Goal: Information Seeking & Learning: Learn about a topic

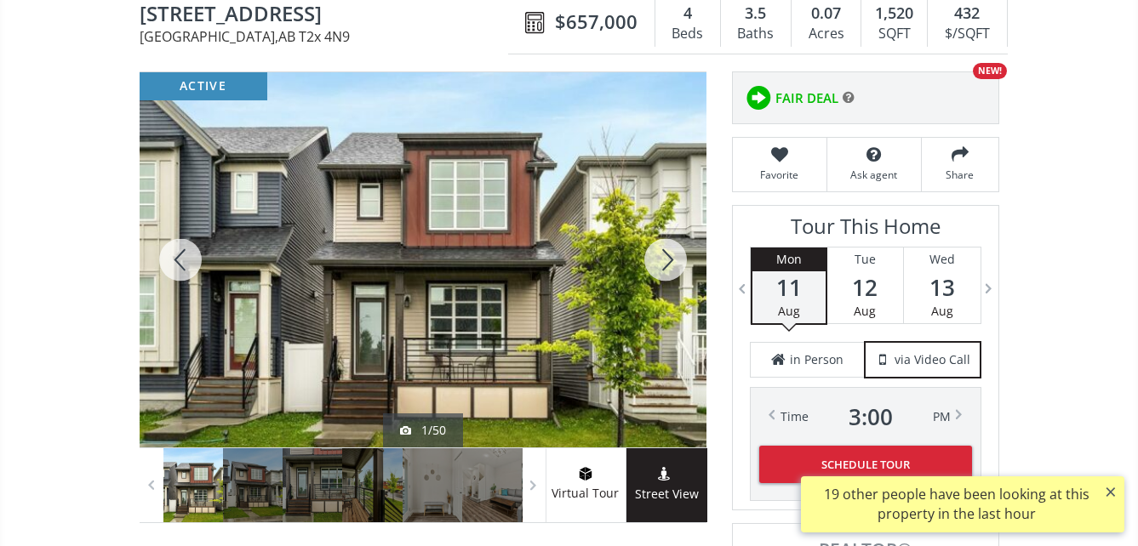
click at [483, 271] on div at bounding box center [423, 259] width 567 height 375
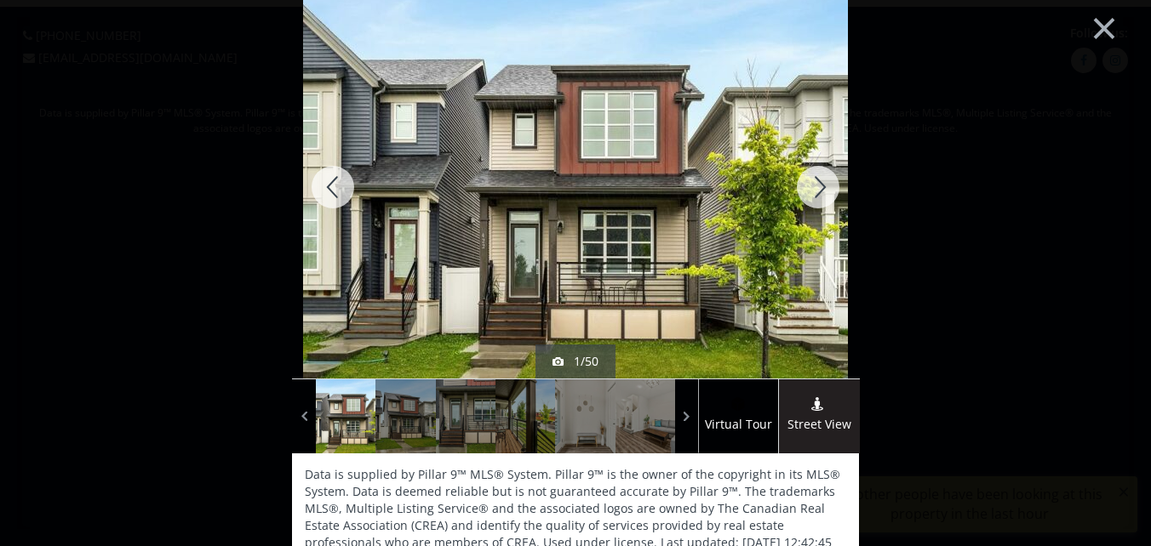
click at [807, 183] on div at bounding box center [818, 187] width 82 height 383
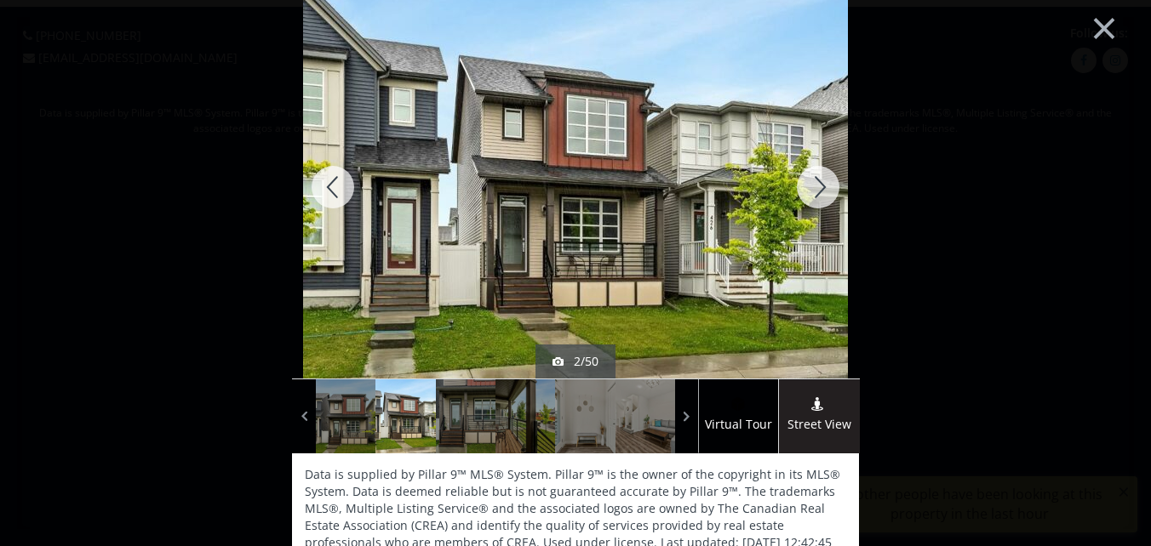
click at [814, 186] on div at bounding box center [818, 187] width 82 height 383
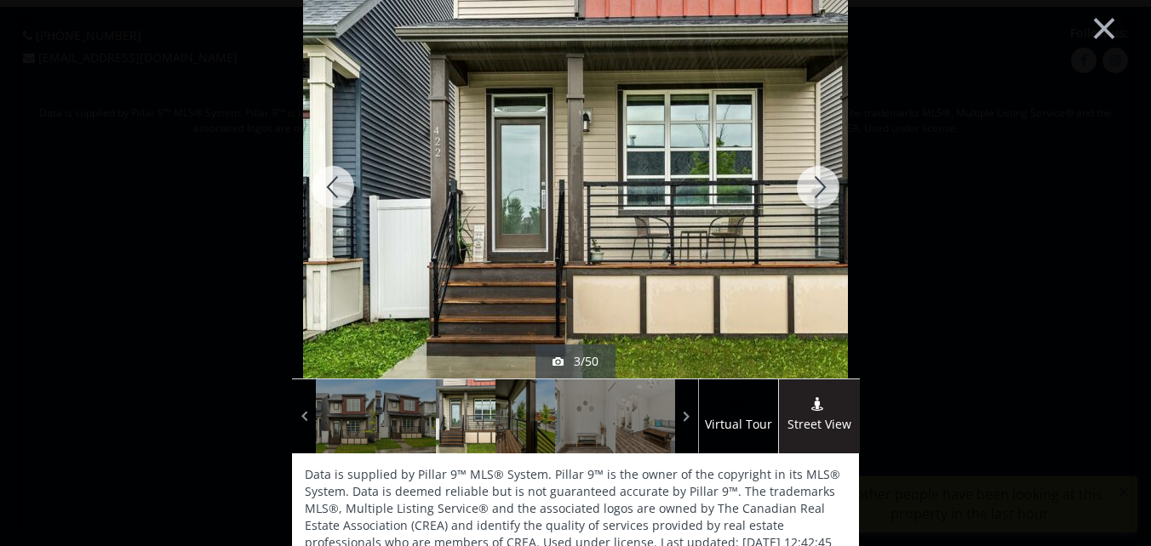
click at [814, 183] on div at bounding box center [818, 187] width 82 height 383
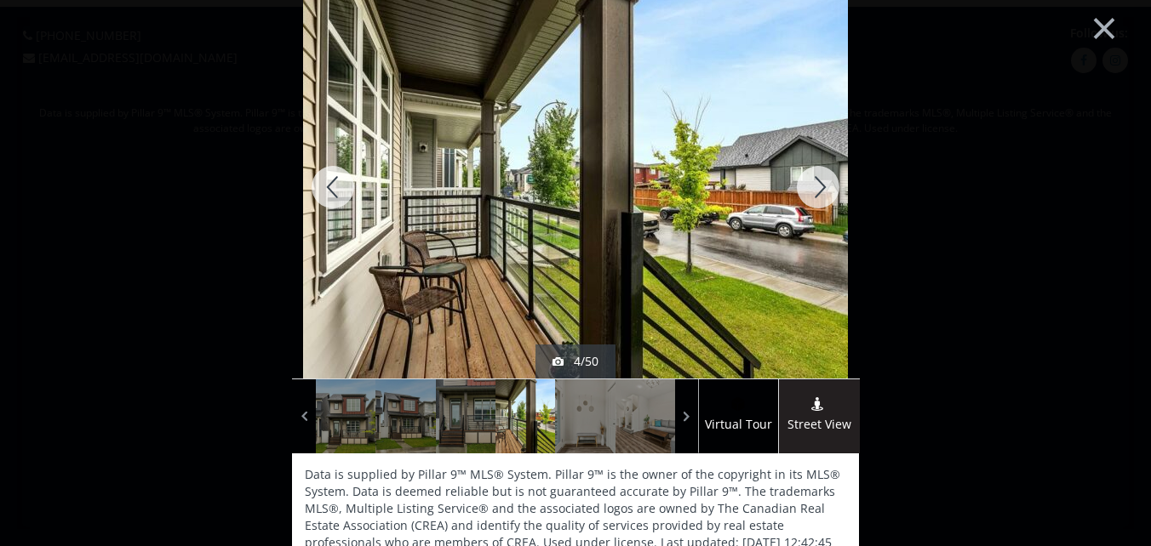
click at [814, 183] on div at bounding box center [818, 187] width 82 height 383
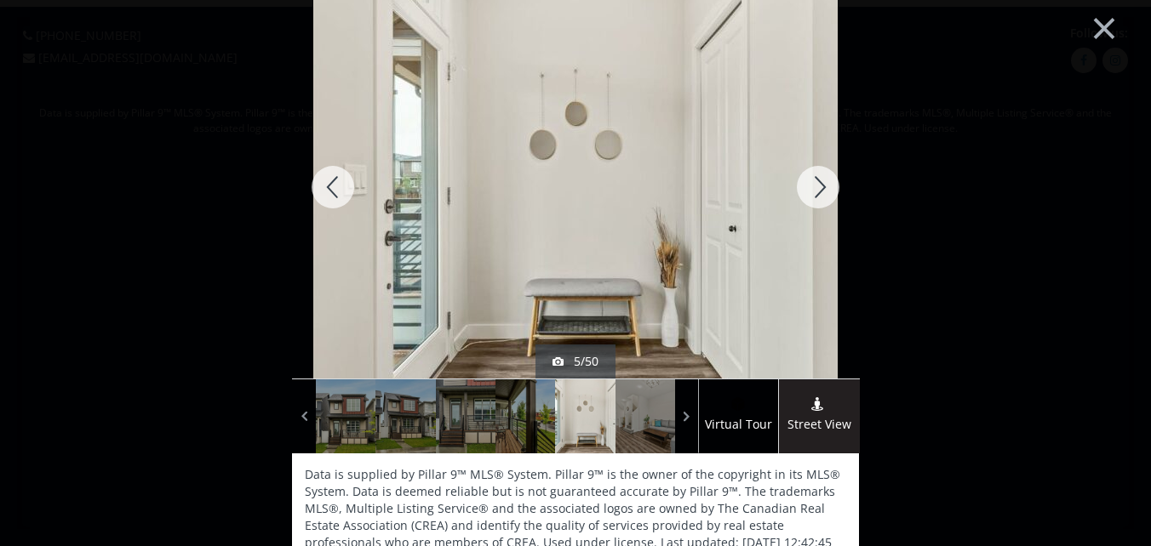
click at [814, 183] on div at bounding box center [818, 187] width 82 height 383
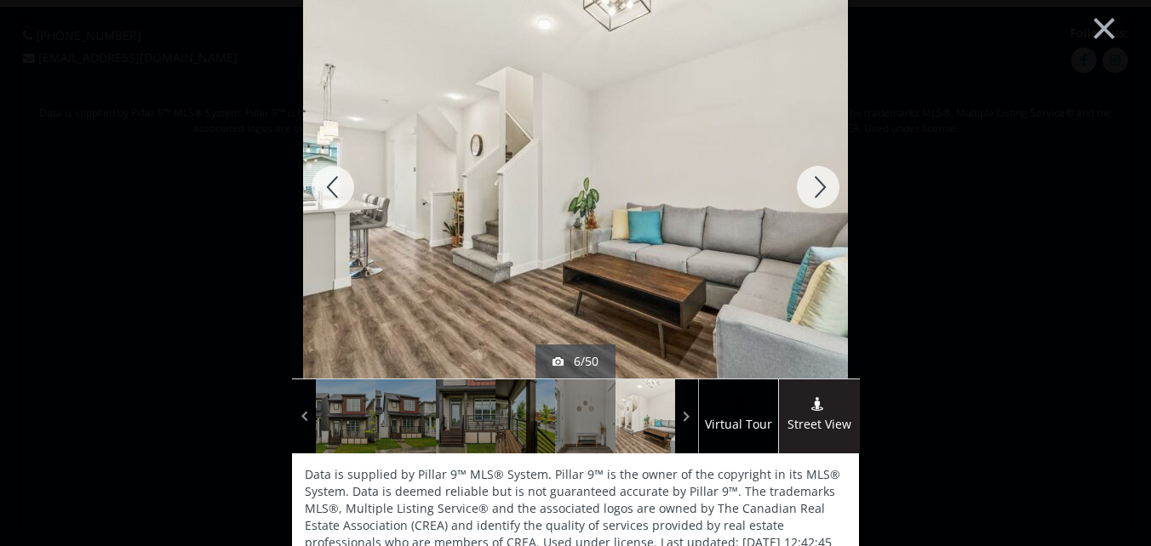
click at [814, 183] on div at bounding box center [818, 187] width 82 height 383
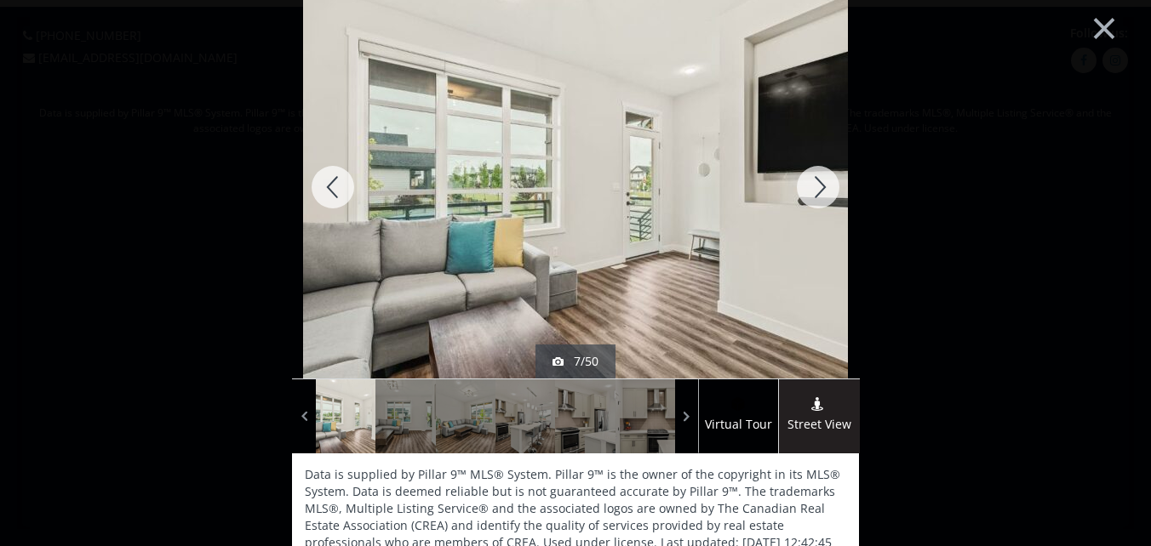
click at [814, 183] on div at bounding box center [818, 187] width 82 height 383
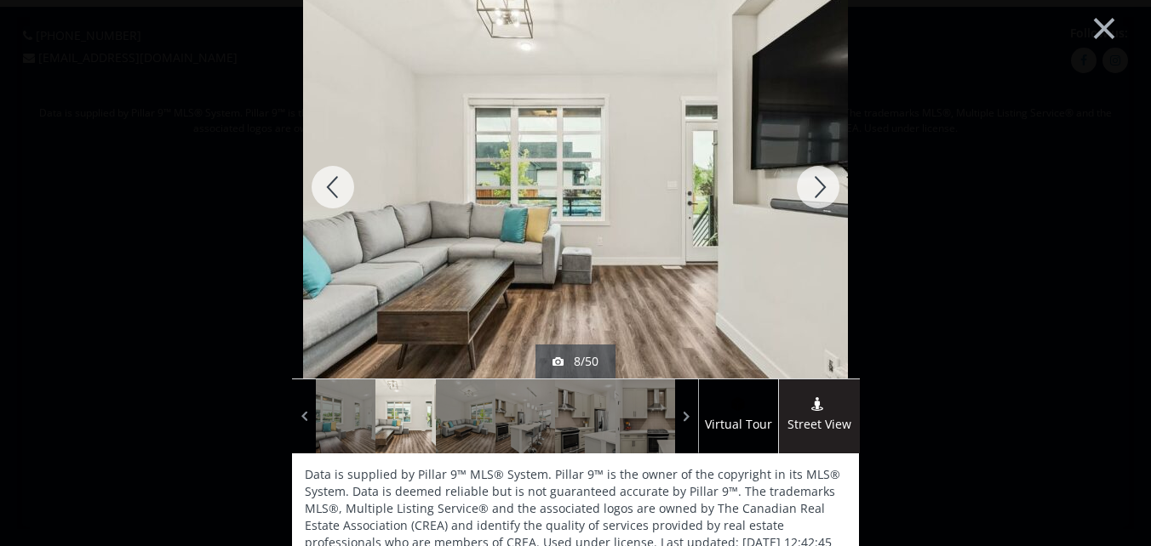
click at [814, 183] on div at bounding box center [818, 187] width 82 height 383
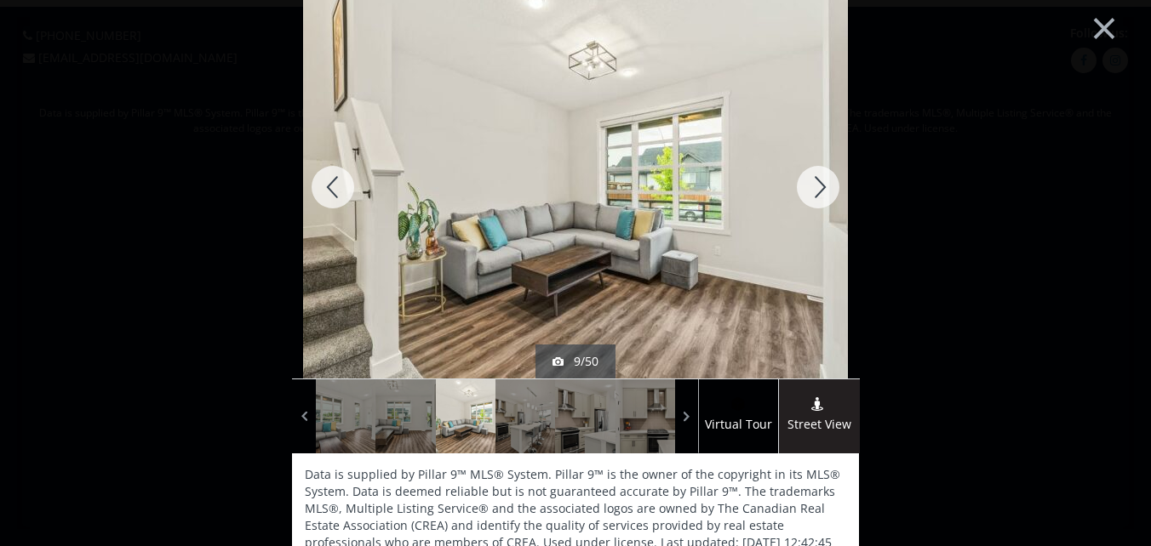
click at [814, 183] on div at bounding box center [818, 187] width 82 height 383
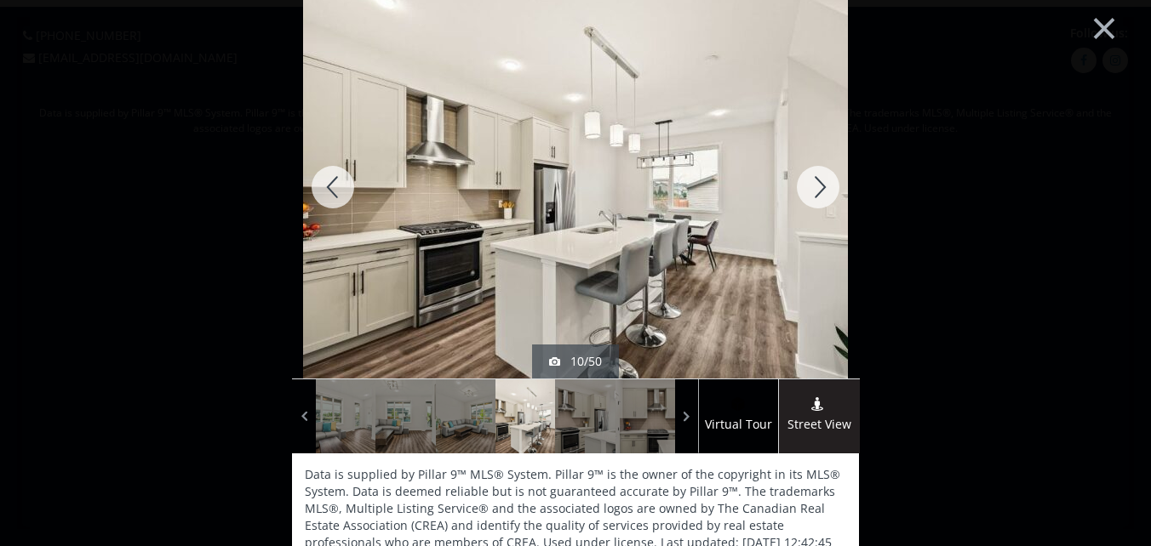
click at [814, 183] on div at bounding box center [818, 187] width 82 height 383
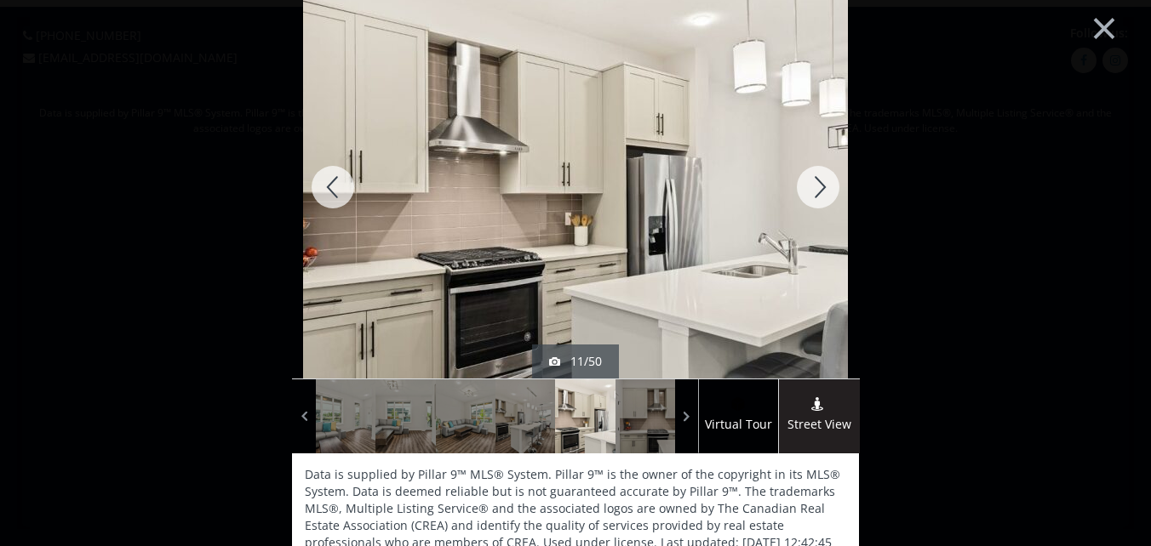
click at [814, 183] on div at bounding box center [818, 187] width 82 height 383
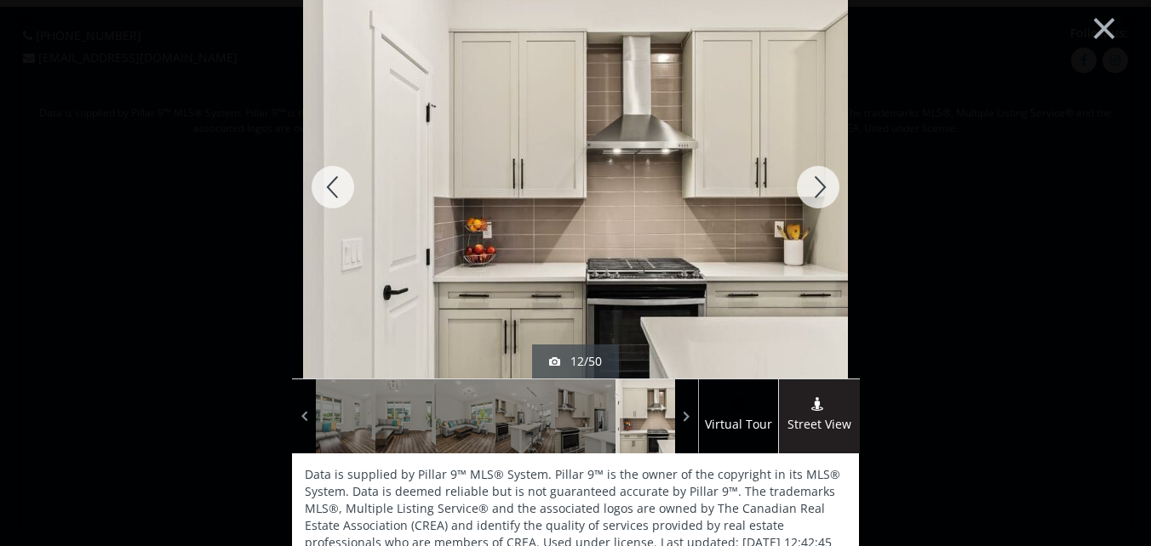
click at [814, 183] on div at bounding box center [818, 187] width 82 height 383
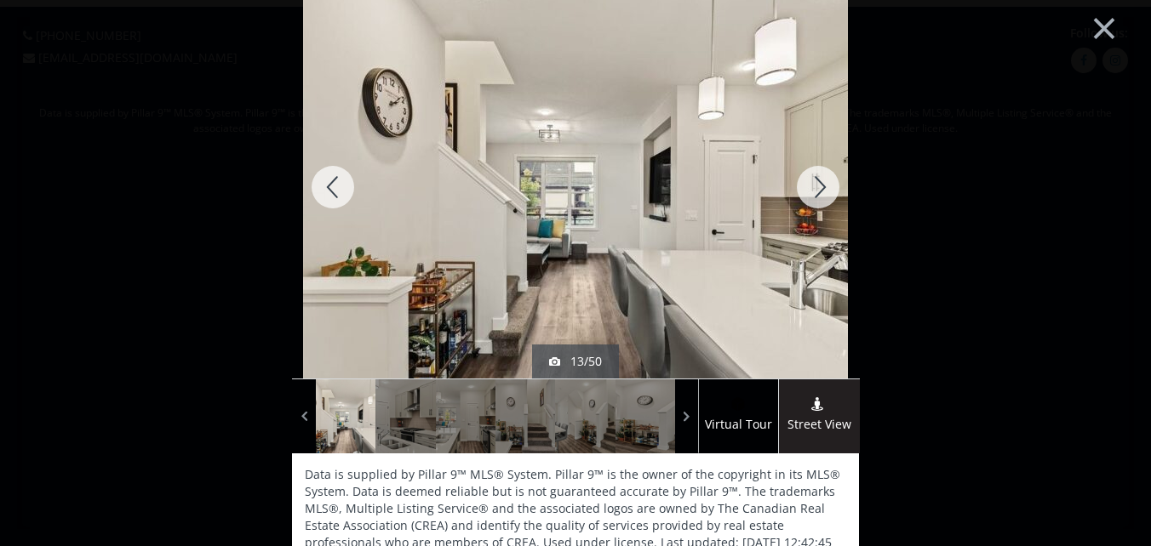
click at [814, 183] on div at bounding box center [818, 187] width 82 height 383
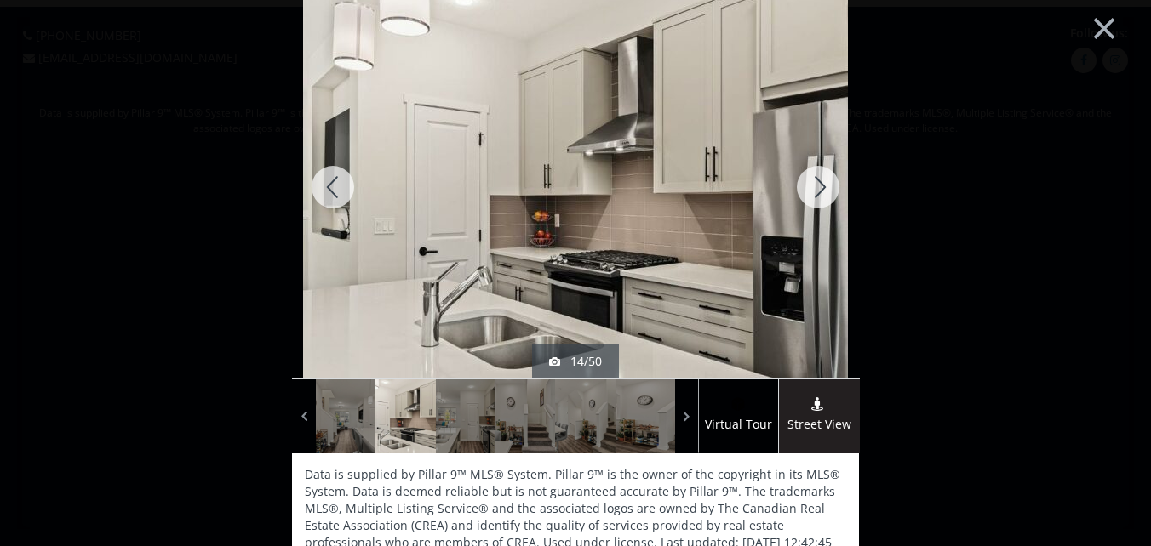
click at [814, 183] on div at bounding box center [818, 187] width 82 height 383
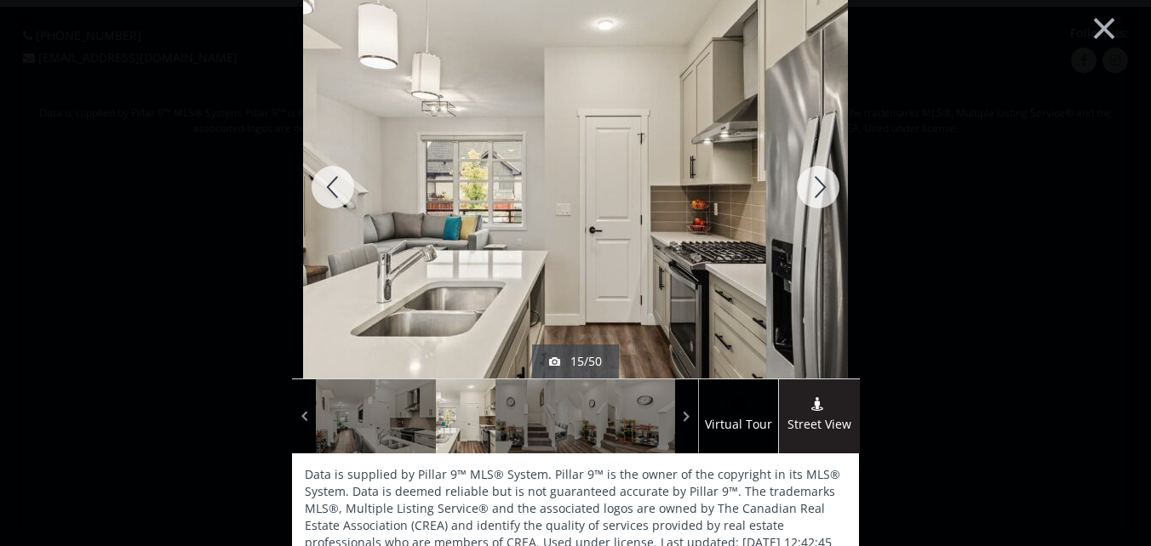
click at [813, 183] on div at bounding box center [818, 187] width 82 height 383
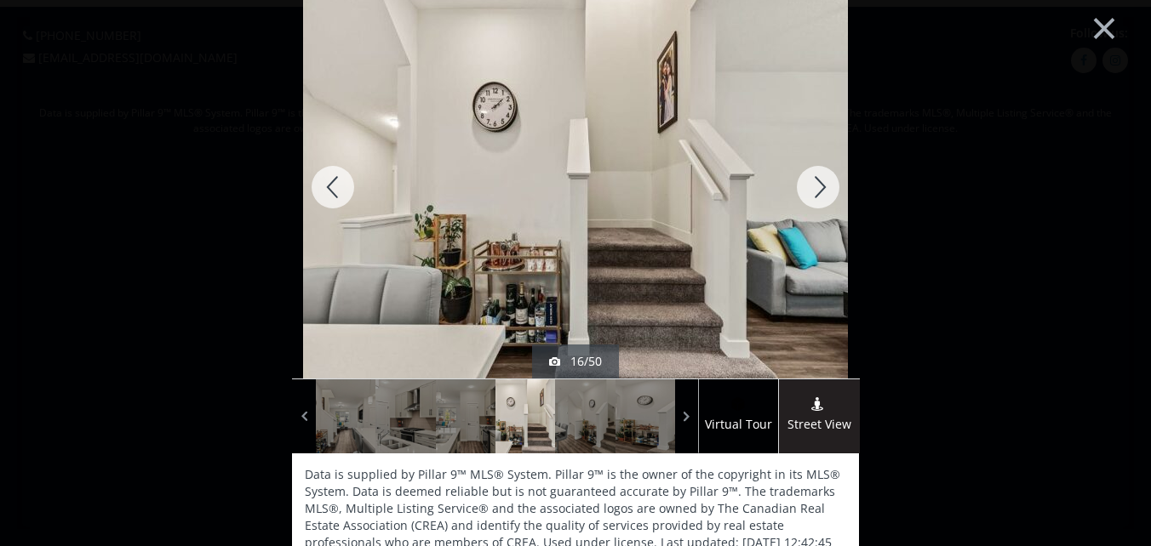
click at [812, 184] on div at bounding box center [818, 187] width 82 height 383
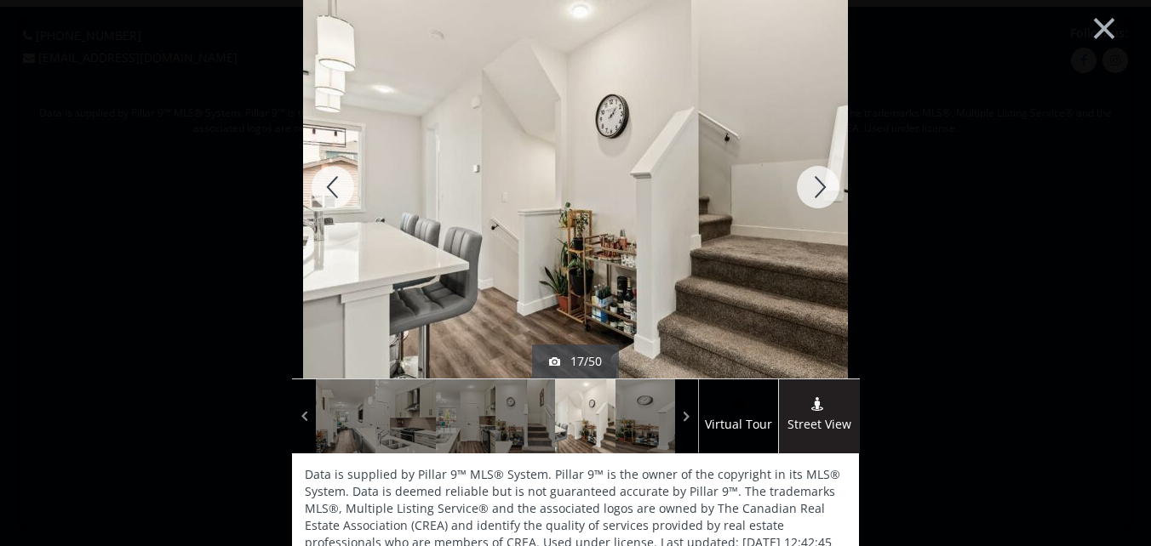
click at [323, 183] on div at bounding box center [333, 187] width 82 height 383
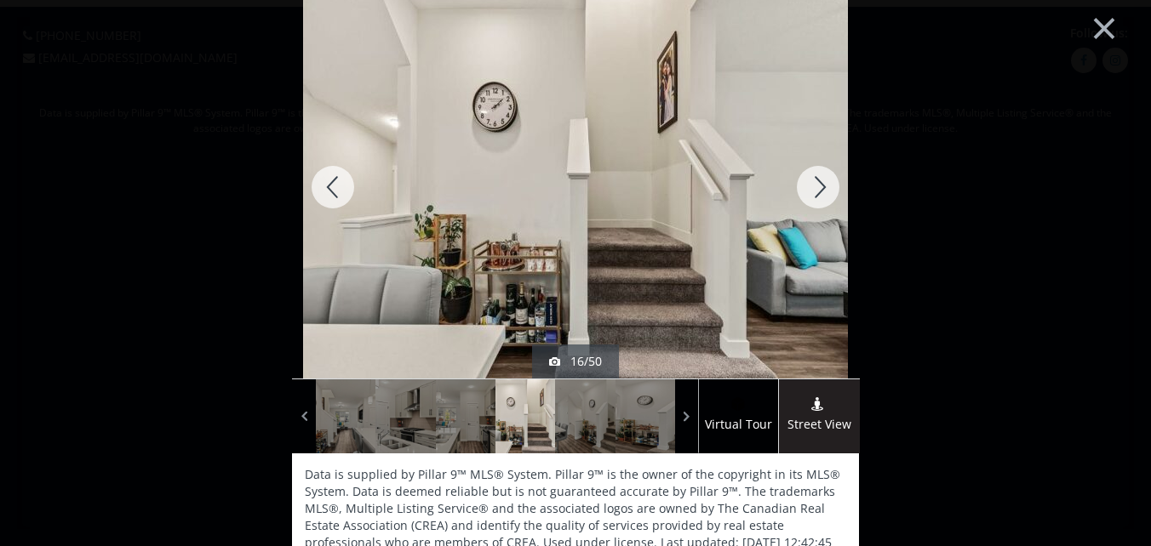
click at [323, 183] on div at bounding box center [333, 187] width 82 height 383
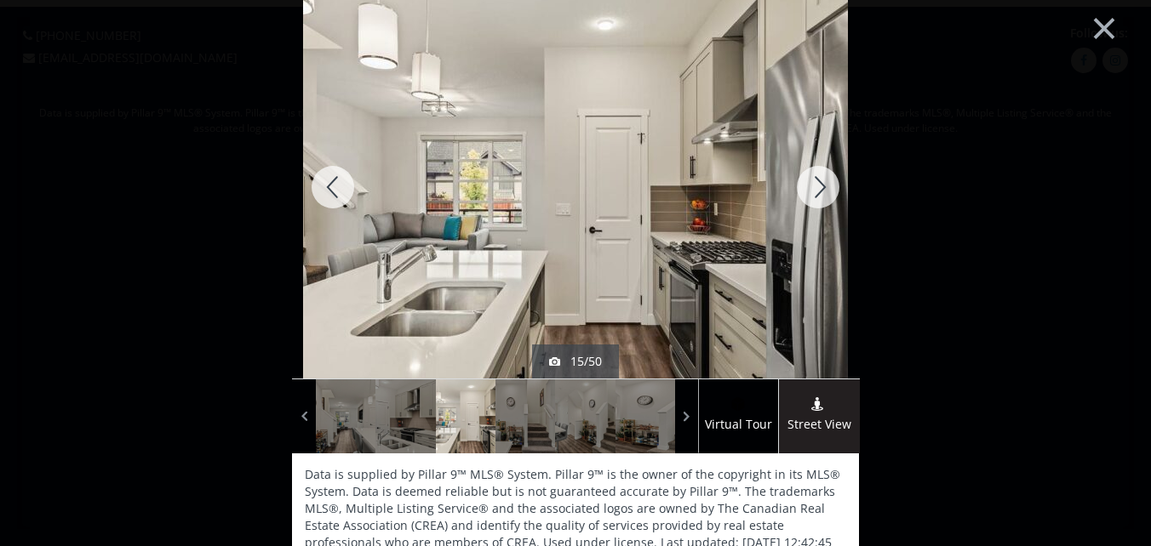
click at [323, 183] on div at bounding box center [333, 187] width 82 height 383
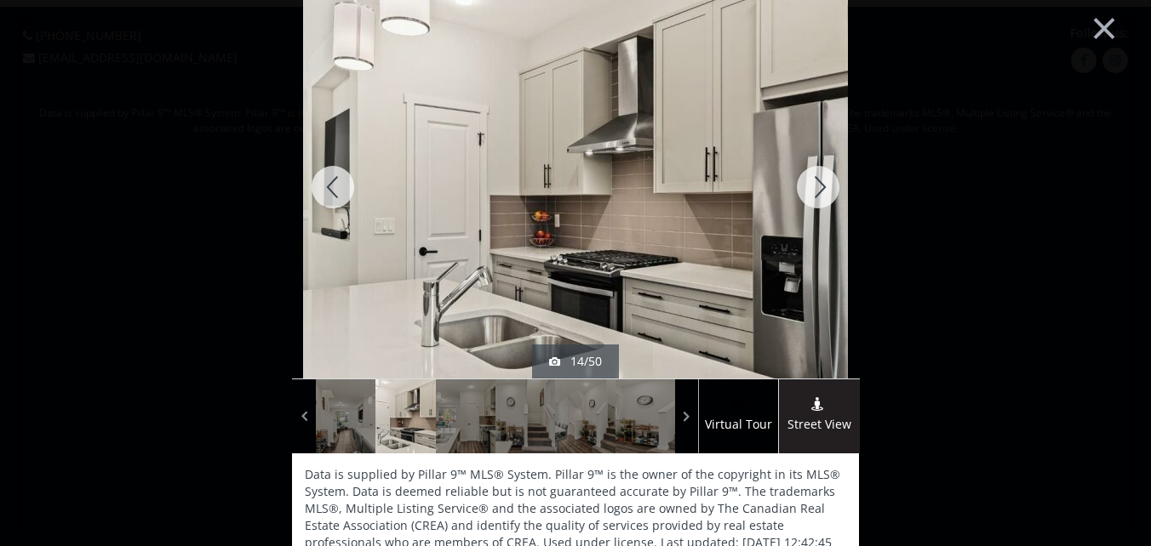
click at [323, 183] on div at bounding box center [333, 187] width 82 height 383
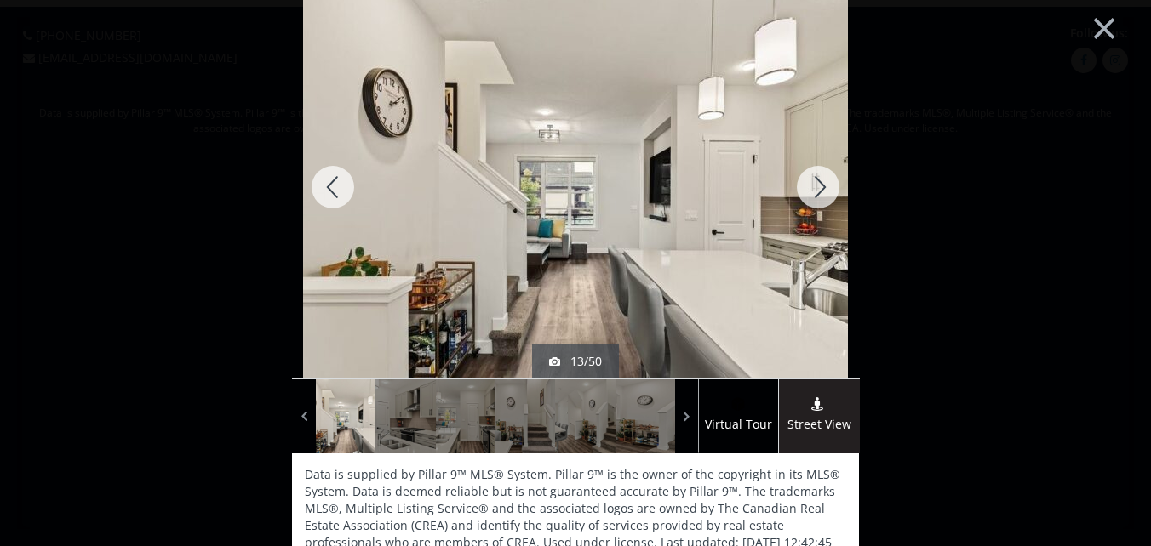
click at [323, 183] on div at bounding box center [333, 187] width 82 height 383
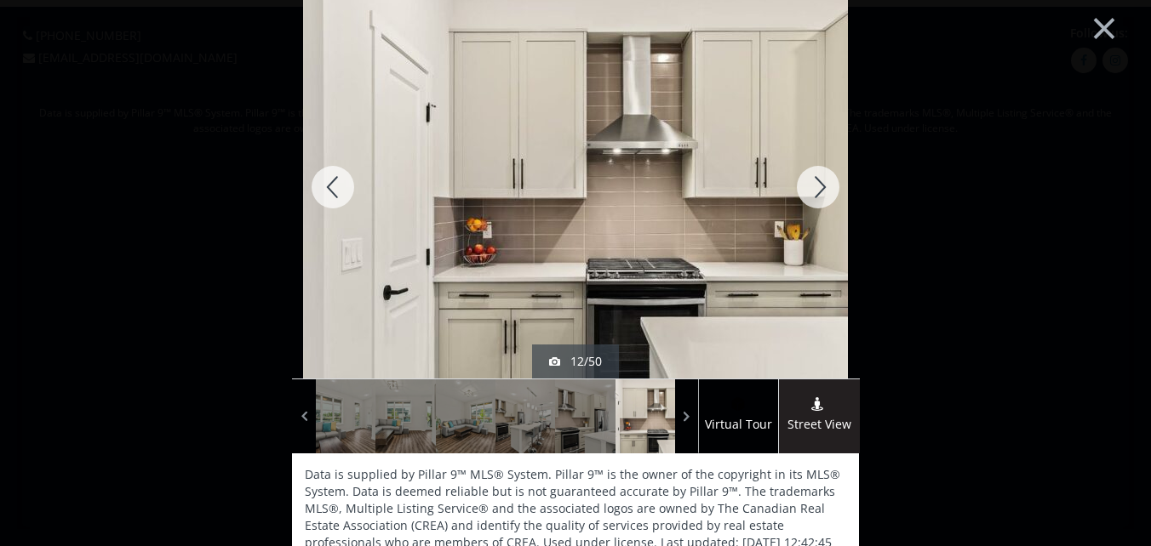
click at [323, 183] on div at bounding box center [333, 187] width 82 height 383
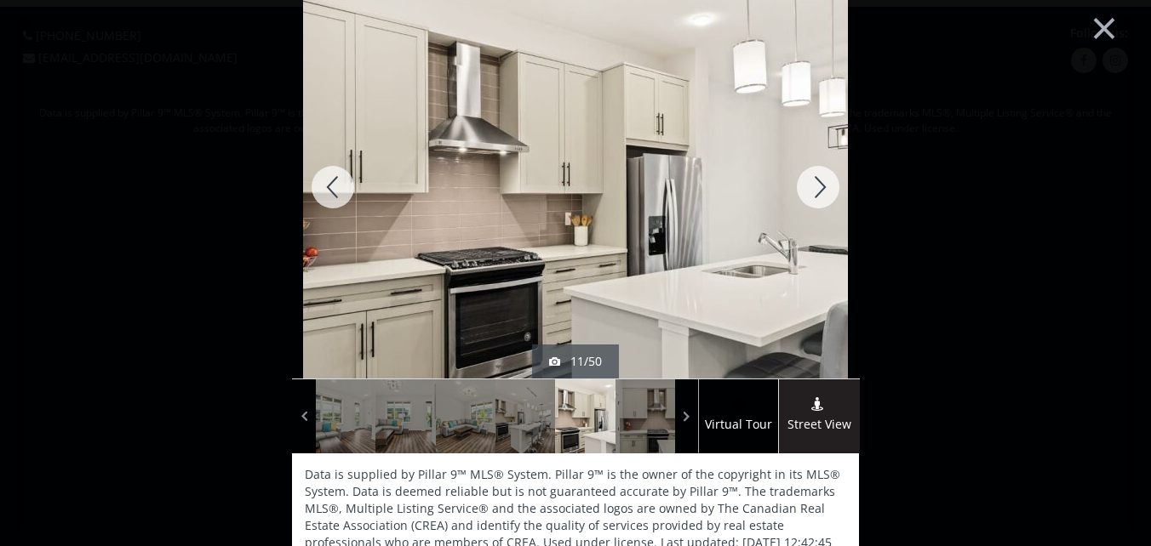
click at [323, 183] on div at bounding box center [333, 187] width 82 height 383
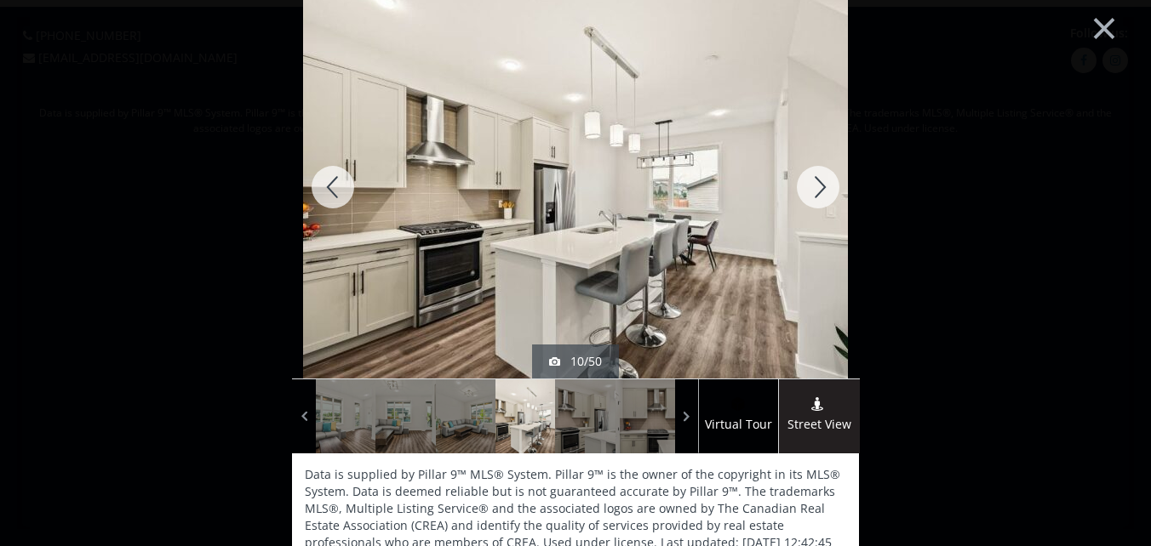
click at [323, 183] on div at bounding box center [333, 187] width 82 height 383
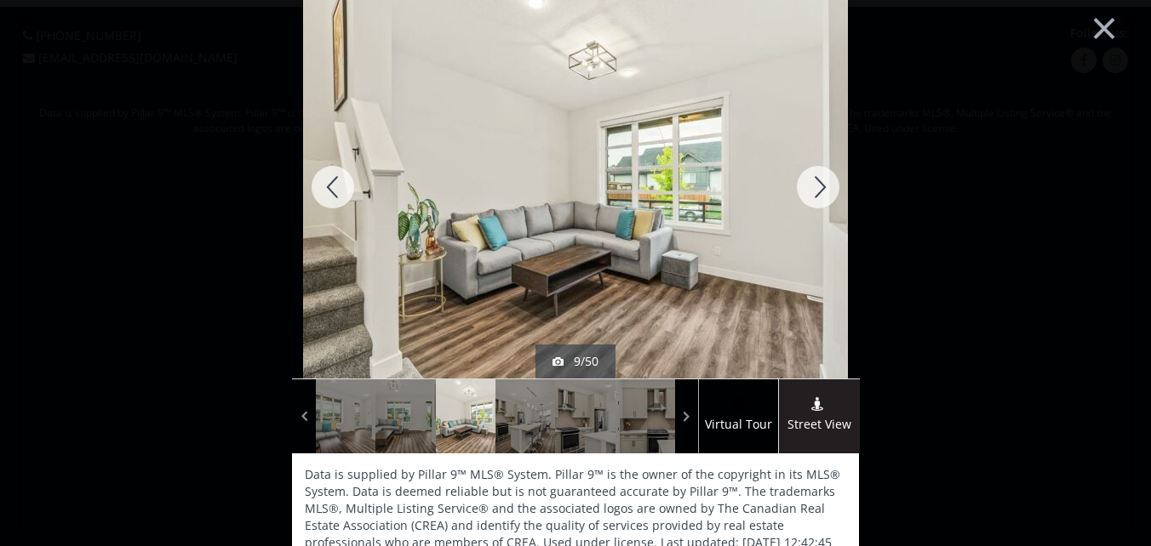
click at [323, 183] on div at bounding box center [333, 187] width 82 height 383
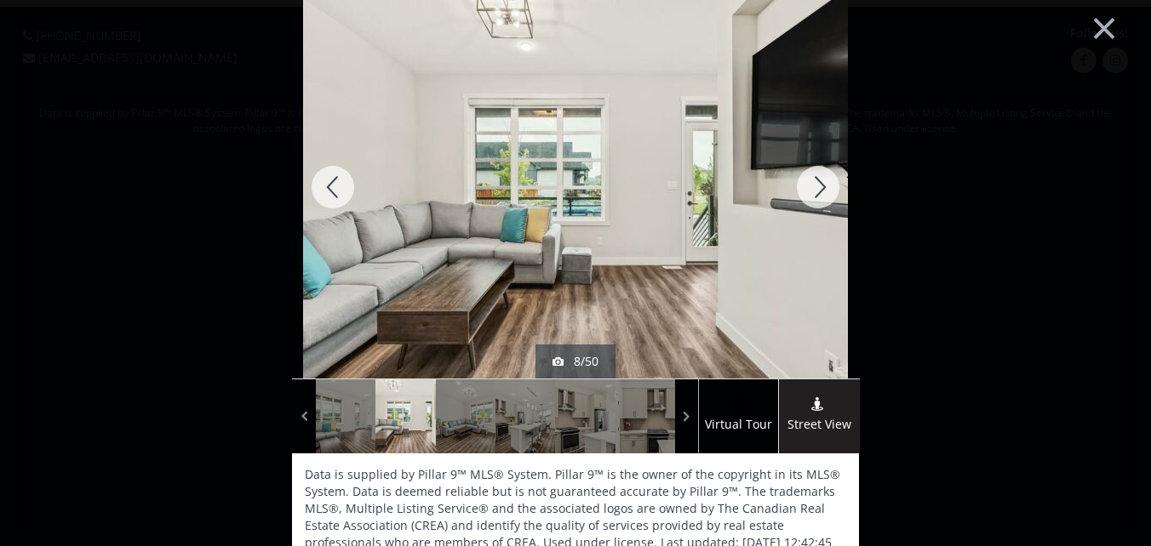
click at [814, 178] on div at bounding box center [818, 187] width 82 height 383
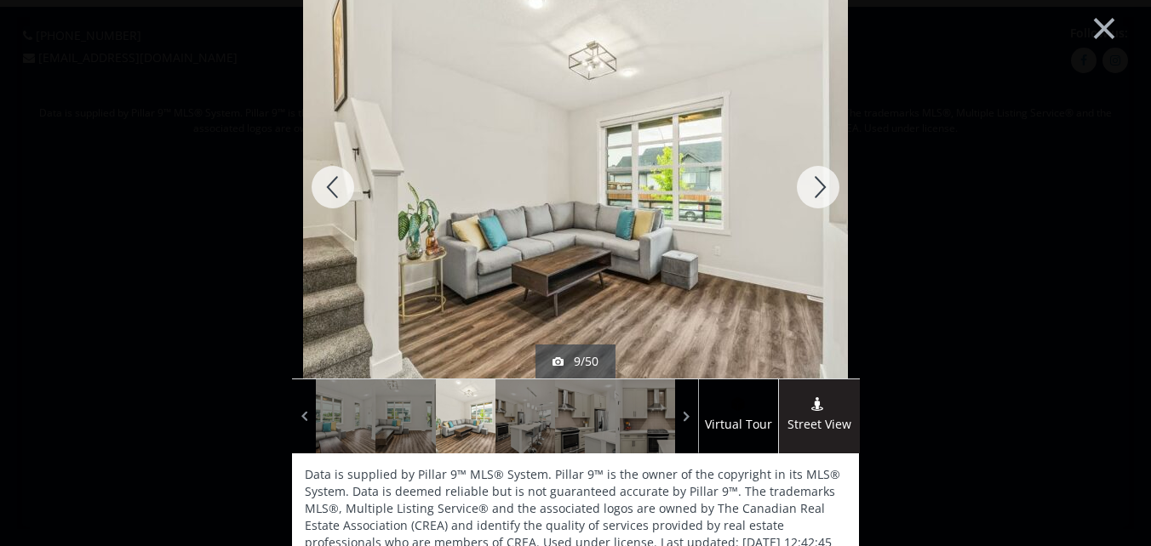
click at [814, 178] on div at bounding box center [818, 187] width 82 height 383
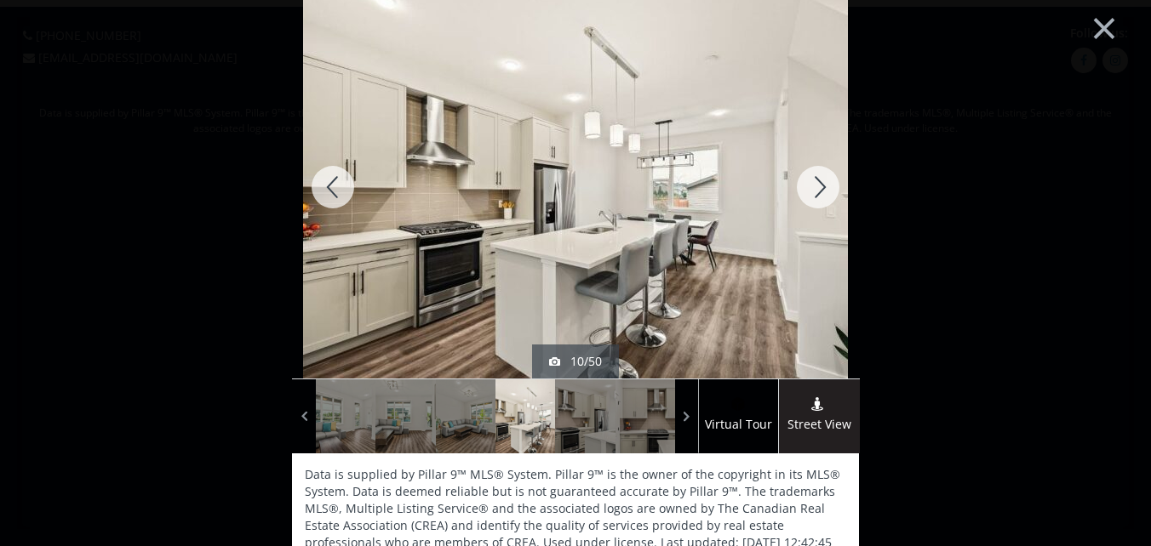
click at [814, 178] on div at bounding box center [818, 187] width 82 height 383
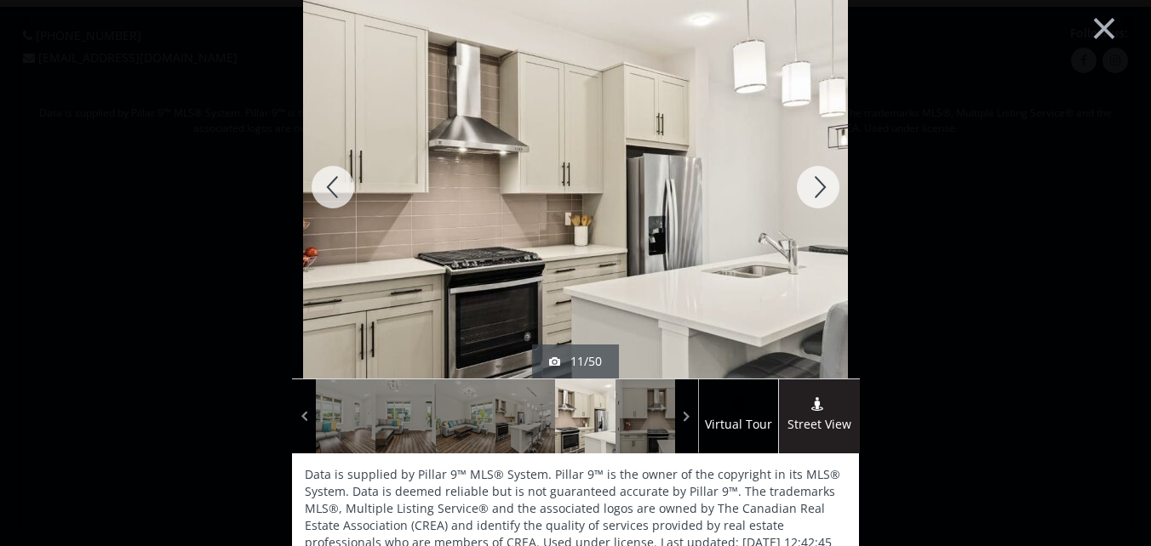
click at [814, 178] on div at bounding box center [818, 187] width 82 height 383
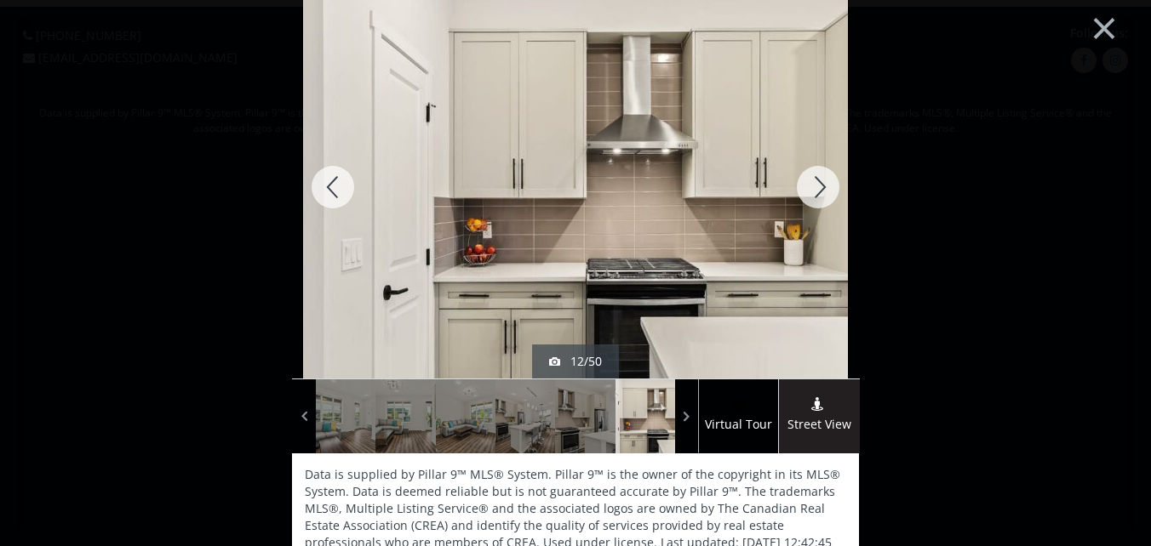
click at [814, 178] on div at bounding box center [818, 187] width 82 height 383
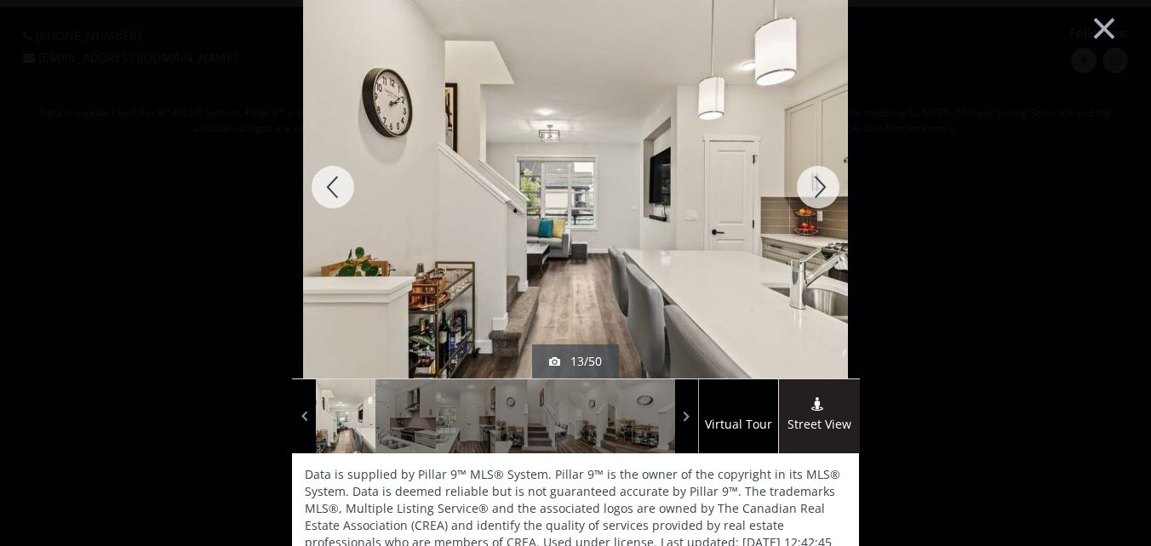
click at [814, 178] on div at bounding box center [818, 187] width 82 height 383
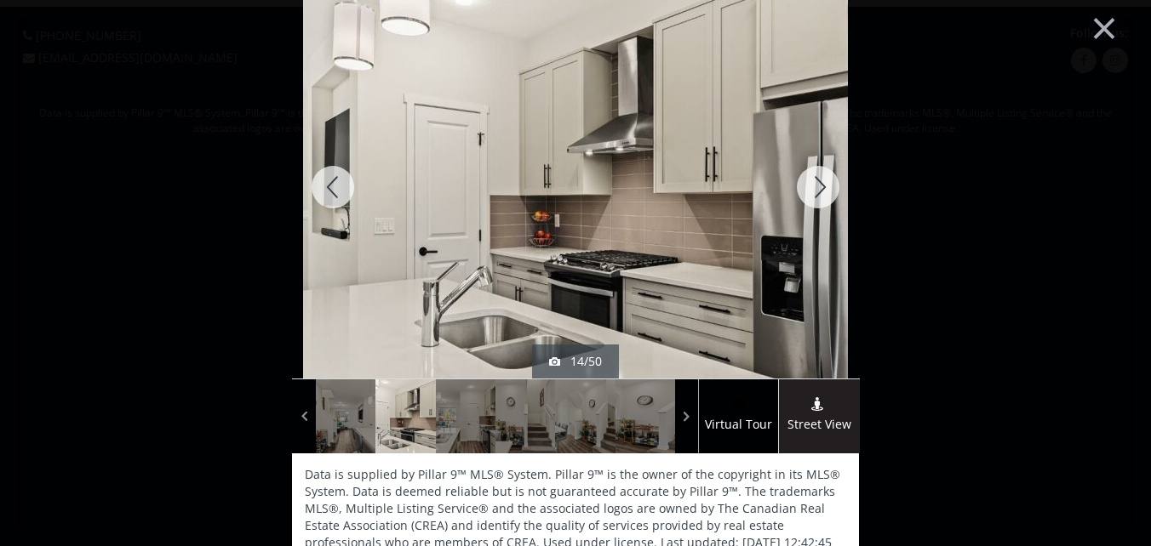
click at [814, 178] on div at bounding box center [818, 187] width 82 height 383
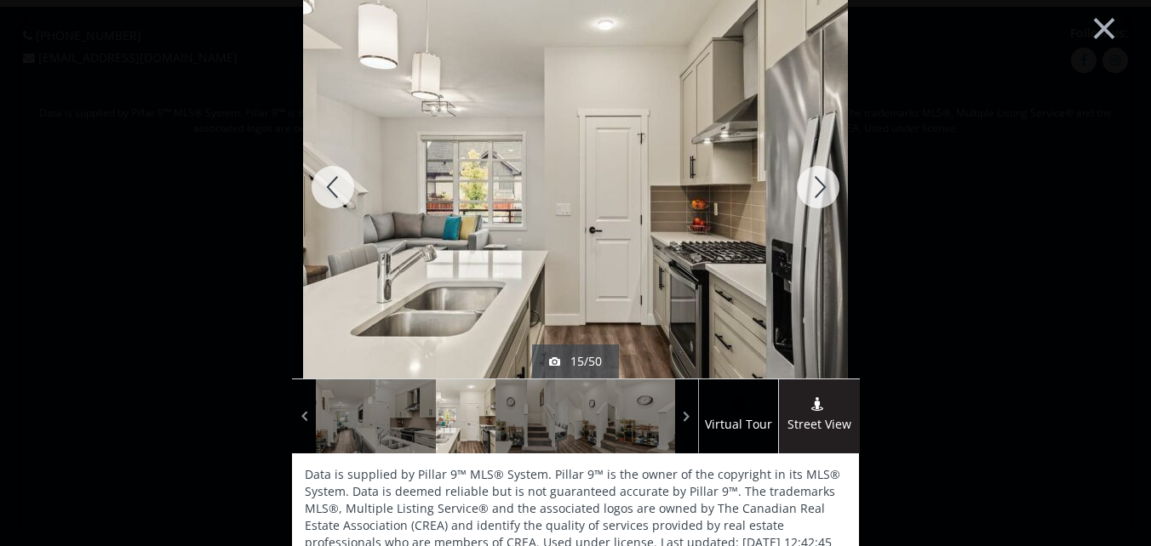
click at [809, 188] on div at bounding box center [818, 187] width 82 height 383
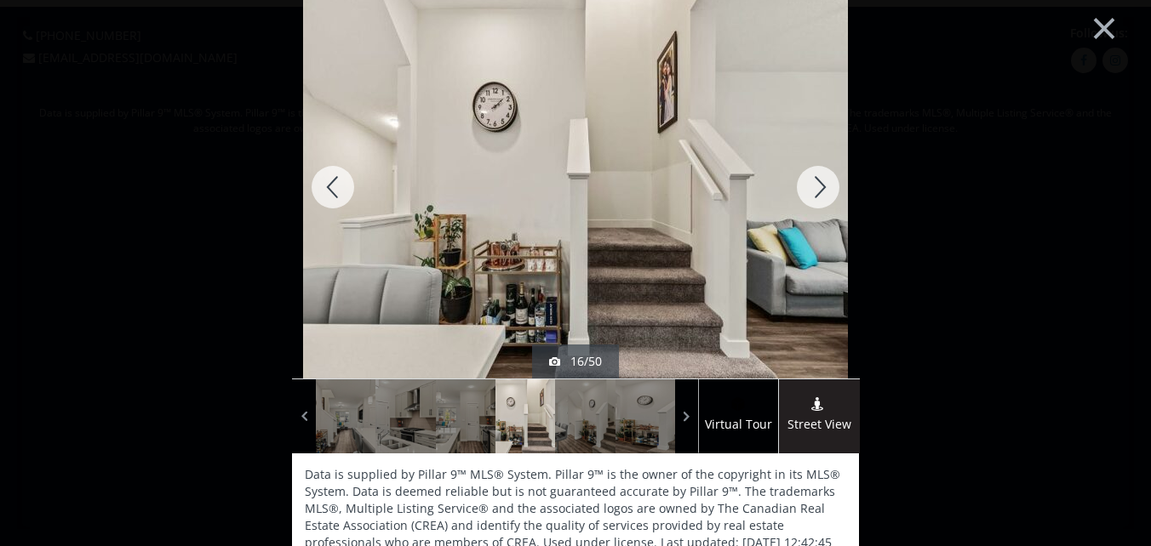
click at [809, 188] on div at bounding box center [818, 187] width 82 height 383
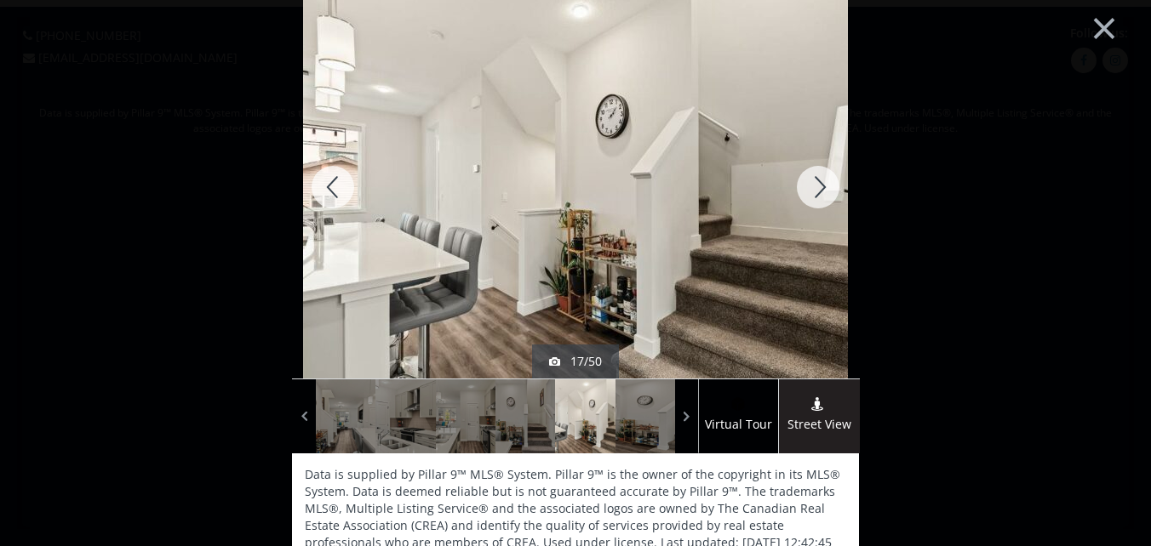
click at [810, 186] on div at bounding box center [818, 187] width 82 height 383
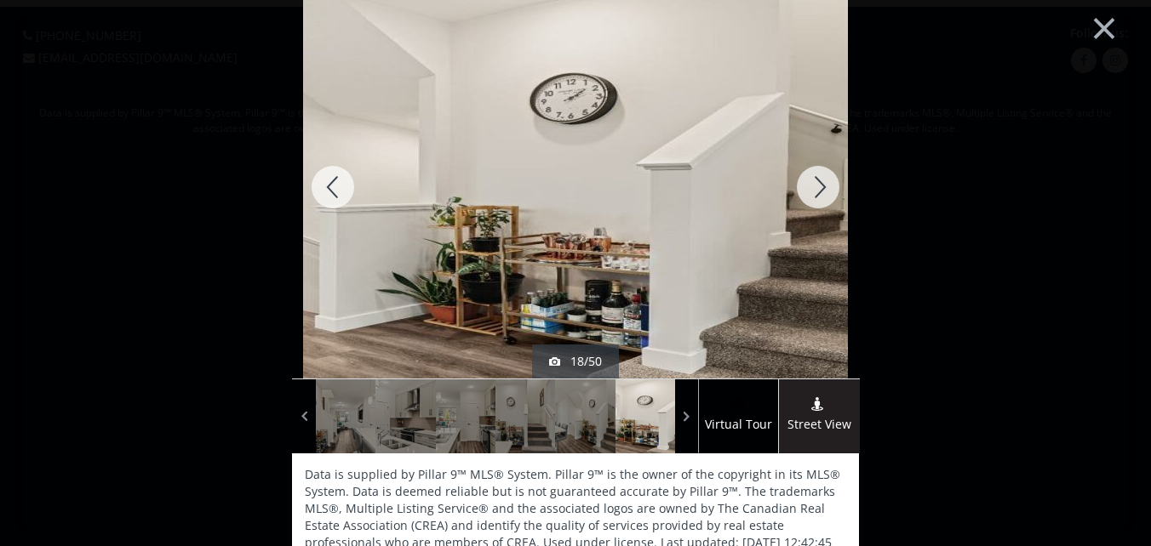
click at [810, 186] on div at bounding box center [818, 187] width 82 height 383
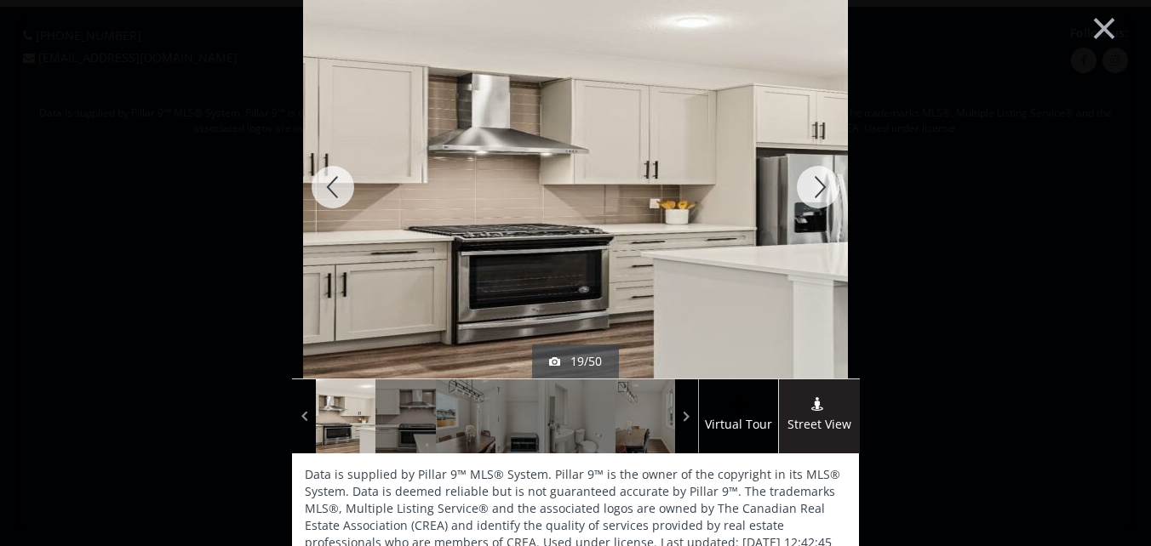
click at [810, 186] on div at bounding box center [818, 187] width 82 height 383
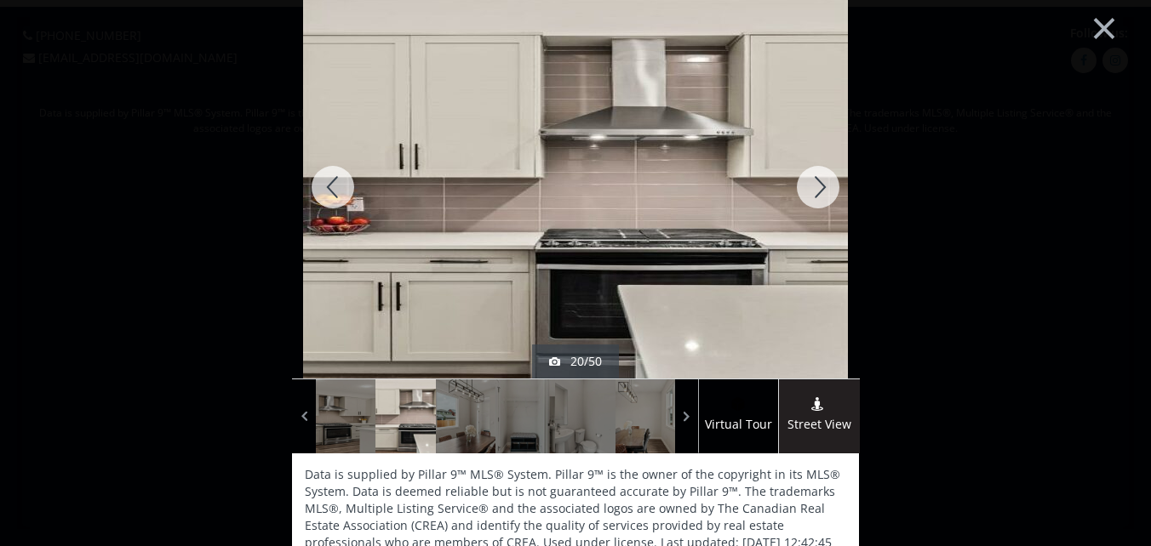
click at [810, 186] on div at bounding box center [818, 187] width 82 height 383
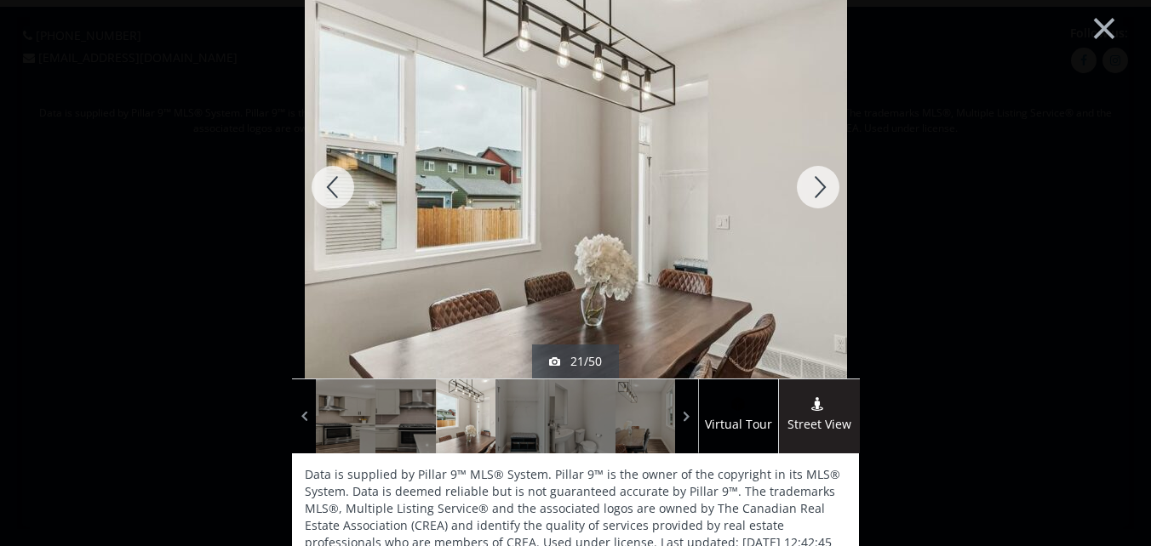
click at [810, 186] on div at bounding box center [818, 187] width 82 height 383
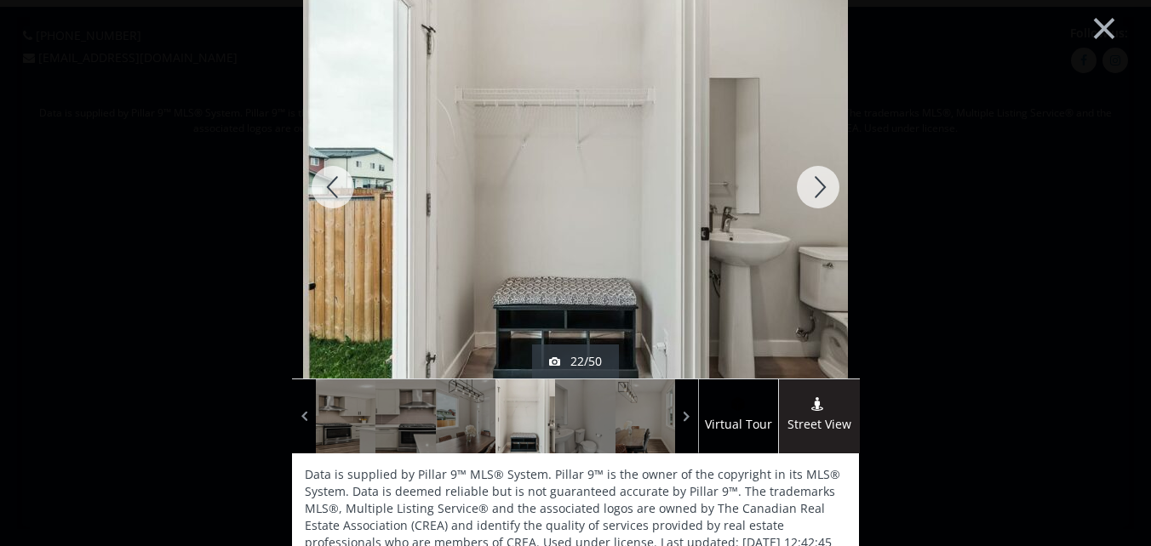
click at [810, 186] on div at bounding box center [818, 187] width 82 height 383
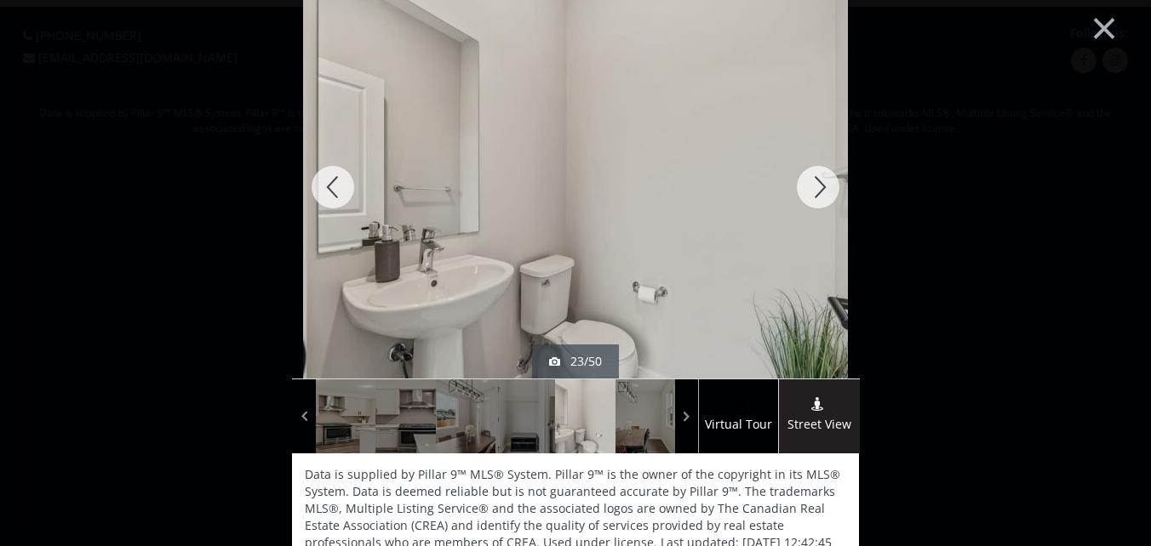
click at [810, 186] on div at bounding box center [818, 187] width 82 height 383
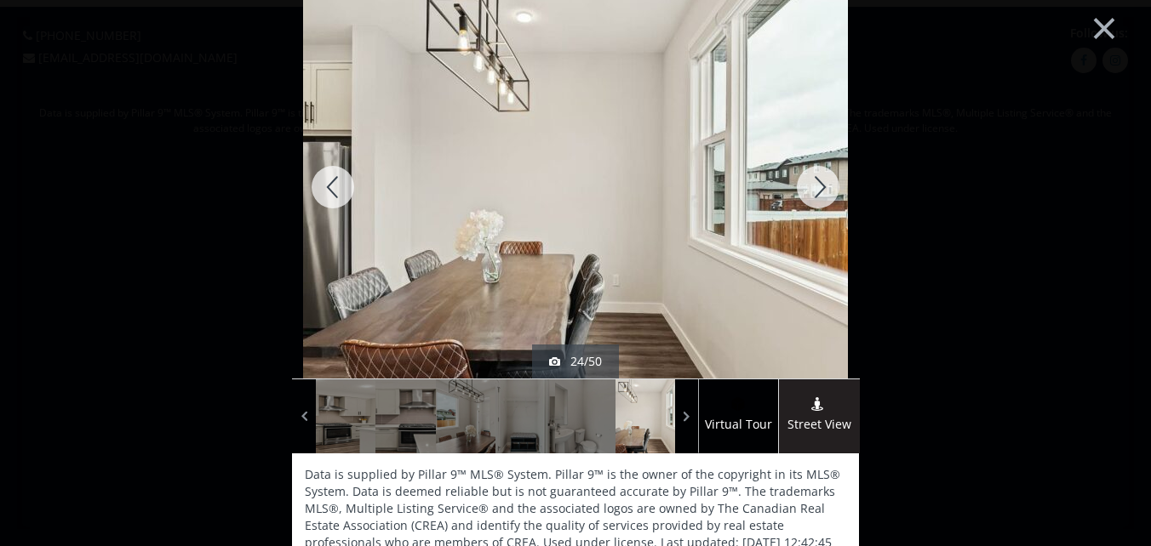
click at [810, 186] on div at bounding box center [818, 187] width 82 height 383
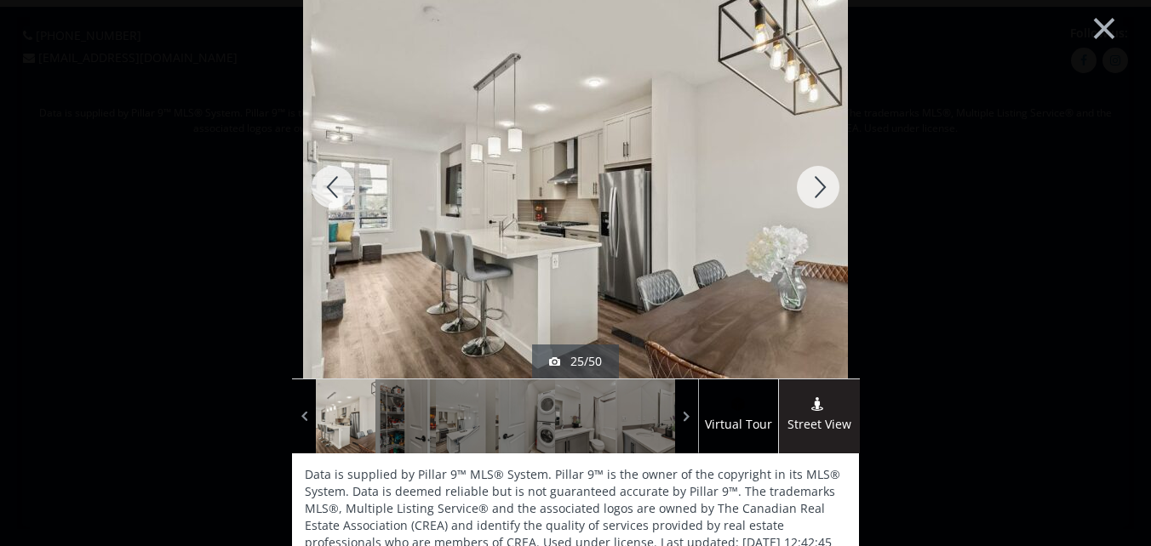
click at [811, 186] on div at bounding box center [818, 187] width 82 height 383
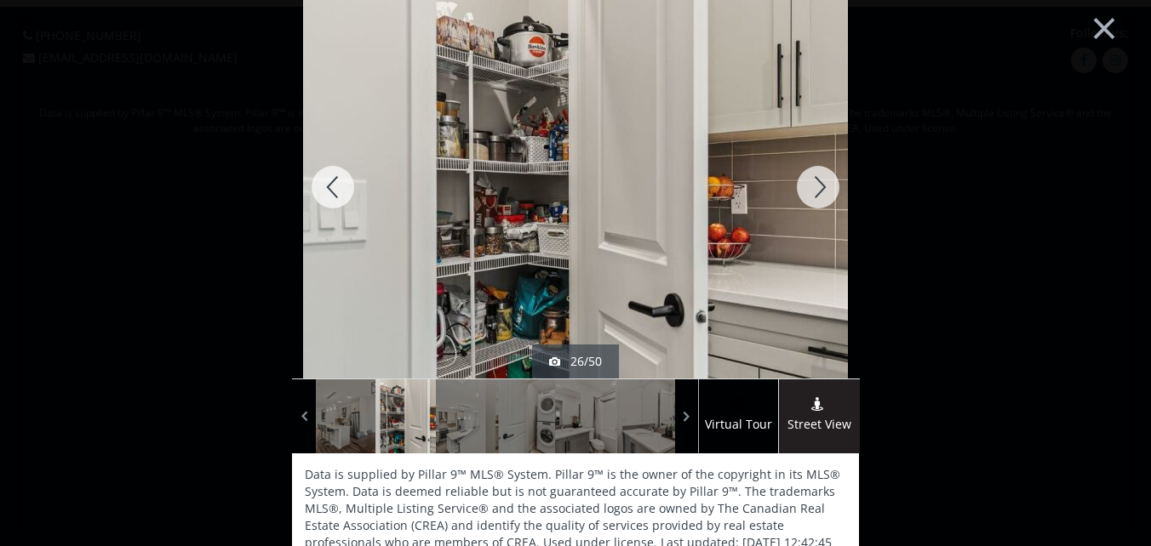
click at [815, 185] on div at bounding box center [818, 187] width 82 height 383
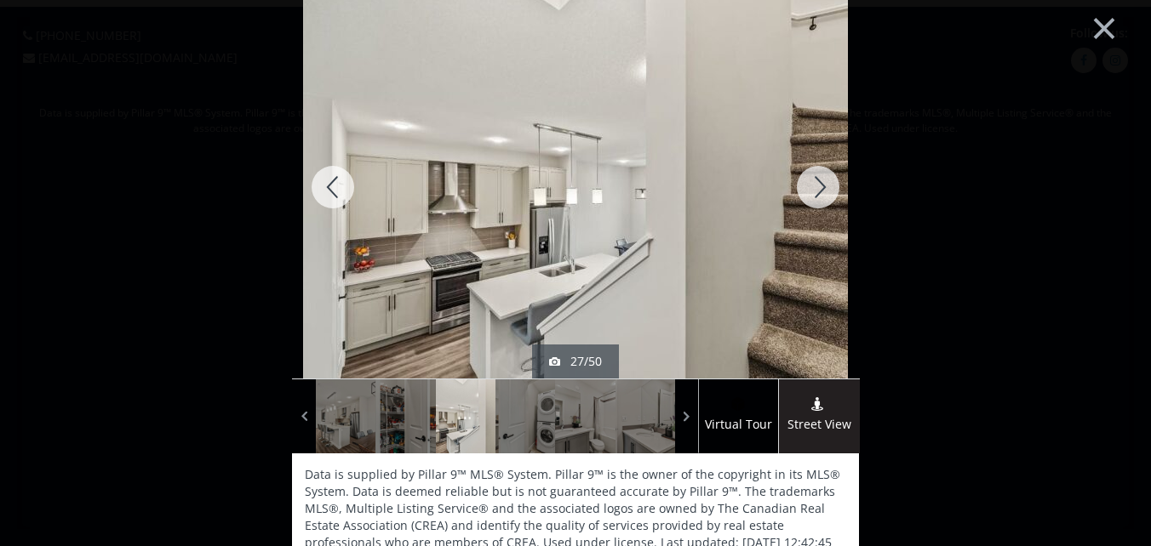
click at [815, 185] on div at bounding box center [818, 187] width 82 height 383
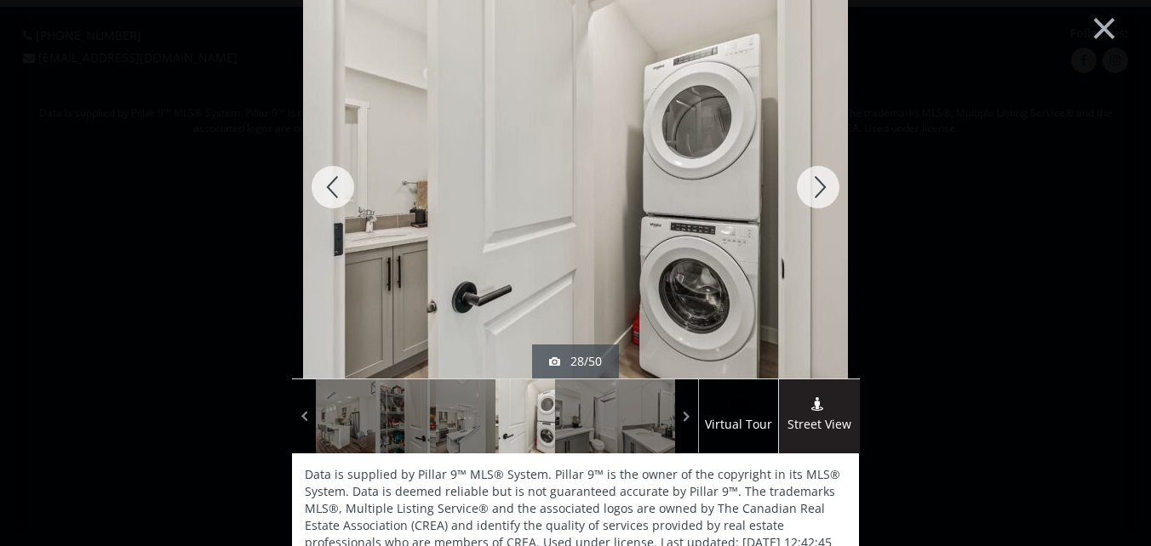
click at [815, 185] on div at bounding box center [818, 187] width 82 height 383
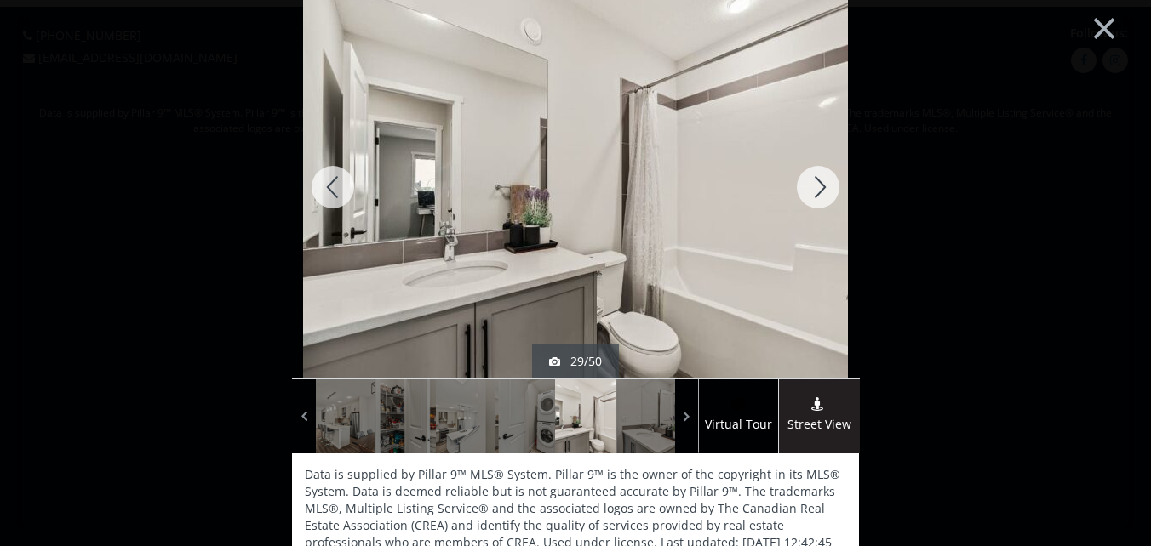
click at [815, 185] on div at bounding box center [818, 187] width 82 height 383
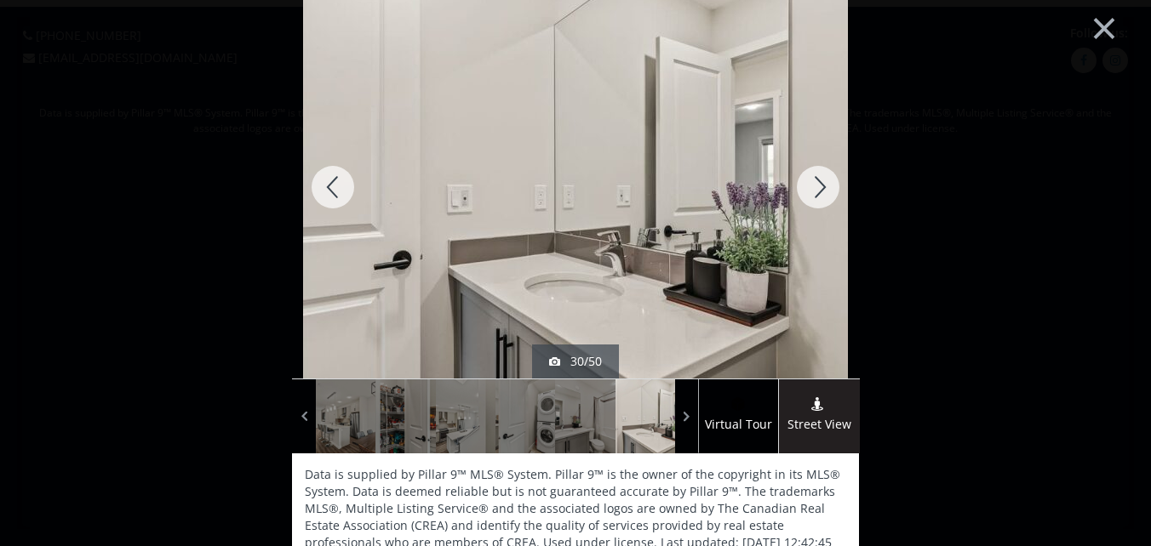
click at [816, 185] on div at bounding box center [818, 187] width 82 height 383
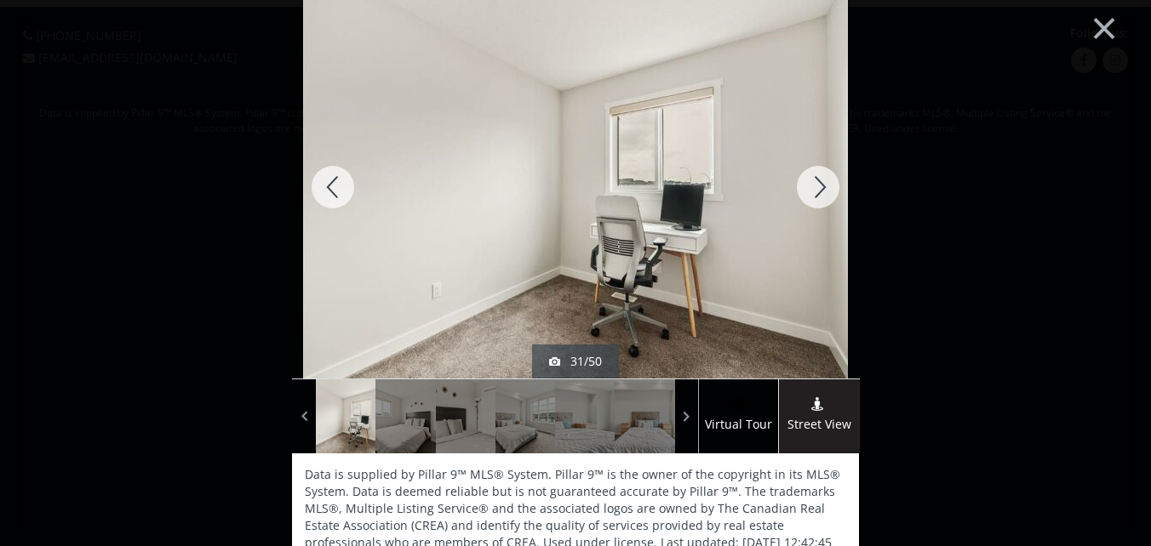
click at [820, 185] on div at bounding box center [818, 187] width 82 height 383
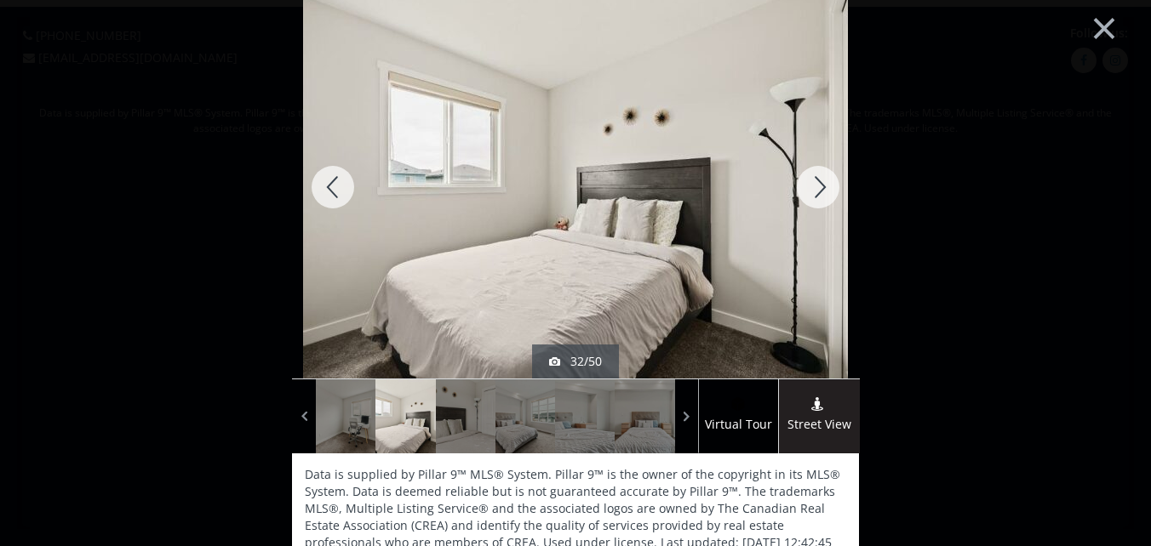
click at [820, 185] on div at bounding box center [818, 187] width 82 height 383
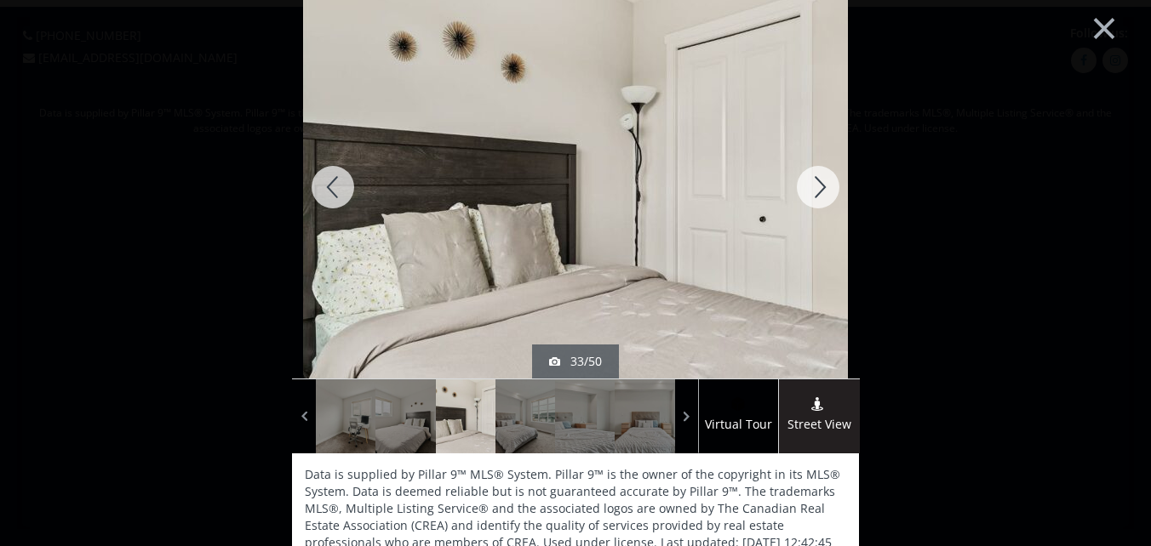
click at [820, 185] on div at bounding box center [818, 187] width 82 height 383
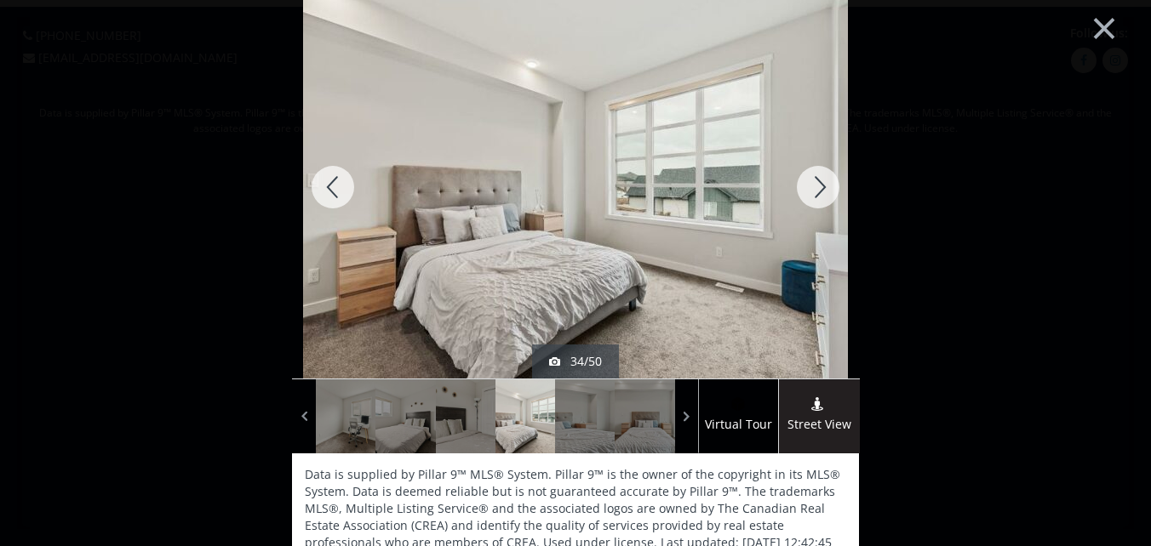
click at [820, 185] on div at bounding box center [818, 187] width 82 height 383
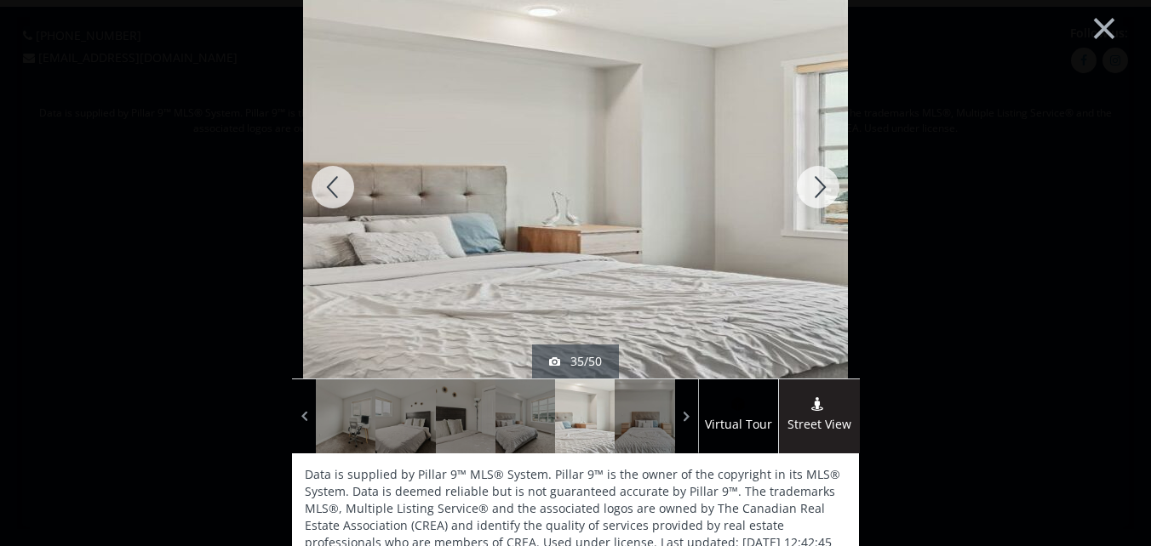
click at [820, 185] on div at bounding box center [818, 187] width 82 height 383
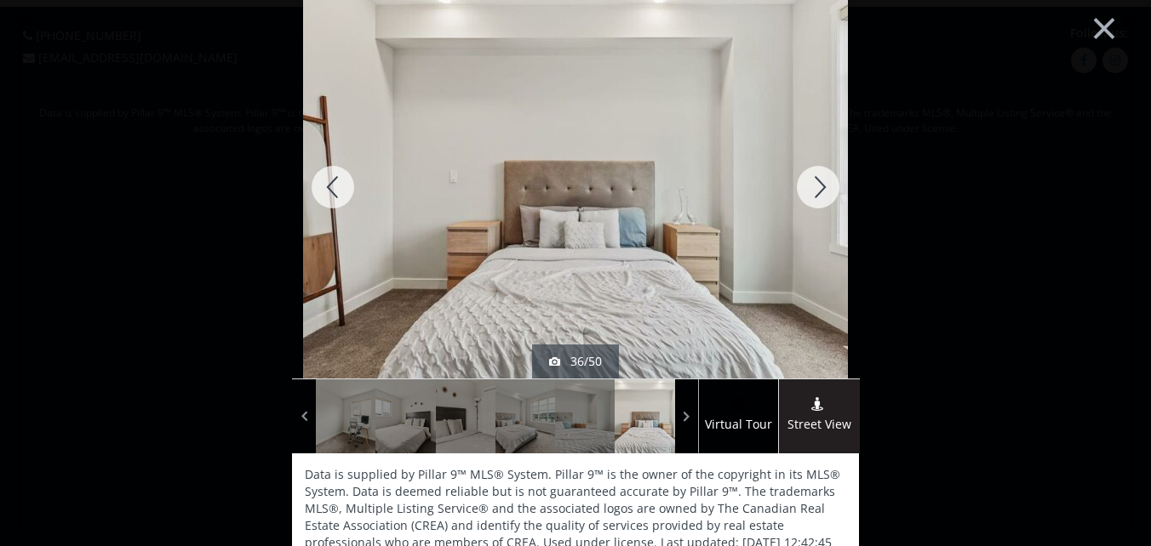
click at [820, 185] on div at bounding box center [818, 187] width 82 height 383
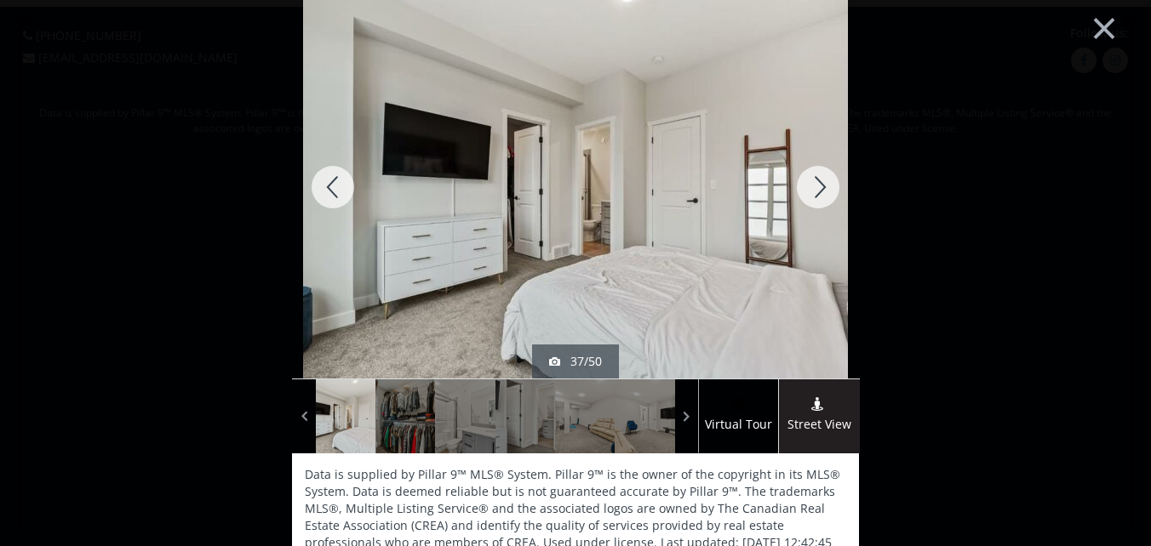
click at [820, 185] on div at bounding box center [818, 187] width 82 height 383
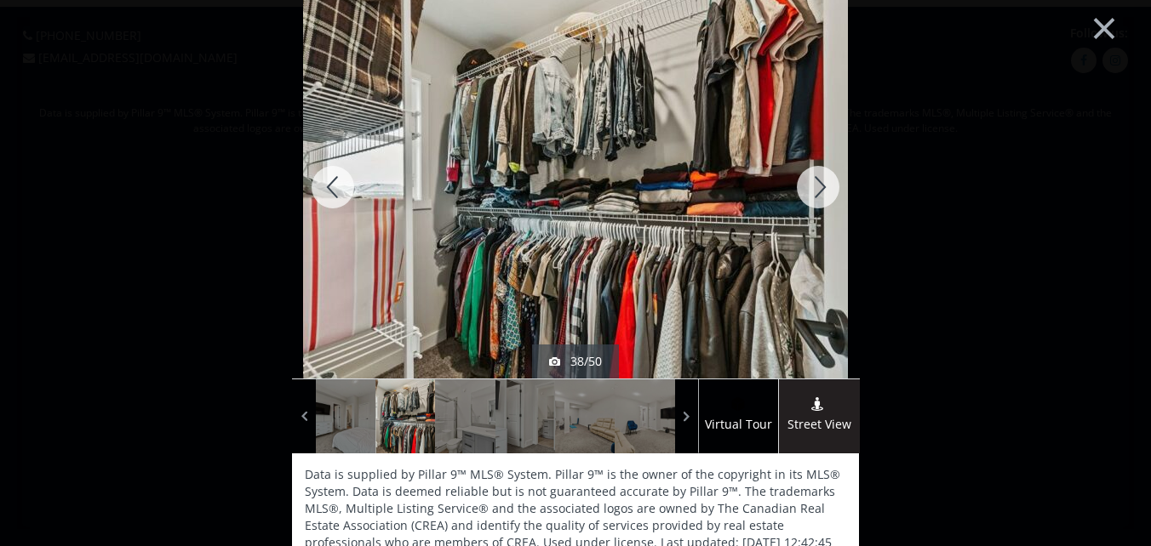
click at [820, 185] on div at bounding box center [818, 187] width 82 height 383
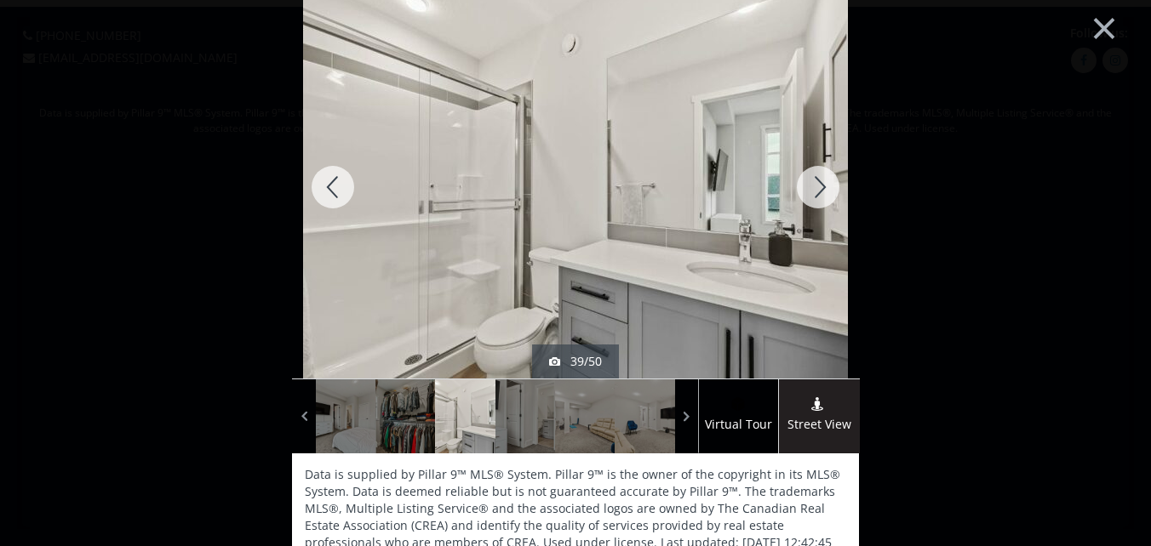
click at [820, 185] on div at bounding box center [818, 187] width 82 height 383
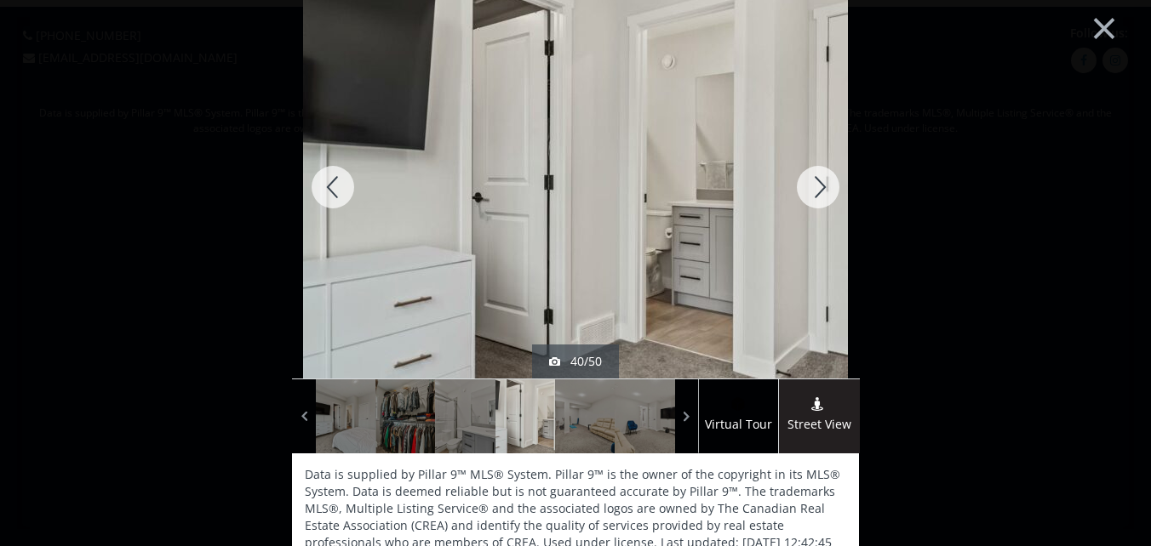
click at [820, 185] on div at bounding box center [818, 187] width 82 height 383
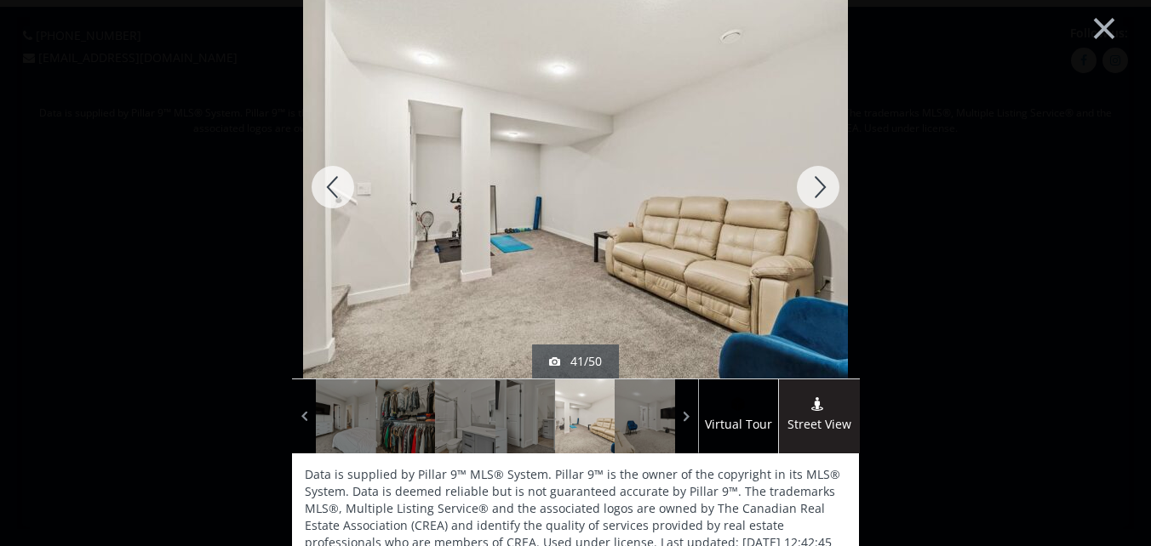
click at [815, 188] on div at bounding box center [818, 187] width 82 height 383
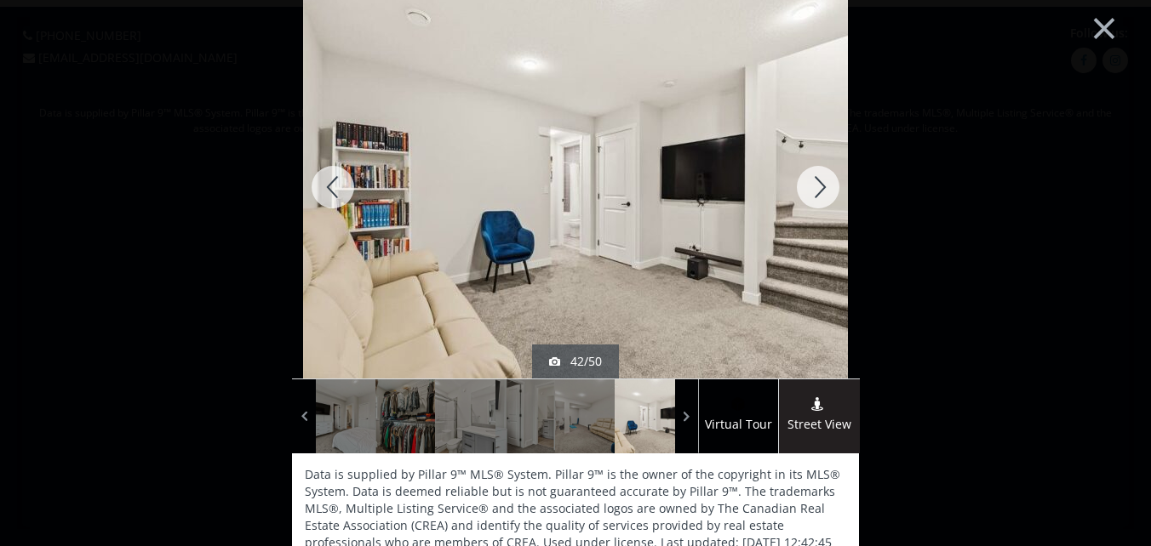
click at [815, 186] on div at bounding box center [818, 187] width 82 height 383
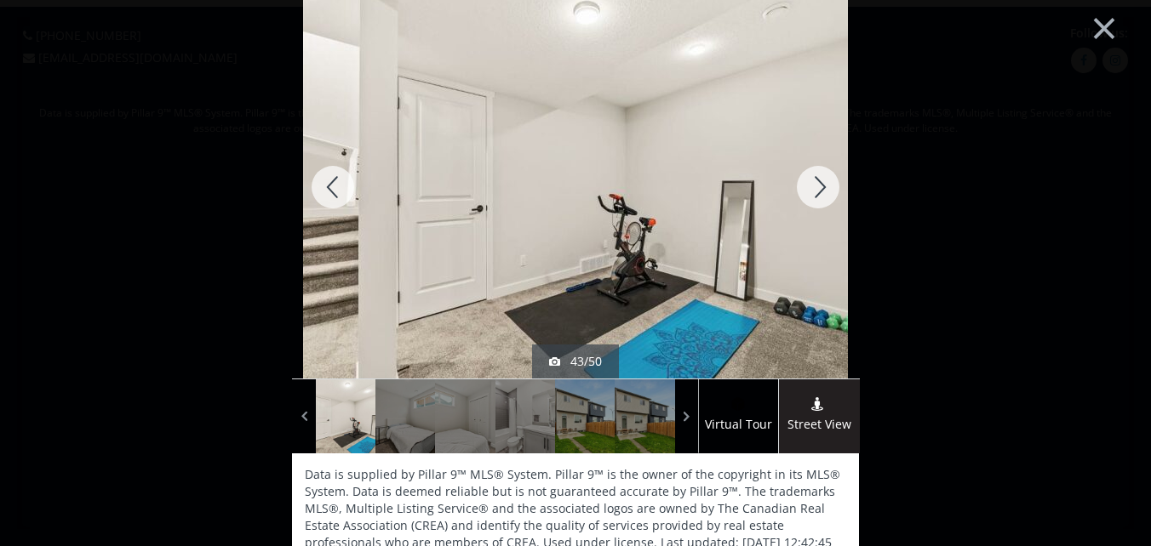
click at [815, 186] on div at bounding box center [818, 187] width 82 height 383
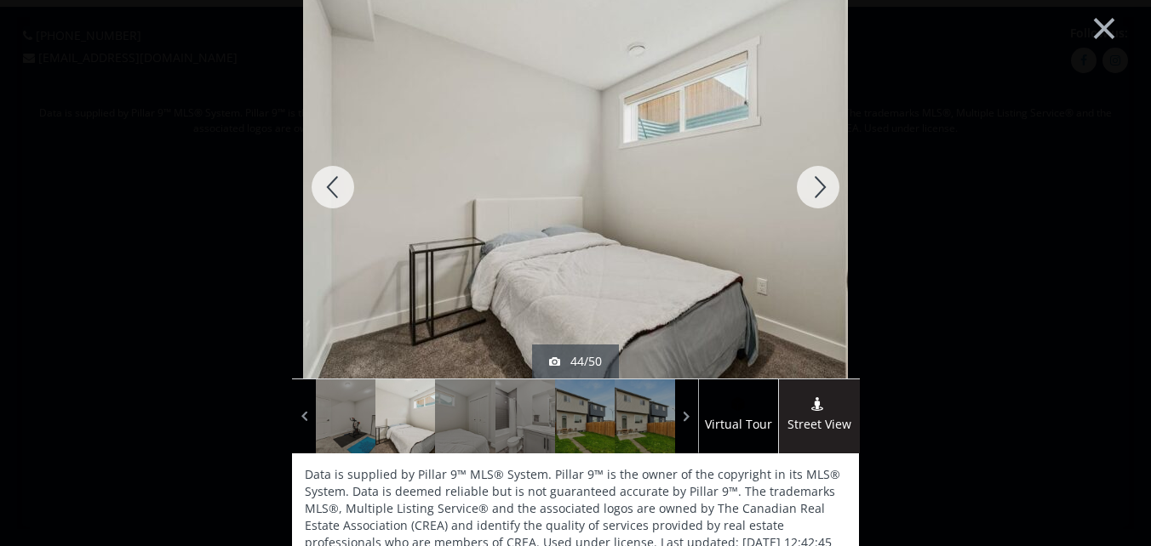
click at [815, 186] on div at bounding box center [818, 187] width 82 height 383
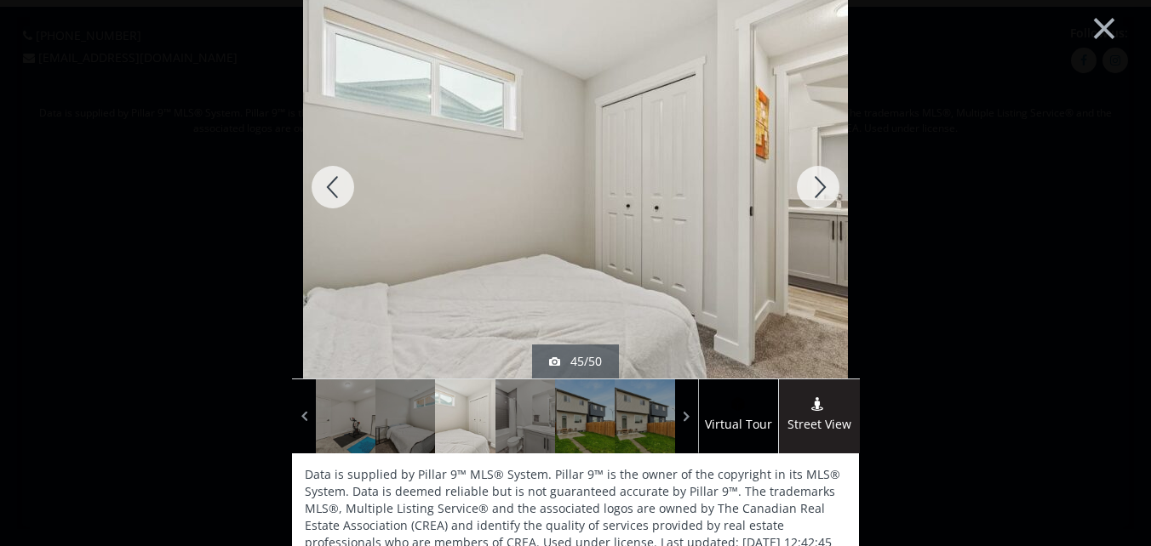
click at [815, 186] on div at bounding box center [818, 187] width 82 height 383
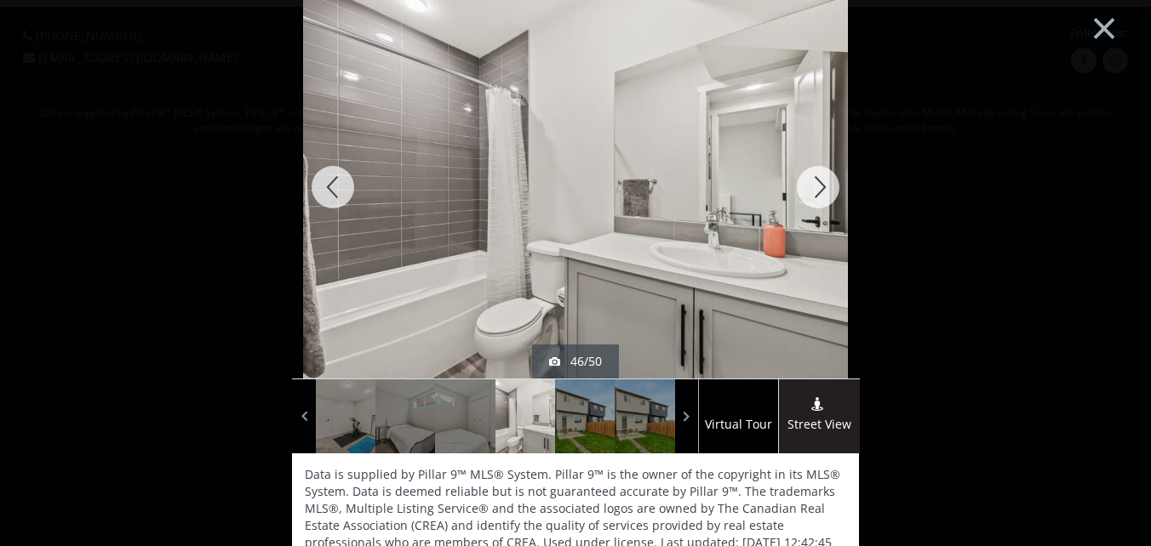
click at [815, 186] on div at bounding box center [818, 187] width 82 height 383
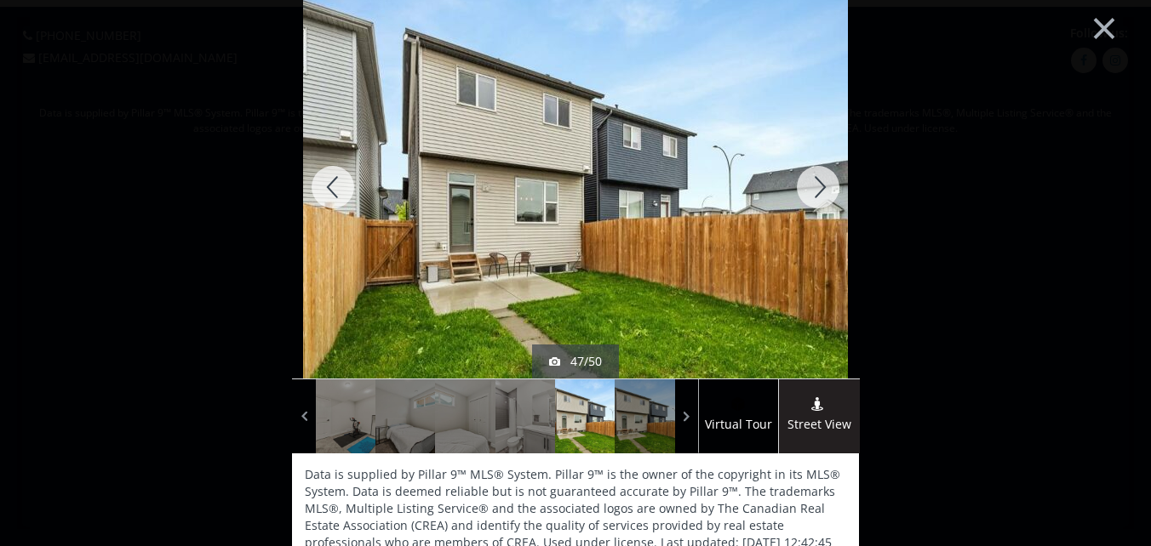
click at [814, 193] on div at bounding box center [818, 187] width 82 height 383
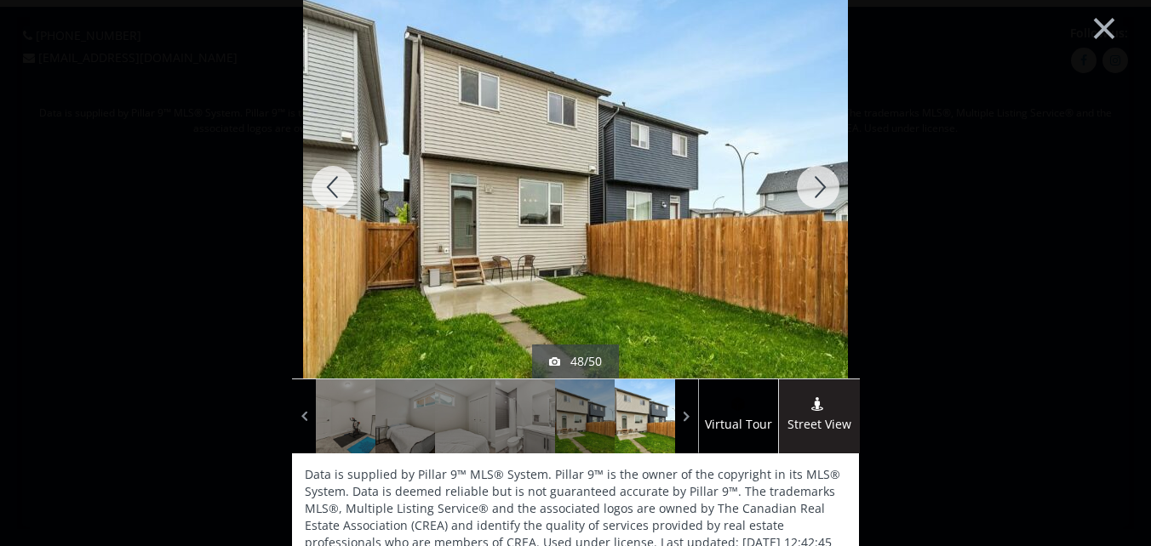
click at [810, 180] on div at bounding box center [818, 187] width 82 height 383
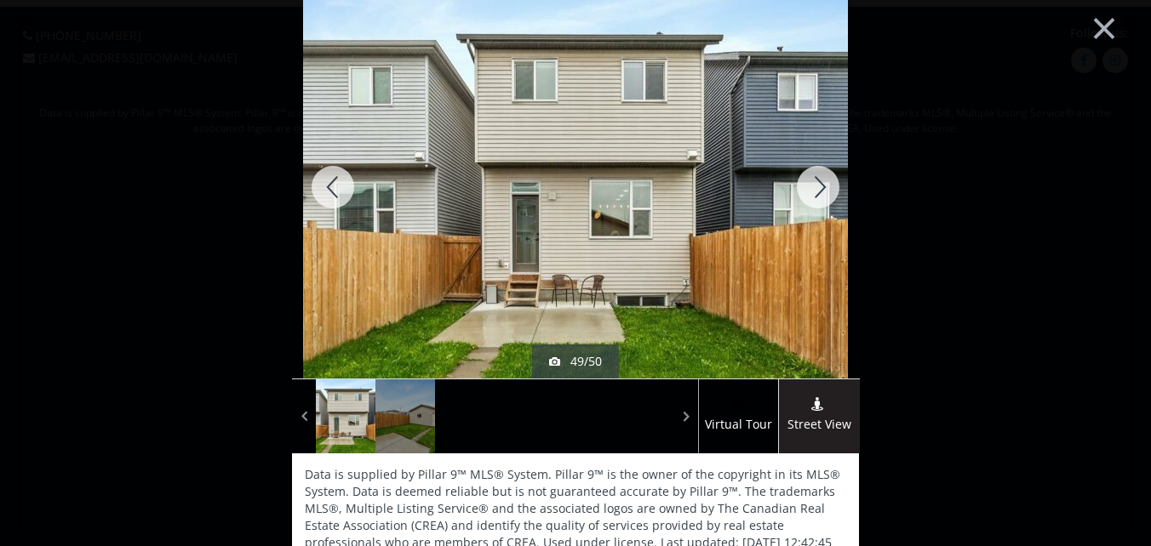
click at [813, 181] on div at bounding box center [818, 187] width 82 height 383
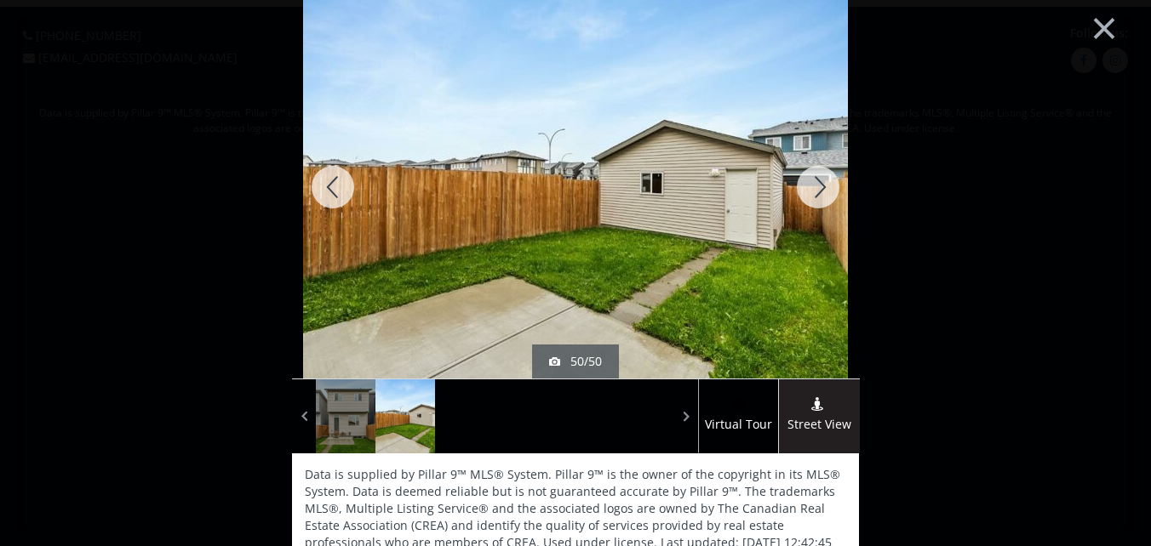
click at [813, 181] on div at bounding box center [818, 187] width 82 height 383
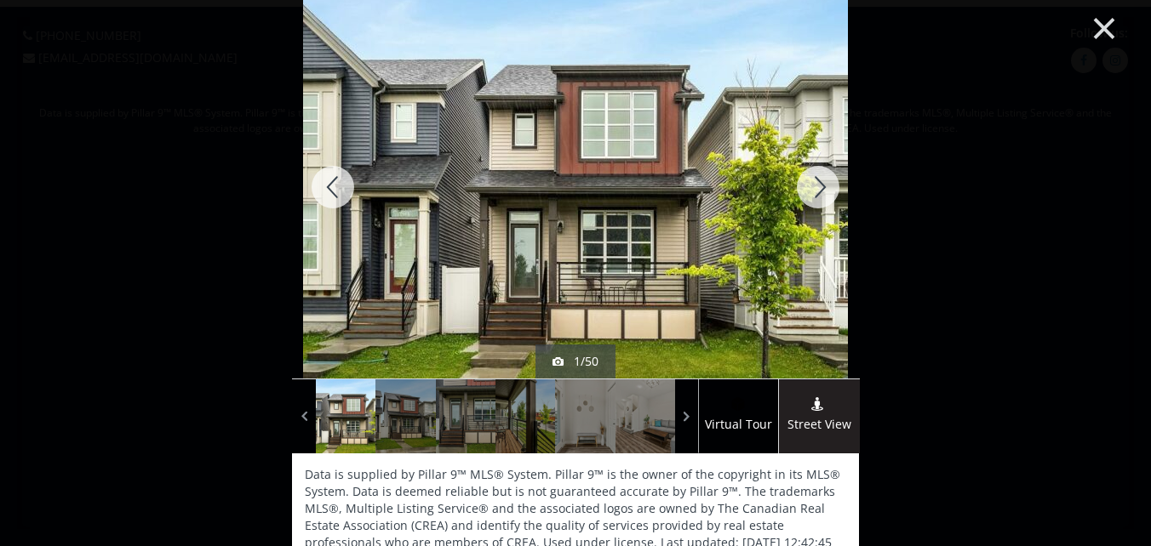
click at [1089, 19] on button "×" at bounding box center [1104, 26] width 94 height 70
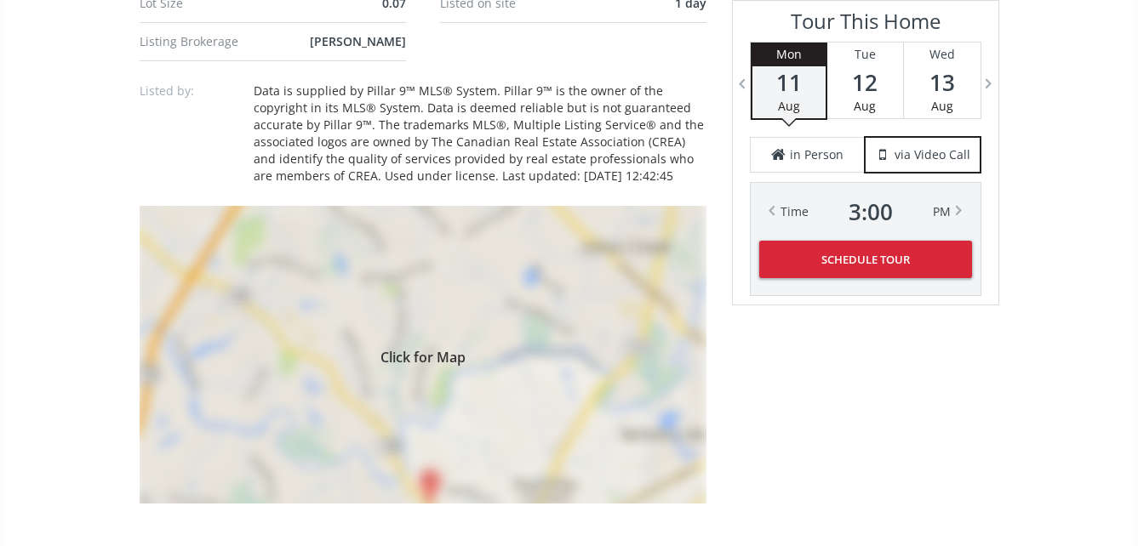
scroll to position [1277, 0]
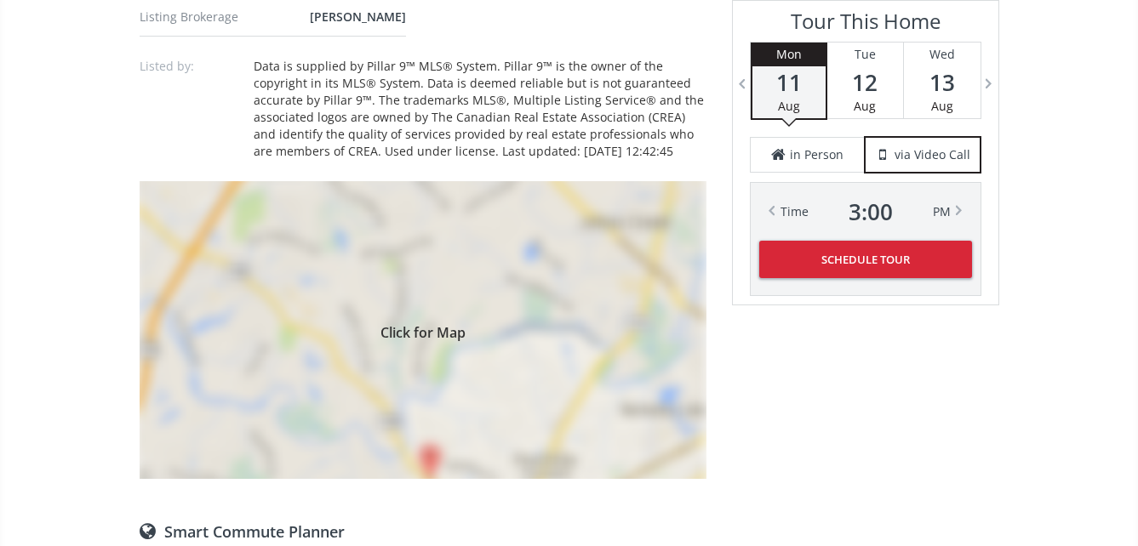
click at [381, 373] on div "Click for Map" at bounding box center [423, 330] width 567 height 298
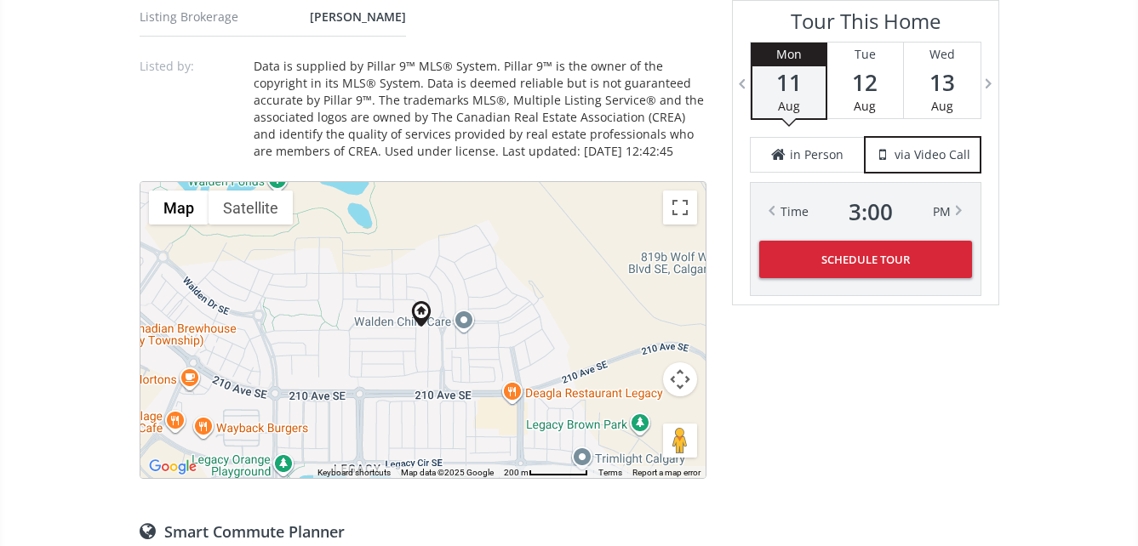
click at [425, 374] on div "To navigate, press the arrow keys." at bounding box center [422, 330] width 565 height 296
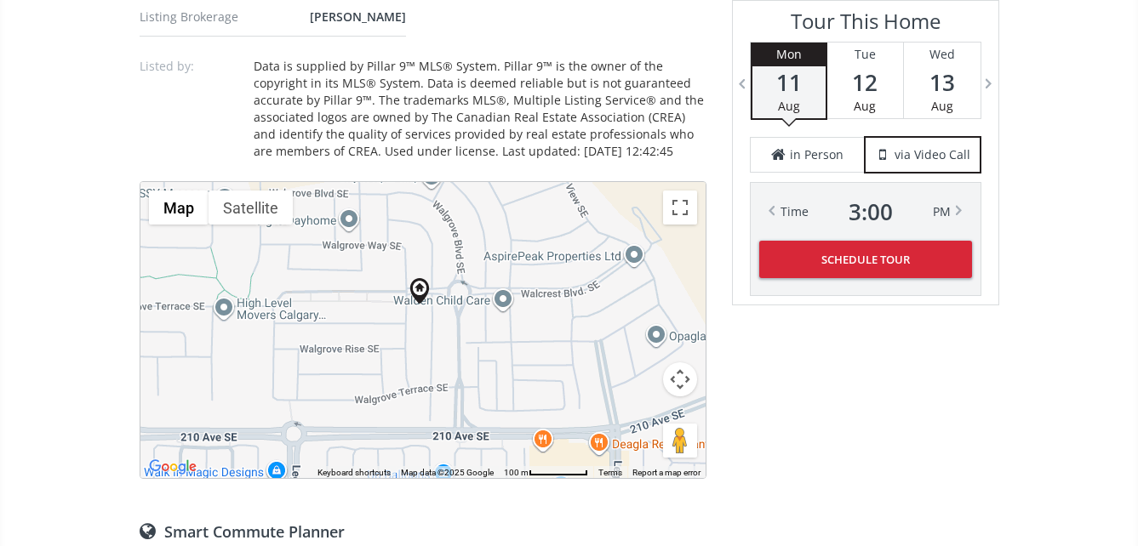
click at [419, 358] on div "To navigate, press the arrow keys." at bounding box center [422, 330] width 565 height 296
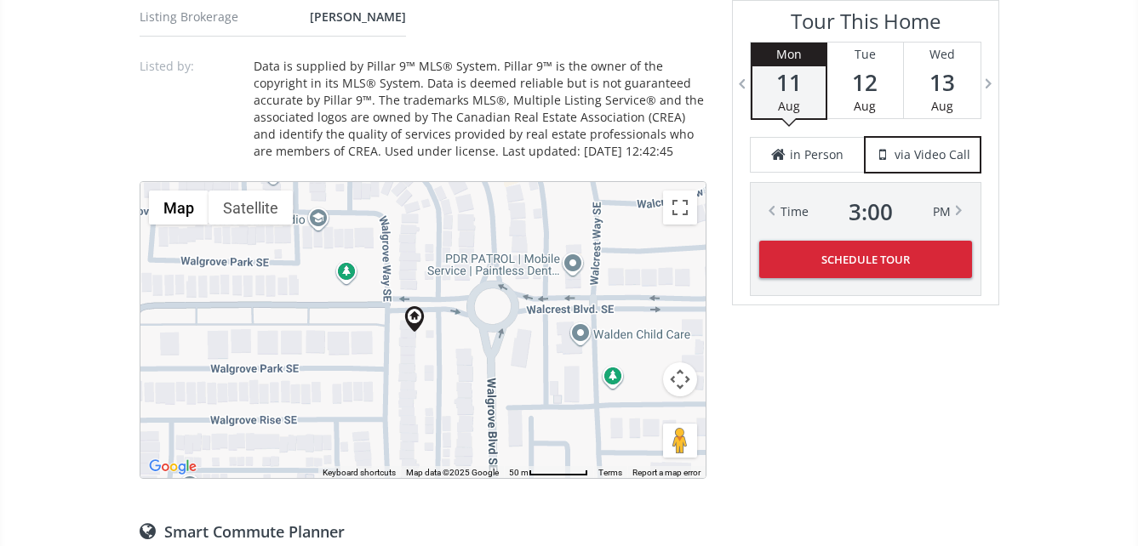
drag, startPoint x: 402, startPoint y: 328, endPoint x: 397, endPoint y: 387, distance: 59.7
click at [397, 387] on div "To navigate, press the arrow keys." at bounding box center [422, 330] width 565 height 296
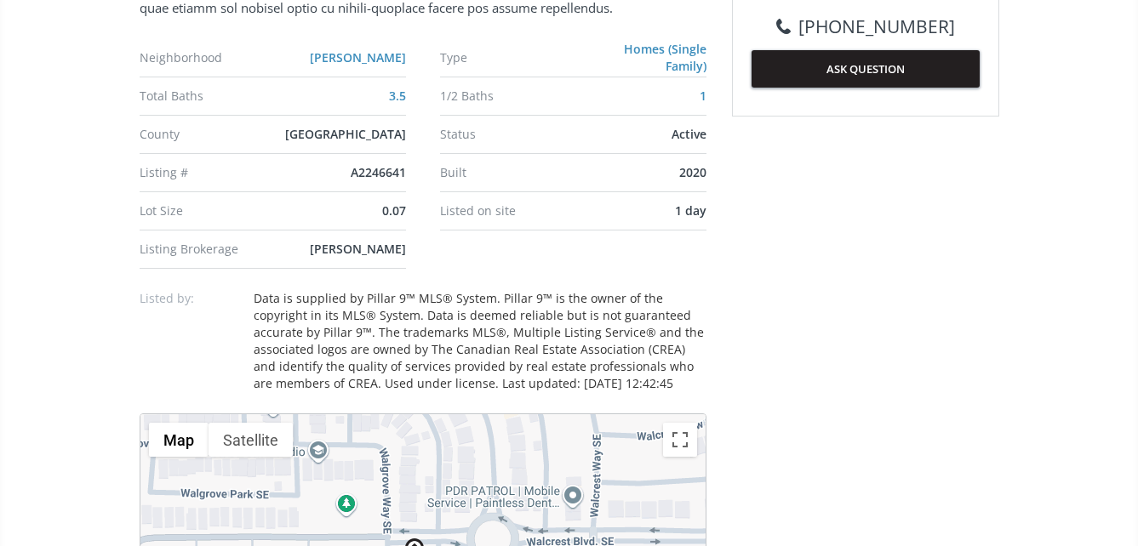
scroll to position [1021, 0]
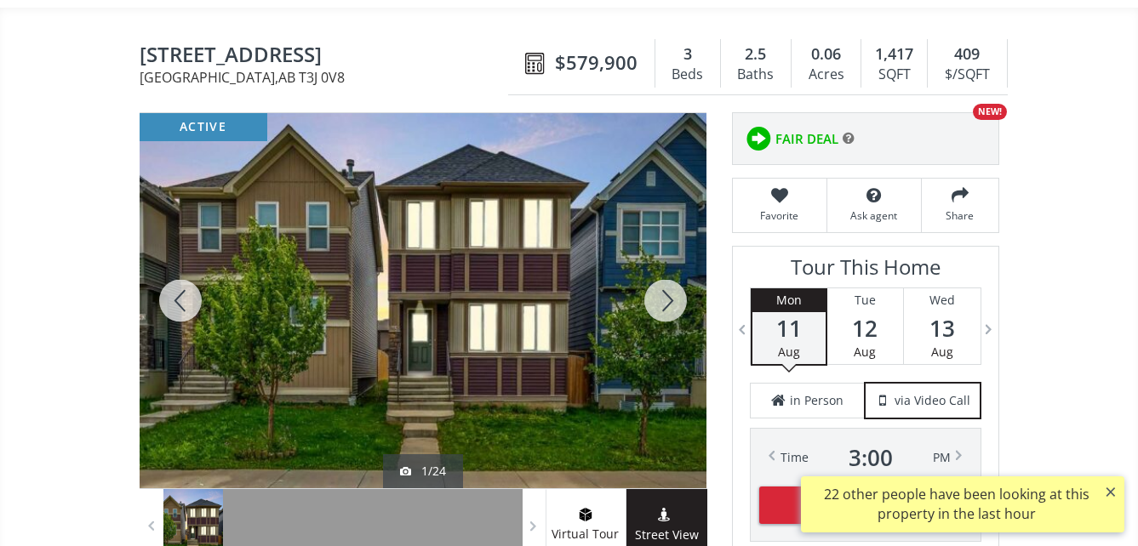
scroll to position [170, 0]
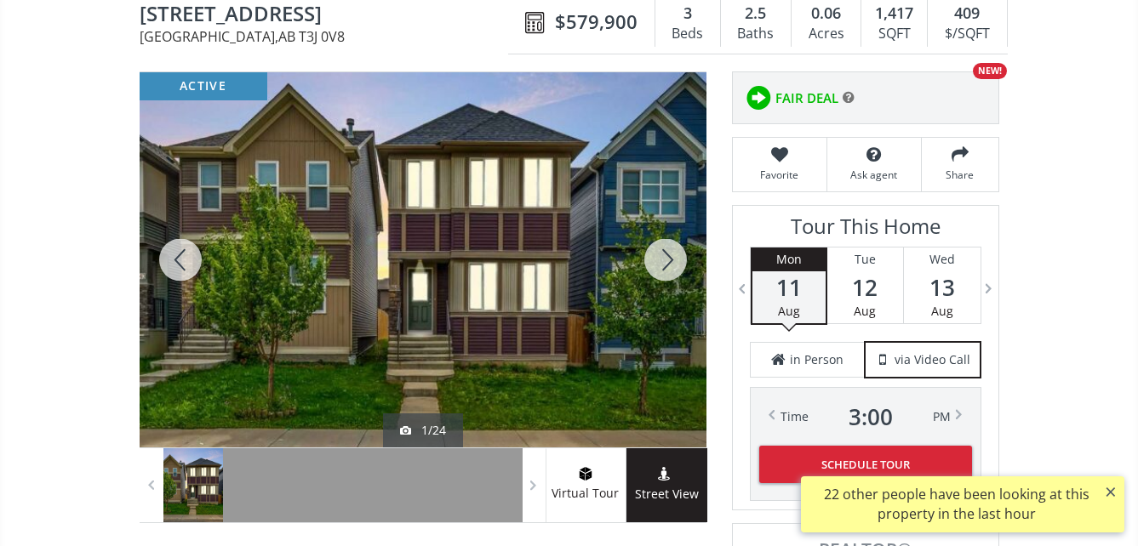
click at [500, 249] on div at bounding box center [423, 259] width 567 height 375
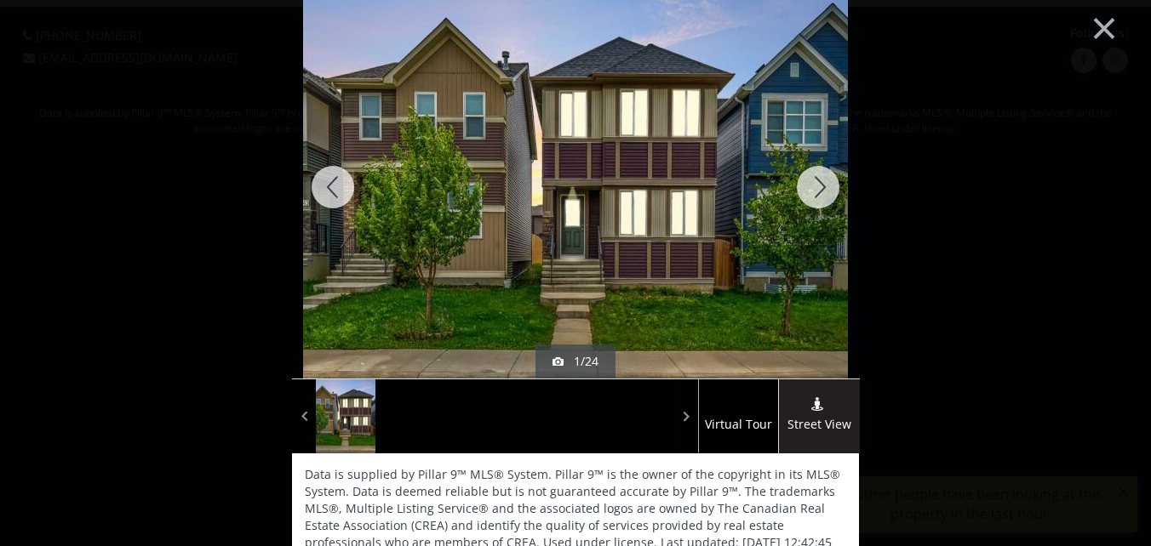
click at [812, 181] on div at bounding box center [818, 187] width 82 height 383
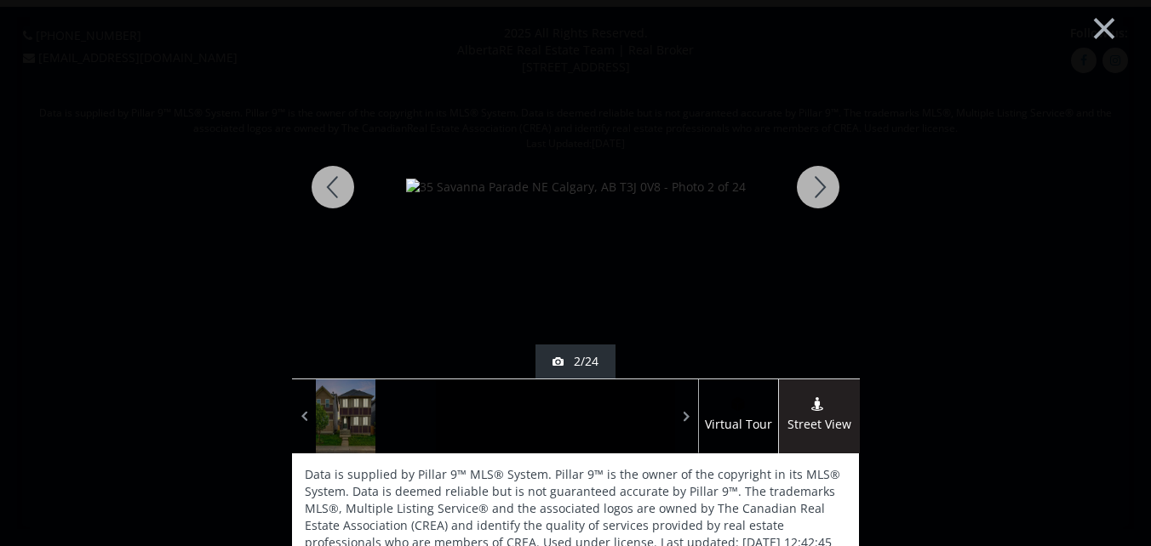
click at [817, 192] on div at bounding box center [818, 187] width 82 height 383
click at [815, 190] on div at bounding box center [818, 187] width 82 height 383
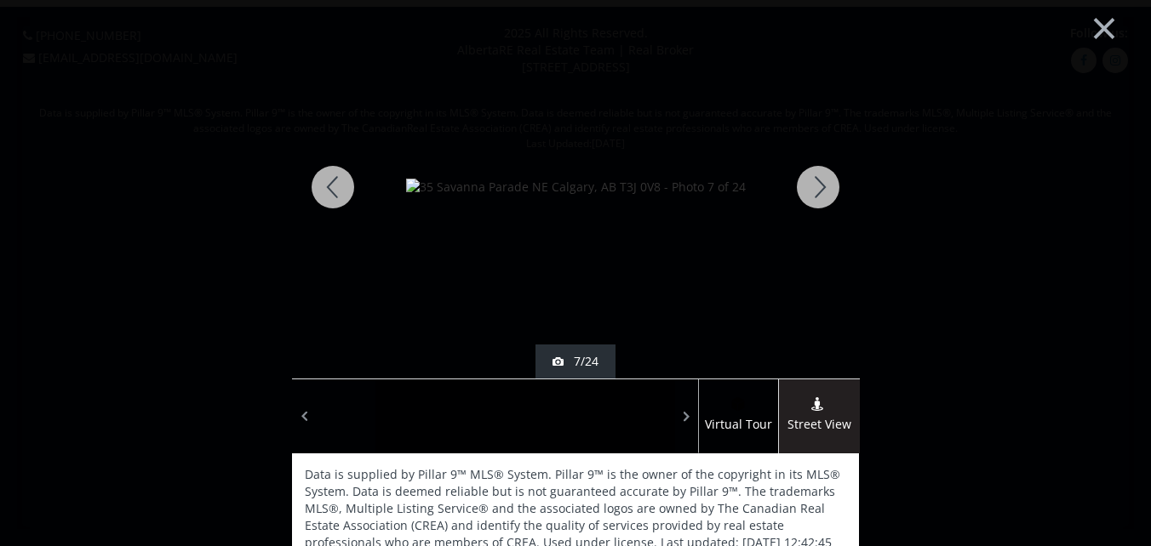
click at [815, 190] on div at bounding box center [818, 187] width 82 height 383
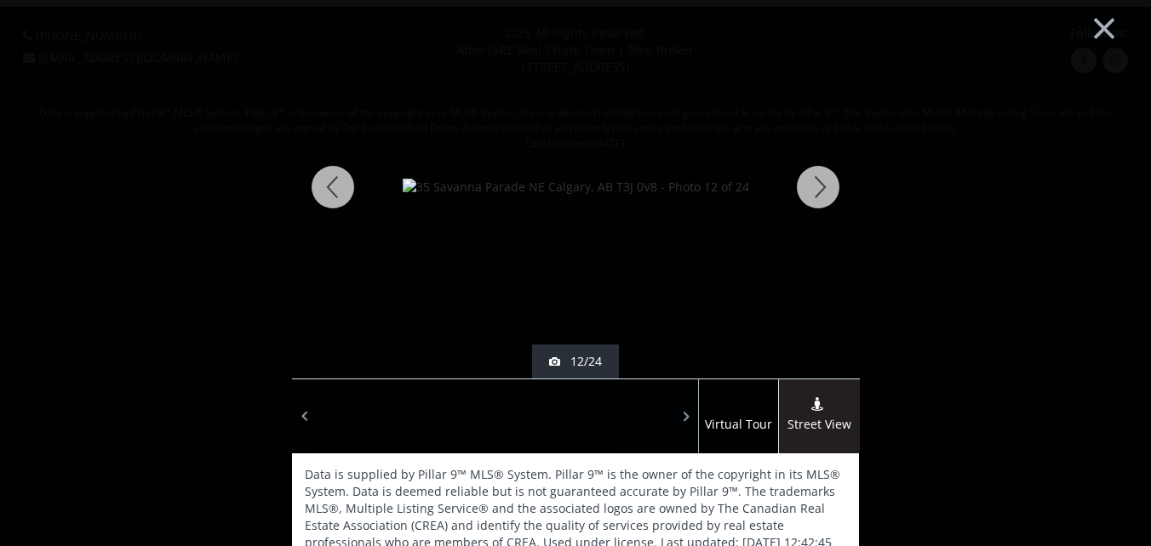
click at [815, 190] on div at bounding box center [818, 187] width 82 height 383
click at [814, 185] on div at bounding box center [818, 187] width 82 height 383
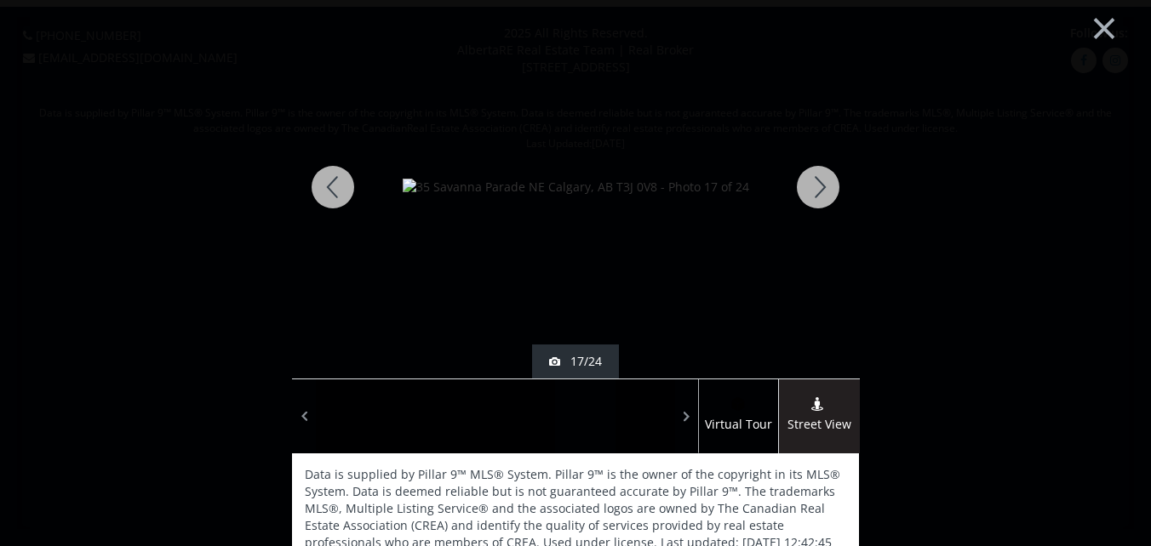
click at [814, 185] on div at bounding box center [818, 187] width 82 height 383
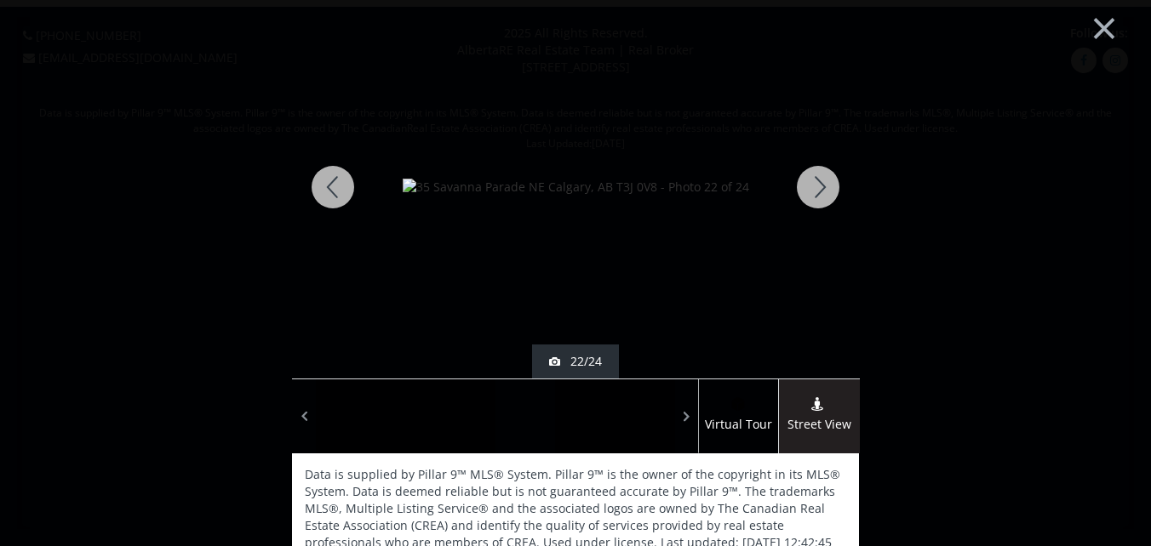
click at [814, 185] on div at bounding box center [818, 187] width 82 height 383
click at [1094, 24] on button "×" at bounding box center [1104, 26] width 94 height 70
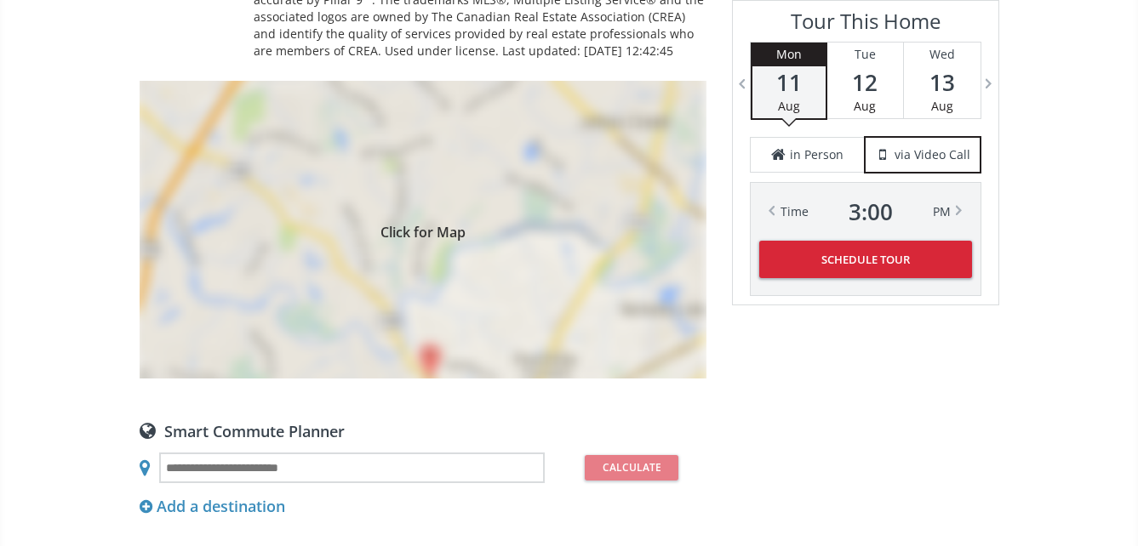
scroll to position [1617, 0]
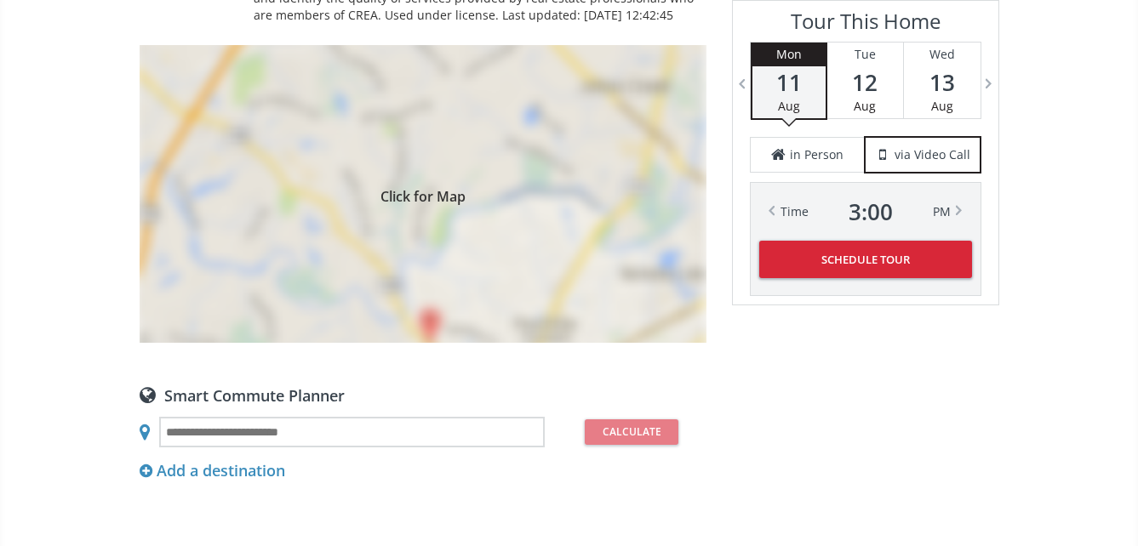
click at [437, 230] on div "Click for Map" at bounding box center [423, 194] width 567 height 298
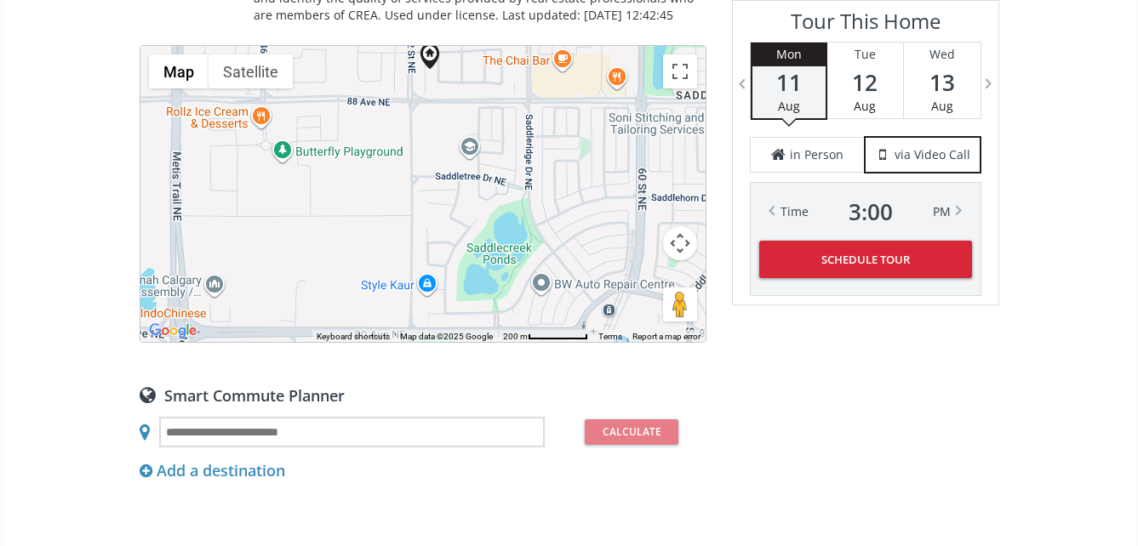
drag, startPoint x: 425, startPoint y: 292, endPoint x: 436, endPoint y: 166, distance: 126.4
click at [436, 166] on div "To navigate, press the arrow keys." at bounding box center [422, 194] width 565 height 296
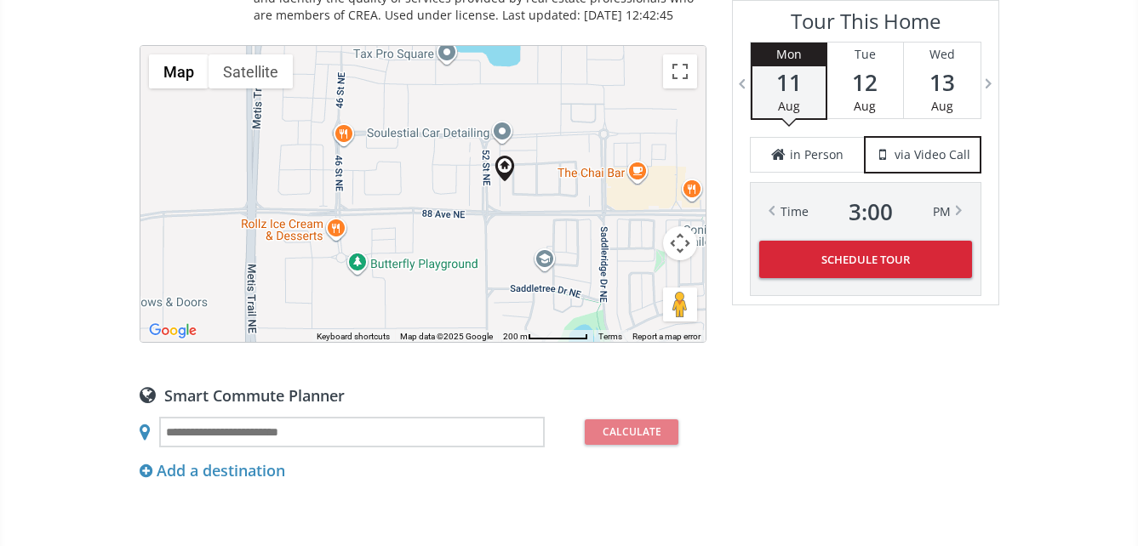
drag, startPoint x: 404, startPoint y: 243, endPoint x: 481, endPoint y: 363, distance: 142.4
click at [481, 343] on div "← Move left → Move right ↑ Move up ↓ Move down + Zoom in - Zoom out Home Jump l…" at bounding box center [423, 194] width 567 height 298
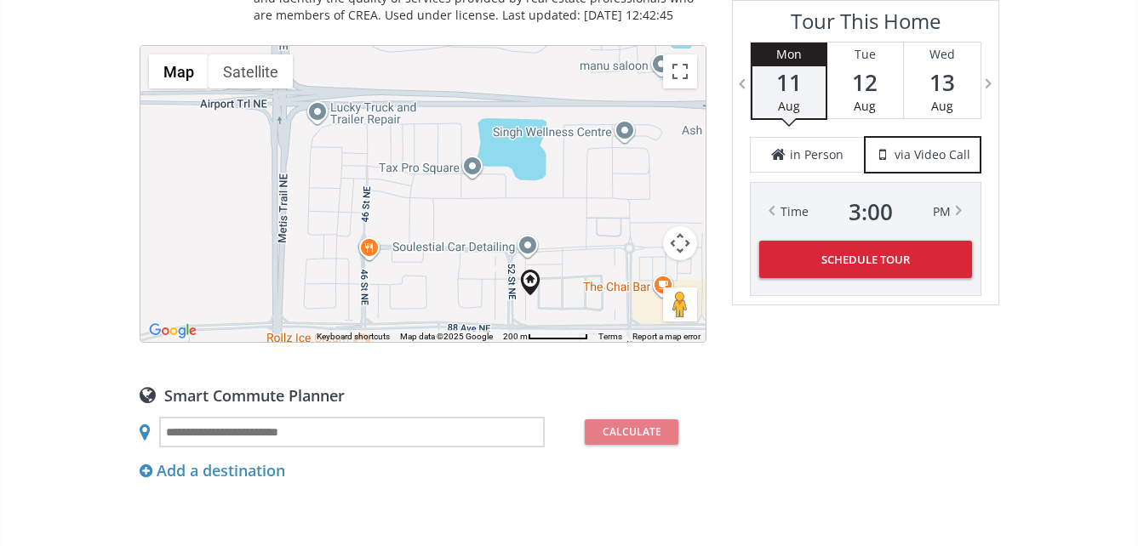
drag, startPoint x: 433, startPoint y: 246, endPoint x: 455, endPoint y: 323, distance: 80.5
click at [459, 342] on div "To navigate, press the arrow keys. Map Terrain Satellite Labels Keyboard shortc…" at bounding box center [422, 194] width 565 height 296
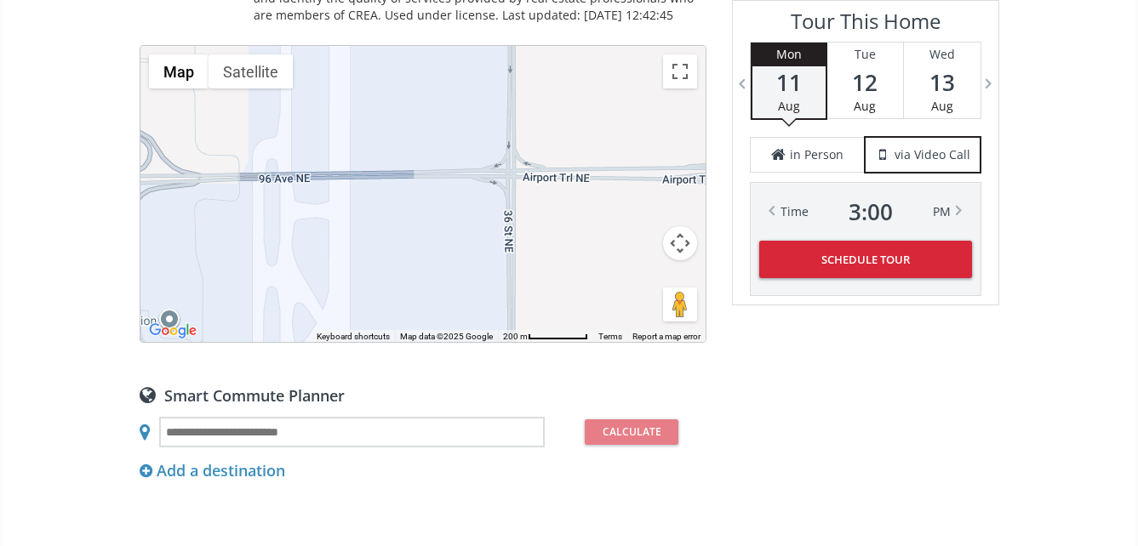
drag, startPoint x: 395, startPoint y: 144, endPoint x: 857, endPoint y: 222, distance: 468.7
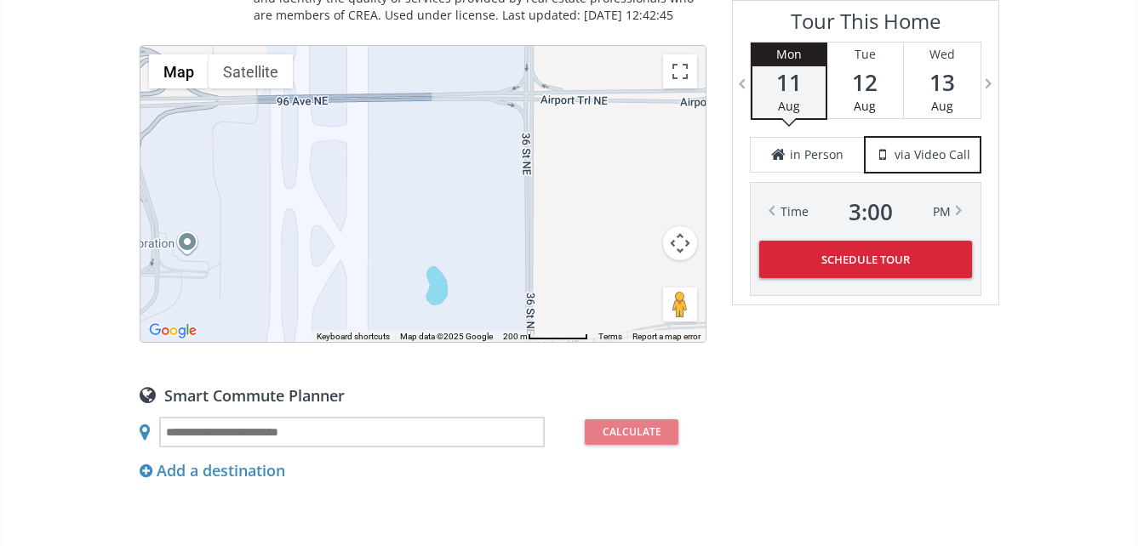
drag, startPoint x: 421, startPoint y: 174, endPoint x: 440, endPoint y: 98, distance: 78.0
click at [440, 98] on div "To navigate, press the arrow keys." at bounding box center [422, 194] width 565 height 296
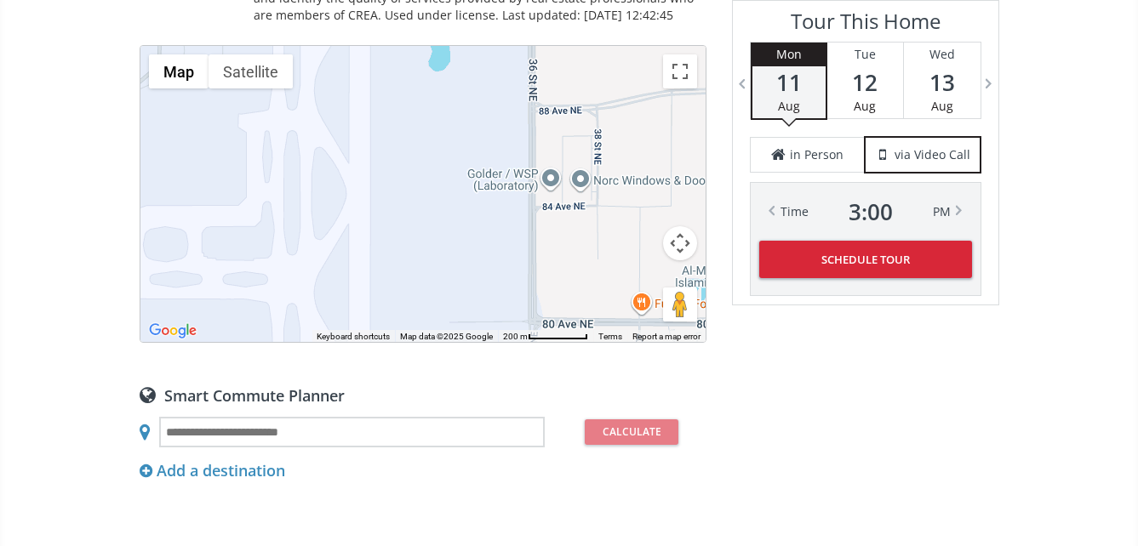
drag, startPoint x: 440, startPoint y: 291, endPoint x: 438, endPoint y: 69, distance: 222.1
click at [438, 69] on div "To navigate, press the arrow keys." at bounding box center [422, 194] width 565 height 296
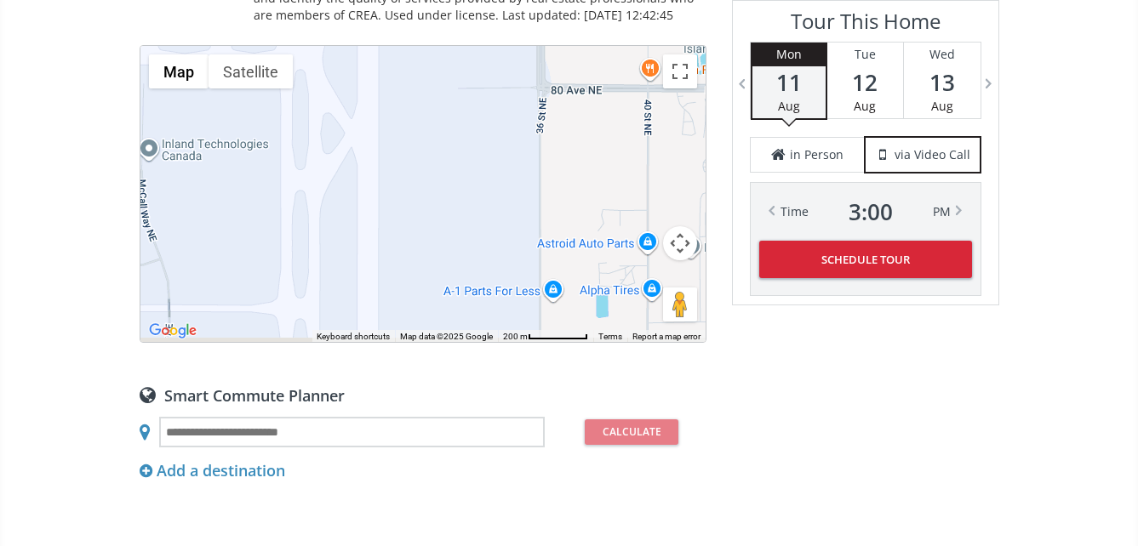
drag, startPoint x: 419, startPoint y: 303, endPoint x: 429, endPoint y: 54, distance: 248.7
click at [429, 54] on div "Neighborhood Saddle Ridge Type Homes (Single Family) Total Baths 2.5 1/2 Baths …" at bounding box center [423, 51] width 567 height 1907
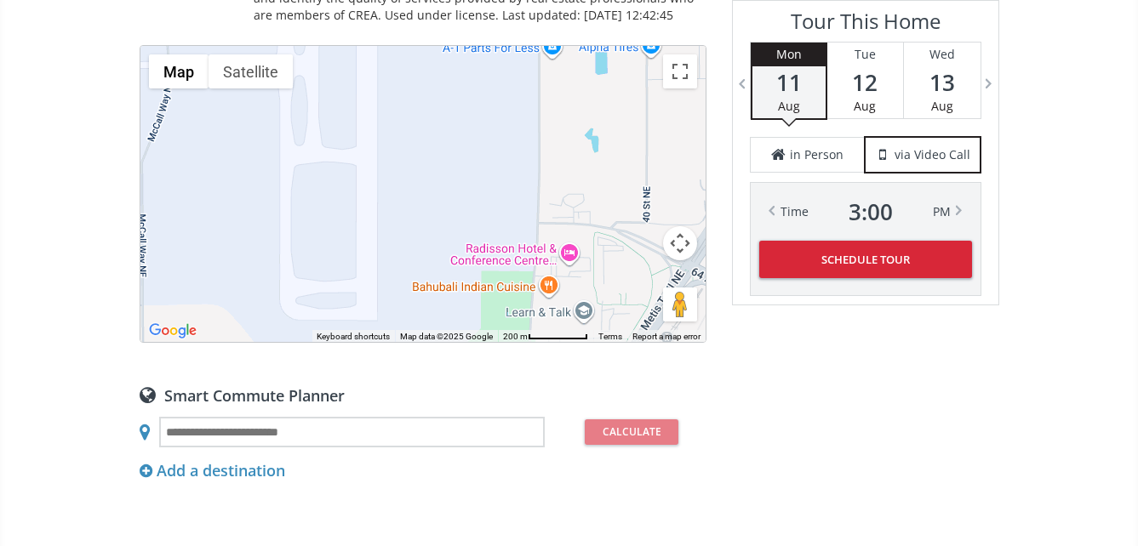
drag, startPoint x: 426, startPoint y: 284, endPoint x: 420, endPoint y: 65, distance: 219.6
click at [420, 65] on div "Neighborhood Saddle Ridge Type Homes (Single Family) Total Baths 2.5 1/2 Baths …" at bounding box center [423, 51] width 567 height 1907
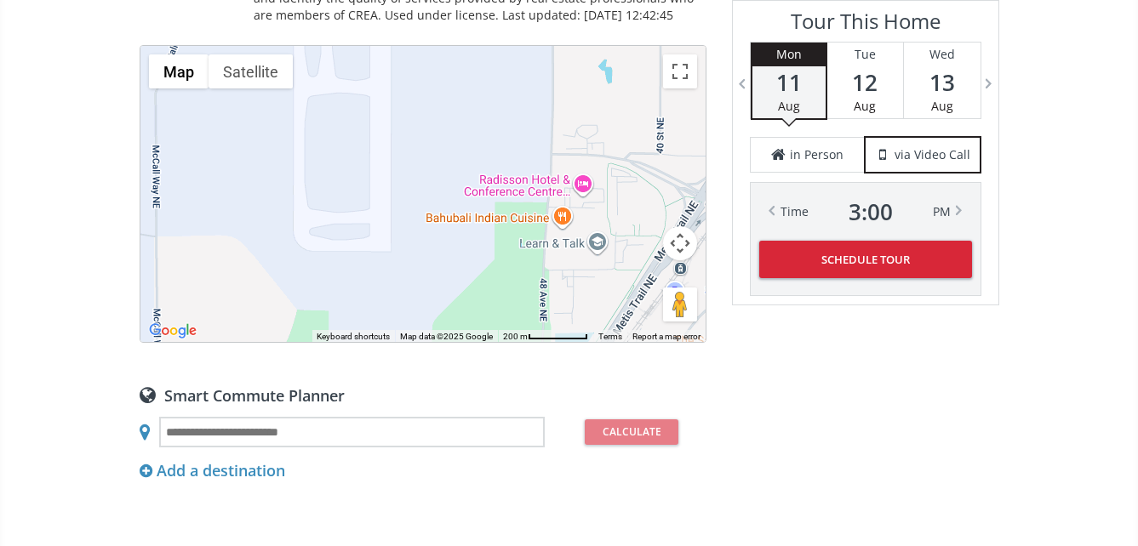
drag, startPoint x: 387, startPoint y: 271, endPoint x: 402, endPoint y: 202, distance: 70.4
click at [402, 202] on div "To navigate, press the arrow keys." at bounding box center [422, 194] width 565 height 296
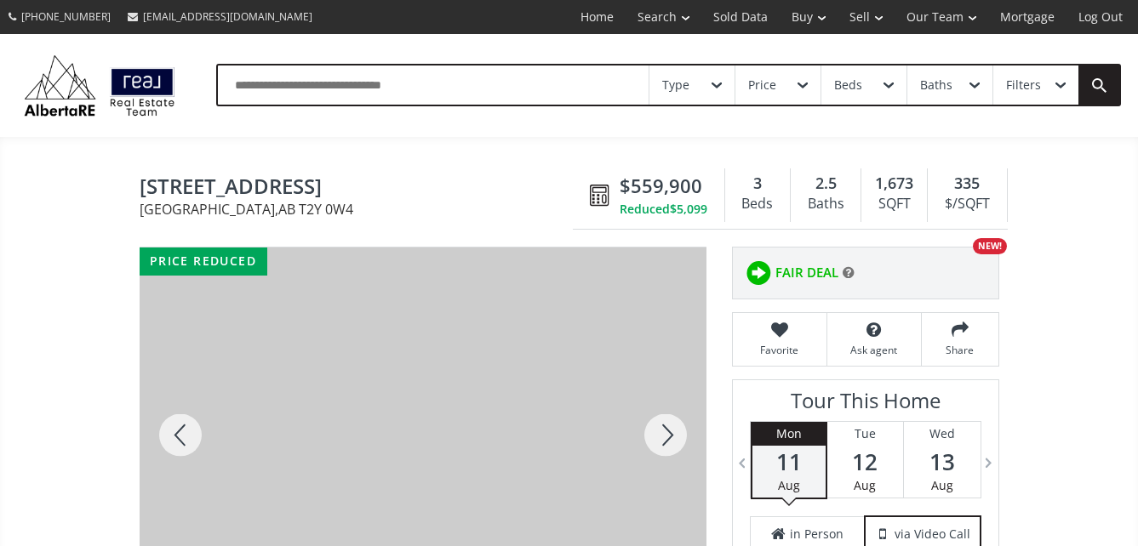
click at [472, 378] on div at bounding box center [423, 435] width 567 height 375
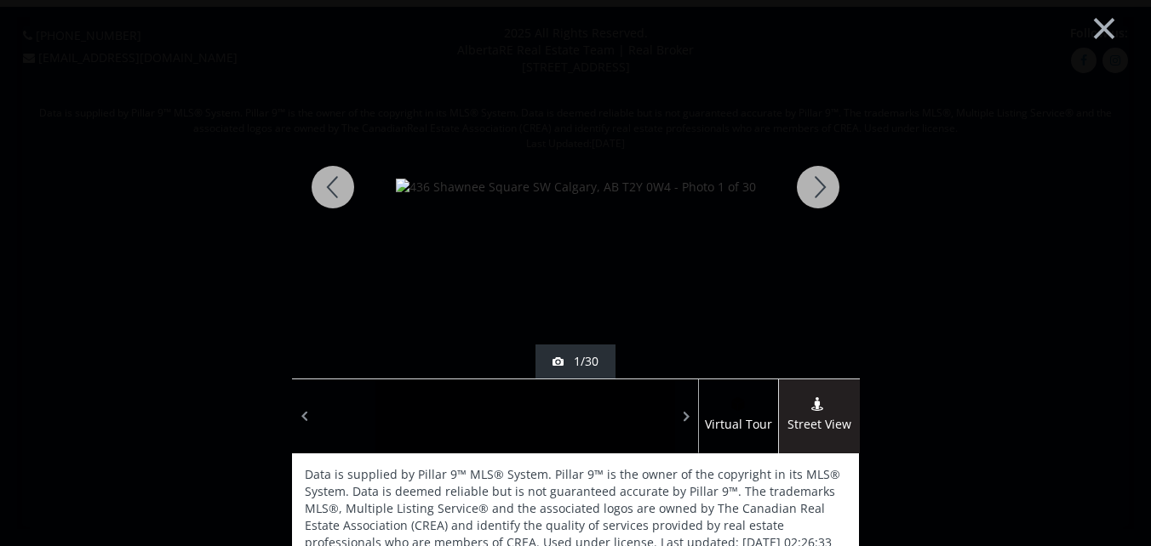
click at [813, 181] on div at bounding box center [818, 187] width 82 height 383
click at [808, 182] on div at bounding box center [818, 187] width 82 height 383
click at [808, 183] on div at bounding box center [818, 187] width 82 height 383
click at [811, 186] on div at bounding box center [818, 187] width 82 height 383
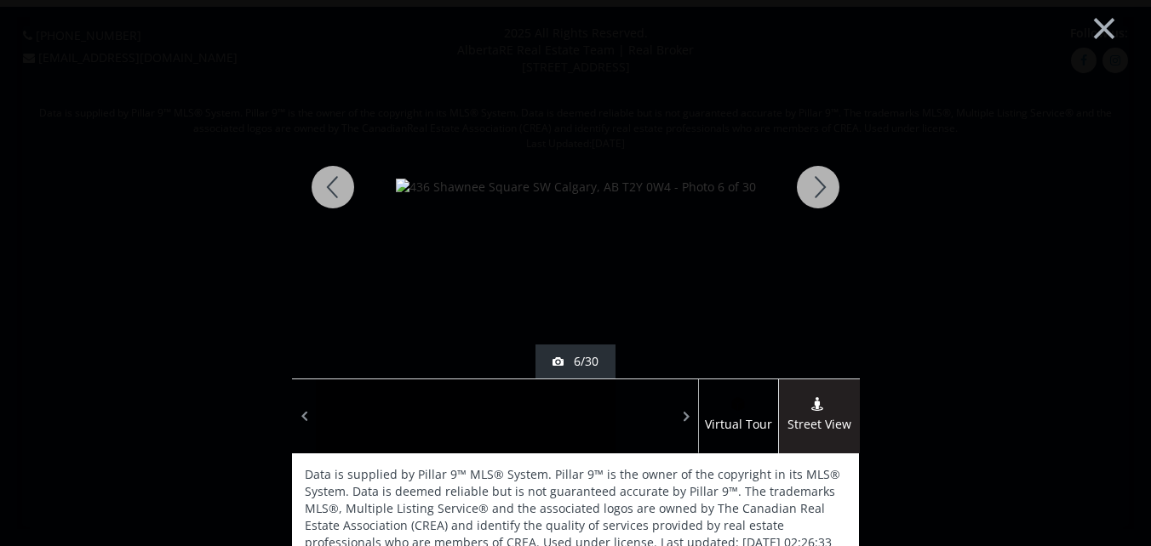
click at [811, 186] on div at bounding box center [818, 187] width 82 height 383
click at [811, 185] on div at bounding box center [818, 187] width 82 height 383
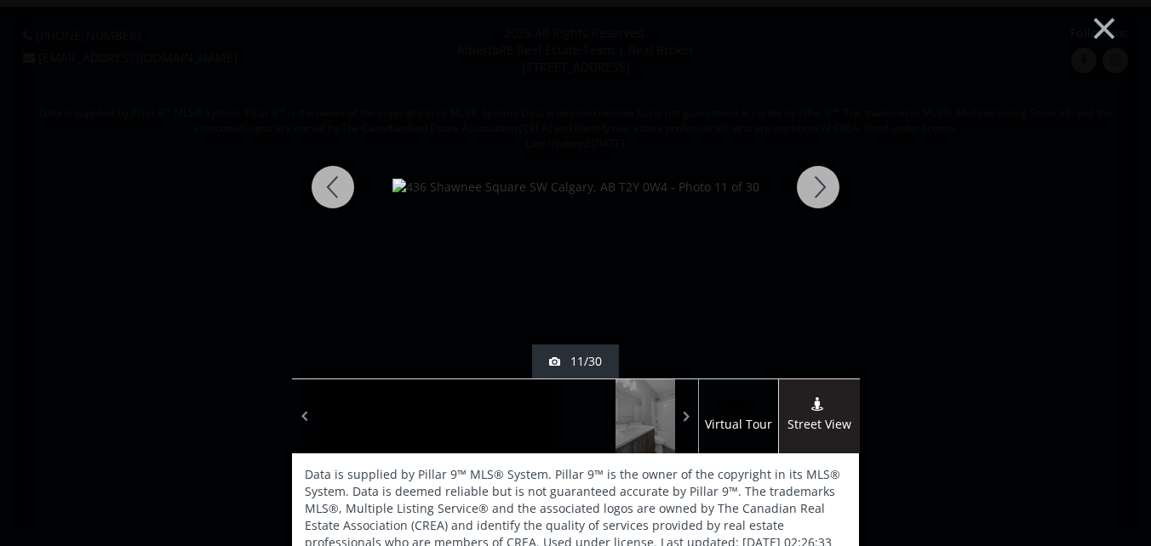
click at [811, 185] on div at bounding box center [818, 187] width 82 height 383
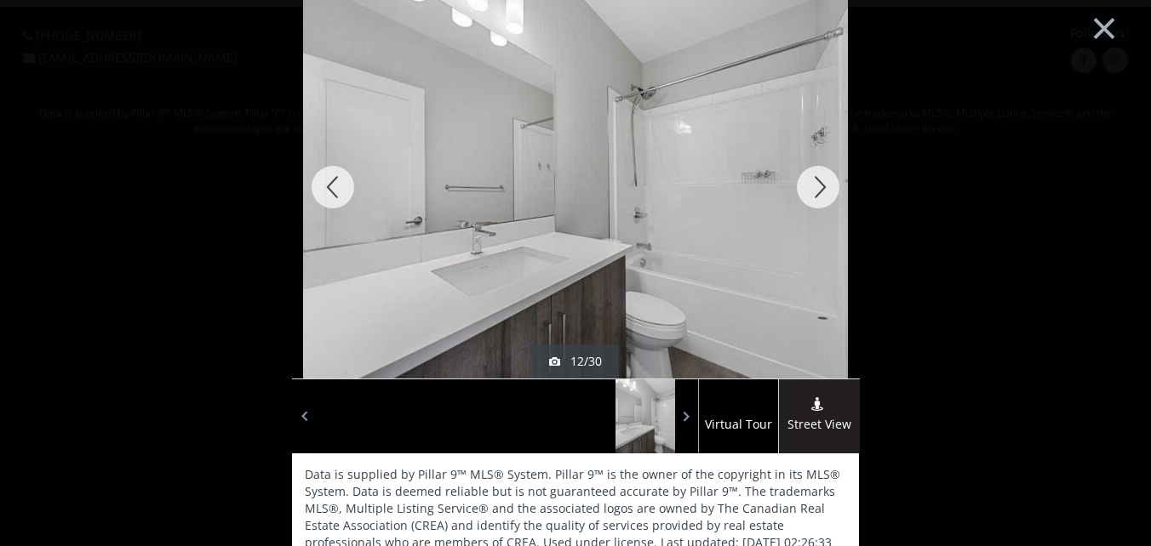
click at [811, 185] on div at bounding box center [818, 187] width 82 height 383
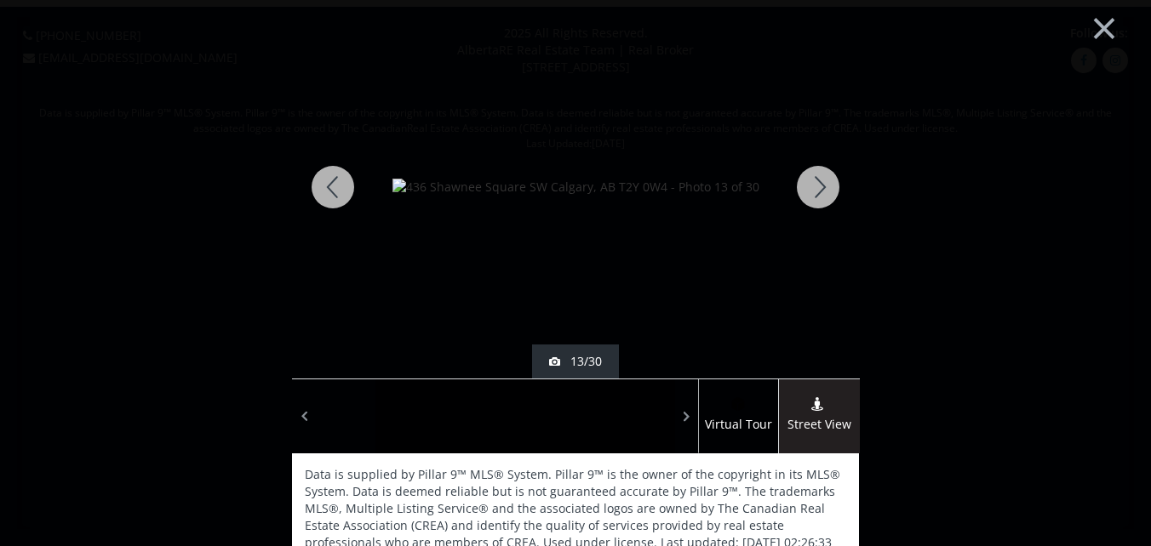
click at [811, 185] on div at bounding box center [818, 187] width 82 height 383
click at [813, 184] on div at bounding box center [818, 187] width 82 height 383
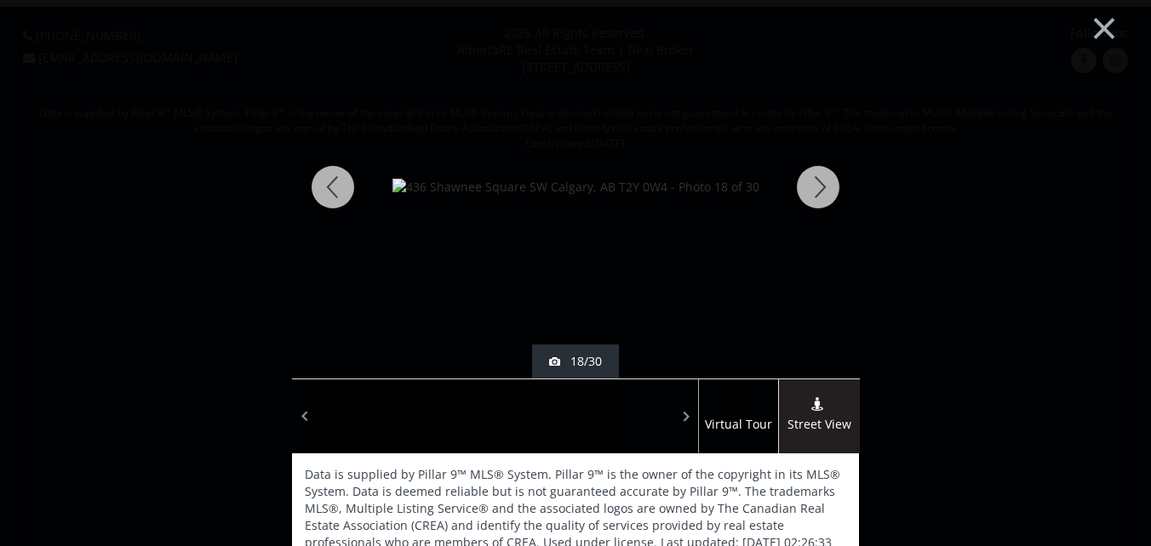
click at [813, 184] on div at bounding box center [818, 187] width 82 height 383
click at [817, 184] on div at bounding box center [818, 187] width 82 height 383
click at [818, 184] on div at bounding box center [818, 187] width 82 height 383
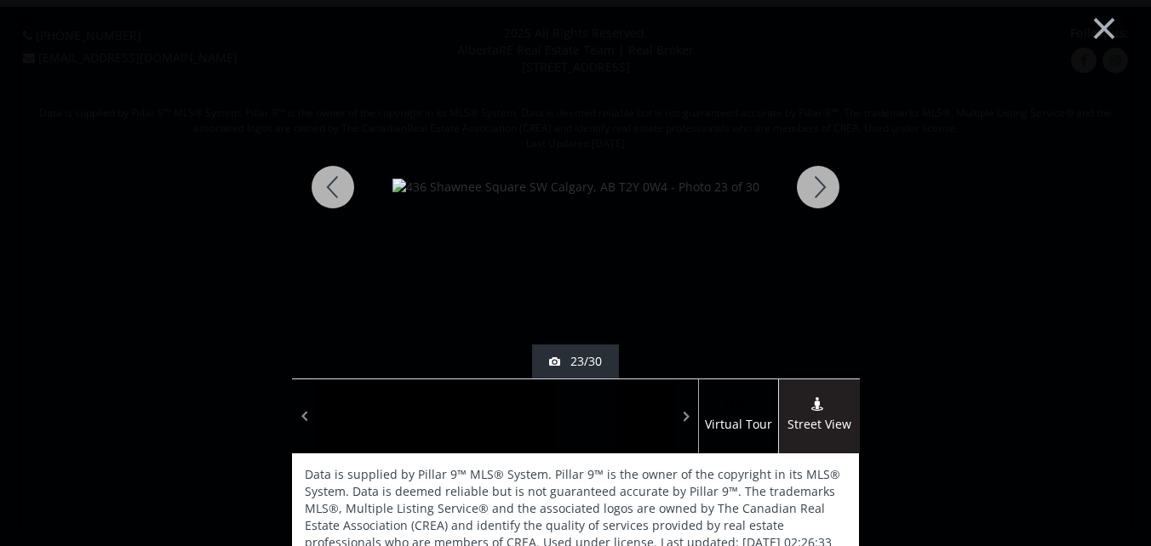
click at [816, 184] on div at bounding box center [818, 187] width 82 height 383
click at [329, 186] on div at bounding box center [333, 187] width 82 height 383
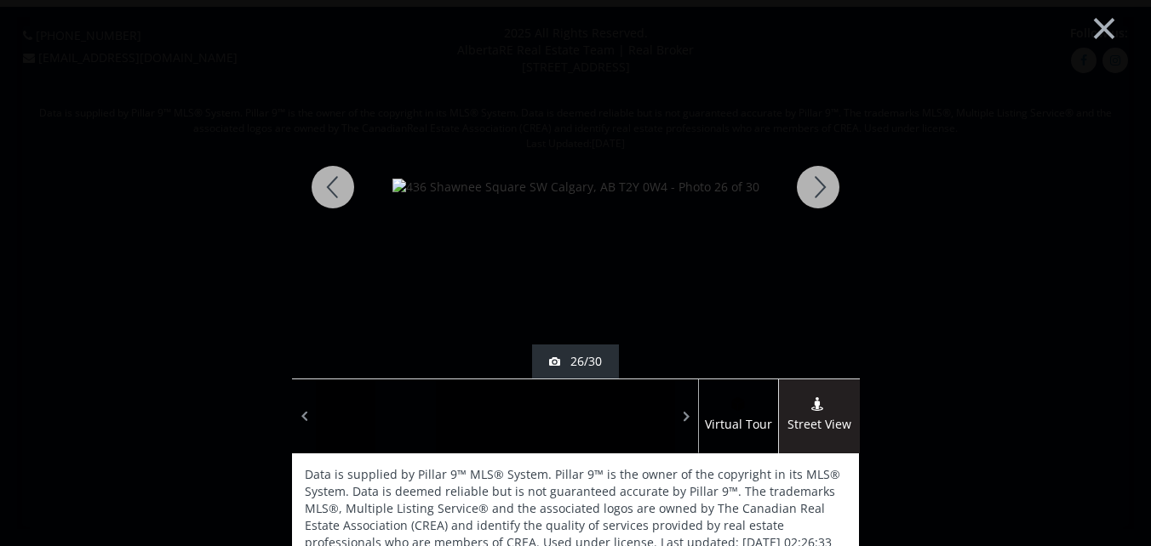
click at [814, 182] on div at bounding box center [818, 187] width 82 height 383
click at [816, 183] on div at bounding box center [818, 187] width 82 height 383
click at [320, 184] on div at bounding box center [333, 187] width 82 height 383
click at [819, 188] on div at bounding box center [818, 187] width 82 height 383
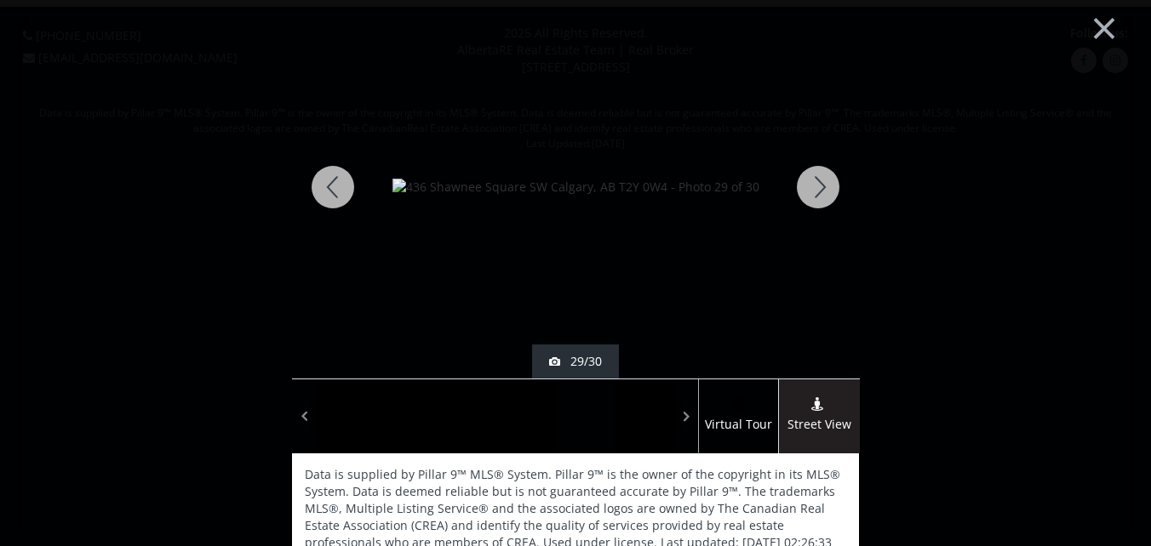
click at [814, 185] on div at bounding box center [818, 187] width 82 height 383
click at [814, 183] on div at bounding box center [818, 187] width 82 height 383
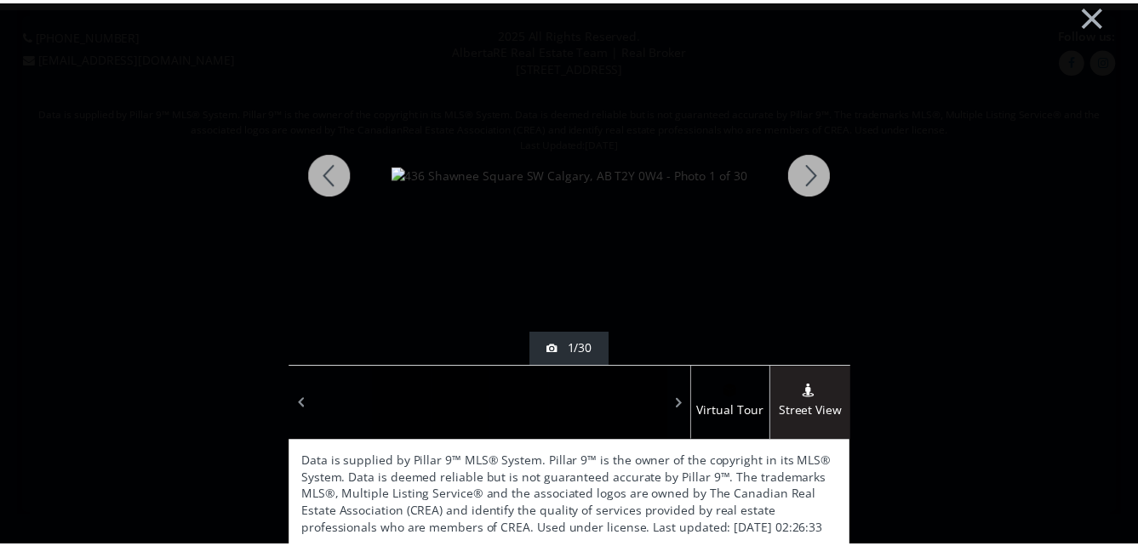
scroll to position [19, 0]
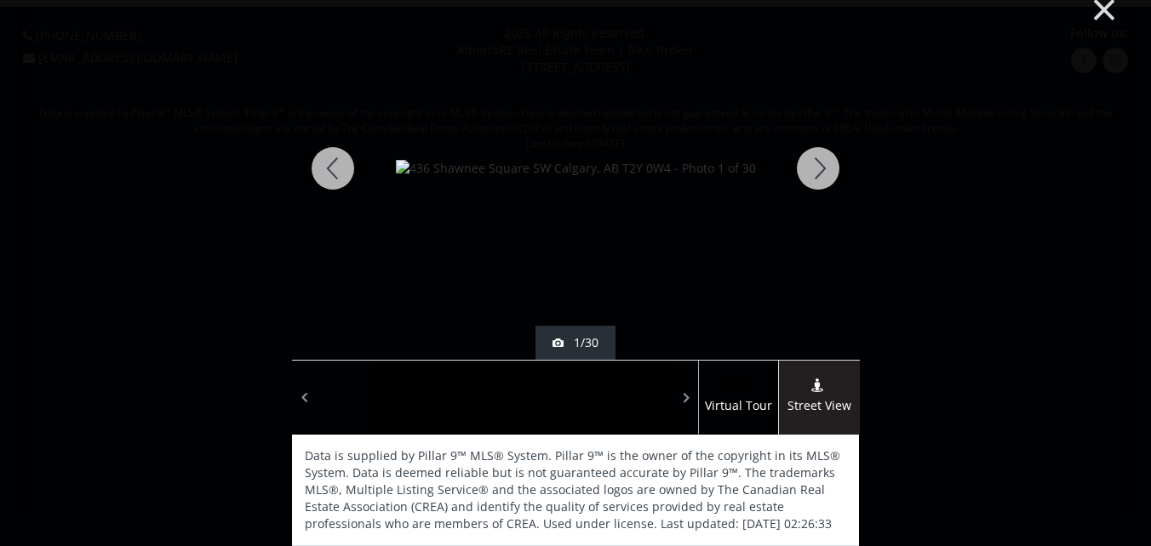
click at [1094, 3] on button "×" at bounding box center [1104, 8] width 94 height 70
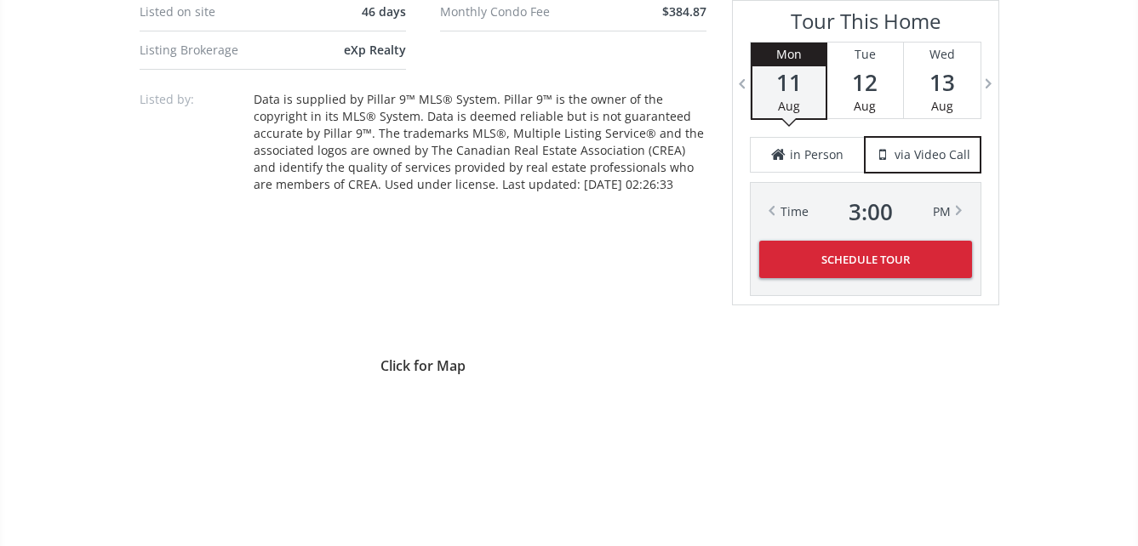
scroll to position [1277, 0]
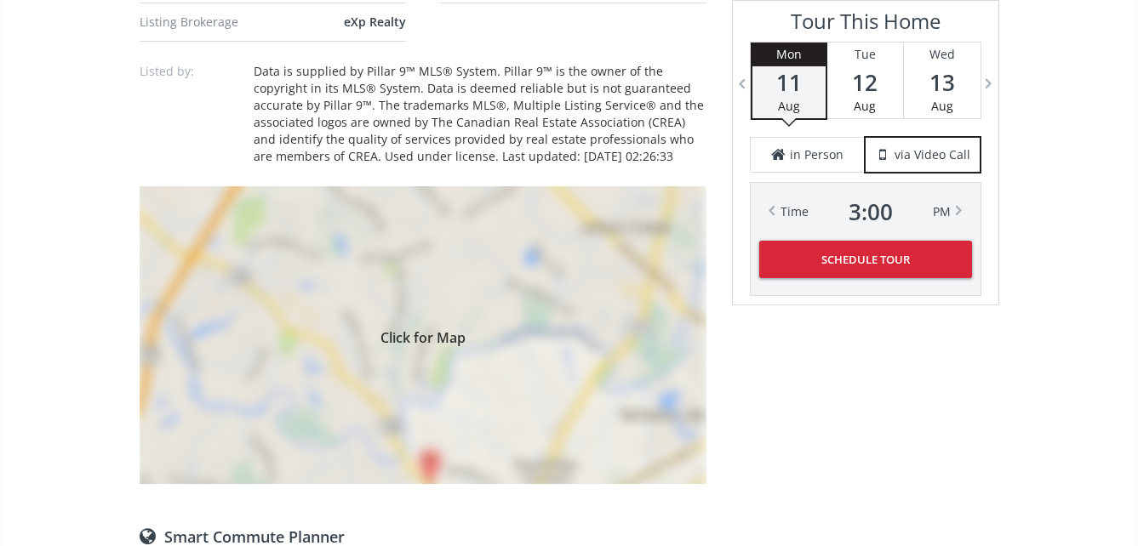
click at [438, 359] on div "Click for Map" at bounding box center [423, 335] width 567 height 298
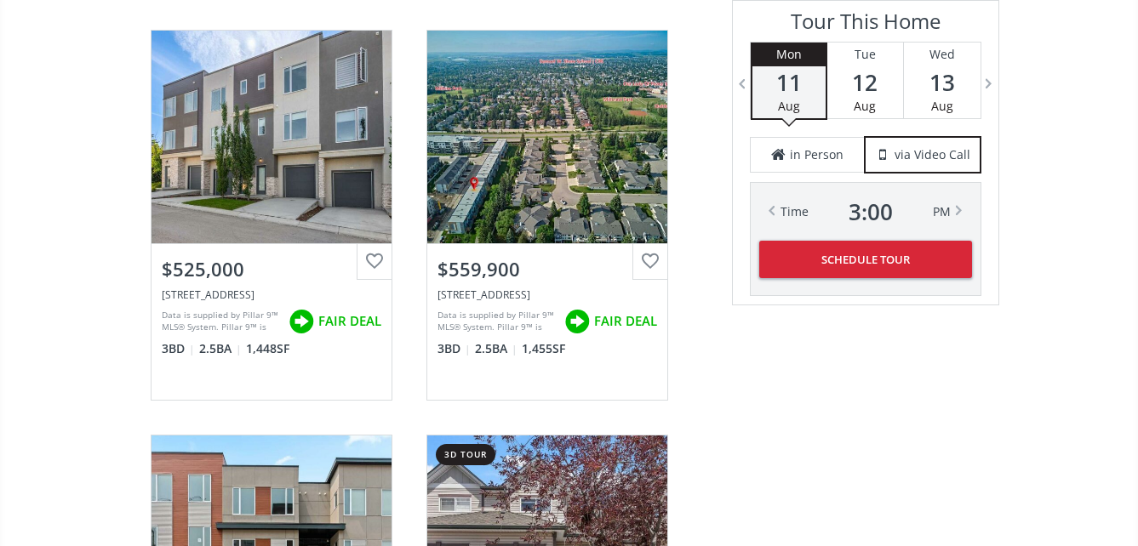
scroll to position [2723, 0]
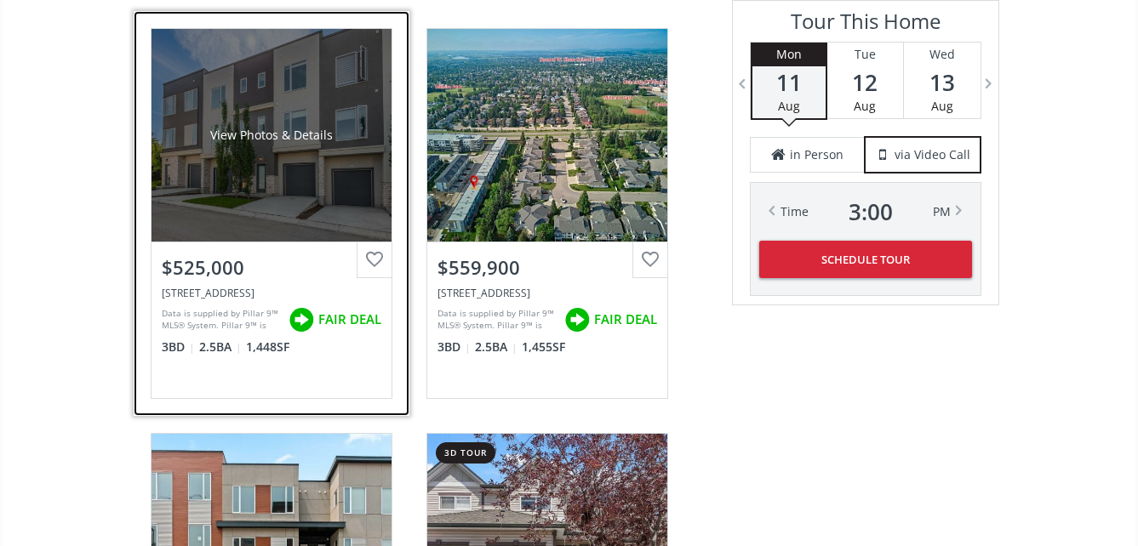
click at [269, 165] on div "View Photos & Details" at bounding box center [271, 135] width 240 height 213
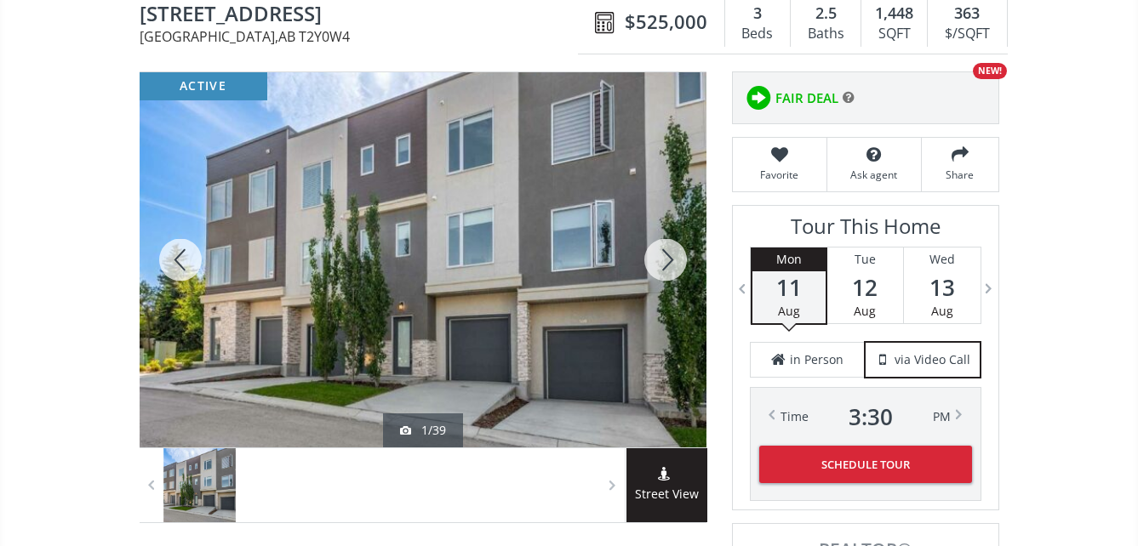
scroll to position [173, 0]
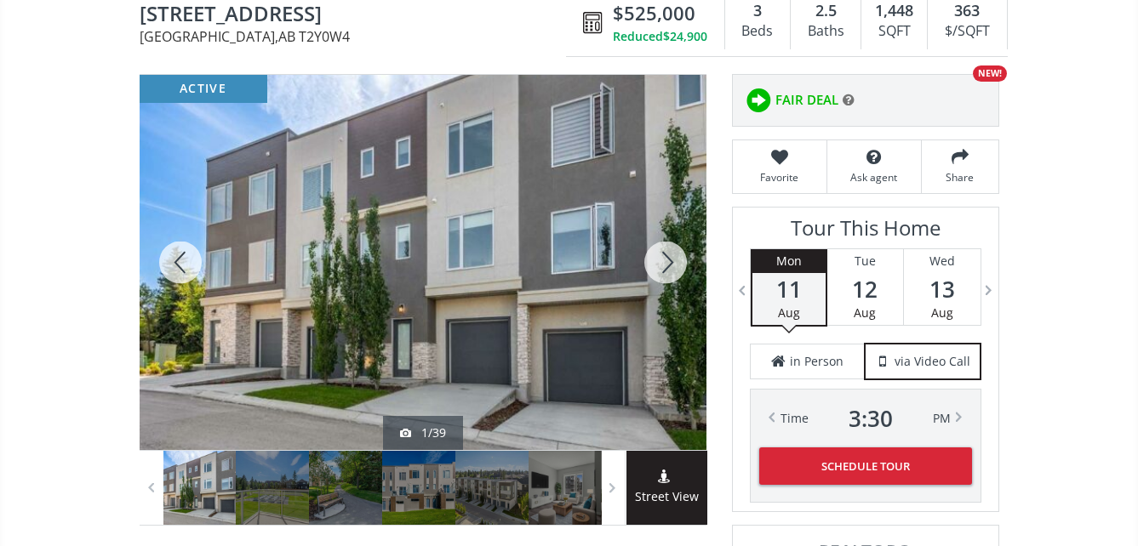
click at [665, 255] on div at bounding box center [666, 262] width 82 height 375
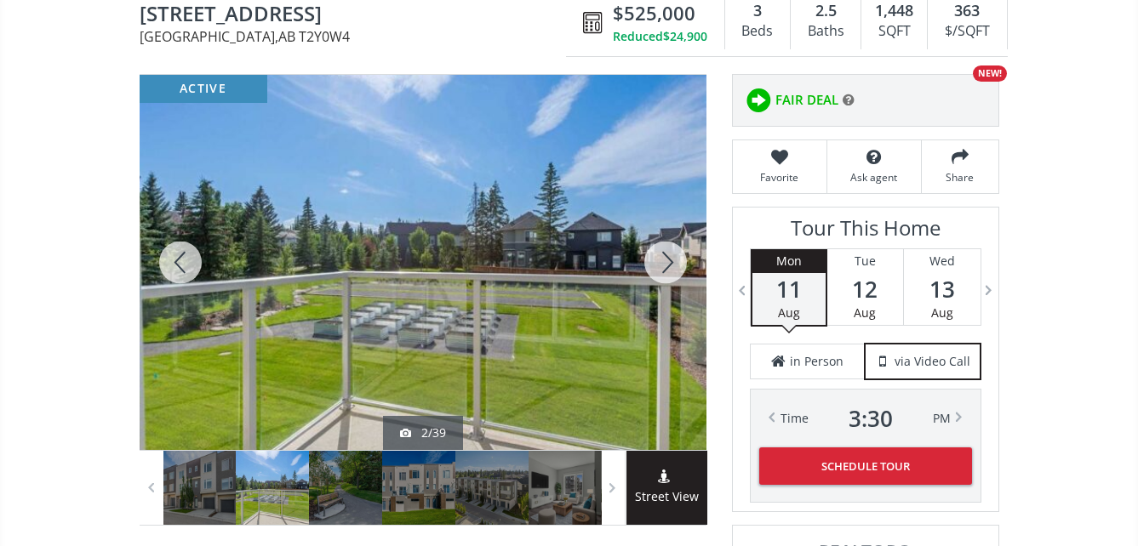
click at [540, 279] on div at bounding box center [423, 262] width 567 height 375
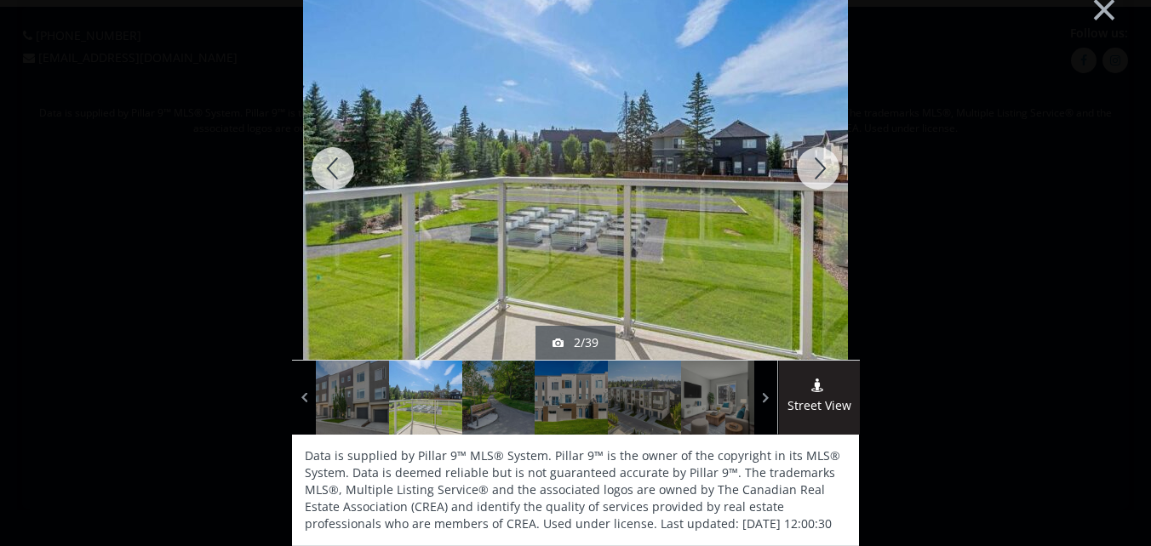
click at [813, 167] on div at bounding box center [818, 168] width 82 height 383
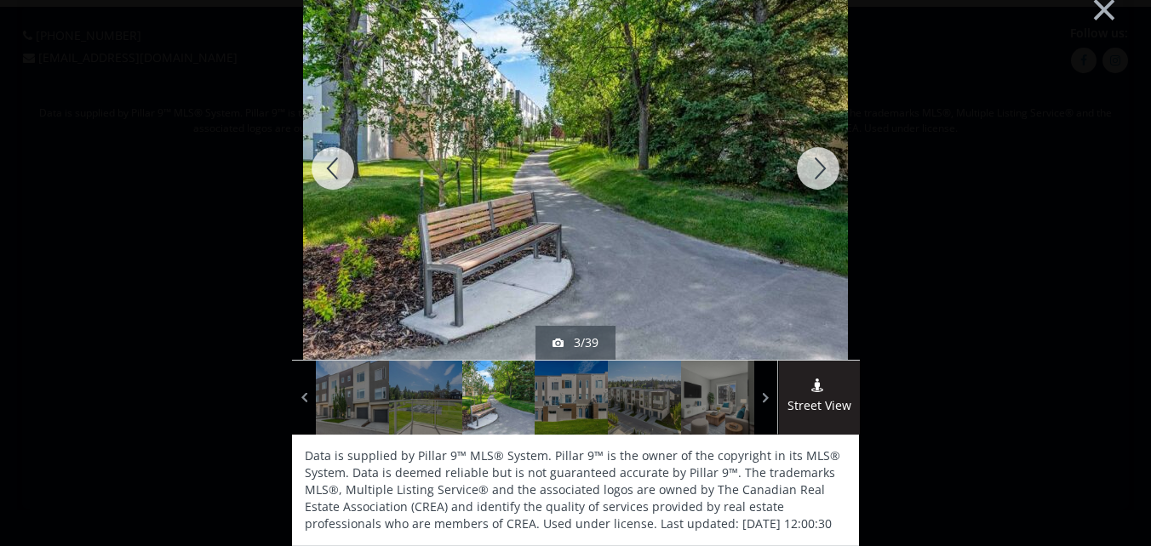
click at [814, 160] on div at bounding box center [818, 168] width 82 height 383
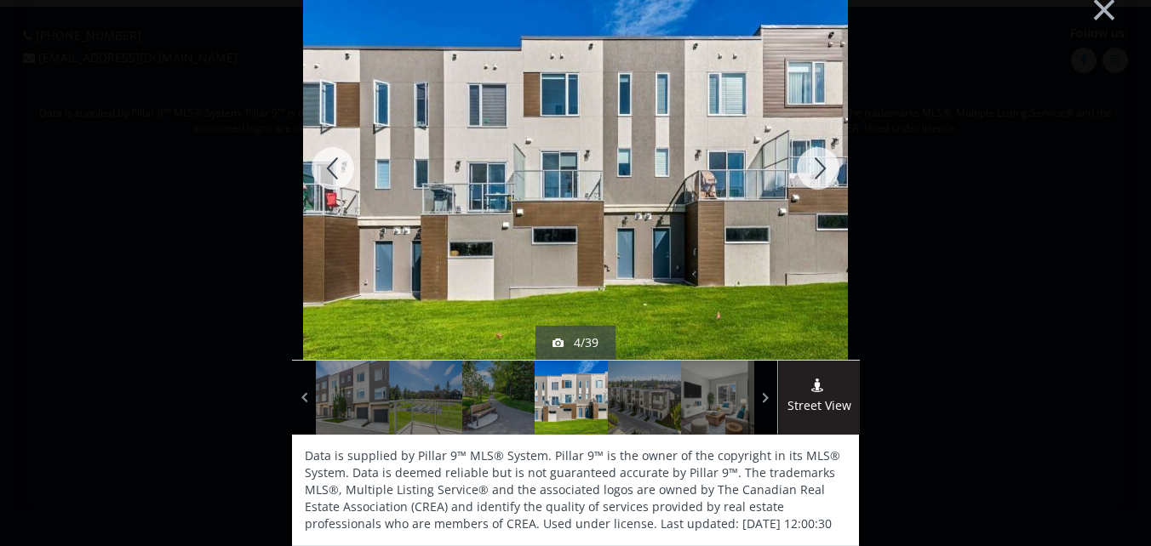
click at [810, 168] on div at bounding box center [818, 168] width 82 height 383
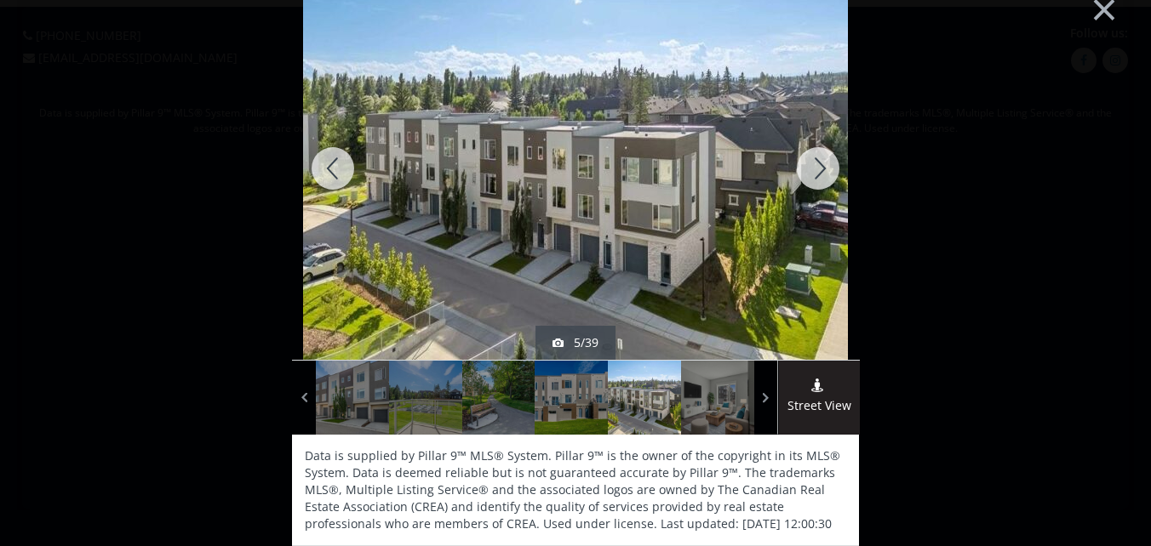
click at [810, 168] on div at bounding box center [818, 168] width 82 height 383
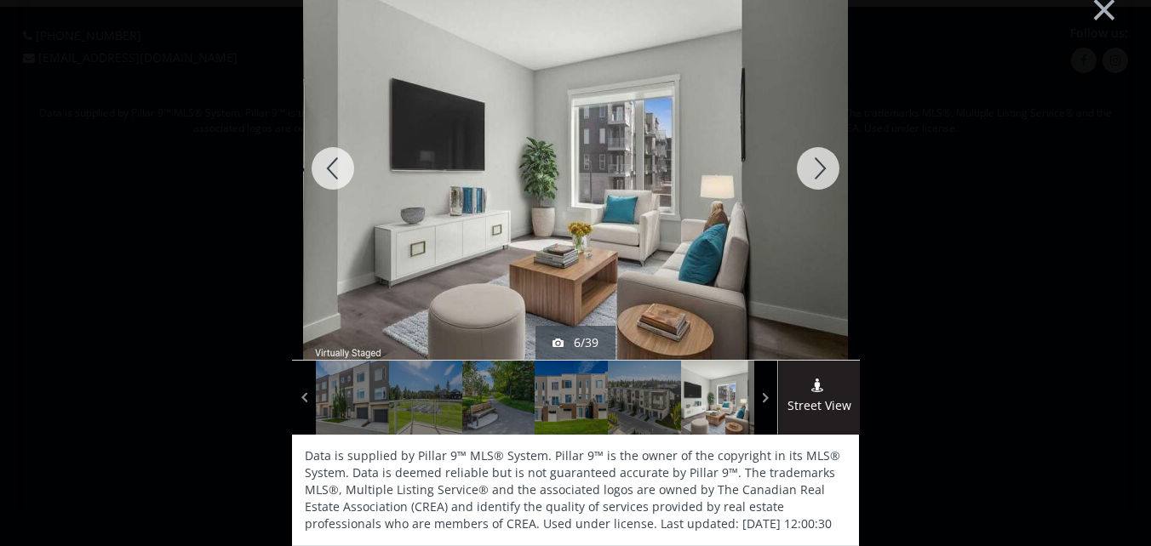
click at [814, 165] on div at bounding box center [818, 168] width 82 height 383
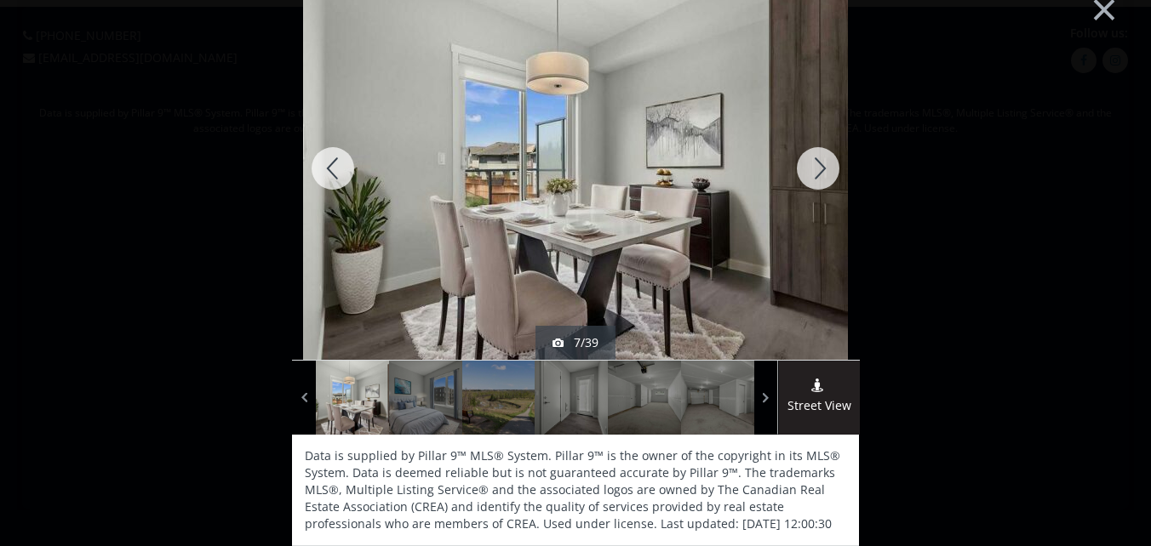
click at [814, 165] on div at bounding box center [818, 168] width 82 height 383
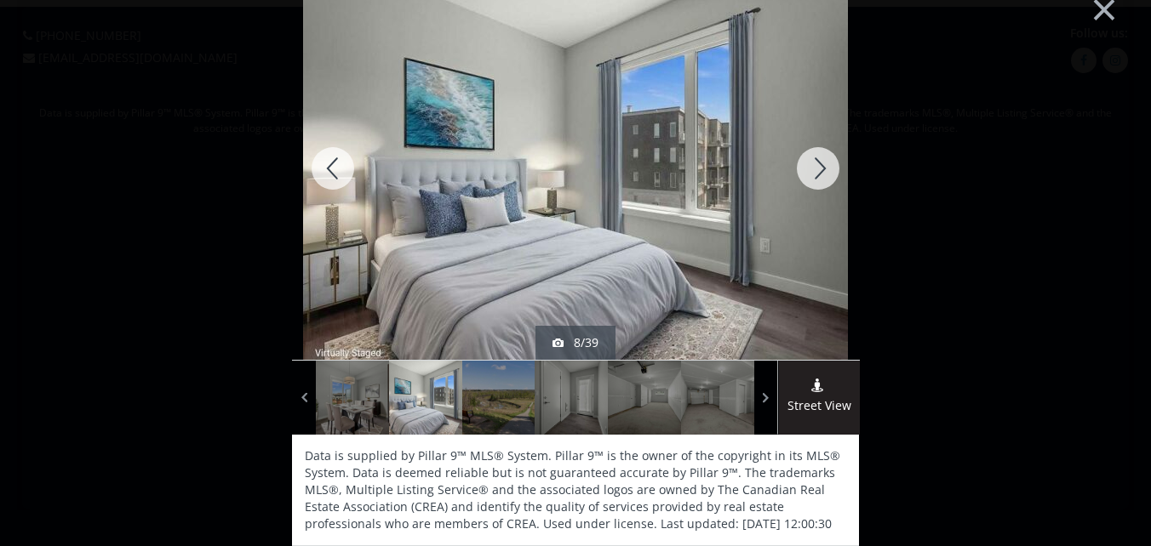
click at [815, 164] on div at bounding box center [818, 168] width 82 height 383
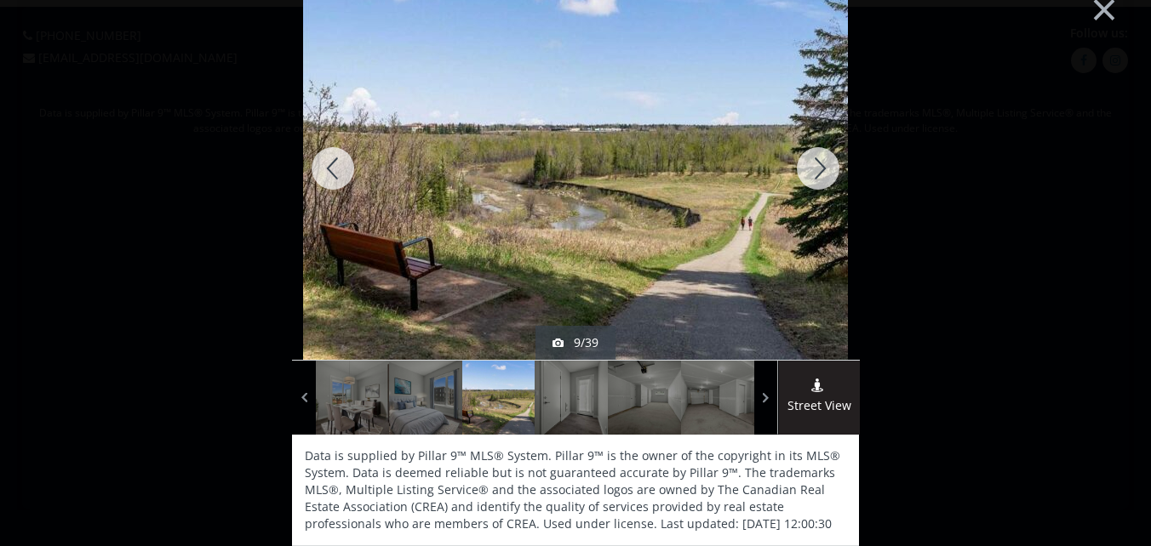
click at [815, 164] on div at bounding box center [818, 168] width 82 height 383
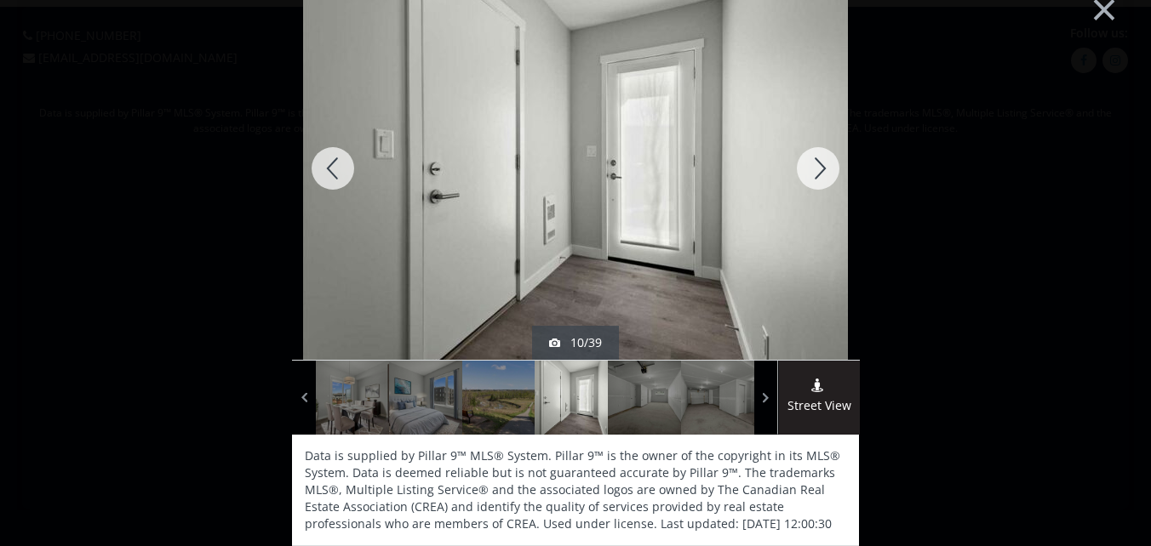
click at [815, 164] on div at bounding box center [818, 168] width 82 height 383
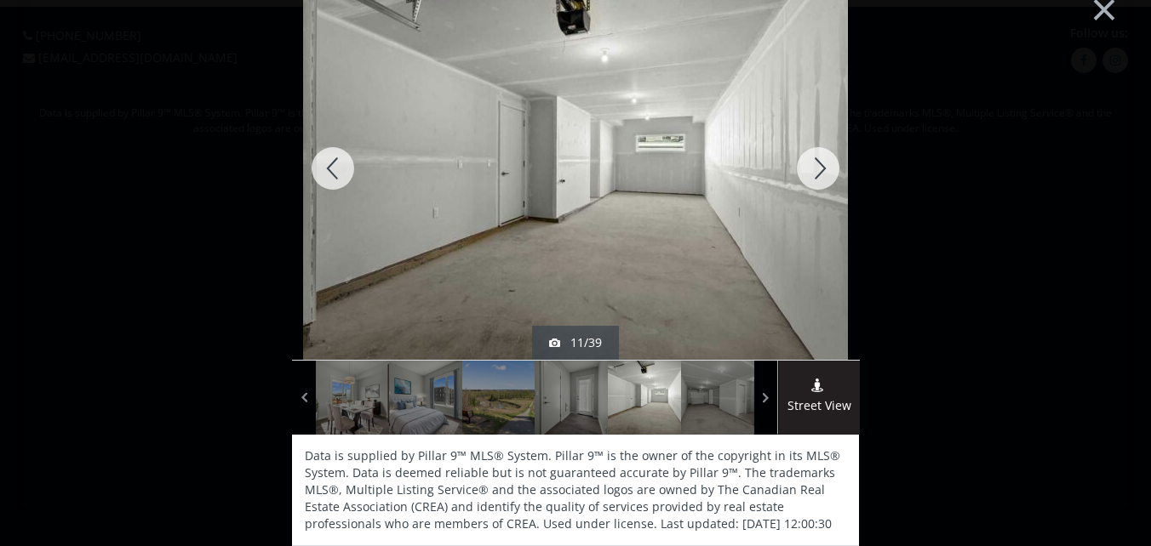
click at [815, 164] on div at bounding box center [818, 168] width 82 height 383
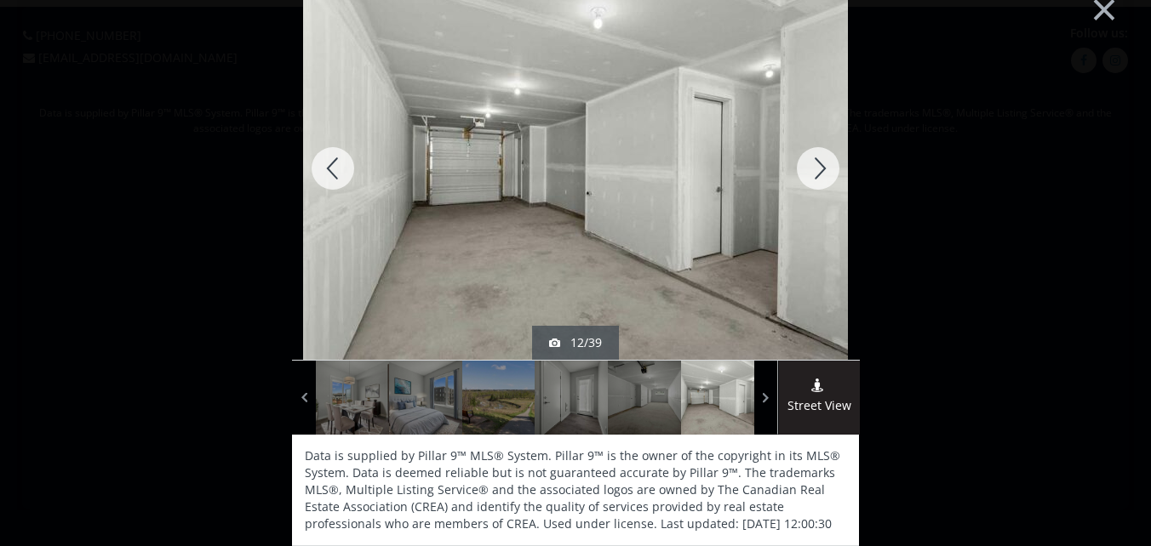
click at [815, 164] on div at bounding box center [818, 168] width 82 height 383
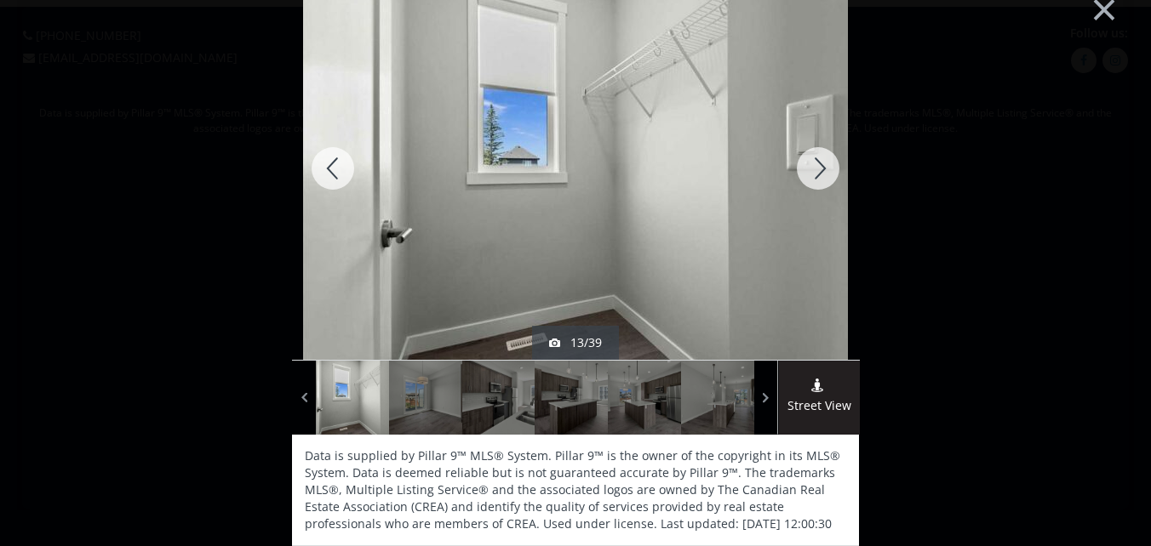
click at [815, 164] on div at bounding box center [818, 168] width 82 height 383
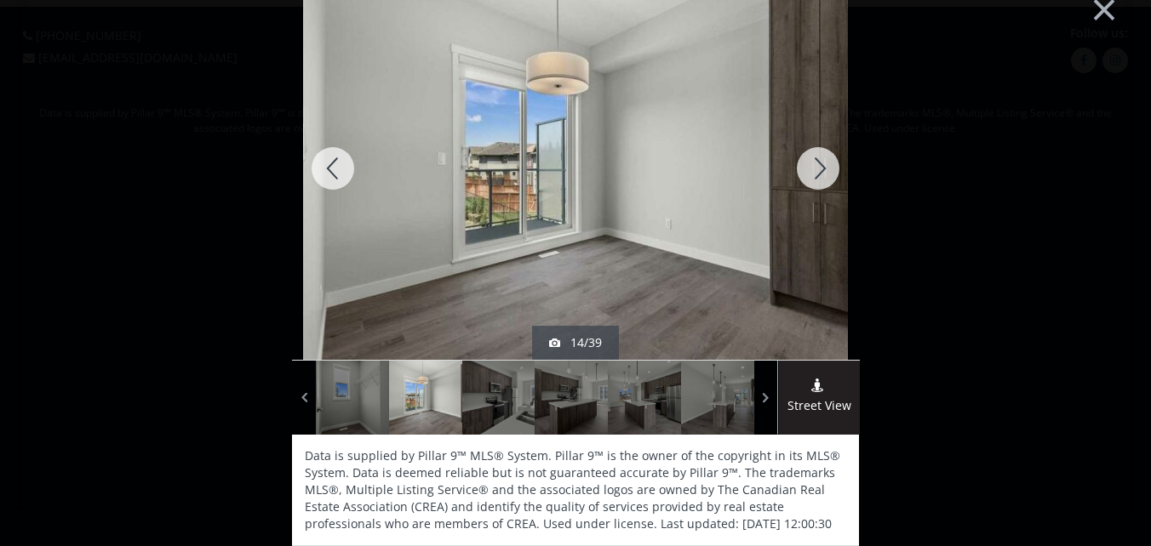
click at [815, 164] on div at bounding box center [818, 168] width 82 height 383
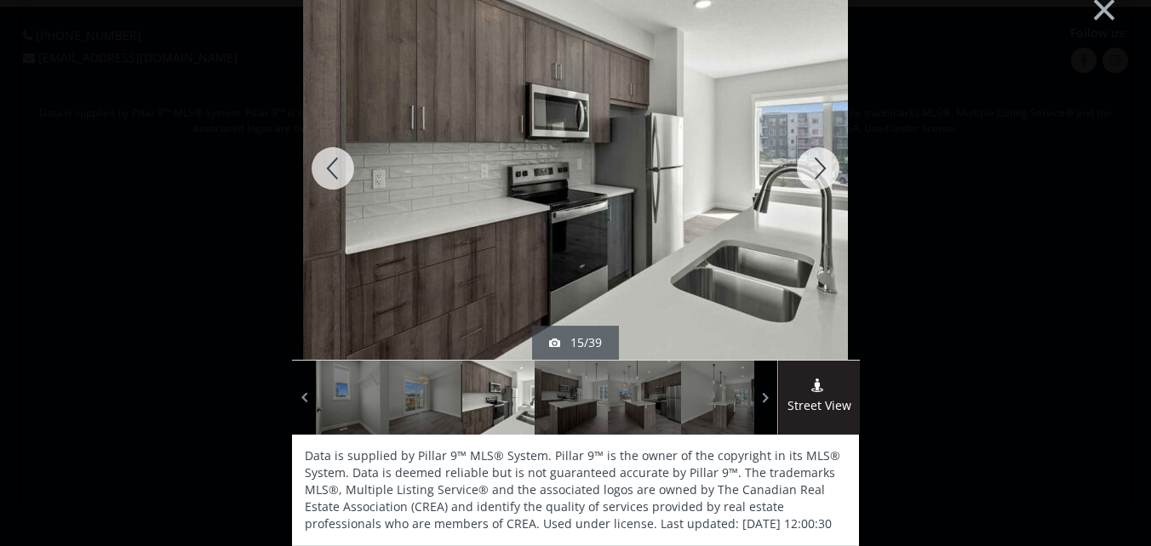
click at [815, 164] on div at bounding box center [818, 168] width 82 height 383
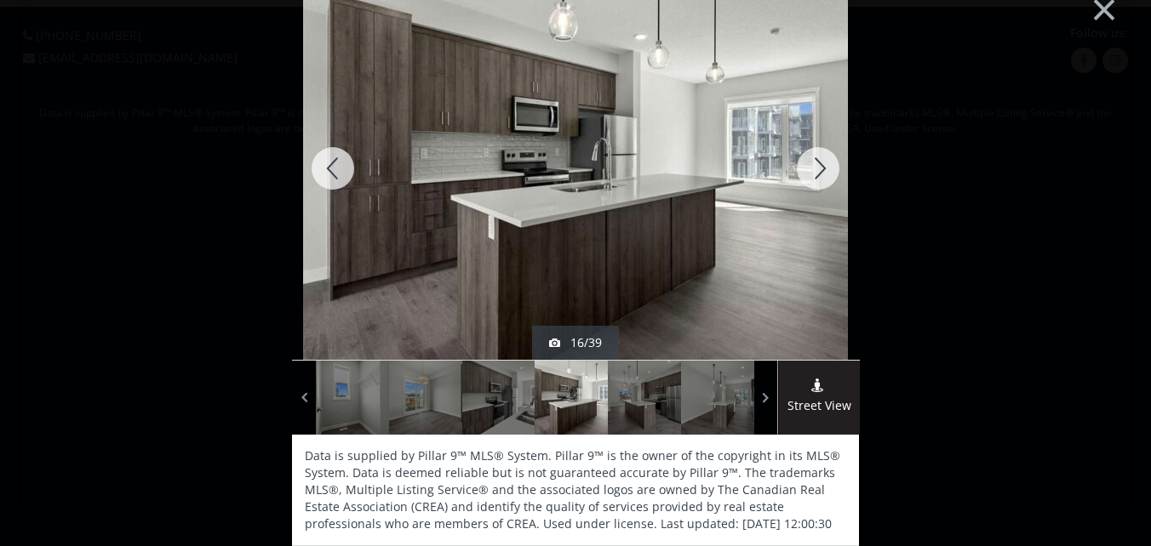
click at [815, 164] on div at bounding box center [818, 168] width 82 height 383
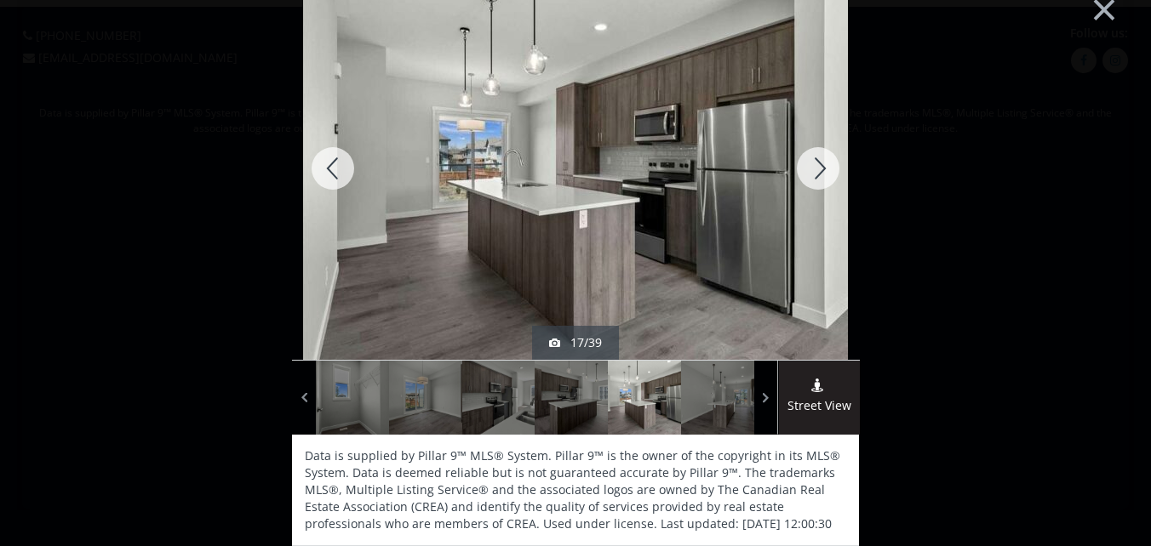
click at [815, 164] on div at bounding box center [818, 168] width 82 height 383
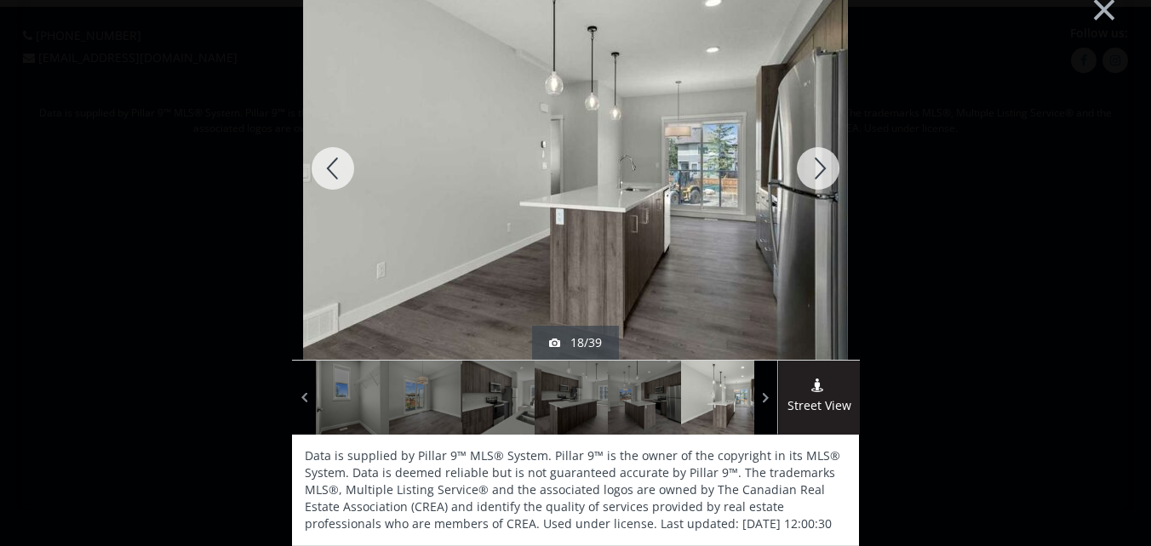
click at [815, 164] on div at bounding box center [818, 168] width 82 height 383
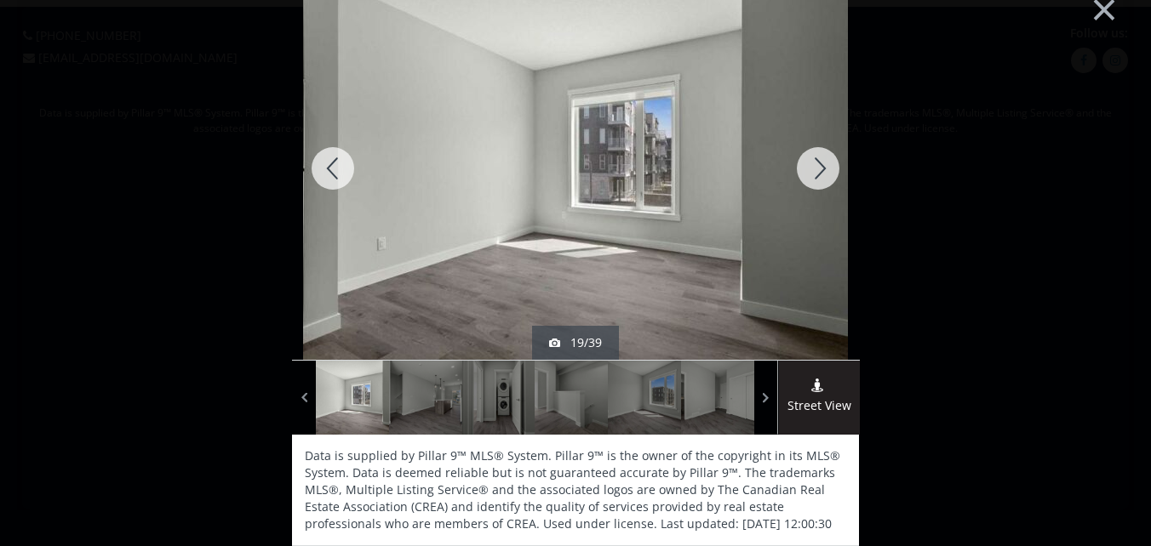
click at [815, 164] on div at bounding box center [818, 168] width 82 height 383
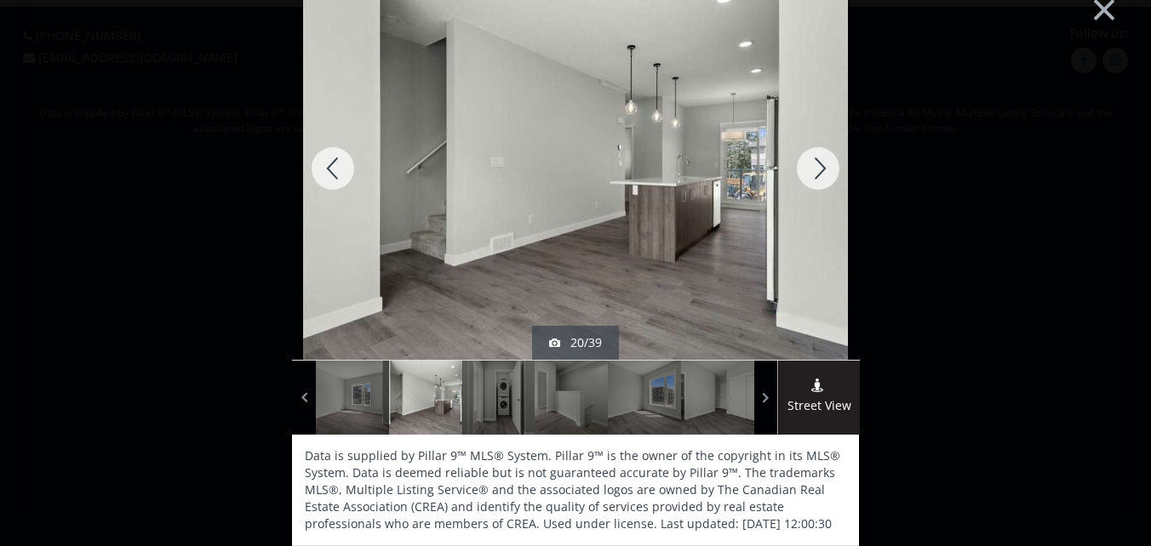
click at [815, 164] on div at bounding box center [818, 168] width 82 height 383
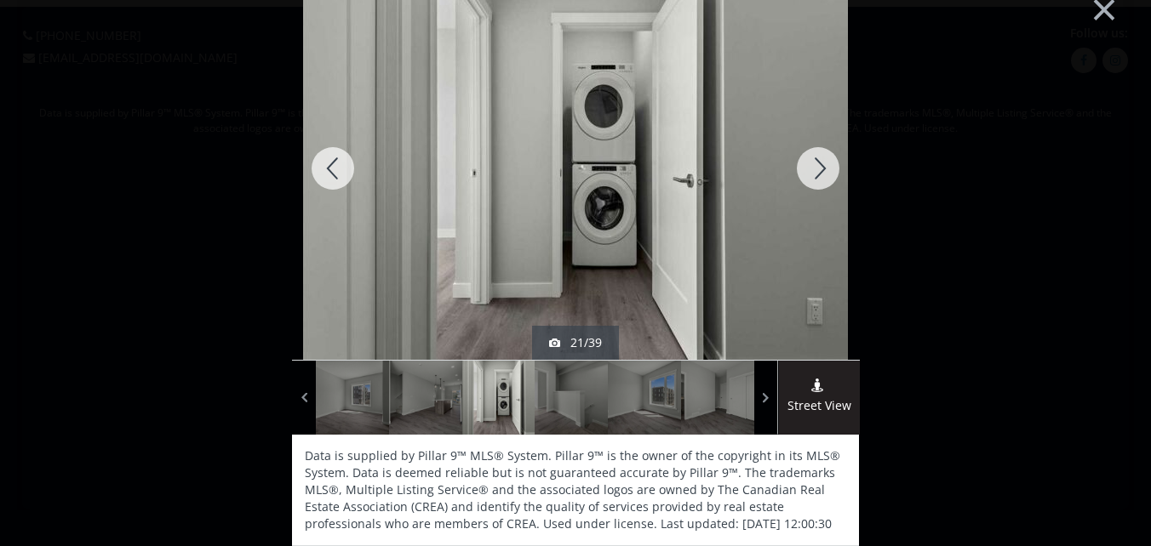
click at [815, 164] on div at bounding box center [818, 168] width 82 height 383
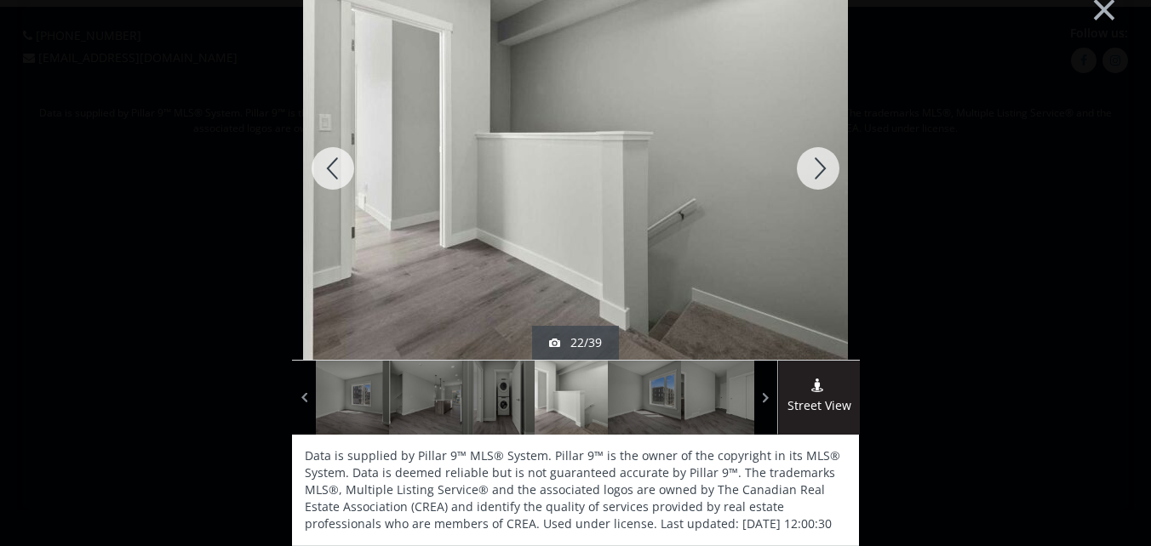
click at [815, 164] on div at bounding box center [818, 168] width 82 height 383
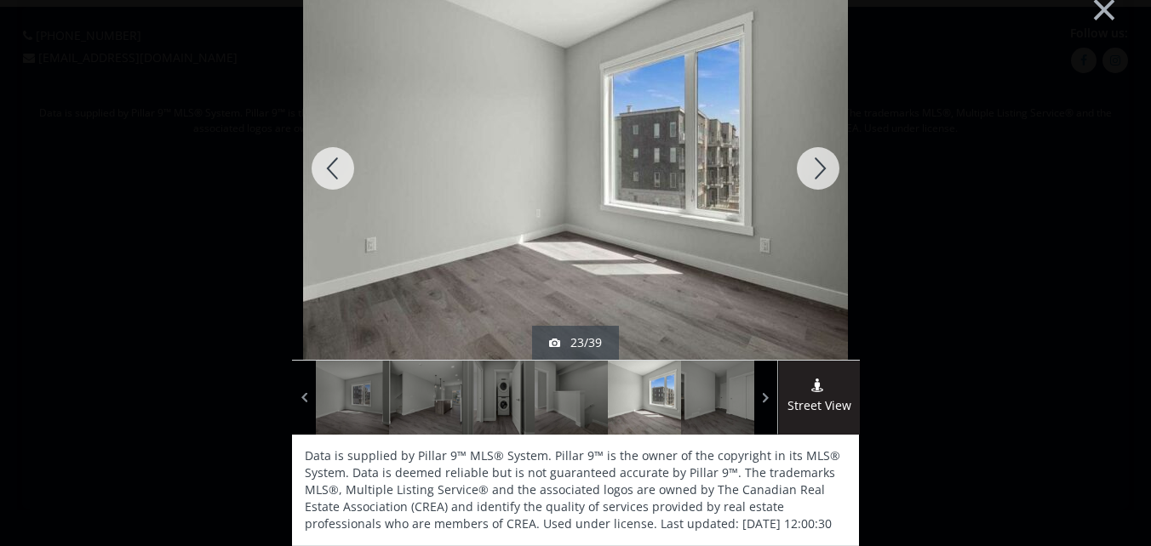
click at [815, 164] on div at bounding box center [818, 168] width 82 height 383
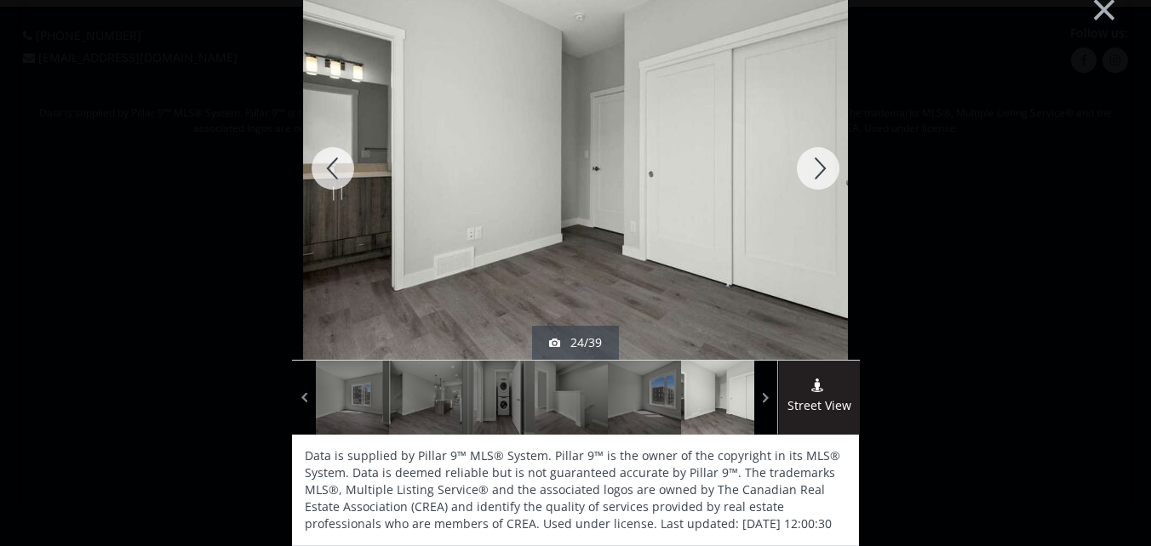
click at [815, 164] on div at bounding box center [818, 168] width 82 height 383
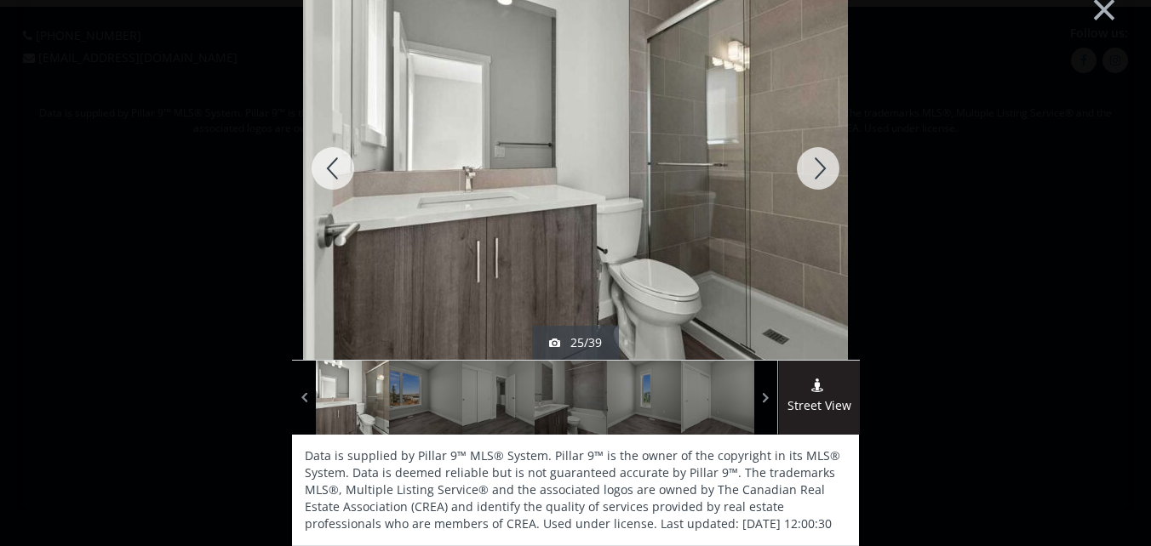
click at [815, 164] on div at bounding box center [818, 168] width 82 height 383
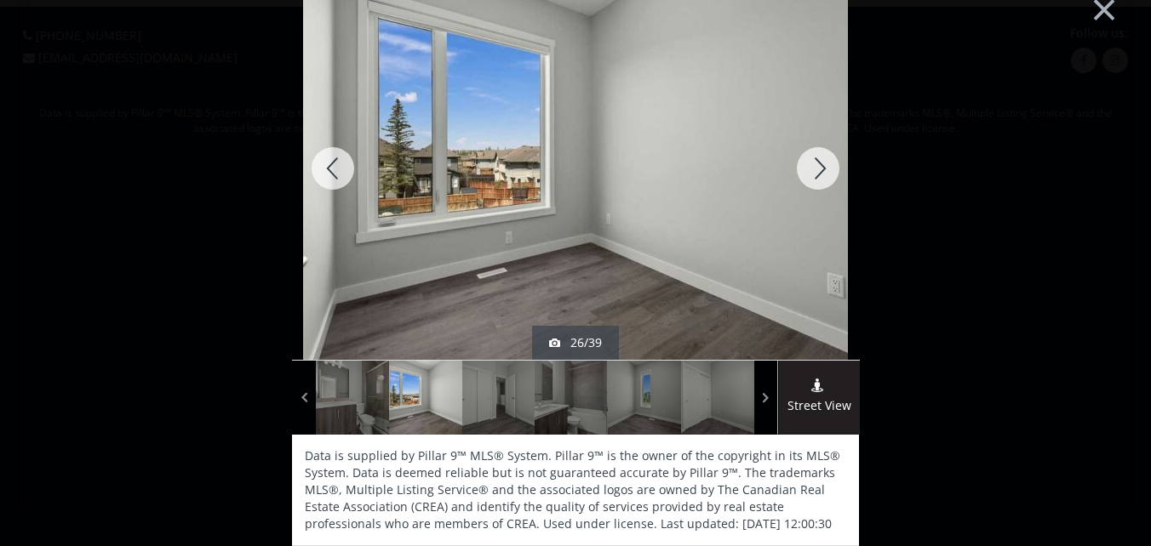
click at [815, 164] on div at bounding box center [818, 168] width 82 height 383
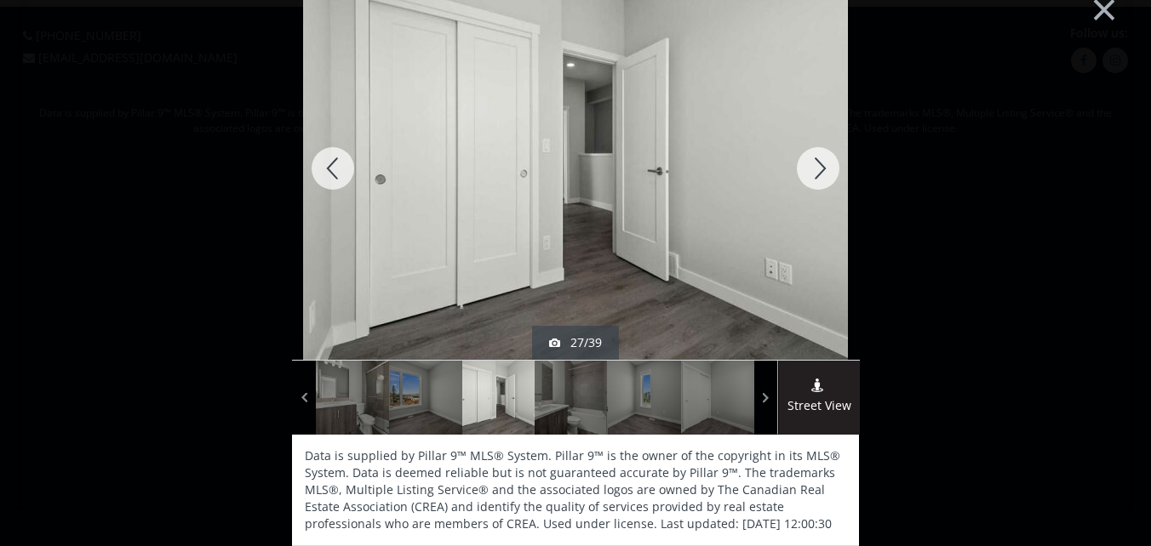
click at [815, 164] on div at bounding box center [818, 168] width 82 height 383
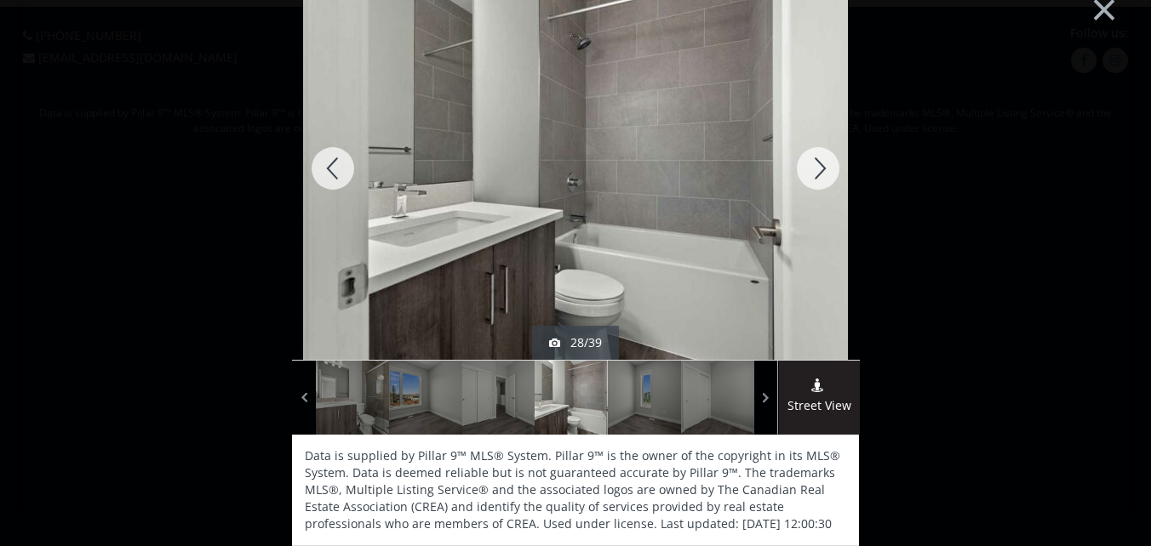
click at [815, 164] on div at bounding box center [818, 168] width 82 height 383
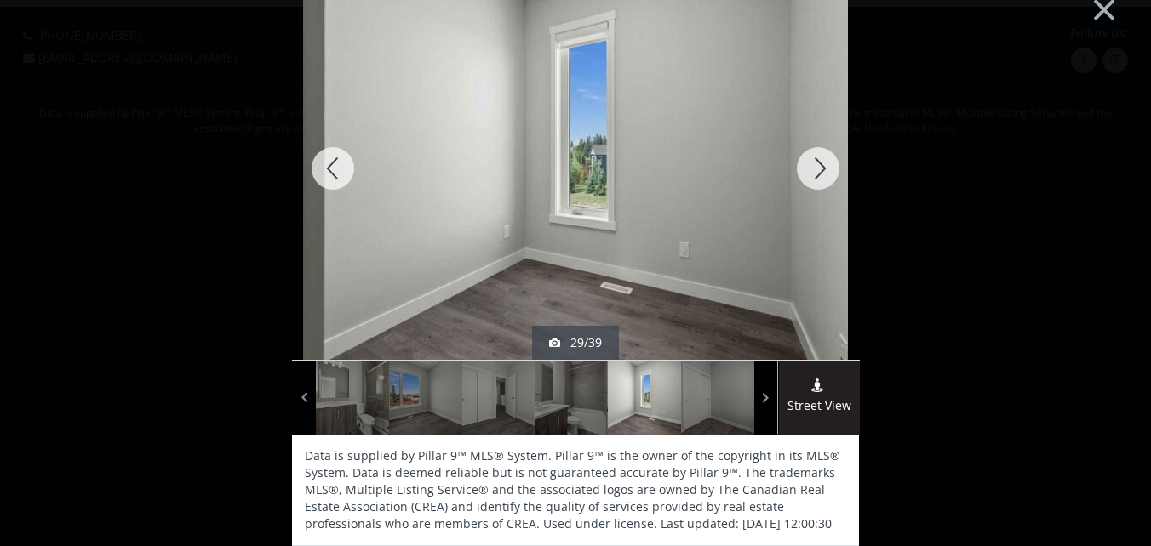
click at [815, 164] on div at bounding box center [818, 168] width 82 height 383
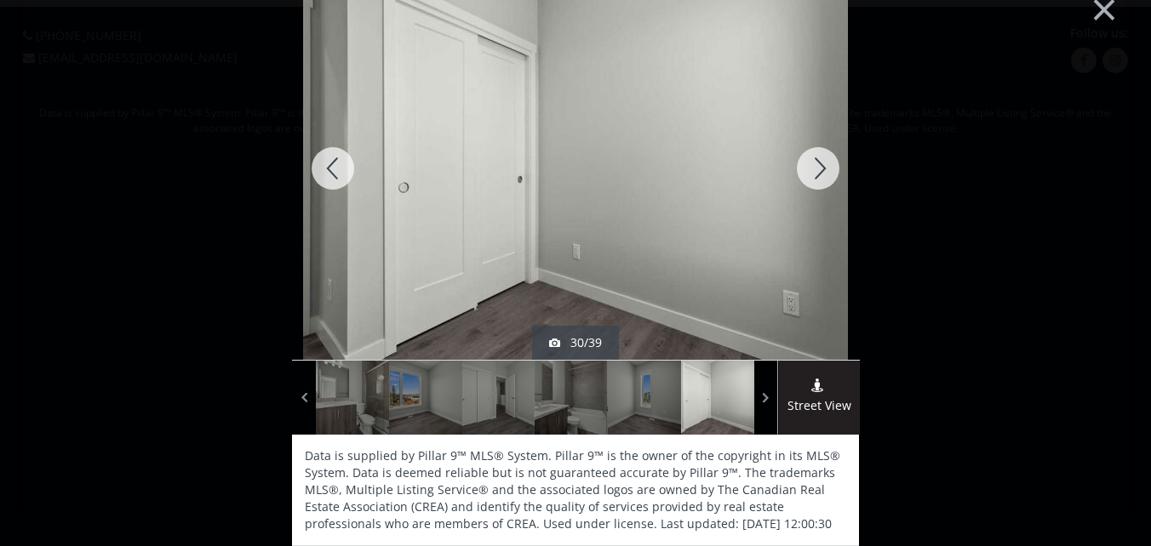
click at [815, 164] on div at bounding box center [818, 168] width 82 height 383
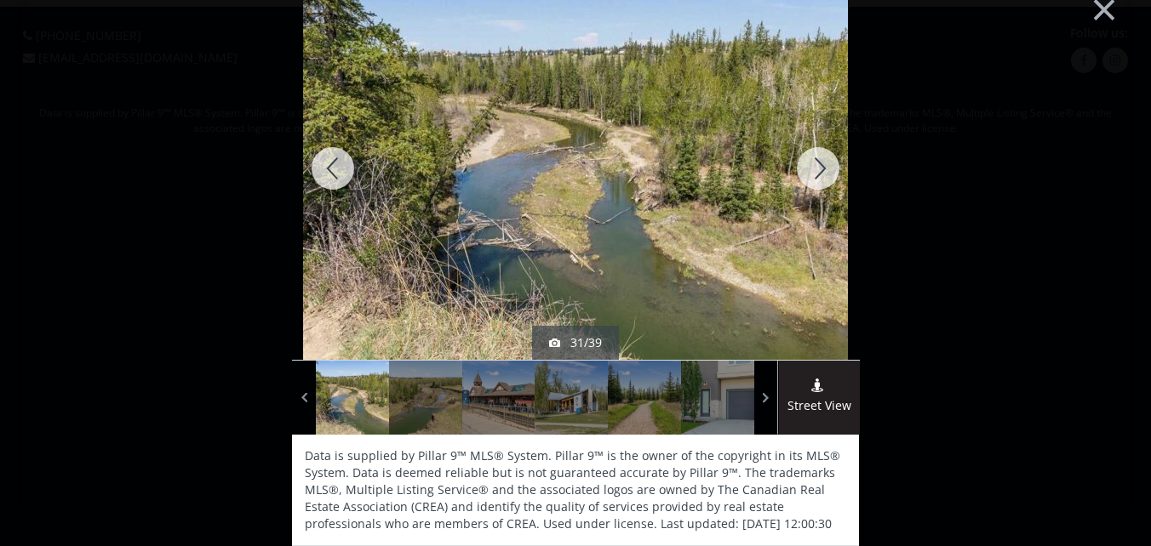
click at [815, 164] on div at bounding box center [818, 168] width 82 height 383
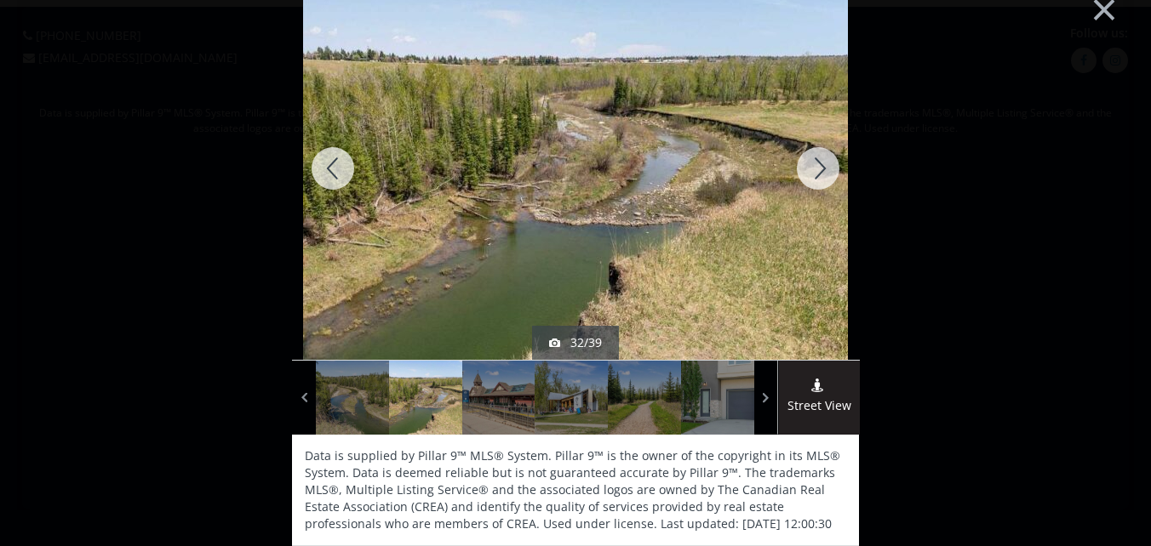
click at [815, 164] on div at bounding box center [818, 168] width 82 height 383
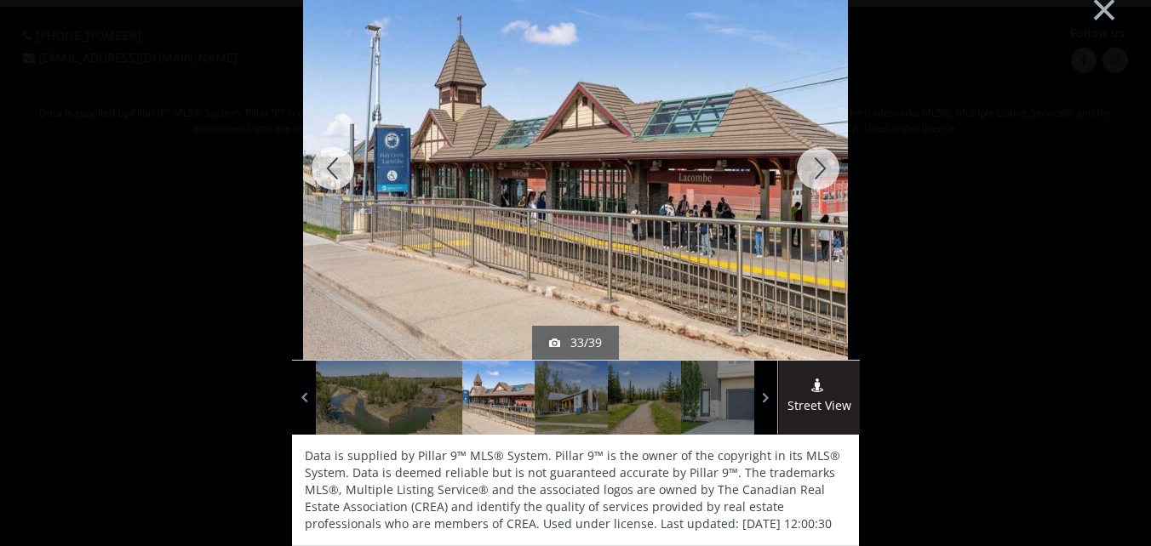
click at [815, 164] on div at bounding box center [818, 168] width 82 height 383
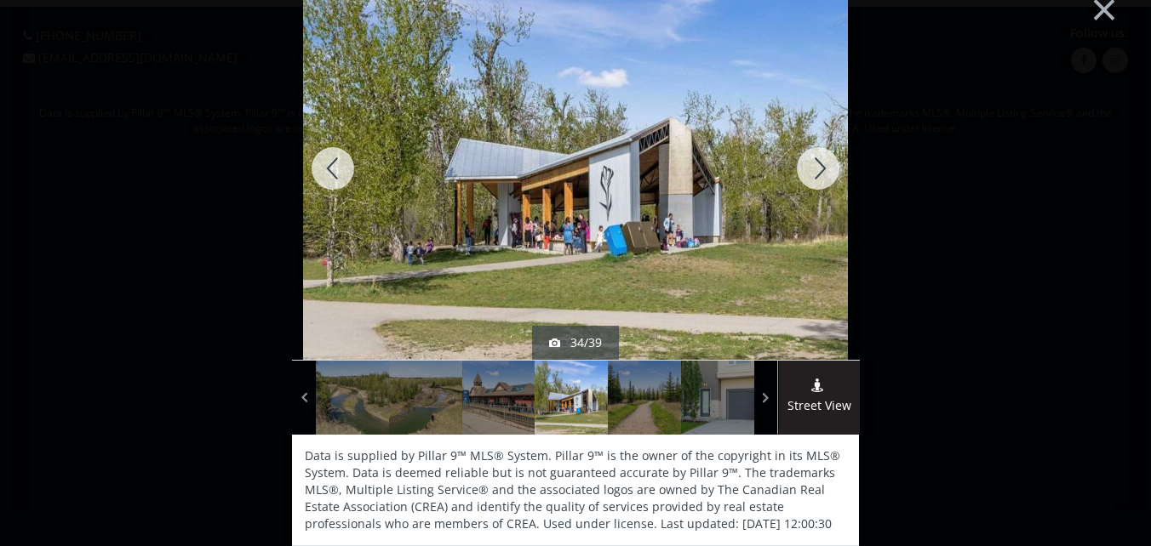
click at [815, 164] on div at bounding box center [818, 168] width 82 height 383
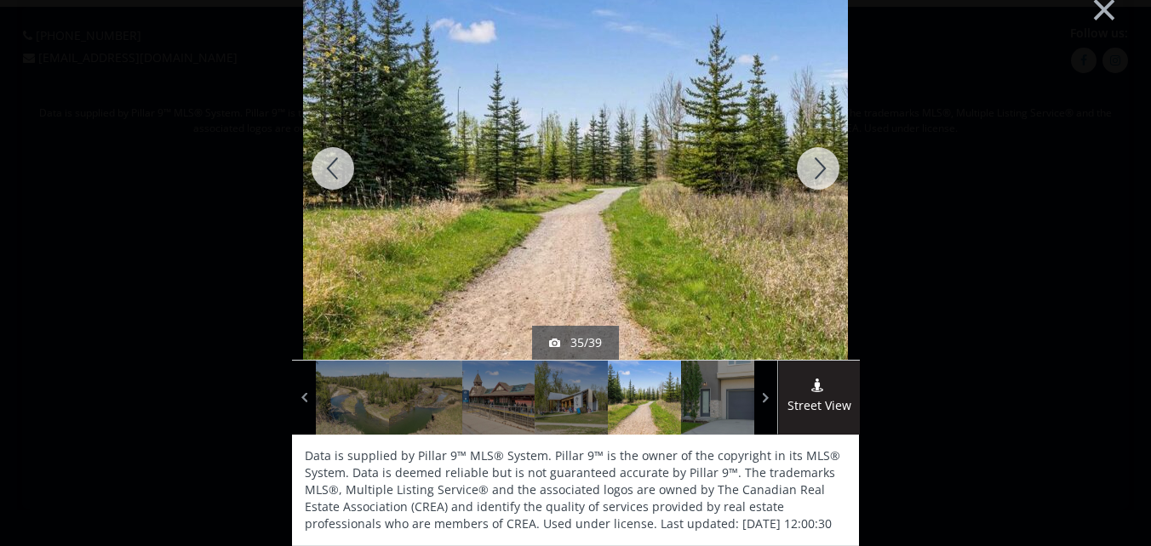
click at [815, 164] on div at bounding box center [818, 168] width 82 height 383
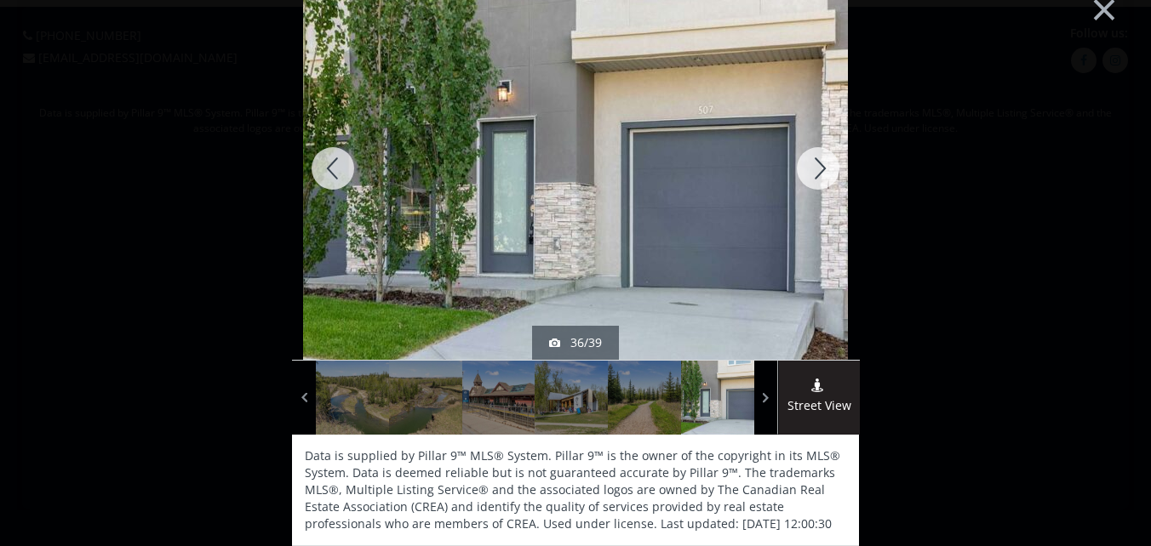
click at [815, 164] on div at bounding box center [818, 168] width 82 height 383
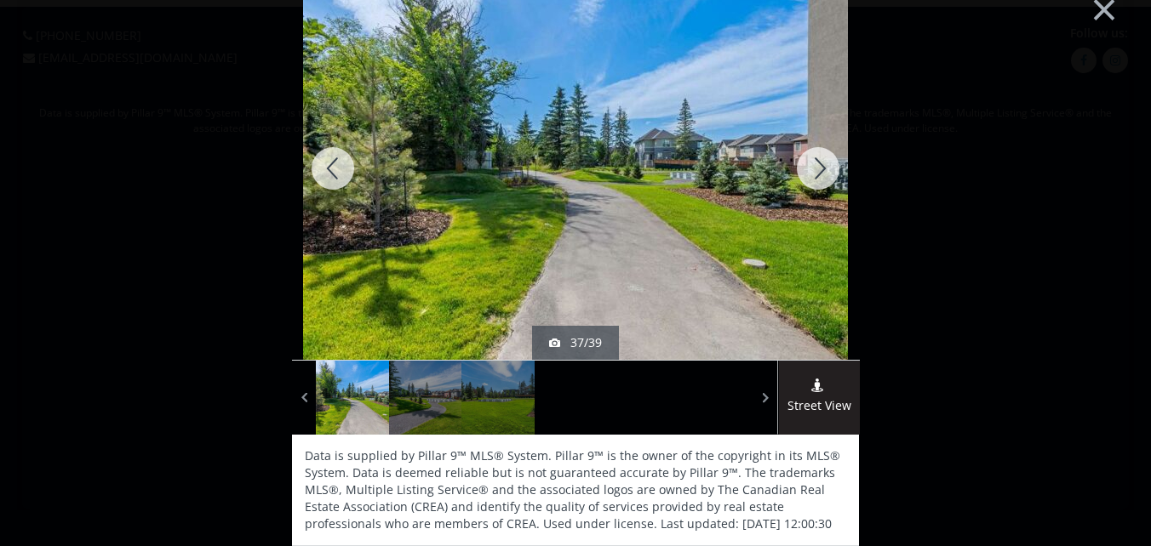
click at [815, 164] on div at bounding box center [818, 168] width 82 height 383
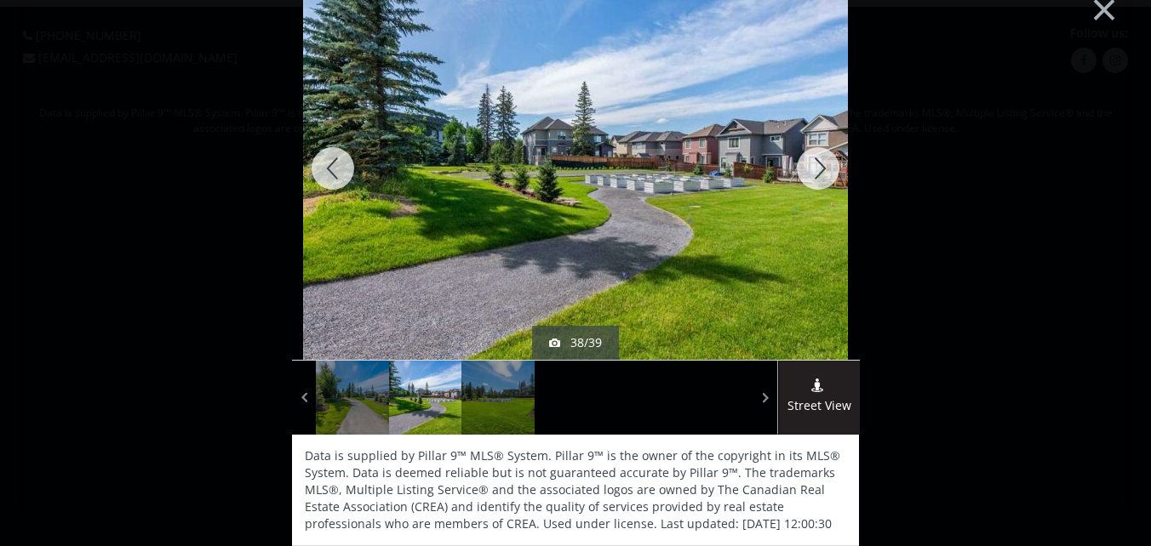
click at [815, 164] on div at bounding box center [818, 168] width 82 height 383
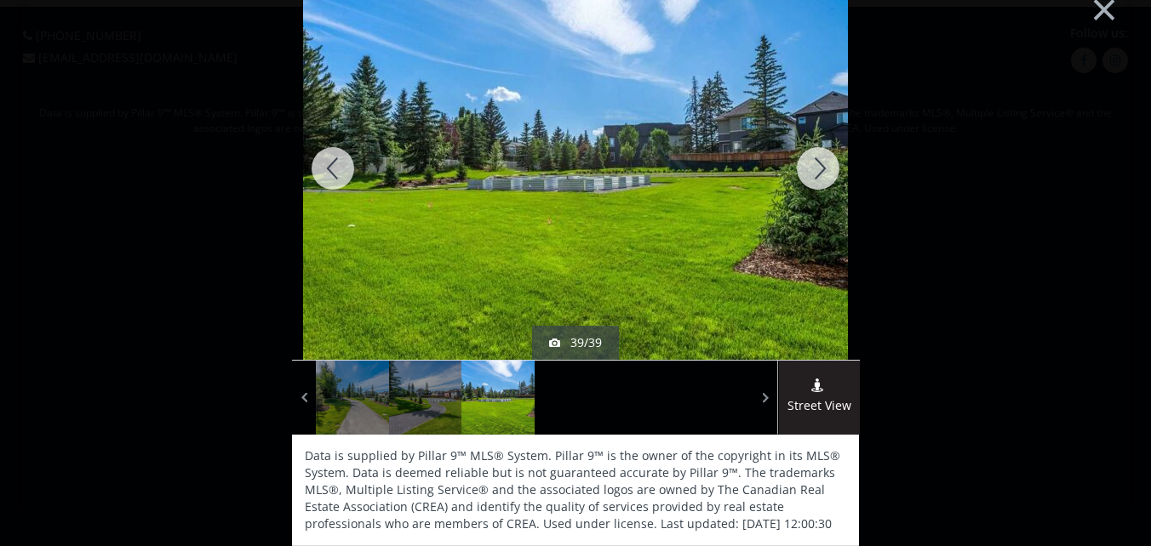
click at [815, 164] on div at bounding box center [818, 168] width 82 height 383
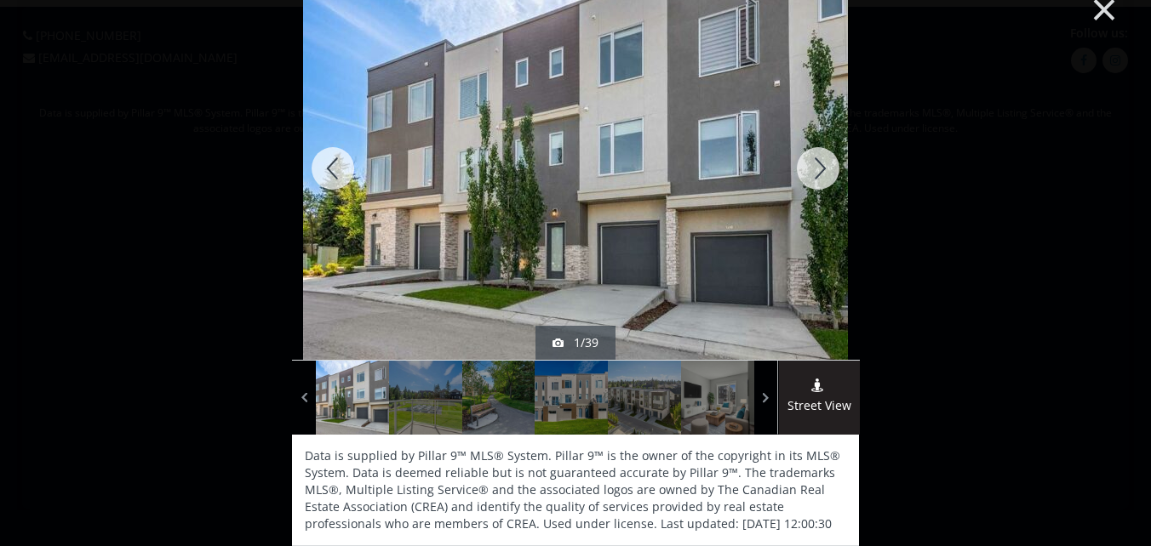
click at [1093, 9] on button "×" at bounding box center [1104, 8] width 94 height 70
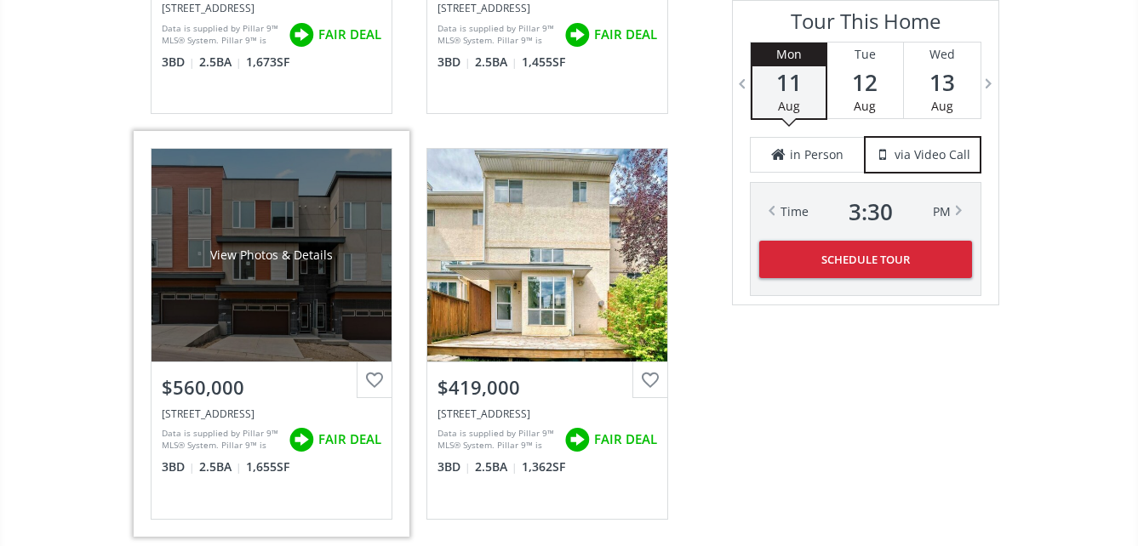
scroll to position [3149, 0]
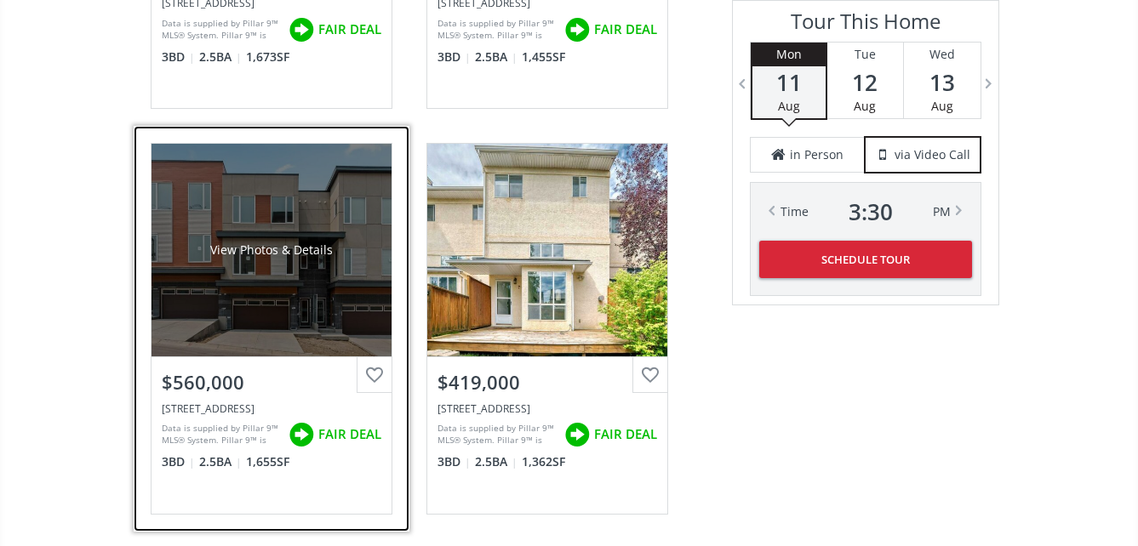
click at [282, 266] on div "View Photos & Details" at bounding box center [271, 250] width 240 height 213
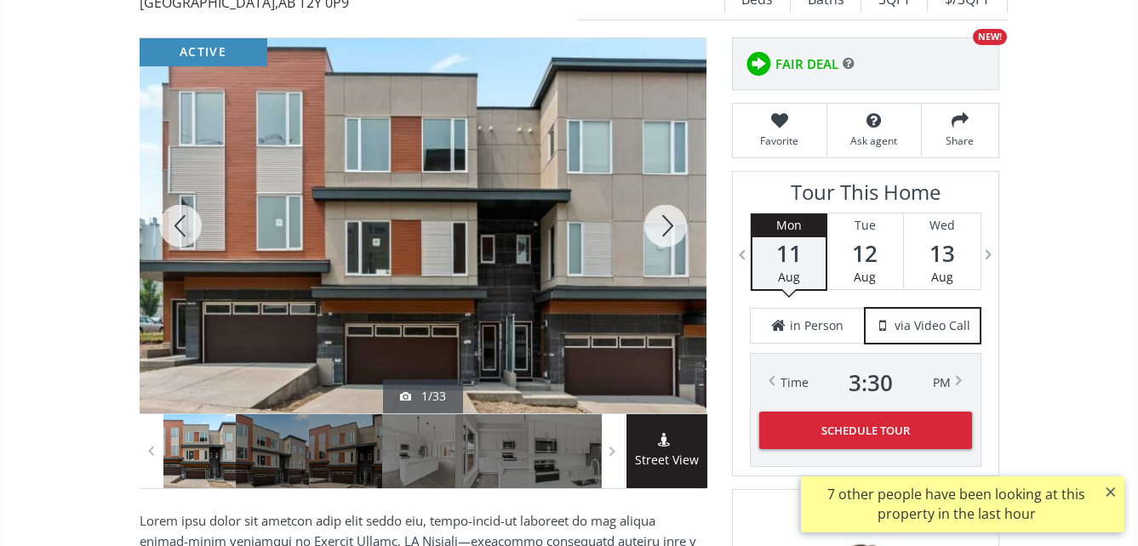
scroll to position [255, 0]
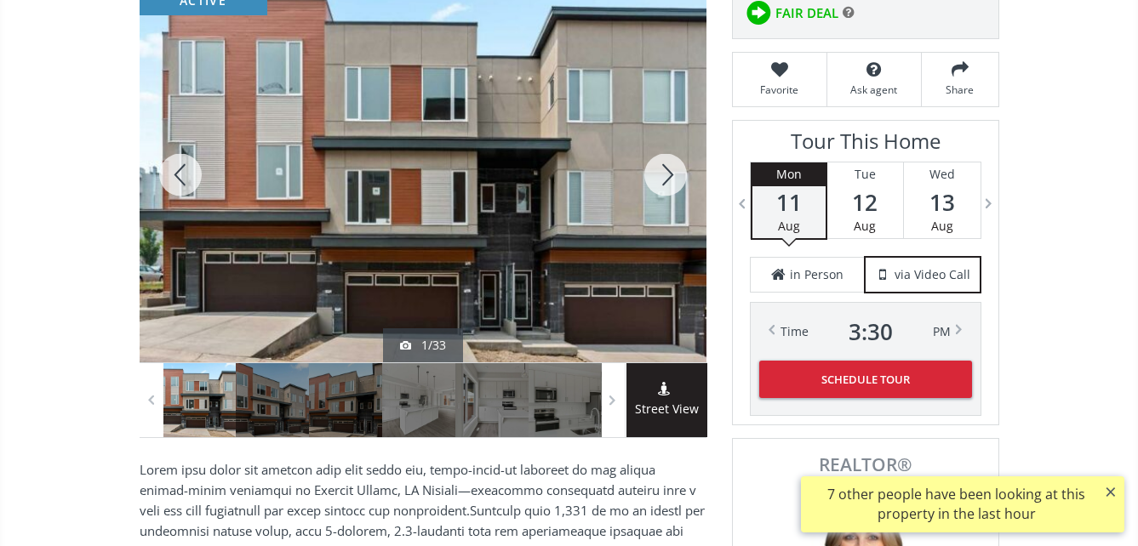
click at [431, 235] on div at bounding box center [423, 174] width 567 height 375
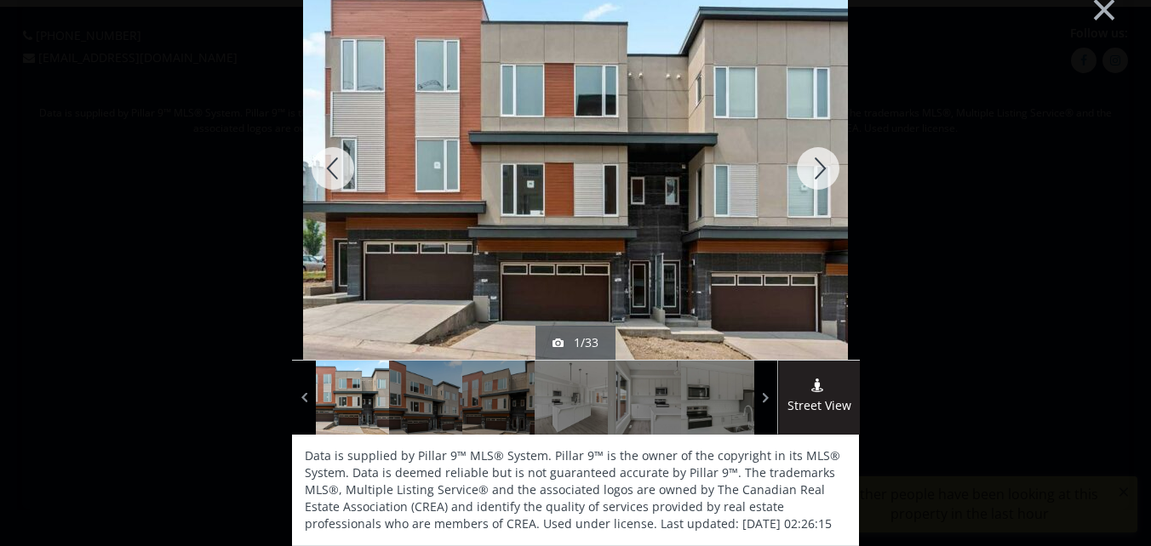
click at [808, 170] on div at bounding box center [818, 168] width 82 height 383
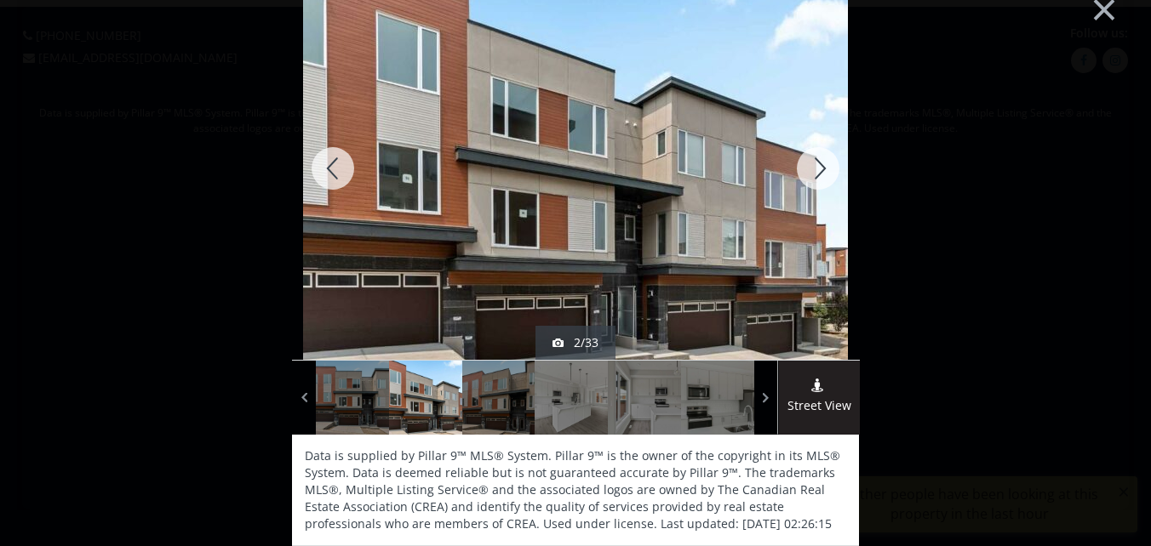
click at [808, 170] on div at bounding box center [818, 168] width 82 height 383
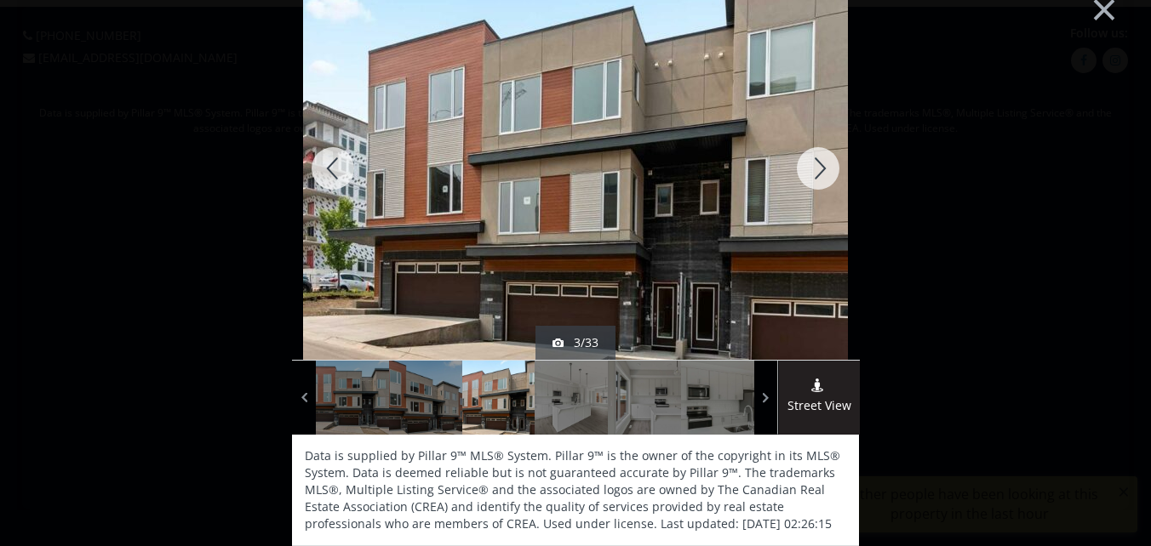
click at [809, 170] on div at bounding box center [818, 168] width 82 height 383
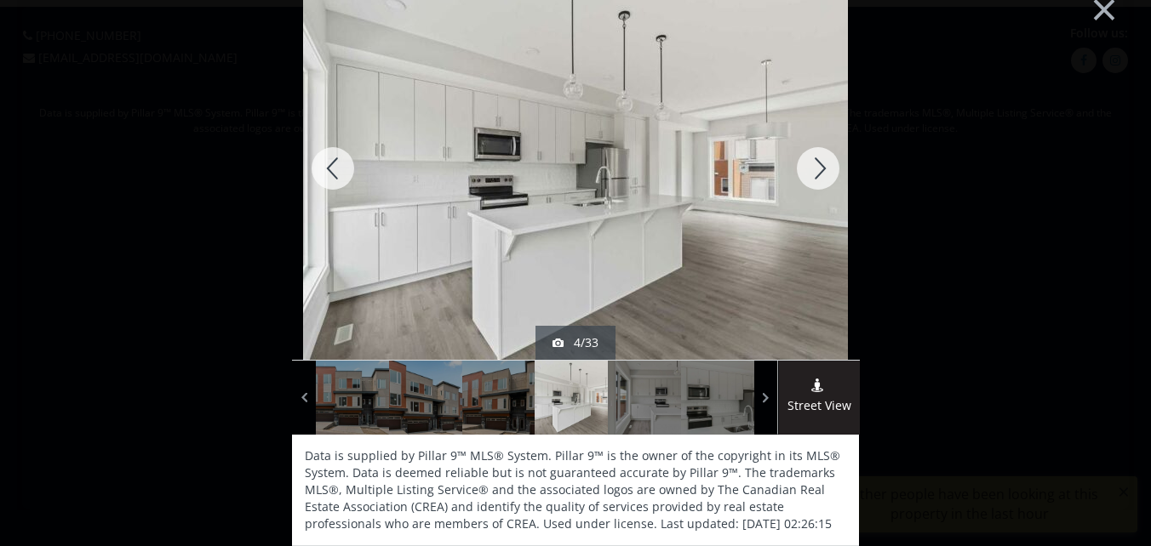
click at [809, 170] on div at bounding box center [818, 168] width 82 height 383
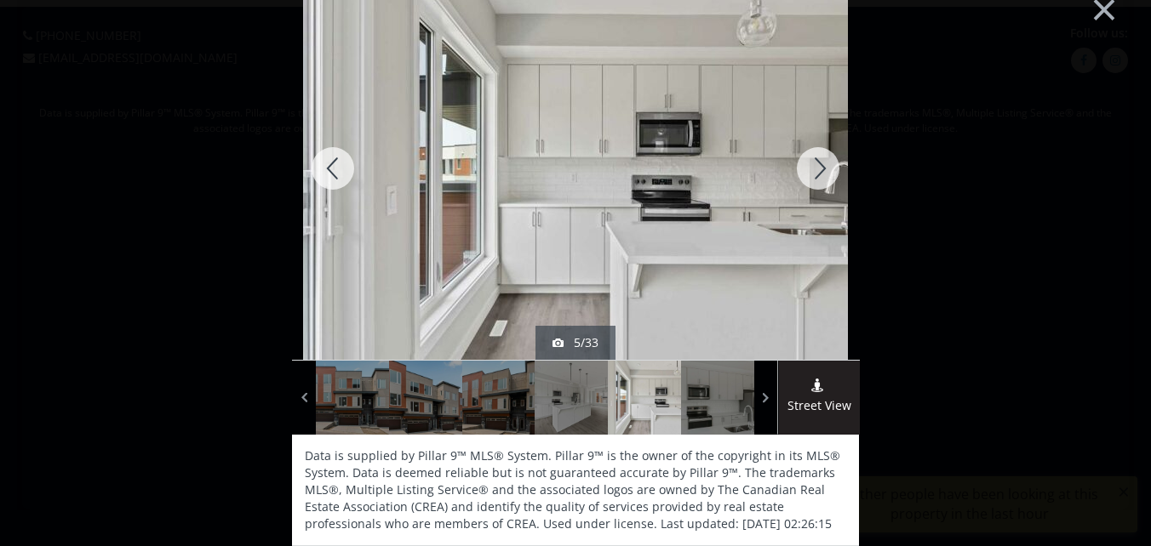
click at [810, 169] on div at bounding box center [818, 168] width 82 height 383
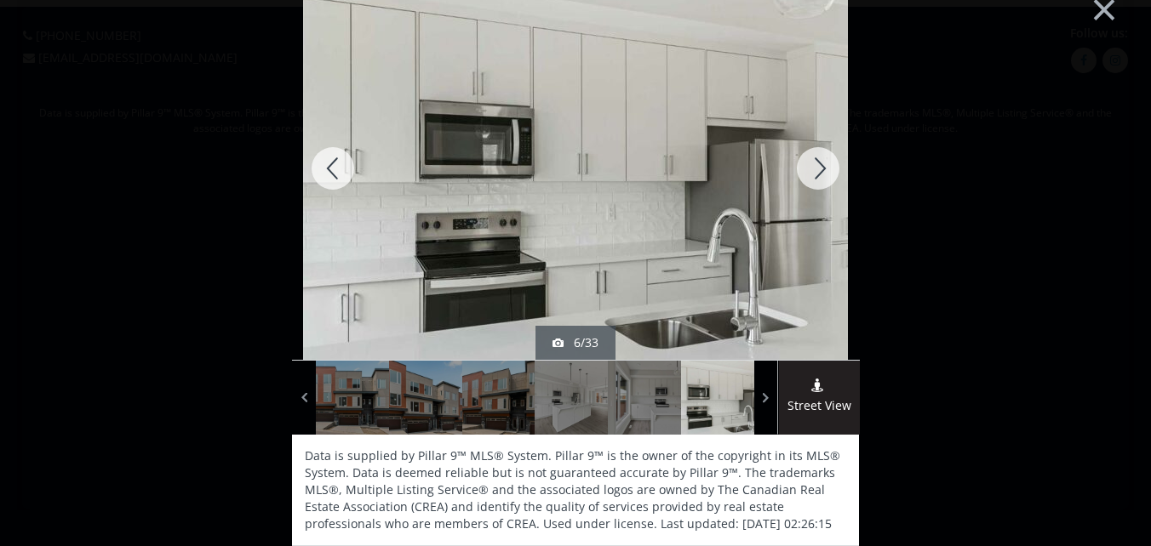
click at [811, 167] on div at bounding box center [818, 168] width 82 height 383
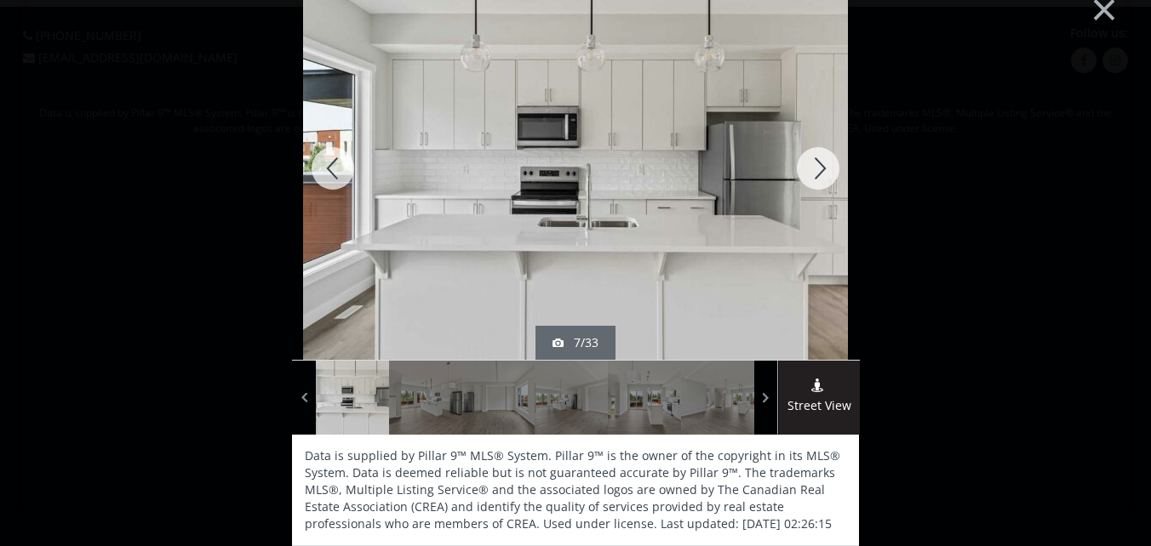
click at [811, 167] on div at bounding box center [818, 168] width 82 height 383
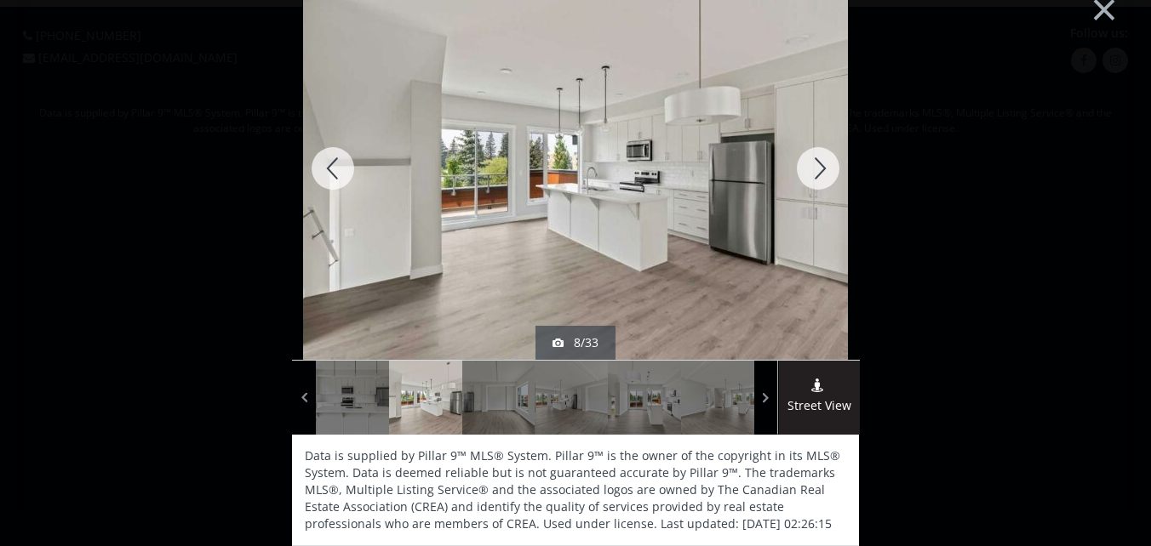
click at [811, 167] on div at bounding box center [818, 168] width 82 height 383
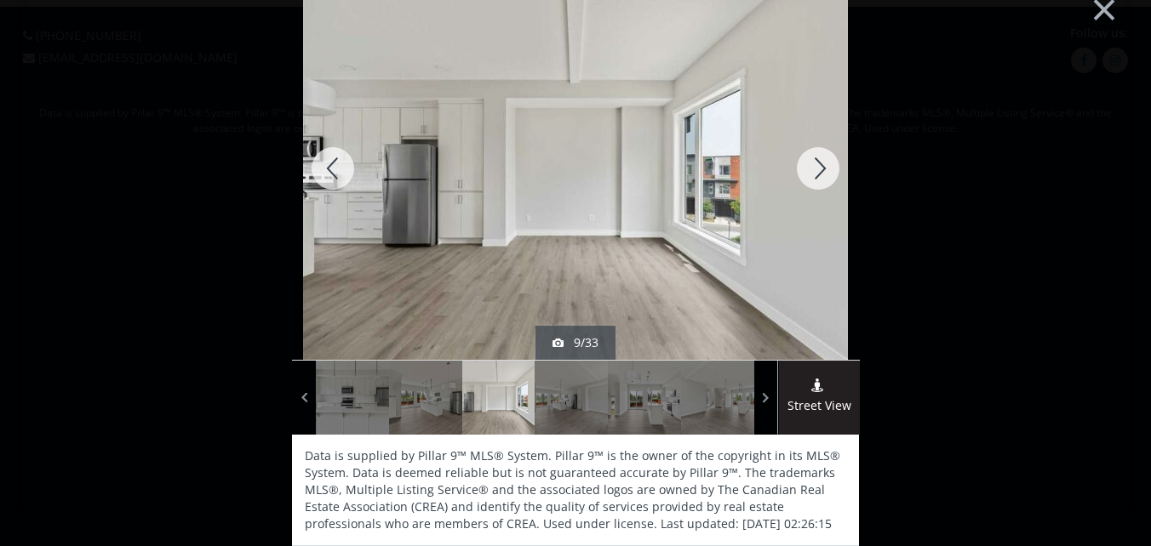
click at [812, 167] on div at bounding box center [818, 168] width 82 height 383
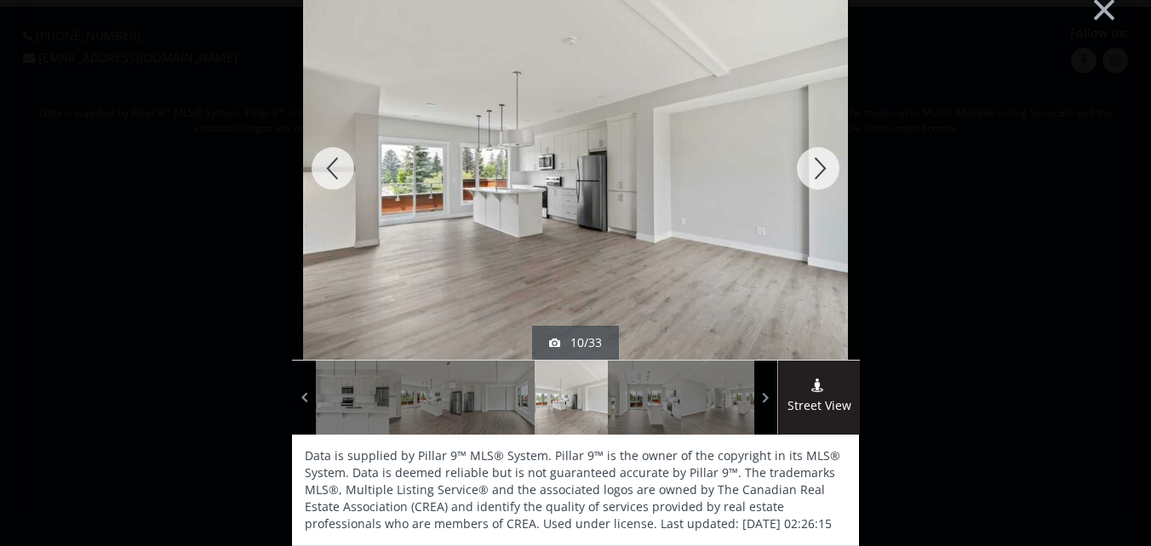
click at [812, 167] on div at bounding box center [818, 168] width 82 height 383
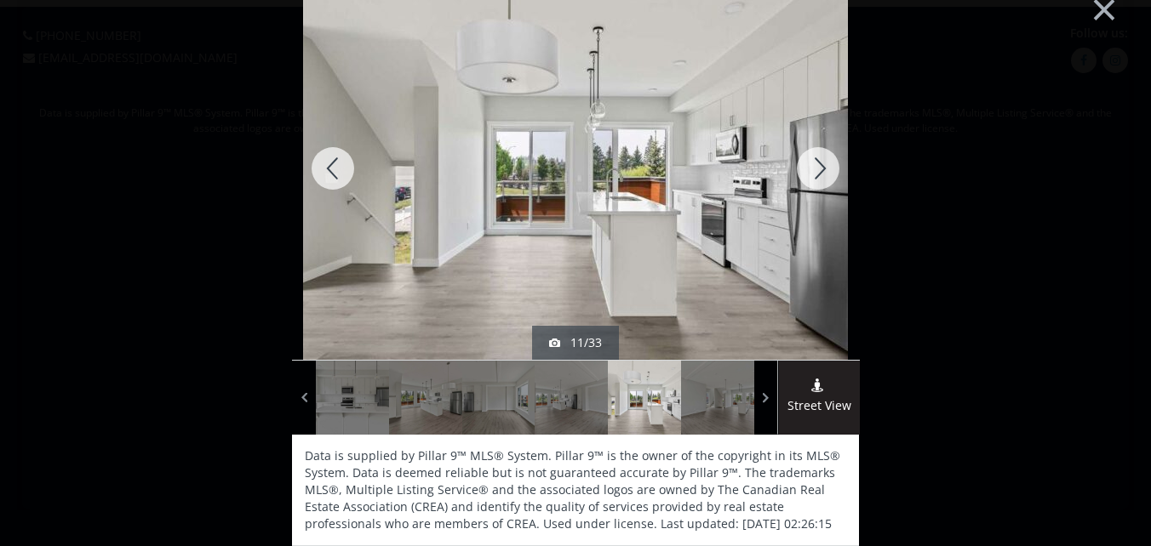
click at [812, 167] on div at bounding box center [818, 168] width 82 height 383
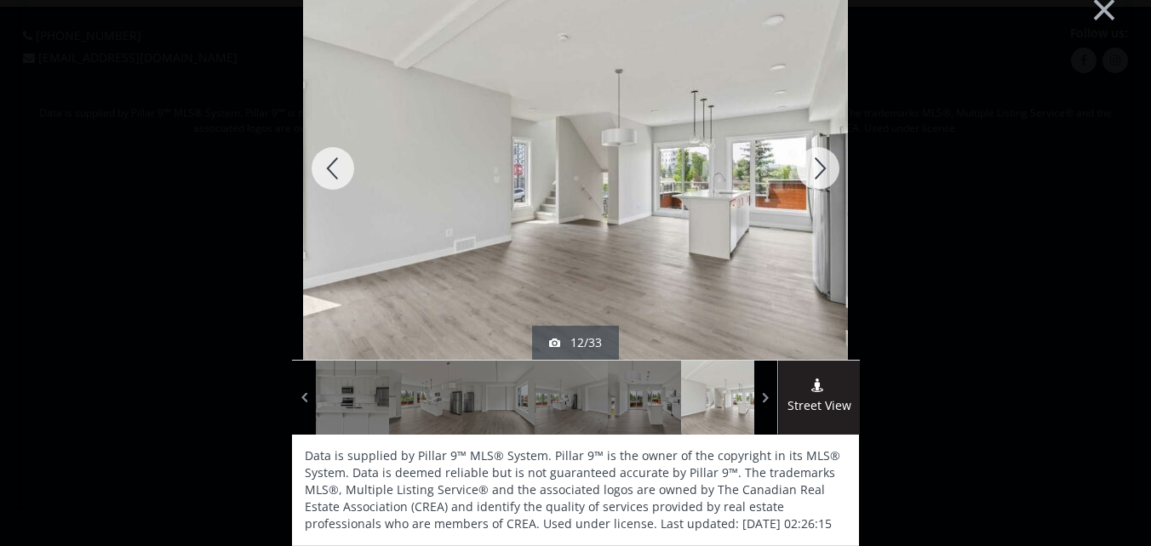
click at [812, 167] on div at bounding box center [818, 168] width 82 height 383
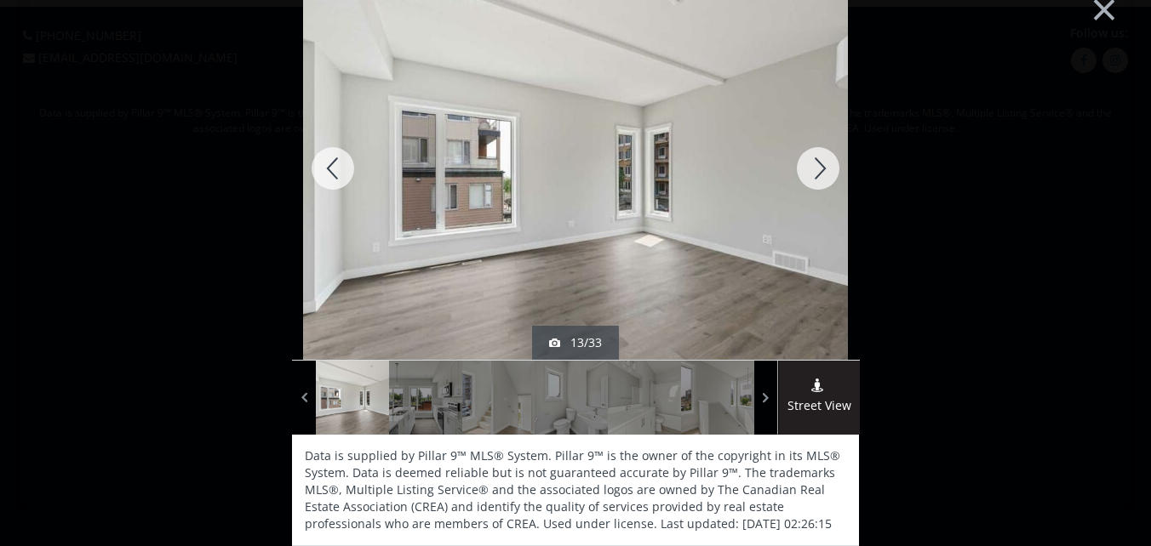
click at [812, 167] on div at bounding box center [818, 168] width 82 height 383
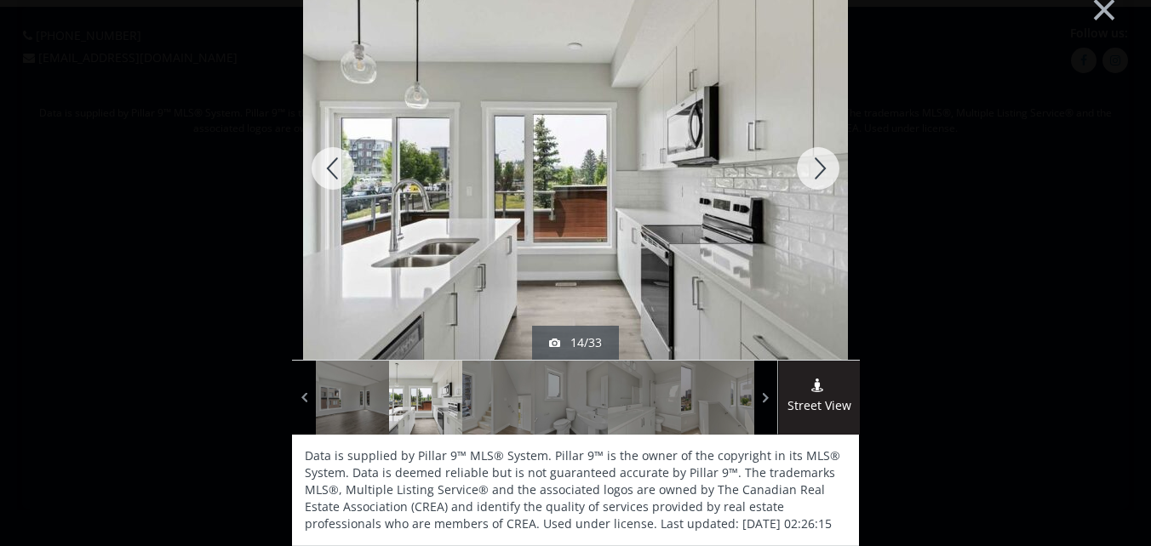
click at [812, 167] on div at bounding box center [818, 168] width 82 height 383
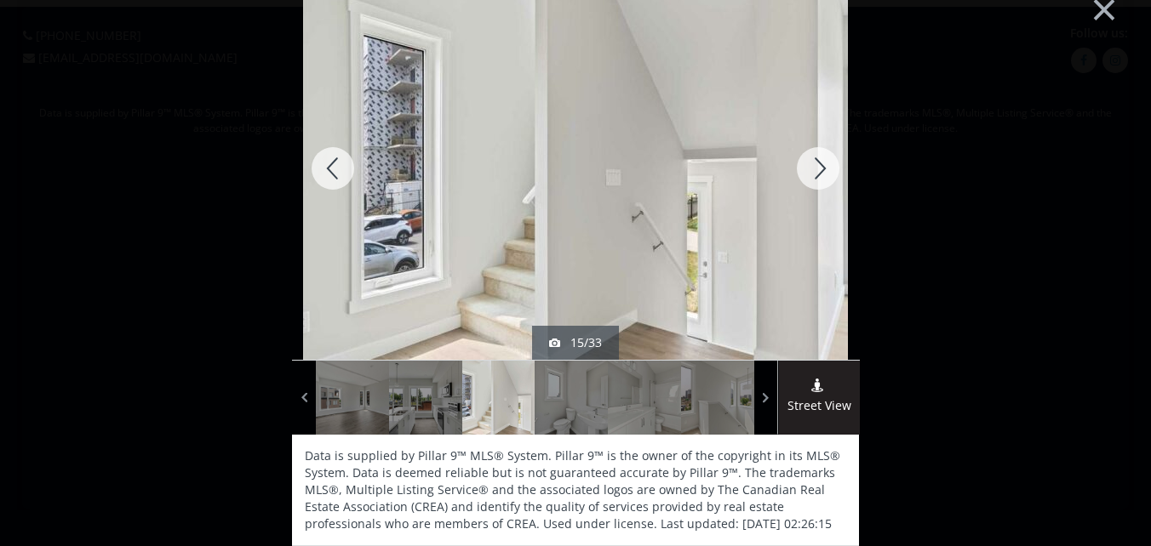
click at [813, 167] on div at bounding box center [818, 168] width 82 height 383
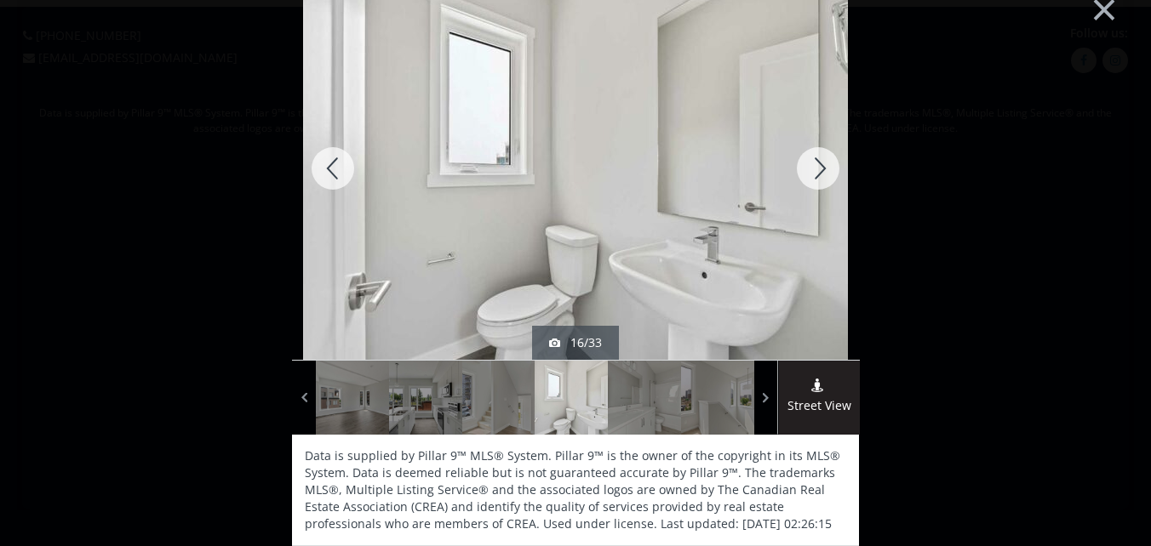
click at [814, 160] on div at bounding box center [818, 168] width 82 height 383
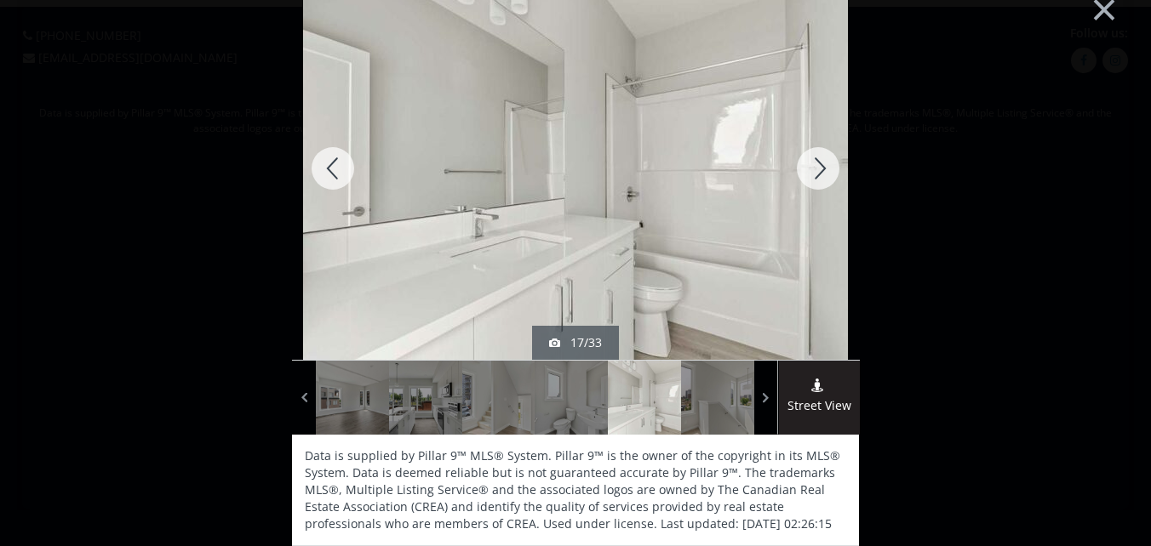
click at [814, 160] on div at bounding box center [818, 168] width 82 height 383
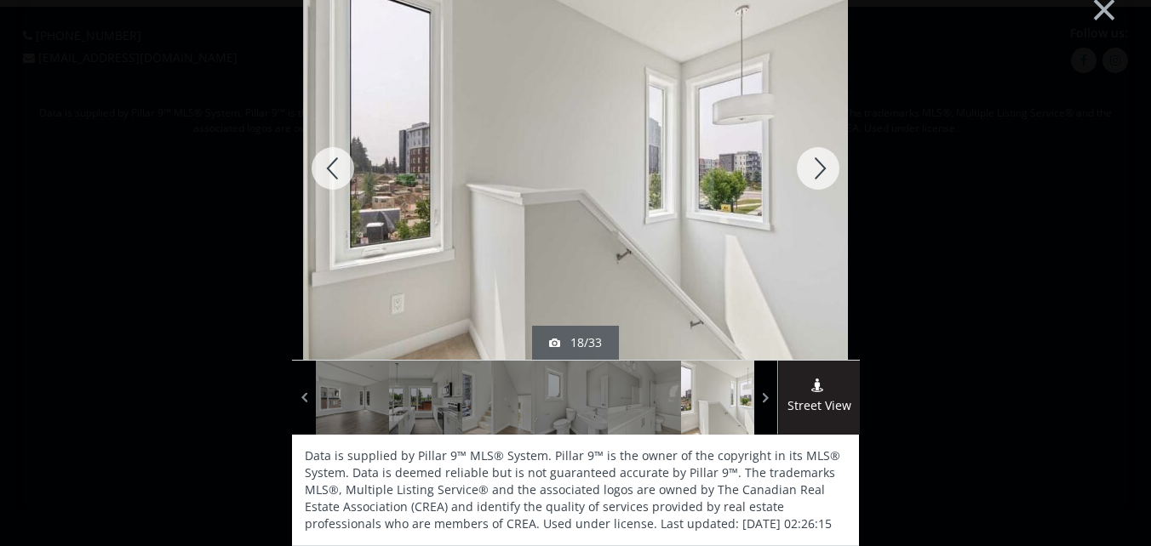
click at [814, 160] on div at bounding box center [818, 168] width 82 height 383
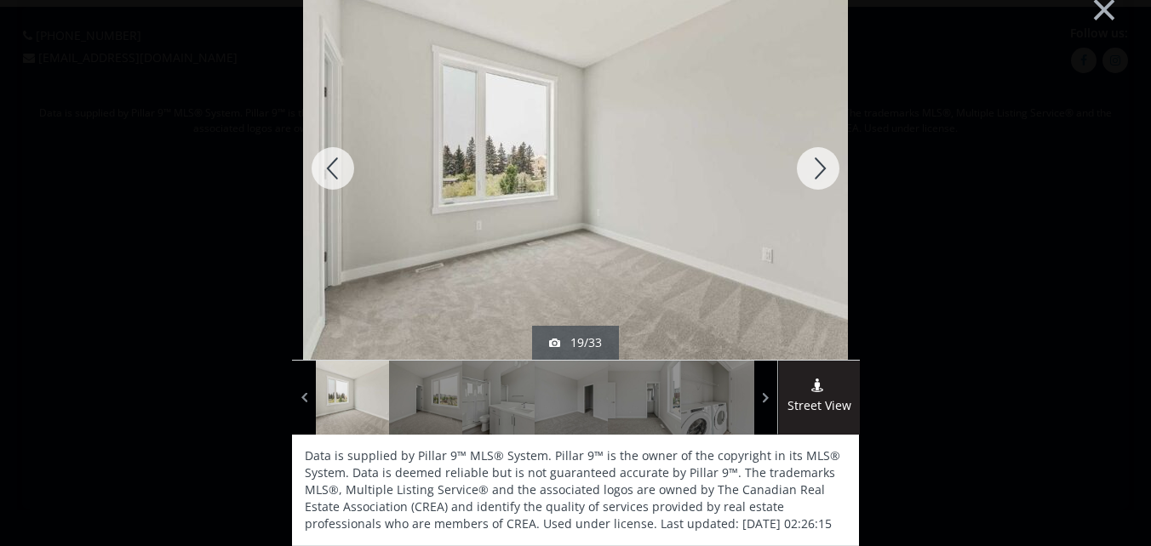
click at [814, 160] on div at bounding box center [818, 168] width 82 height 383
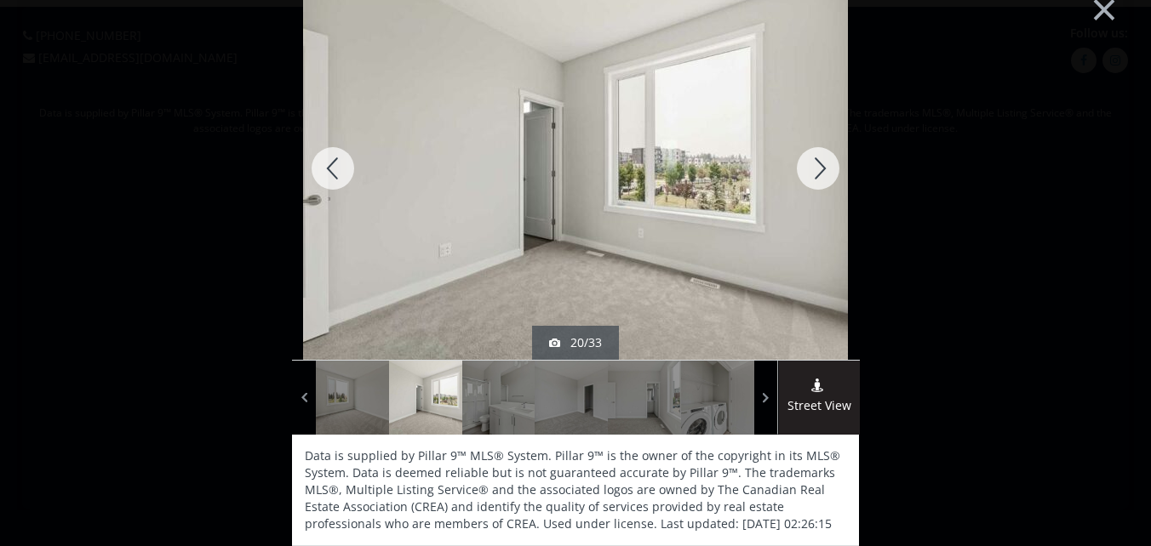
click at [814, 160] on div at bounding box center [818, 168] width 82 height 383
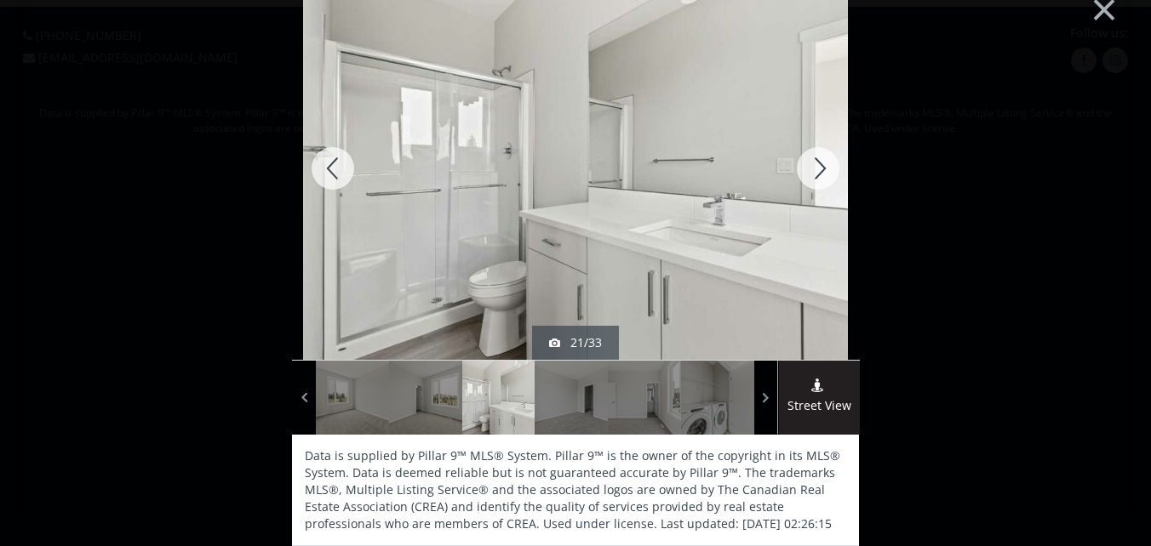
click at [814, 160] on div at bounding box center [818, 168] width 82 height 383
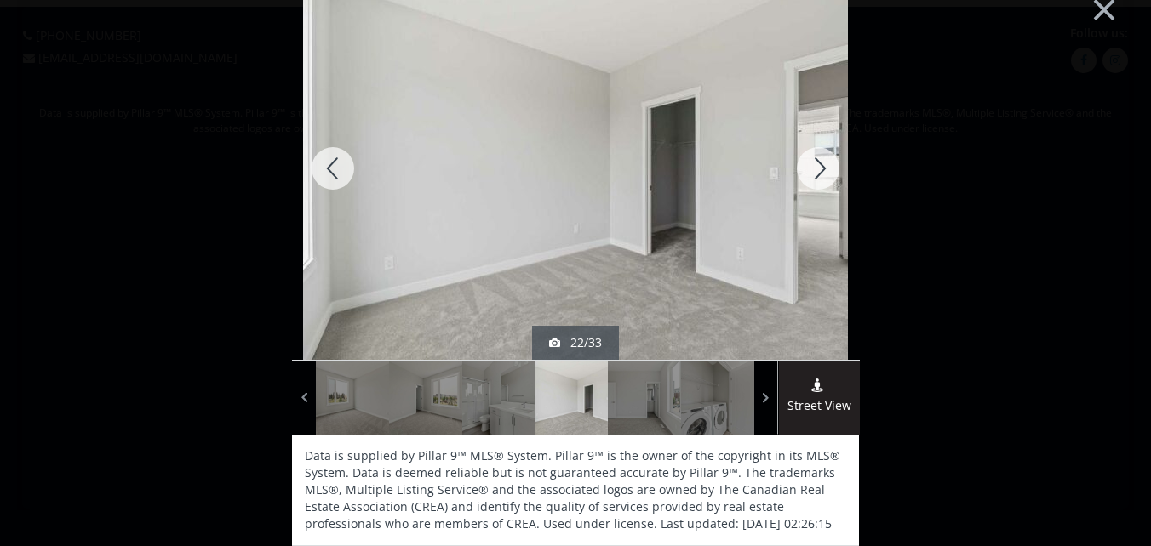
click at [814, 160] on div at bounding box center [818, 168] width 82 height 383
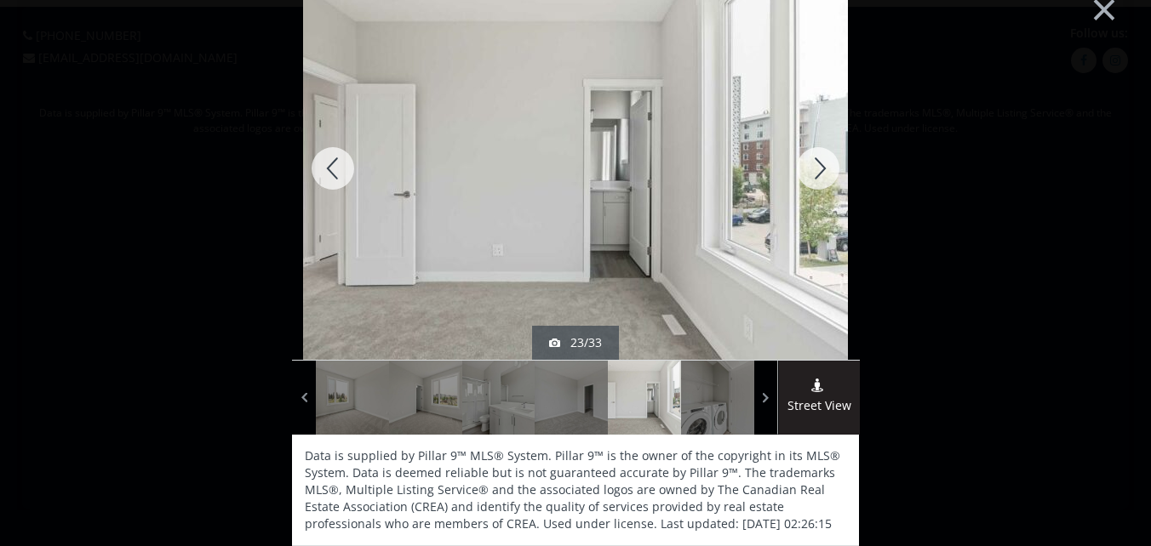
click at [814, 160] on div at bounding box center [818, 168] width 82 height 383
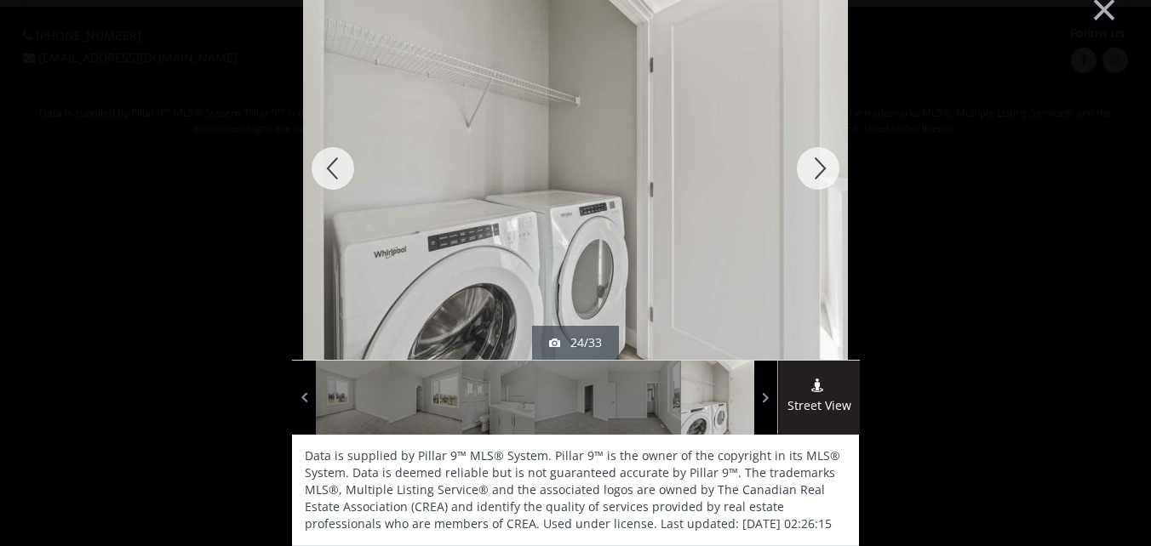
click at [815, 158] on div at bounding box center [818, 168] width 82 height 383
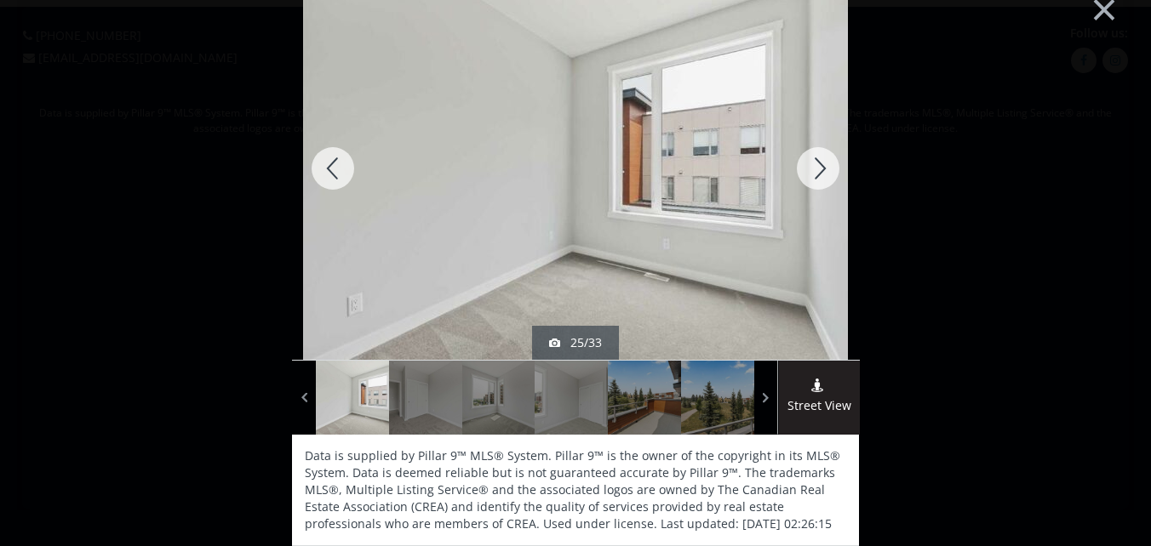
click at [815, 158] on div at bounding box center [818, 168] width 82 height 383
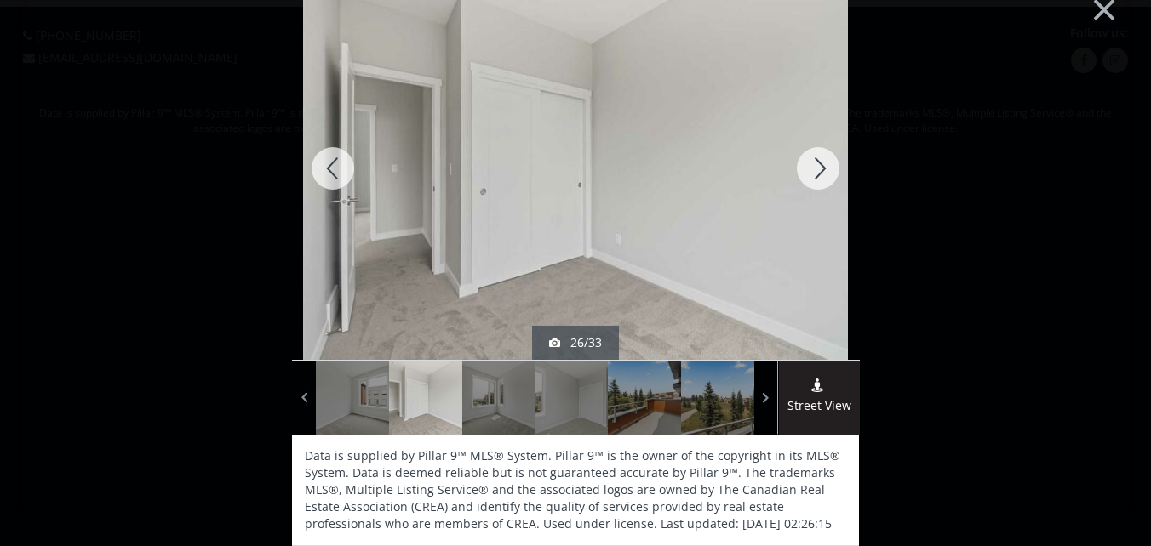
click at [815, 158] on div at bounding box center [818, 168] width 82 height 383
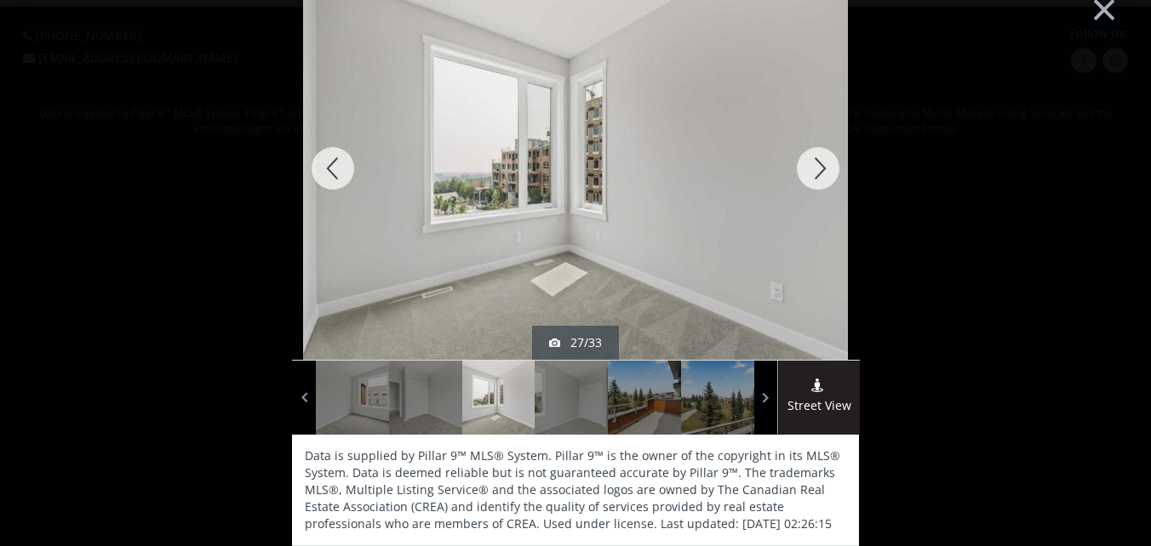
click at [815, 158] on div at bounding box center [818, 168] width 82 height 383
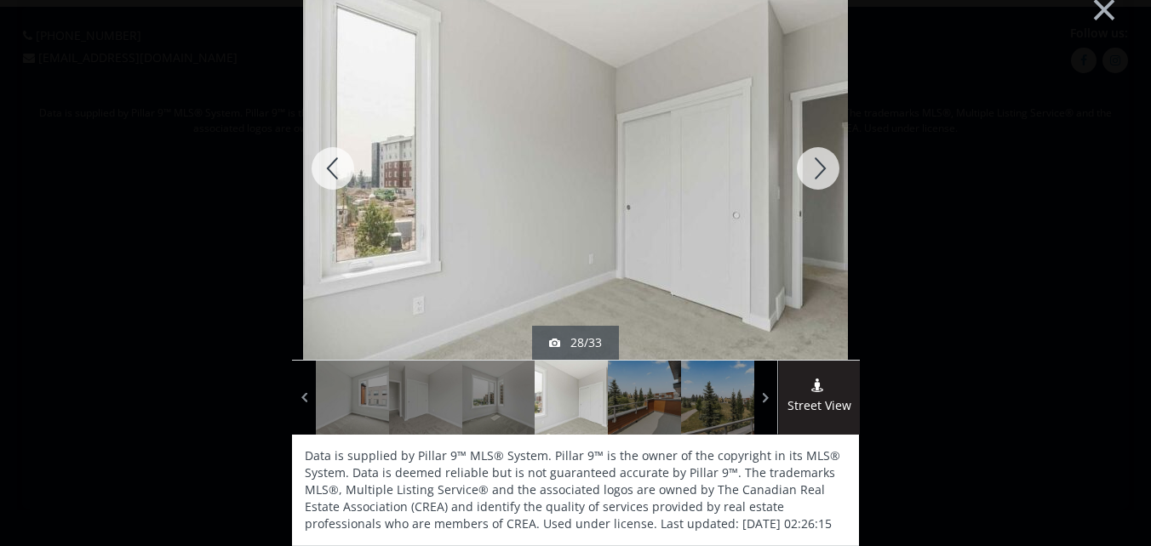
click at [815, 158] on div at bounding box center [818, 168] width 82 height 383
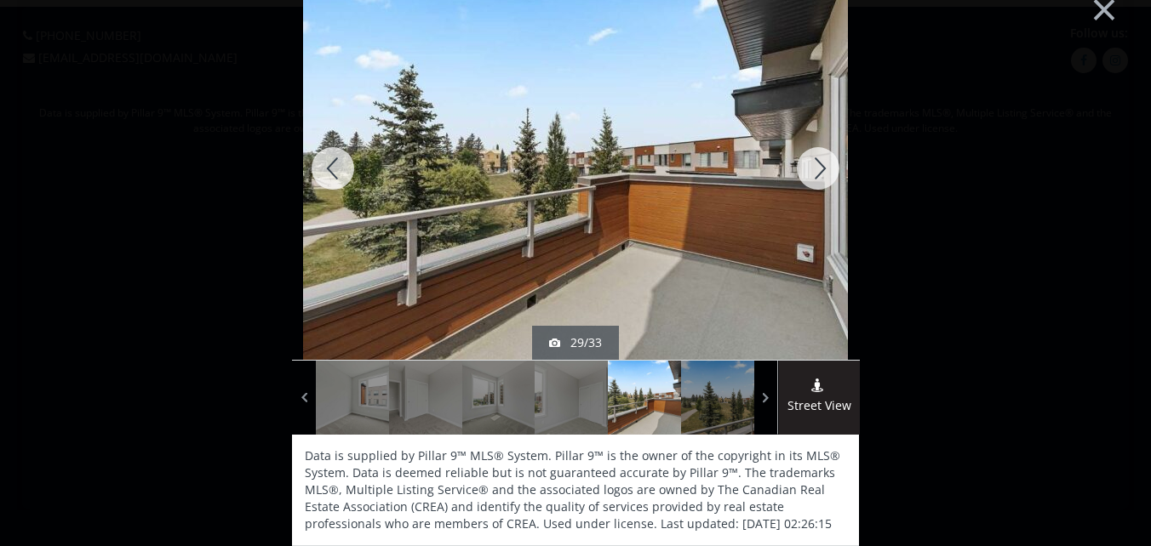
click at [825, 167] on div at bounding box center [818, 168] width 82 height 383
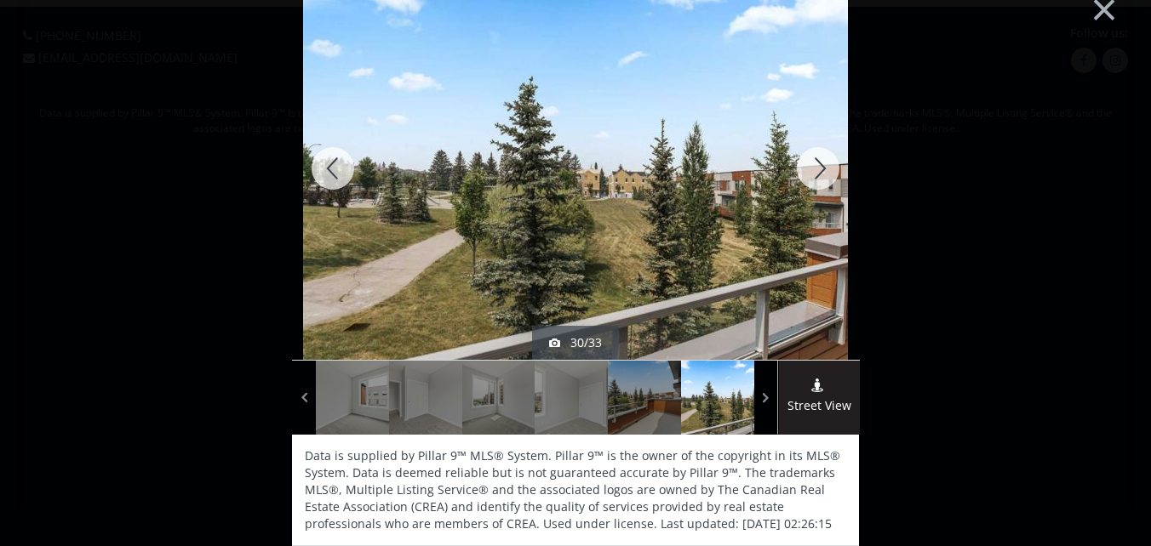
click at [819, 163] on div at bounding box center [818, 168] width 82 height 383
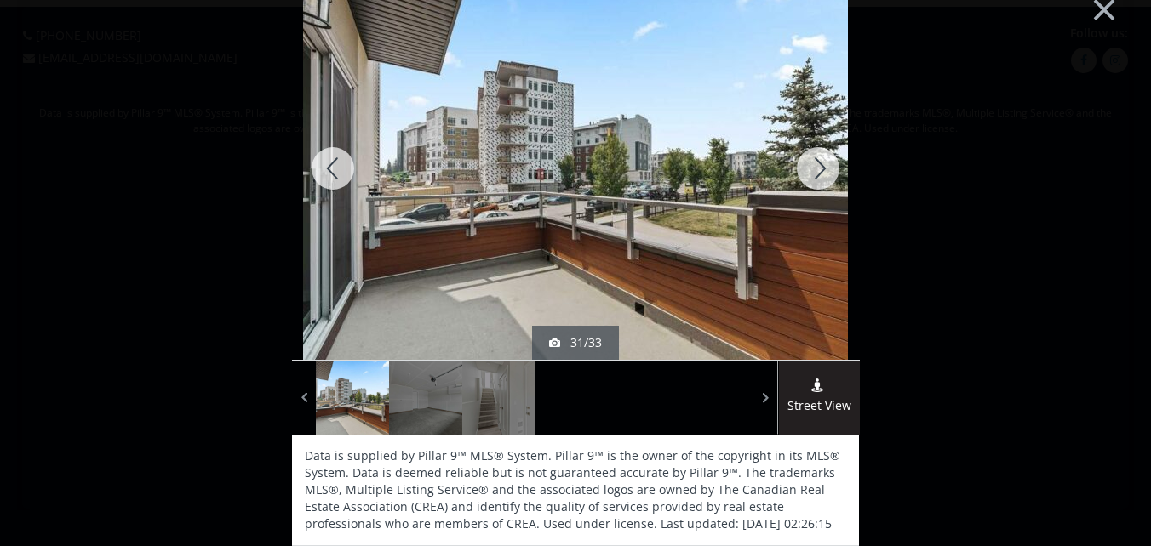
click at [818, 163] on div at bounding box center [818, 168] width 82 height 383
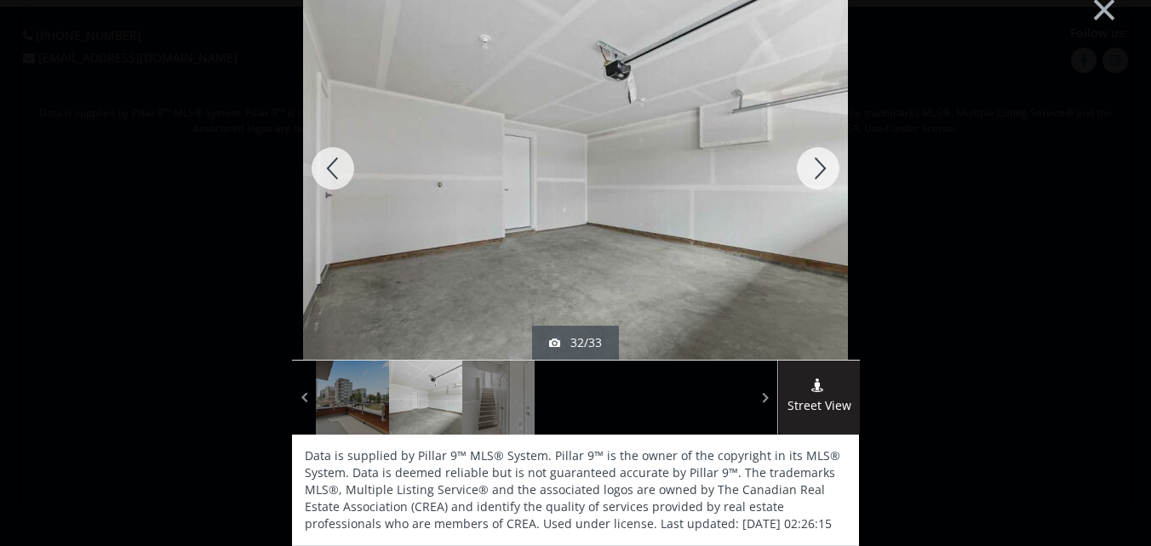
click at [815, 162] on div at bounding box center [818, 168] width 82 height 383
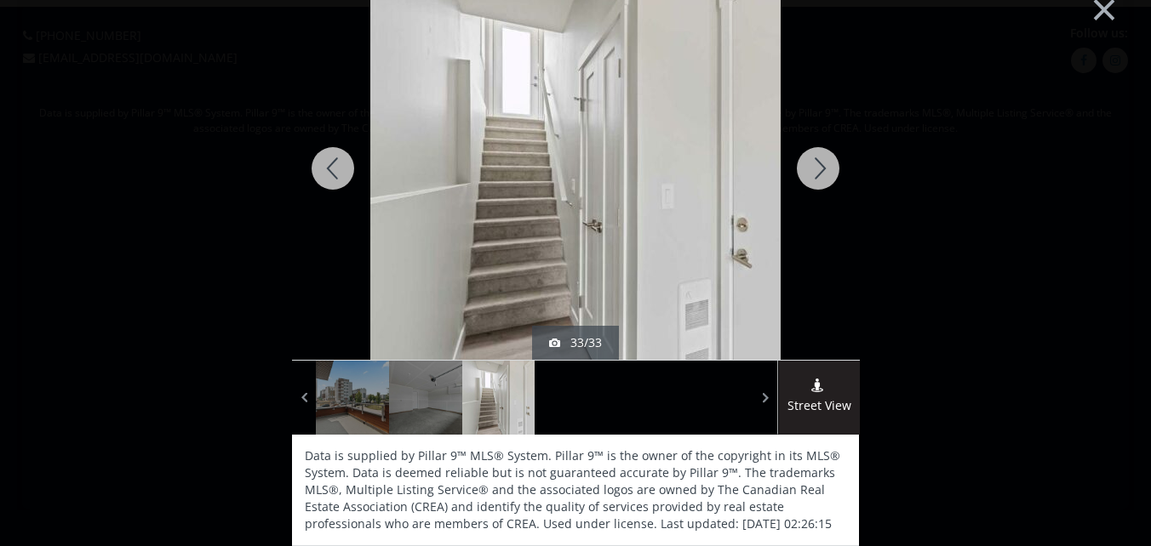
click at [815, 162] on div at bounding box center [818, 168] width 82 height 383
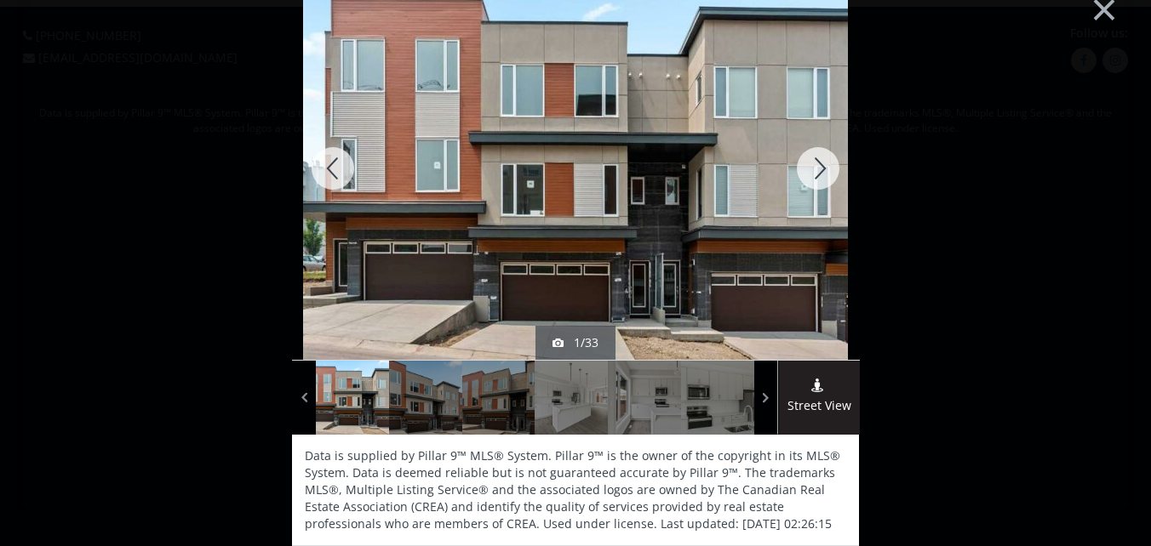
click at [327, 168] on div at bounding box center [333, 168] width 82 height 383
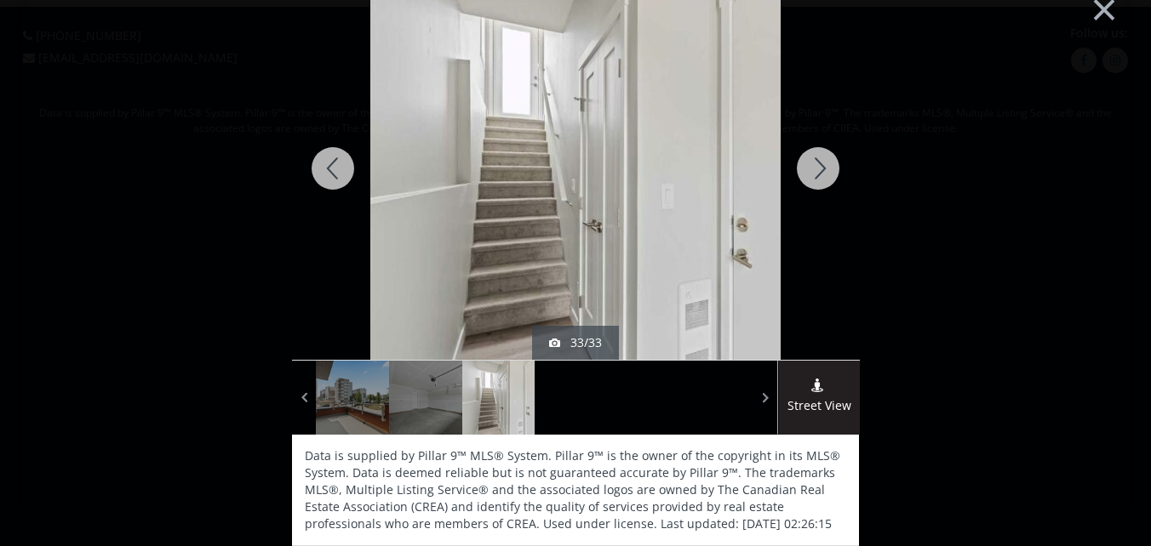
click at [327, 168] on div at bounding box center [333, 168] width 82 height 383
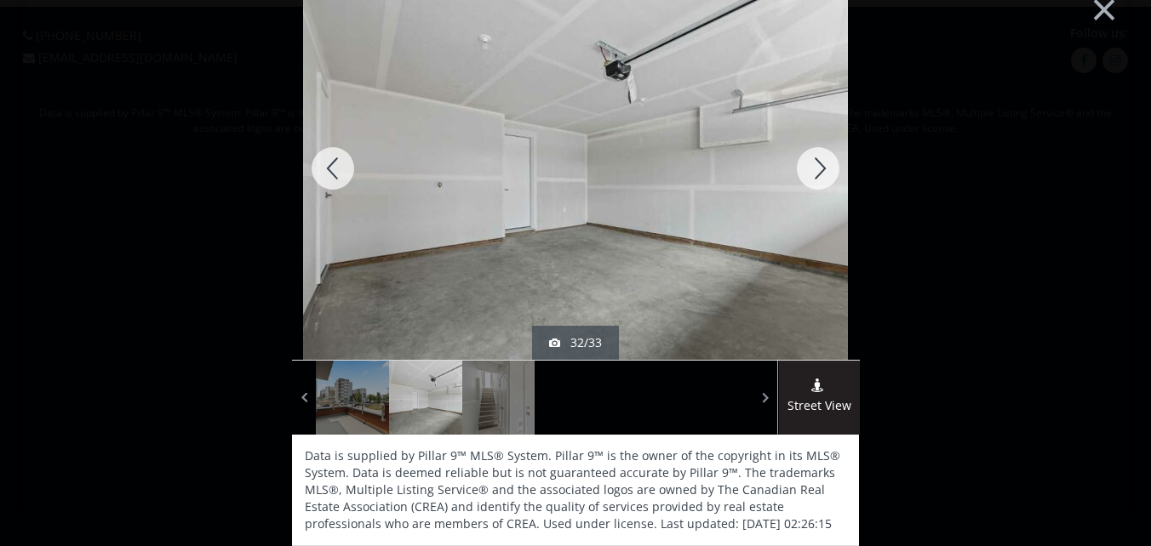
click at [327, 168] on div at bounding box center [333, 168] width 82 height 383
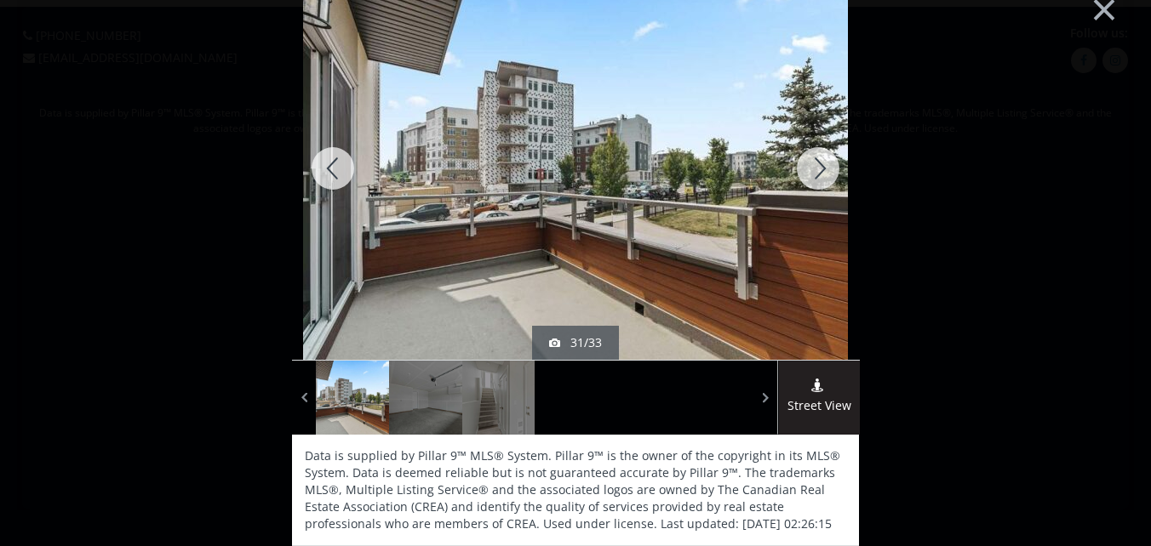
click at [327, 168] on div at bounding box center [333, 168] width 82 height 383
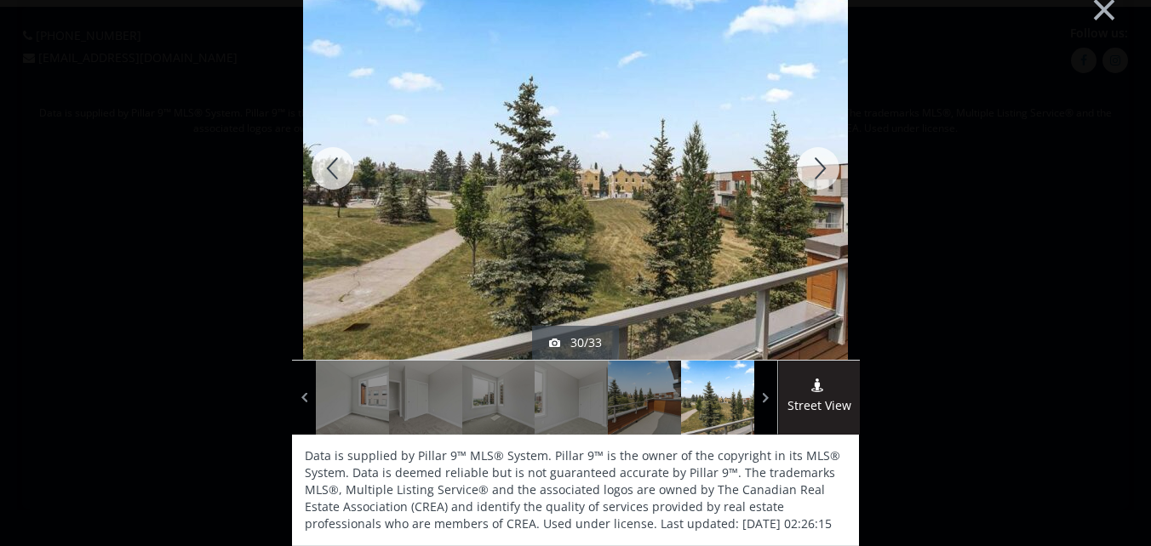
click at [327, 168] on div at bounding box center [333, 168] width 82 height 383
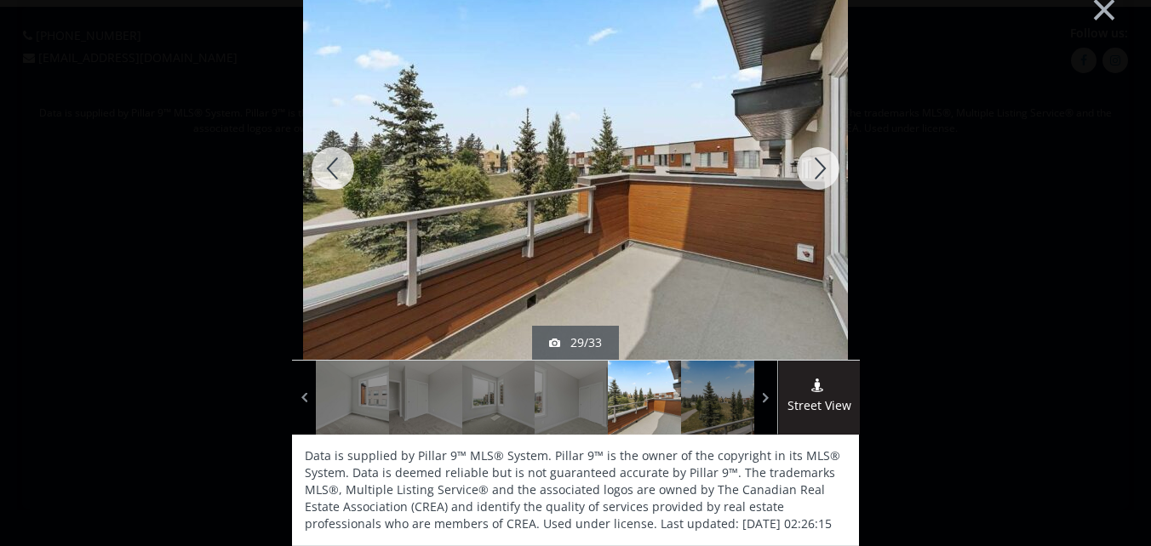
click at [327, 168] on div at bounding box center [333, 168] width 82 height 383
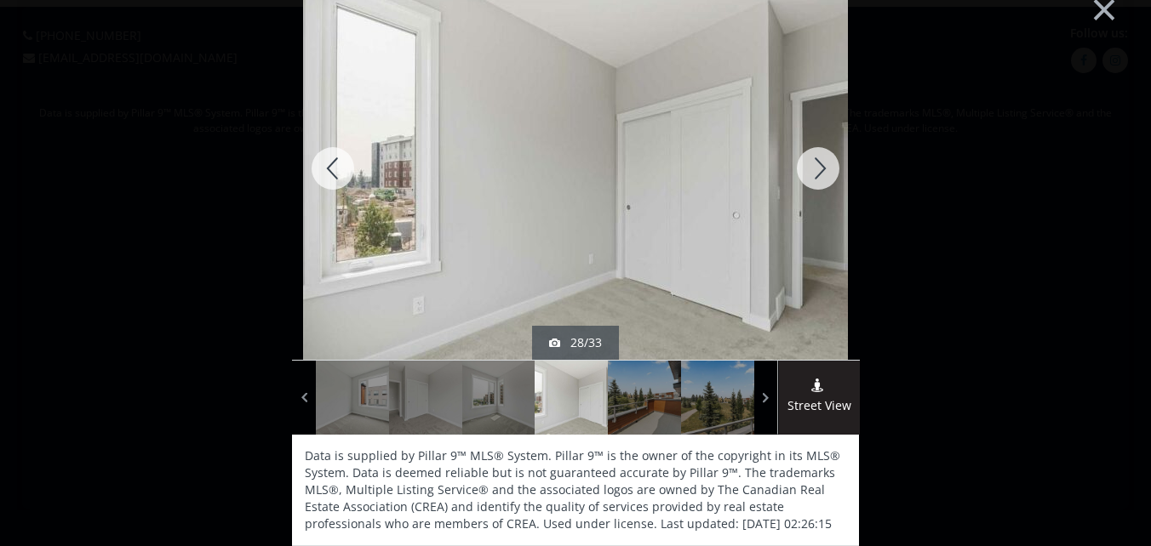
click at [328, 167] on div at bounding box center [333, 168] width 82 height 383
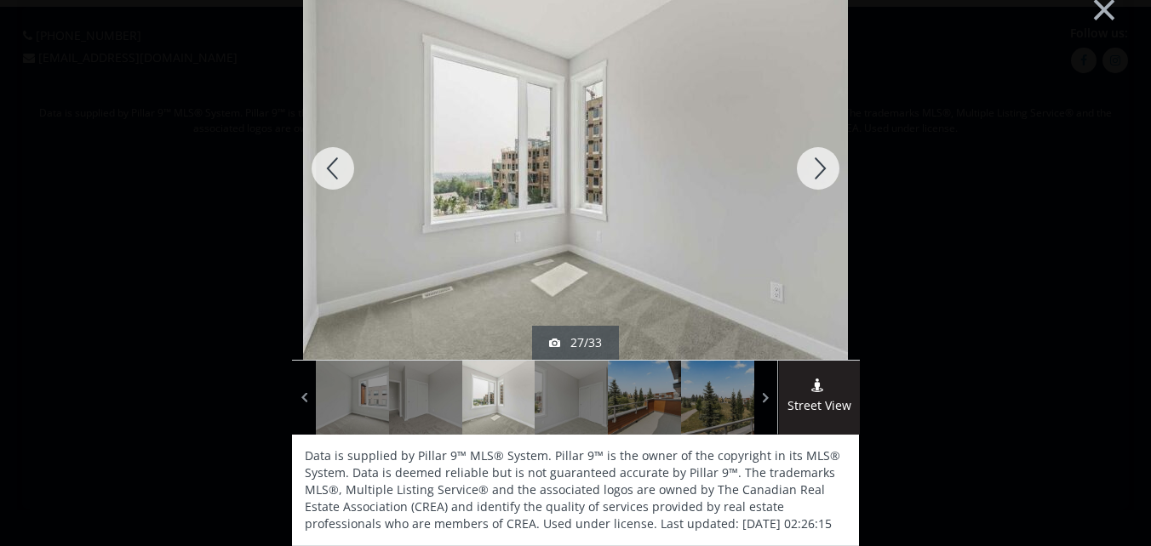
click at [813, 169] on div at bounding box center [818, 168] width 82 height 383
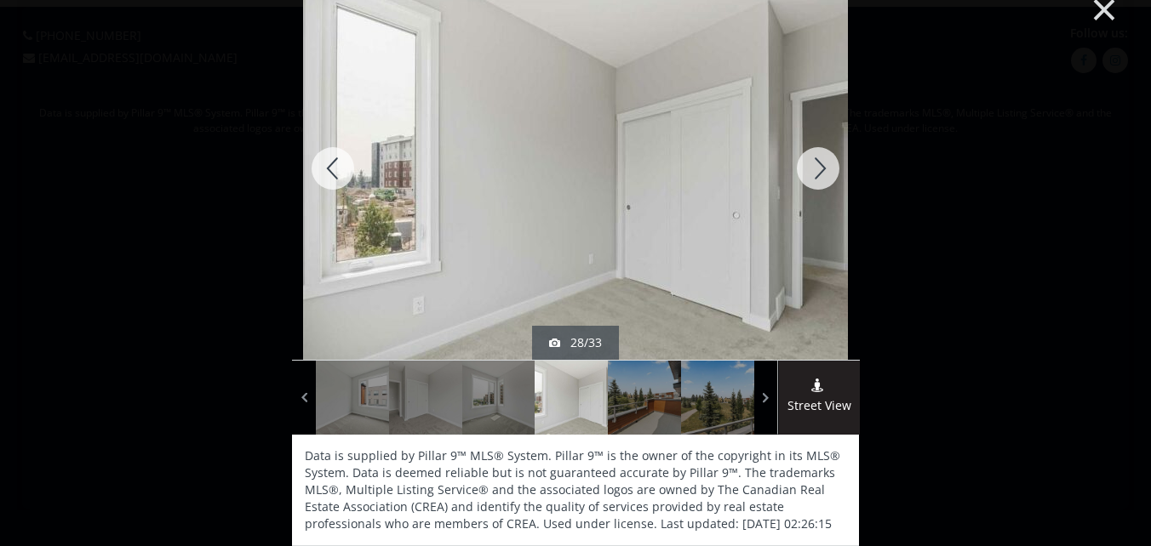
click at [1092, 8] on button "×" at bounding box center [1104, 8] width 94 height 70
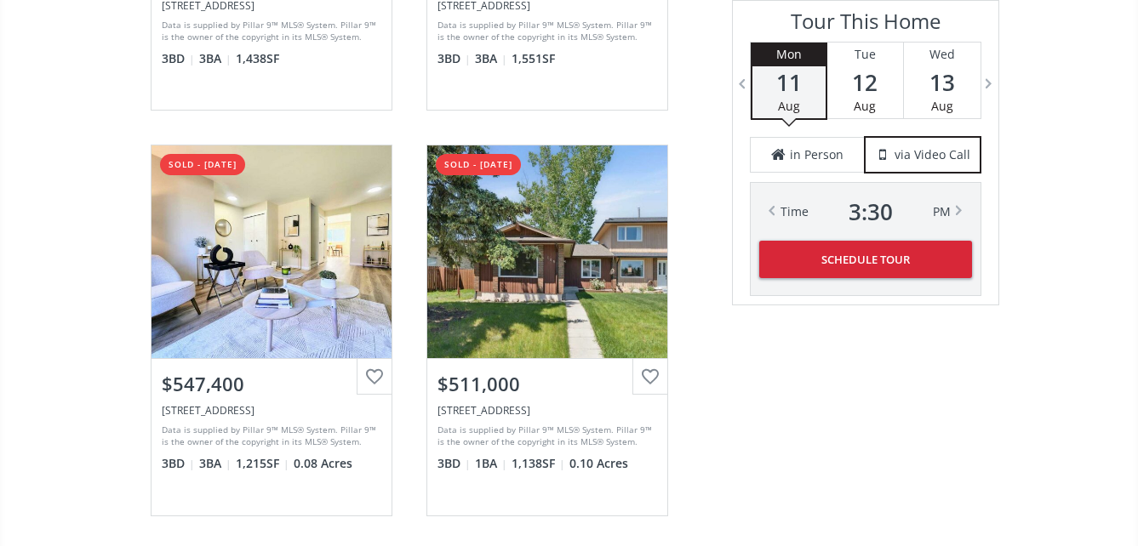
scroll to position [3744, 0]
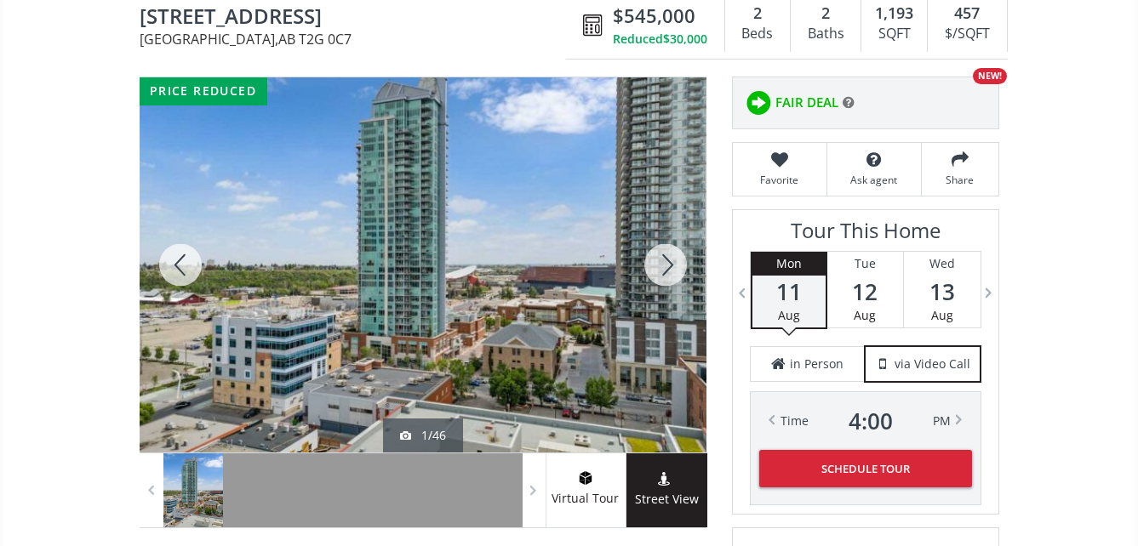
click at [505, 266] on div at bounding box center [423, 264] width 567 height 375
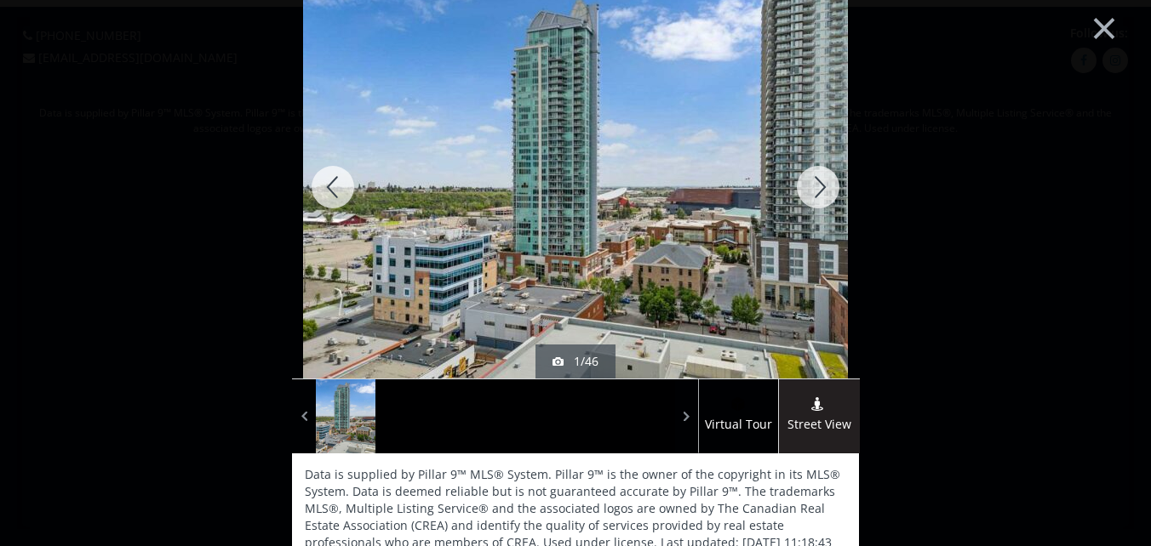
click at [814, 184] on div at bounding box center [818, 187] width 82 height 383
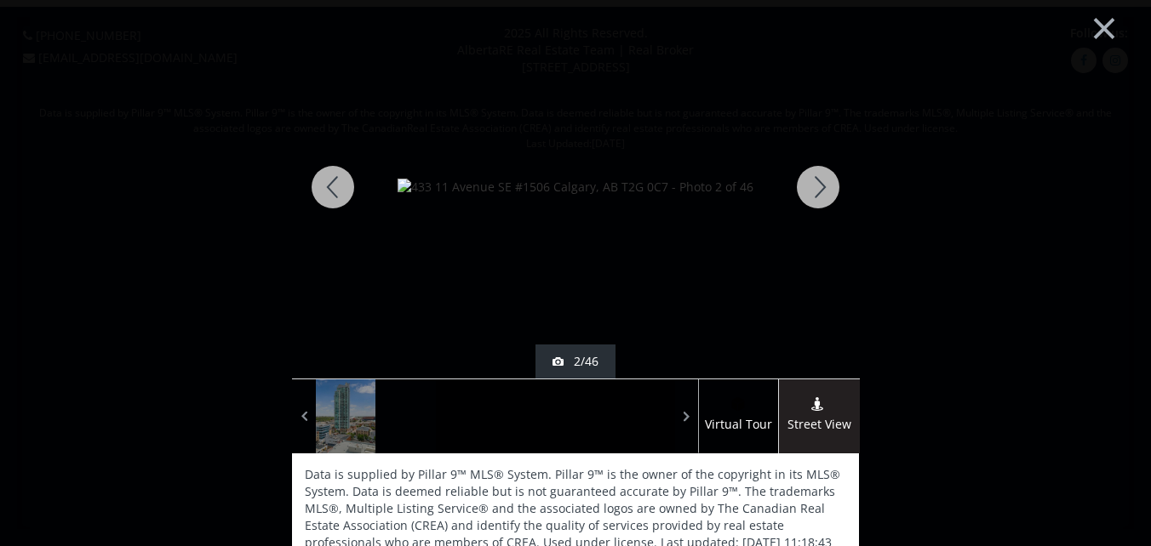
click at [811, 184] on div at bounding box center [818, 187] width 82 height 383
click at [815, 186] on div at bounding box center [818, 187] width 82 height 383
click at [814, 190] on div at bounding box center [818, 187] width 82 height 383
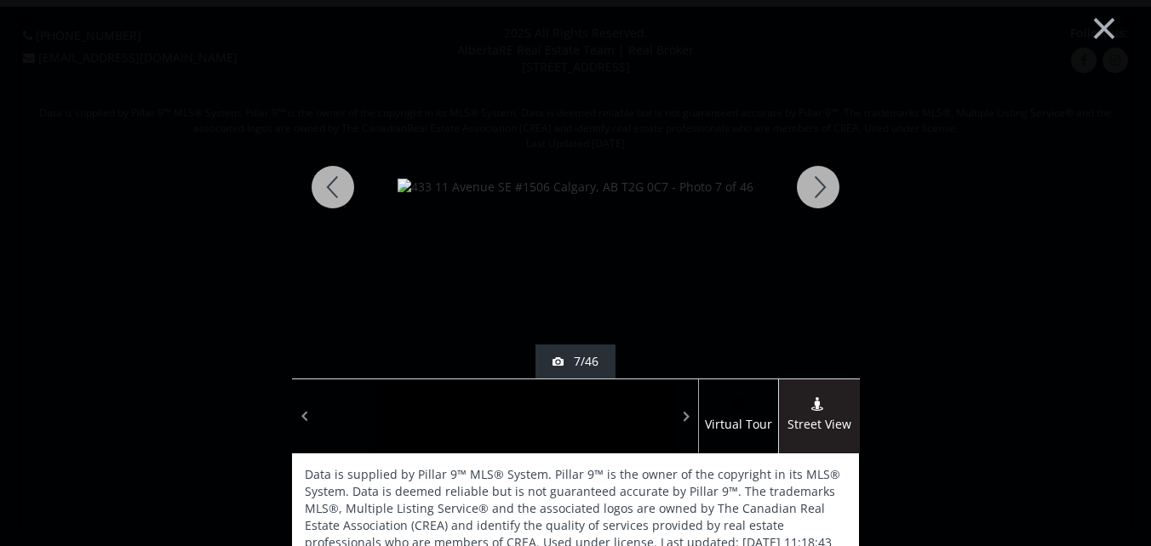
click at [814, 190] on div at bounding box center [818, 187] width 82 height 383
click at [815, 186] on div at bounding box center [818, 187] width 82 height 383
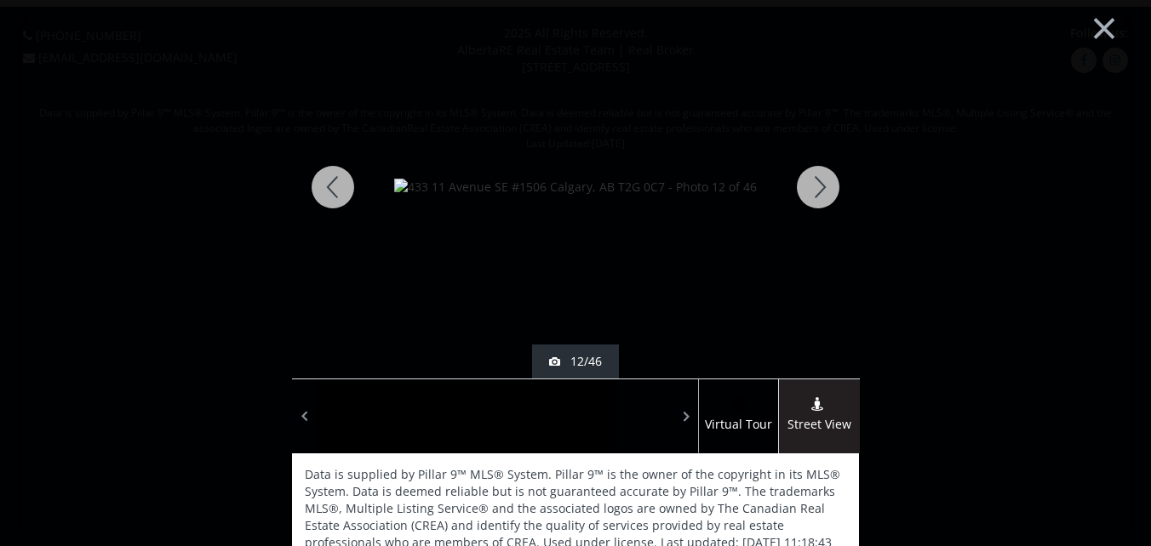
click at [815, 186] on div at bounding box center [818, 187] width 82 height 383
click at [816, 186] on div at bounding box center [818, 187] width 82 height 383
click at [820, 189] on div at bounding box center [818, 187] width 82 height 383
click at [819, 189] on div at bounding box center [818, 187] width 82 height 383
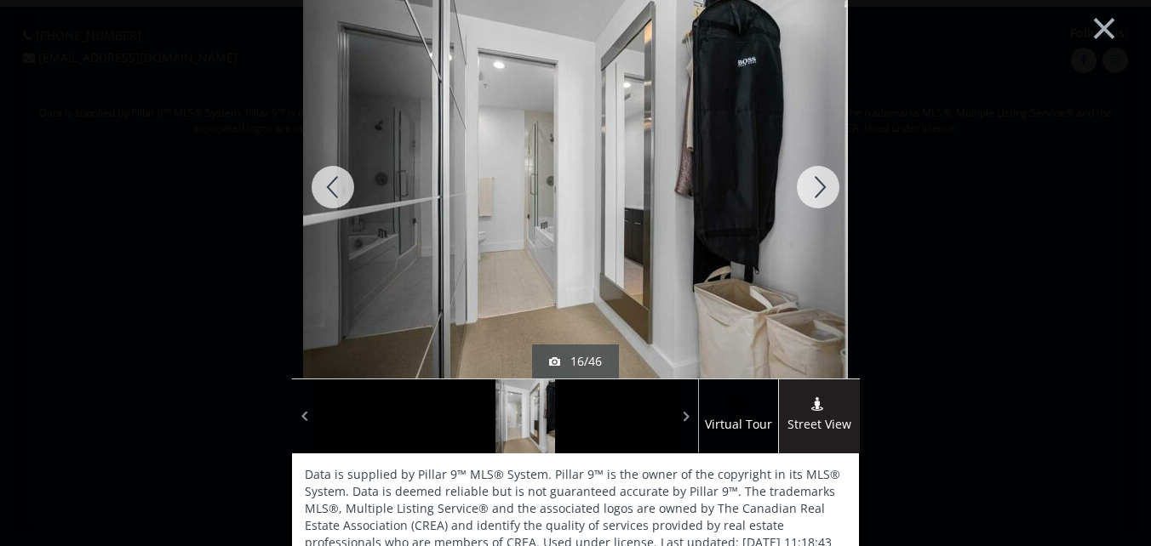
click at [816, 189] on div at bounding box center [818, 187] width 82 height 383
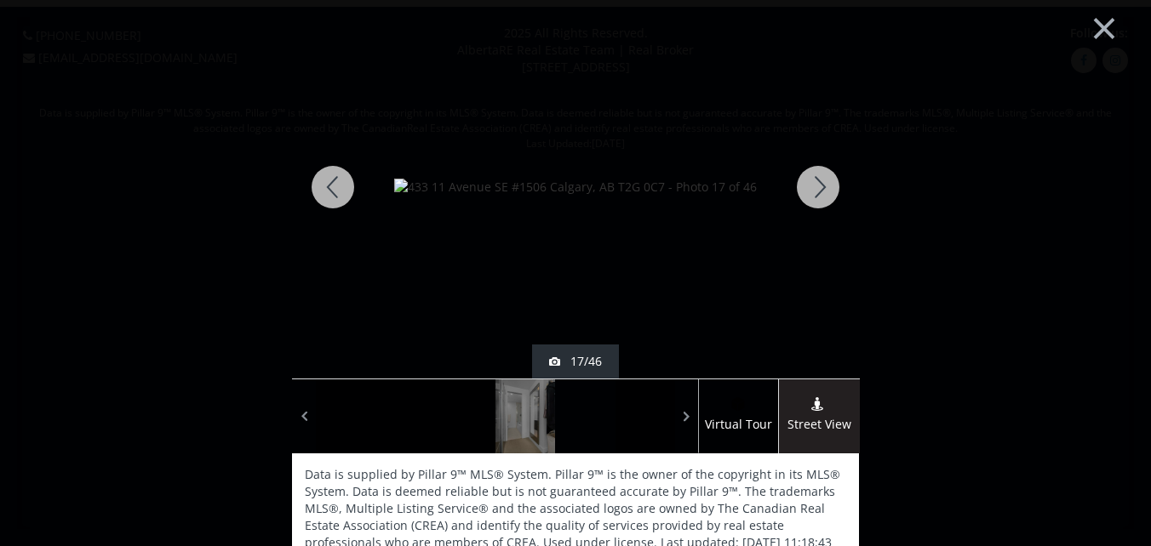
click at [816, 189] on div at bounding box center [818, 187] width 82 height 383
click at [322, 180] on div at bounding box center [333, 187] width 82 height 383
click at [813, 183] on div at bounding box center [818, 187] width 82 height 383
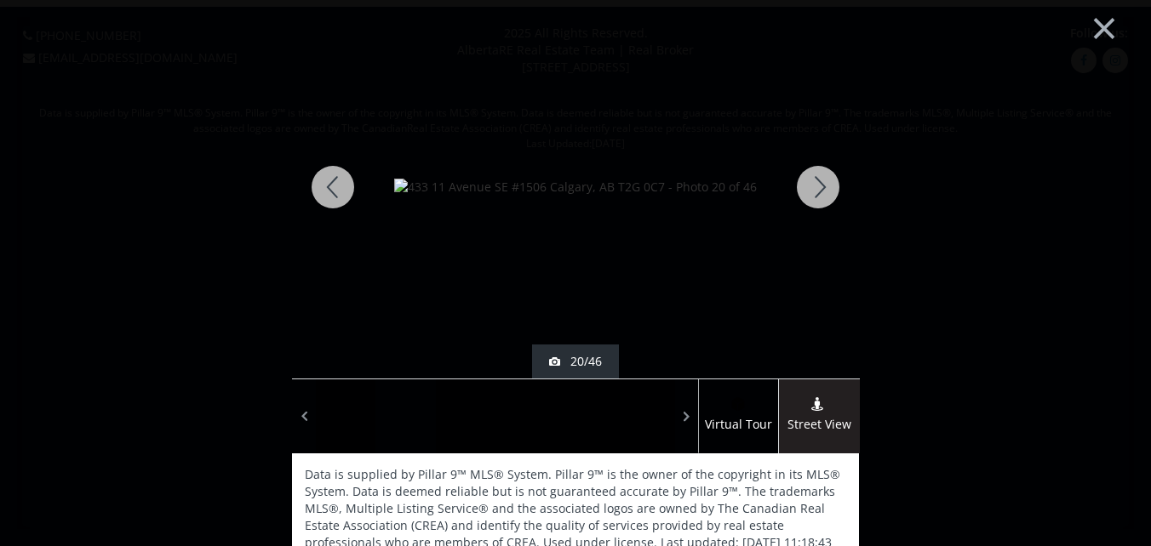
click at [813, 183] on div at bounding box center [818, 187] width 82 height 383
click at [819, 186] on div at bounding box center [818, 187] width 82 height 383
click at [818, 186] on div at bounding box center [818, 187] width 82 height 383
click at [820, 186] on div at bounding box center [818, 187] width 82 height 383
click at [819, 186] on div at bounding box center [818, 187] width 82 height 383
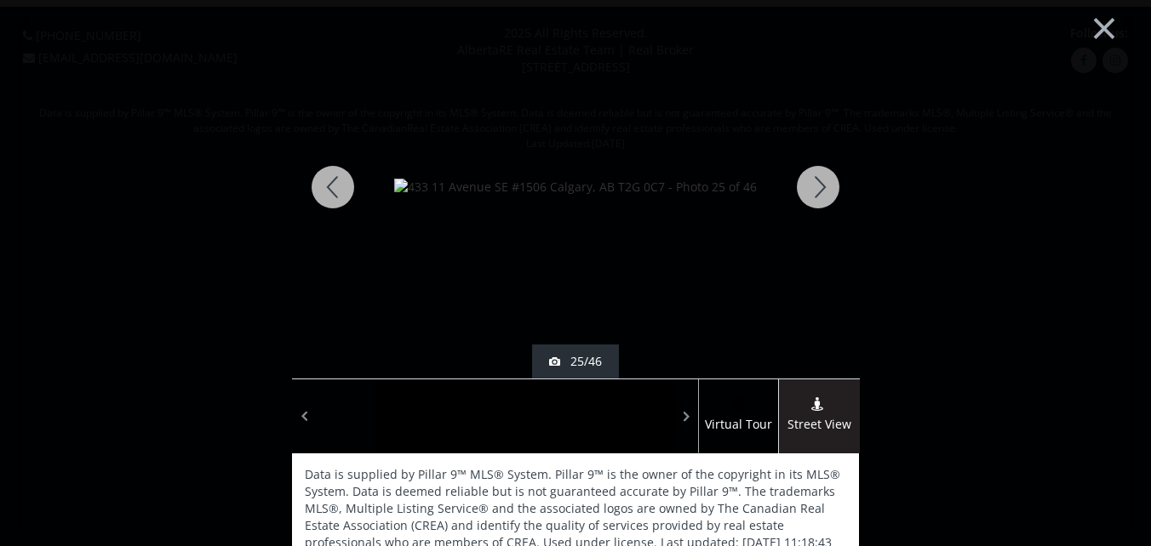
click at [816, 183] on div at bounding box center [818, 187] width 82 height 383
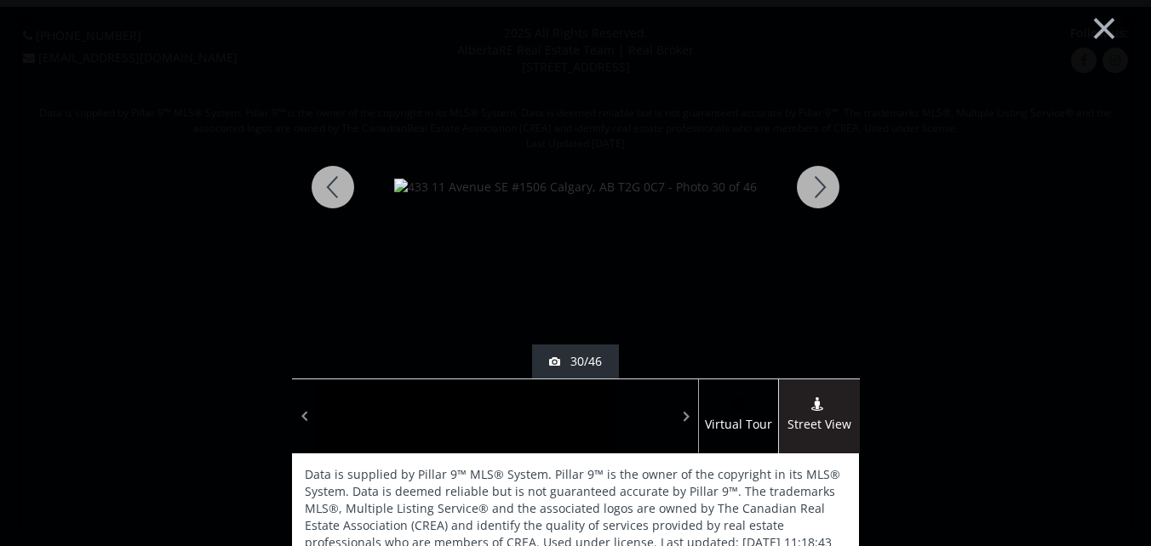
click at [816, 183] on div at bounding box center [818, 187] width 82 height 383
click at [820, 186] on div at bounding box center [818, 187] width 82 height 383
click at [810, 186] on div at bounding box center [818, 187] width 82 height 383
click at [811, 186] on div at bounding box center [818, 187] width 82 height 383
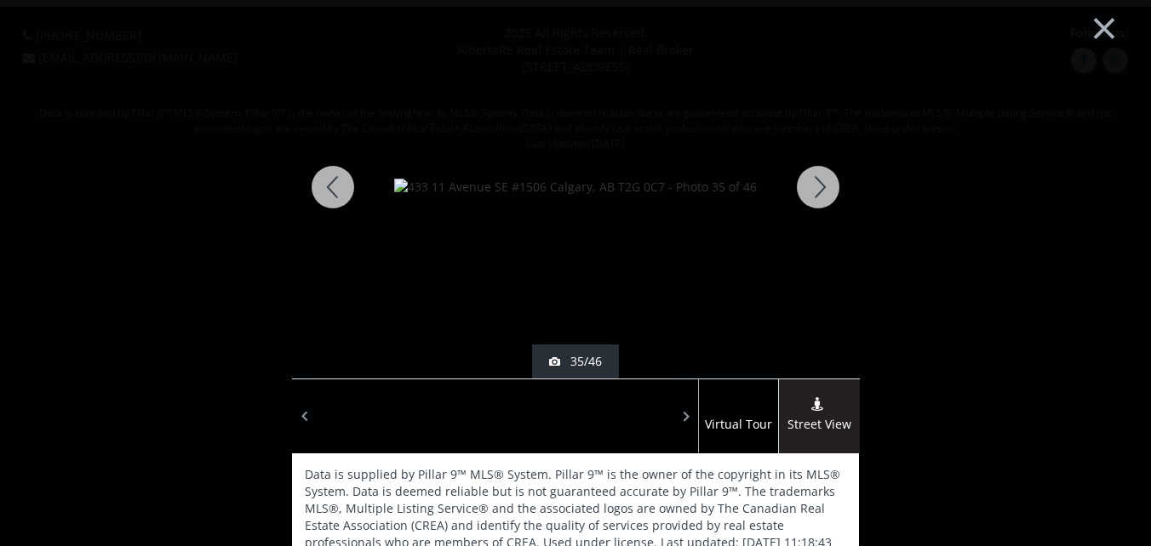
click at [812, 177] on div at bounding box center [818, 187] width 82 height 383
click at [812, 179] on div at bounding box center [818, 187] width 82 height 383
click at [812, 185] on div at bounding box center [818, 187] width 82 height 383
click at [818, 178] on div at bounding box center [818, 187] width 82 height 383
click at [812, 180] on div at bounding box center [818, 187] width 82 height 383
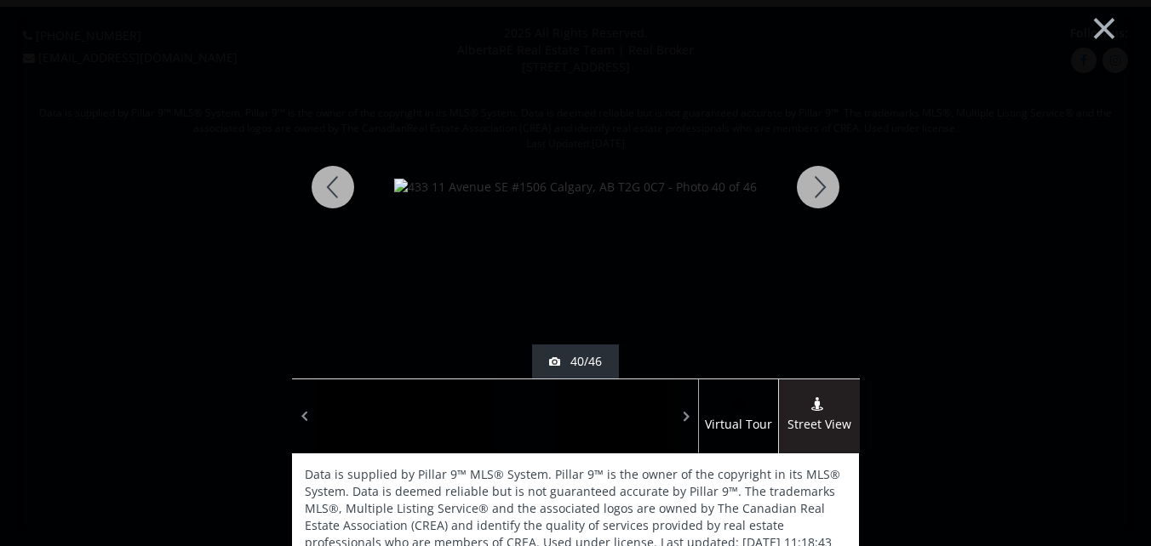
click at [814, 184] on div at bounding box center [818, 187] width 82 height 383
click at [812, 180] on div at bounding box center [818, 187] width 82 height 383
click at [808, 185] on div at bounding box center [818, 187] width 82 height 383
click at [807, 185] on div at bounding box center [818, 187] width 82 height 383
click at [808, 185] on div at bounding box center [818, 187] width 82 height 383
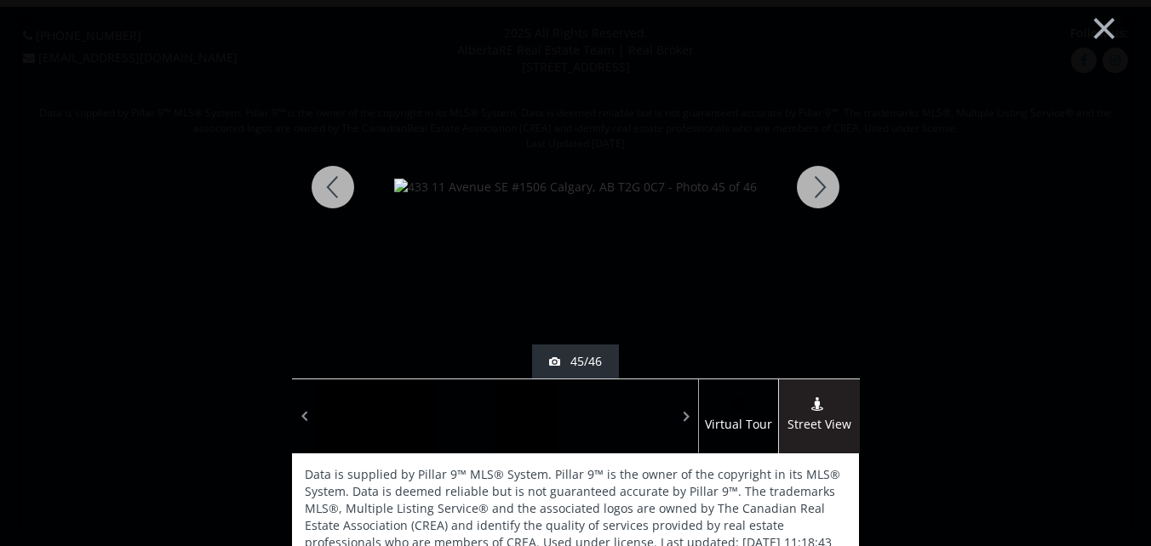
click at [814, 185] on div at bounding box center [818, 187] width 82 height 383
click at [816, 185] on div at bounding box center [818, 187] width 82 height 383
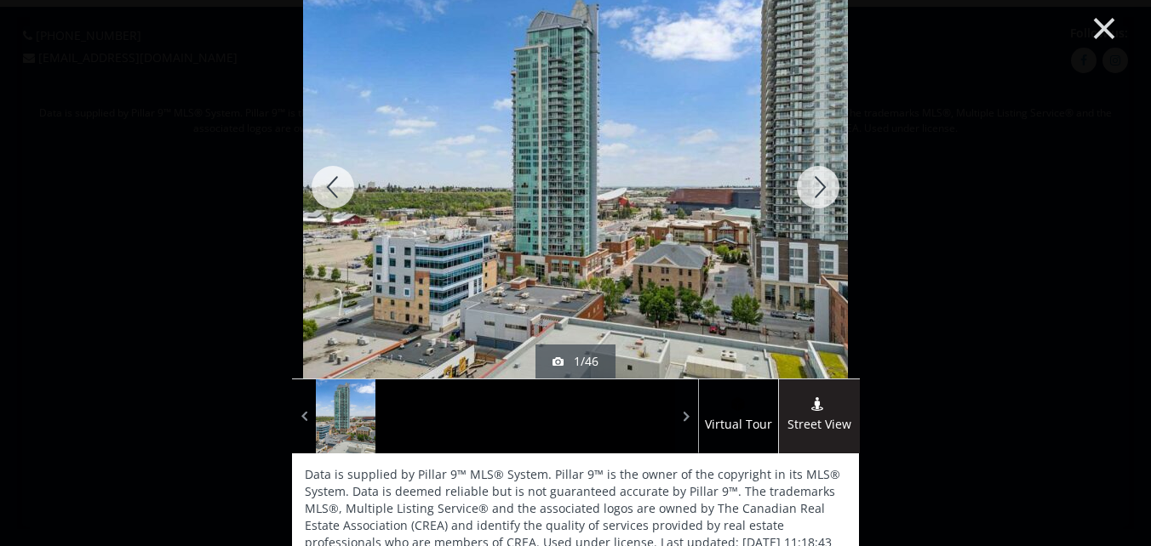
click at [1087, 29] on button "×" at bounding box center [1104, 26] width 94 height 70
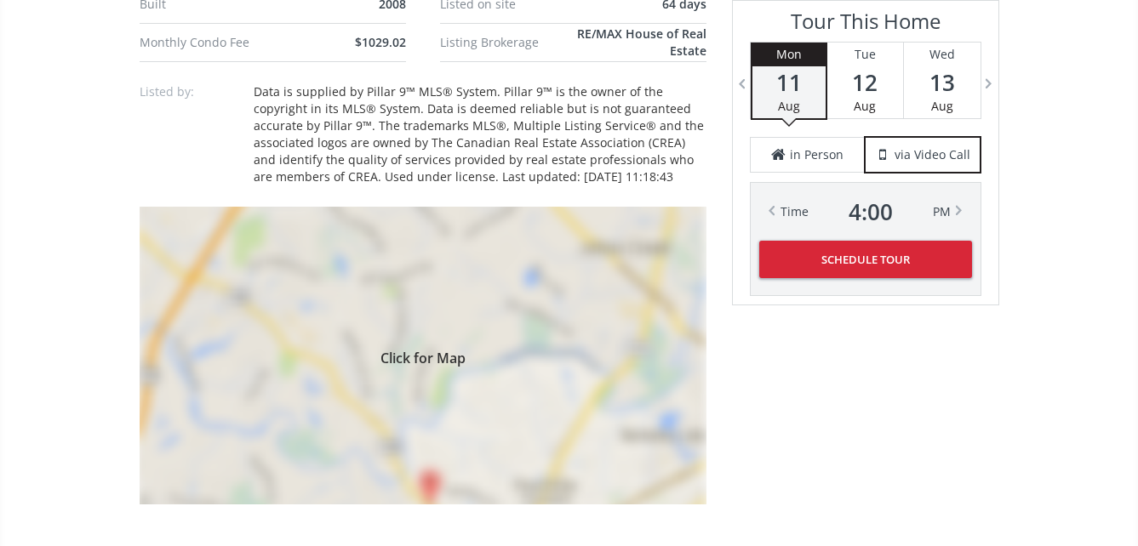
scroll to position [1362, 0]
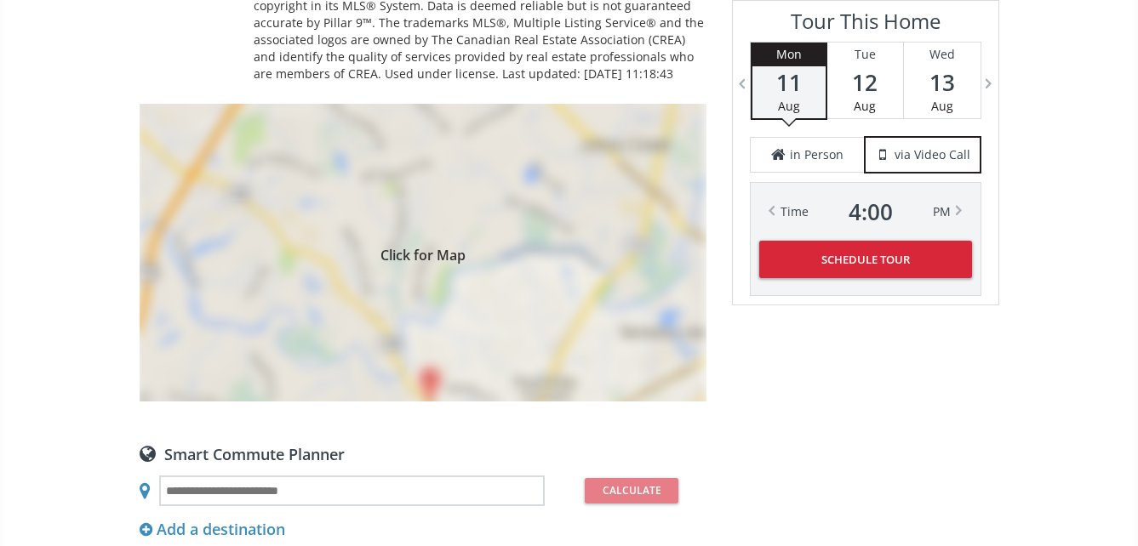
click at [409, 273] on div "Click for Map" at bounding box center [423, 253] width 567 height 298
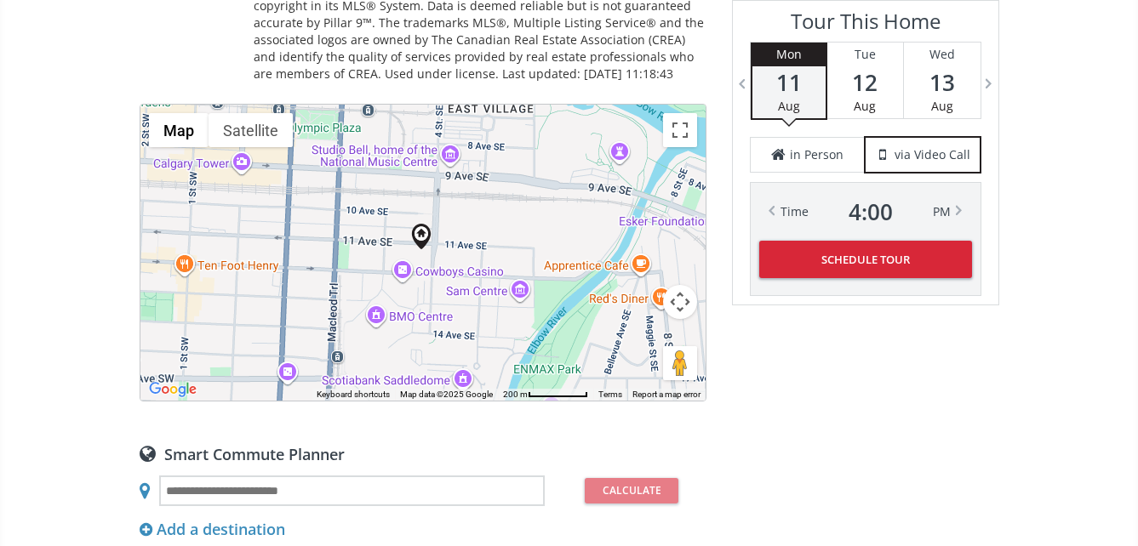
click at [437, 257] on div "To navigate, press the arrow keys." at bounding box center [422, 253] width 565 height 296
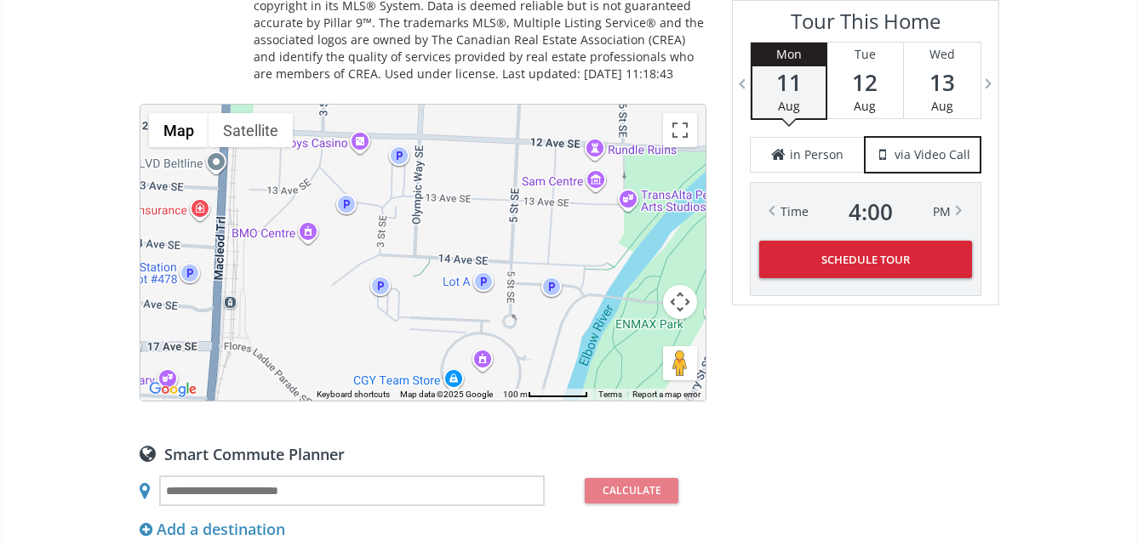
drag, startPoint x: 426, startPoint y: 261, endPoint x: 419, endPoint y: 105, distance: 156.8
click at [419, 105] on div "To navigate, press the arrow keys." at bounding box center [422, 253] width 565 height 296
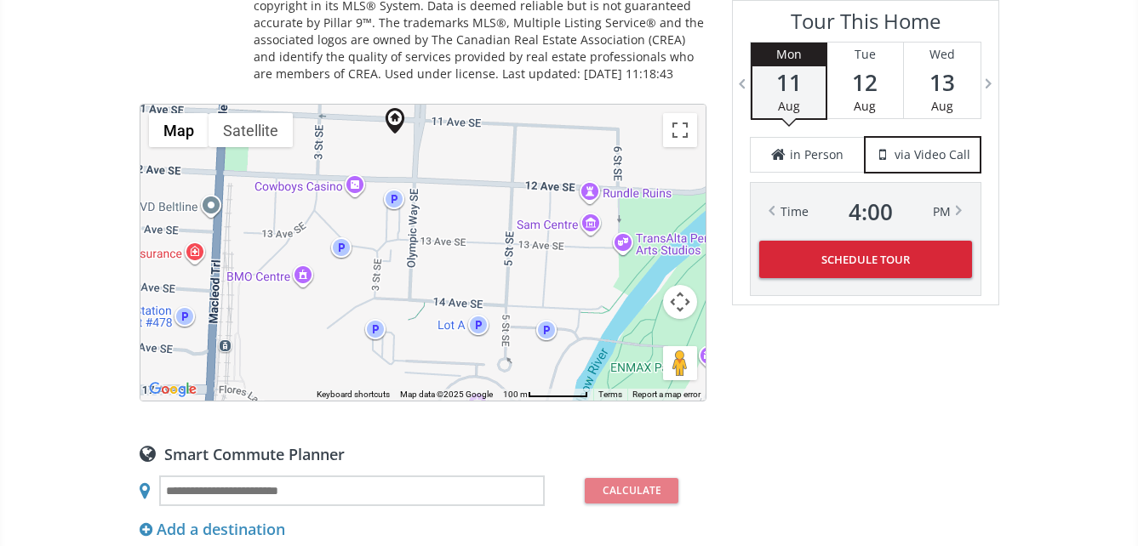
drag, startPoint x: 403, startPoint y: 297, endPoint x: 398, endPoint y: 340, distance: 42.8
click at [398, 340] on div "To navigate, press the arrow keys." at bounding box center [422, 253] width 565 height 296
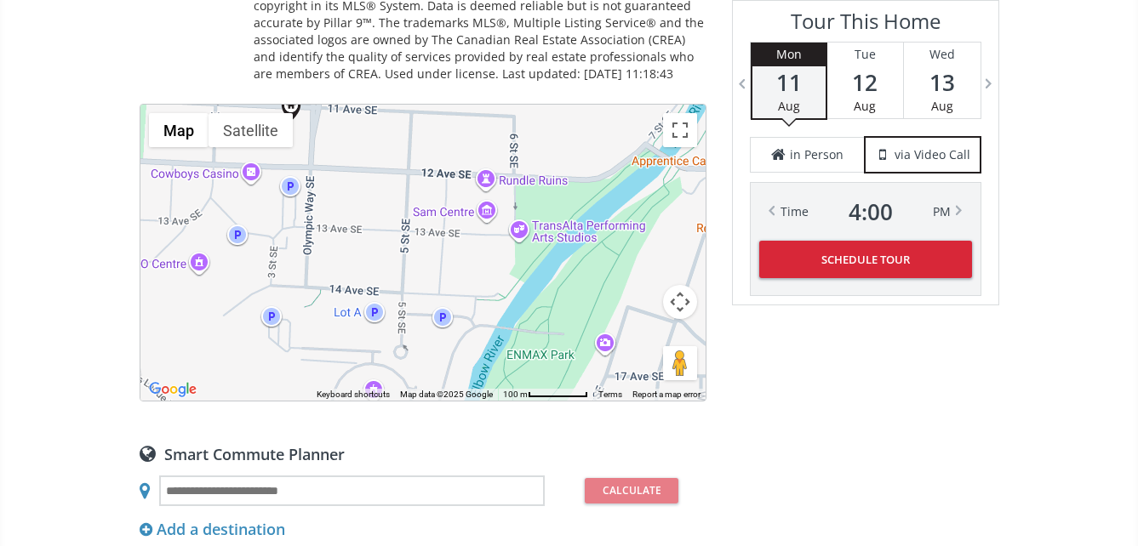
drag, startPoint x: 505, startPoint y: 223, endPoint x: 398, endPoint y: 209, distance: 107.2
click at [398, 209] on div "To navigate, press the arrow keys." at bounding box center [422, 253] width 565 height 296
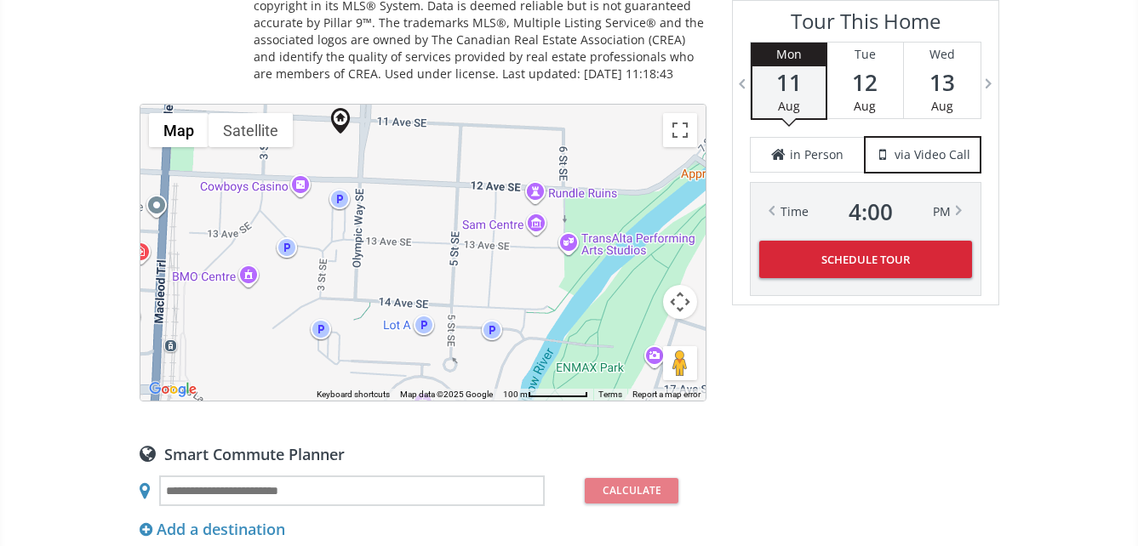
drag, startPoint x: 364, startPoint y: 195, endPoint x: 414, endPoint y: 209, distance: 52.3
click at [414, 209] on div "To navigate, press the arrow keys." at bounding box center [422, 253] width 565 height 296
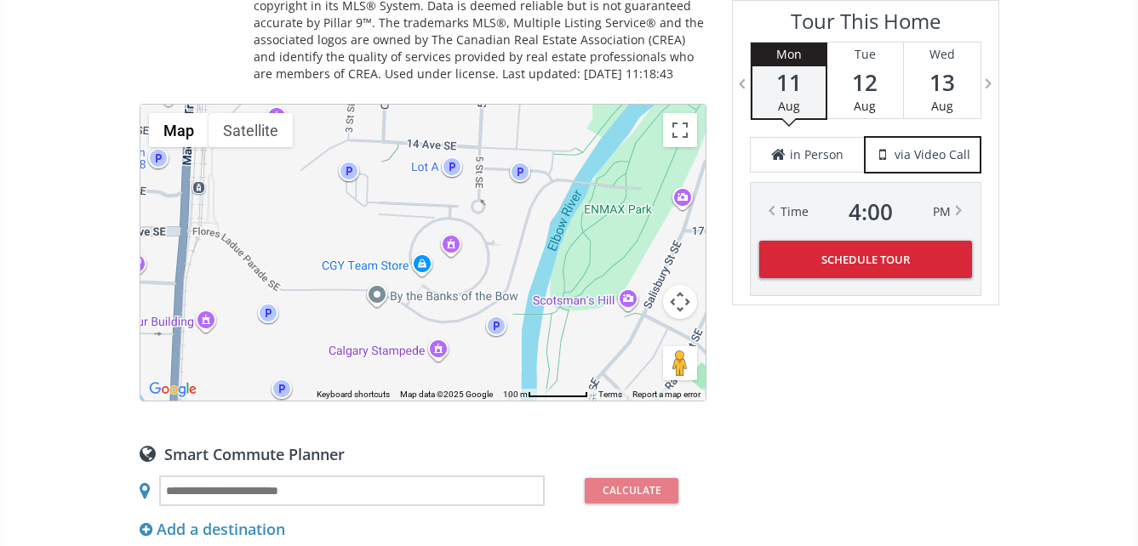
drag, startPoint x: 375, startPoint y: 328, endPoint x: 403, endPoint y: 172, distance: 159.1
click at [403, 172] on div "To navigate, press the arrow keys." at bounding box center [422, 253] width 565 height 296
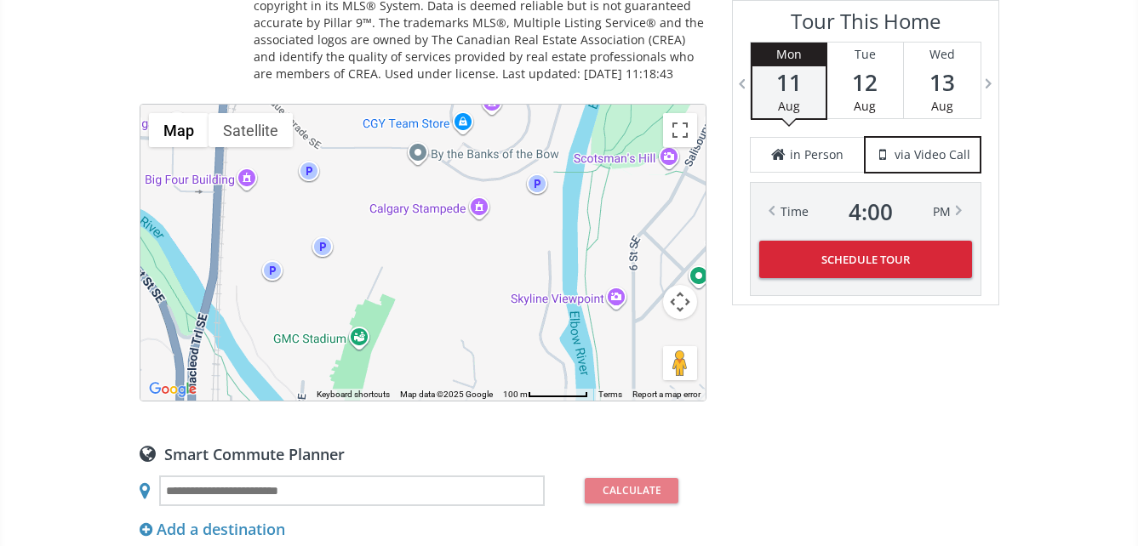
drag, startPoint x: 287, startPoint y: 249, endPoint x: 331, endPoint y: 103, distance: 152.9
click at [331, 103] on div "Neighborhood Beltline Type Condo Total Baths 2 County Calgary Status Active Lis…" at bounding box center [423, 307] width 567 height 1898
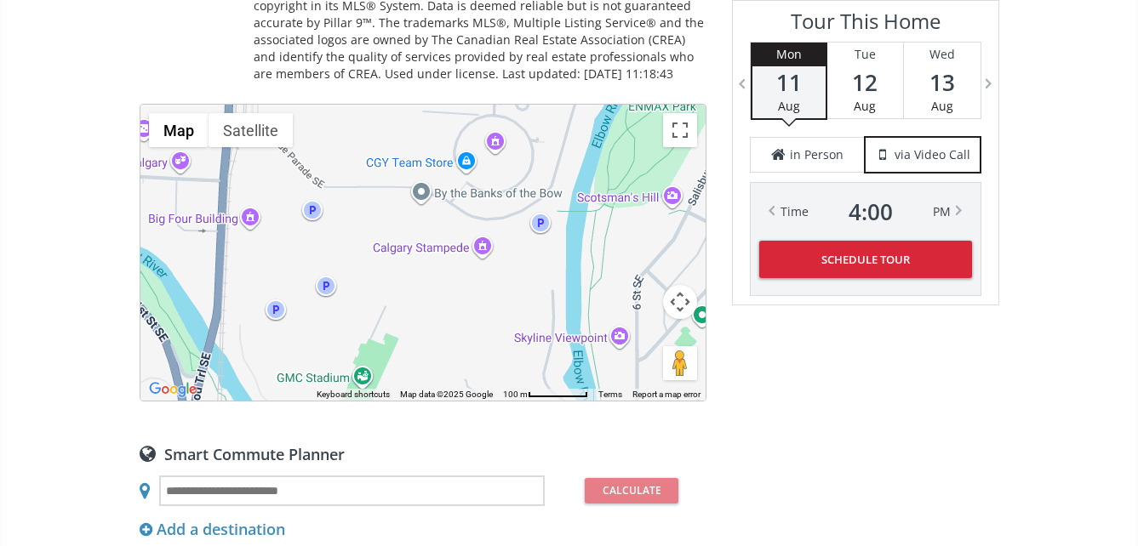
drag, startPoint x: 424, startPoint y: 287, endPoint x: 428, endPoint y: 329, distance: 42.8
click at [428, 329] on div "To navigate, press the arrow keys." at bounding box center [422, 253] width 565 height 296
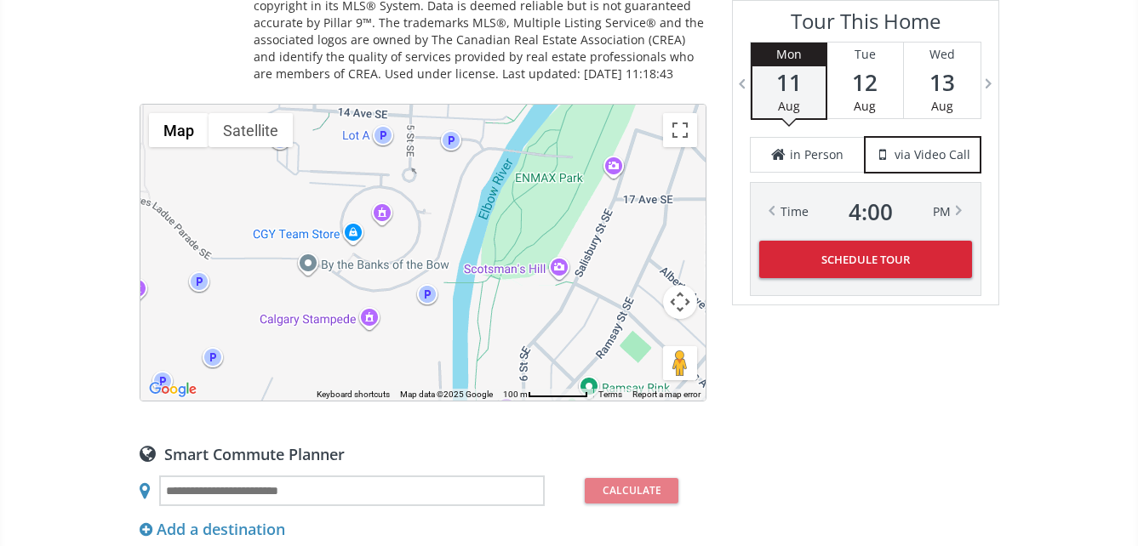
drag, startPoint x: 518, startPoint y: 282, endPoint x: 405, endPoint y: 356, distance: 135.2
click at [405, 356] on div "To navigate, press the arrow keys." at bounding box center [422, 253] width 565 height 296
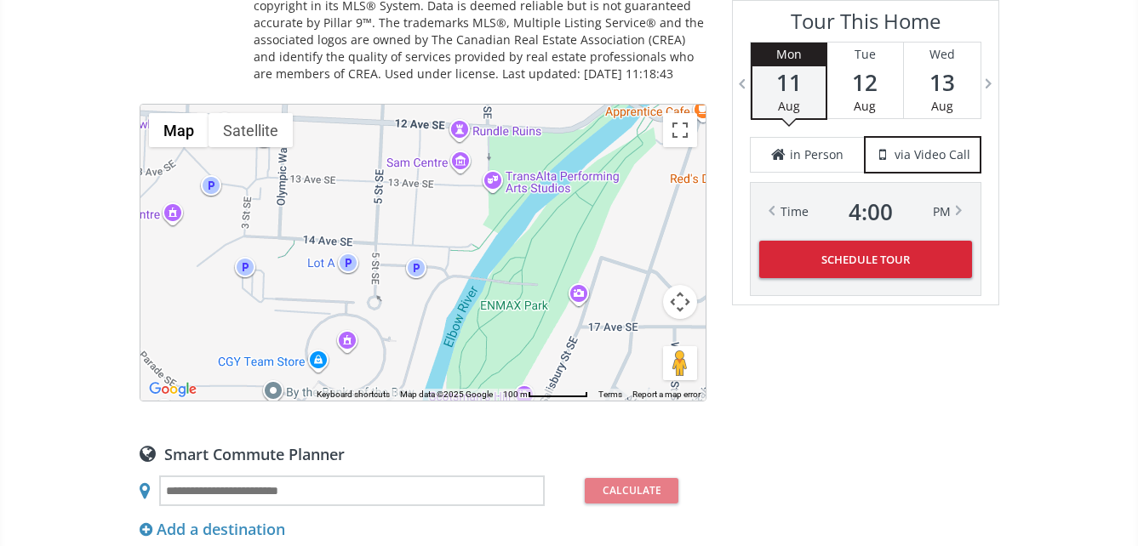
drag, startPoint x: 291, startPoint y: 181, endPoint x: 256, endPoint y: 310, distance: 133.2
click at [256, 310] on div "To navigate, press the arrow keys." at bounding box center [422, 253] width 565 height 296
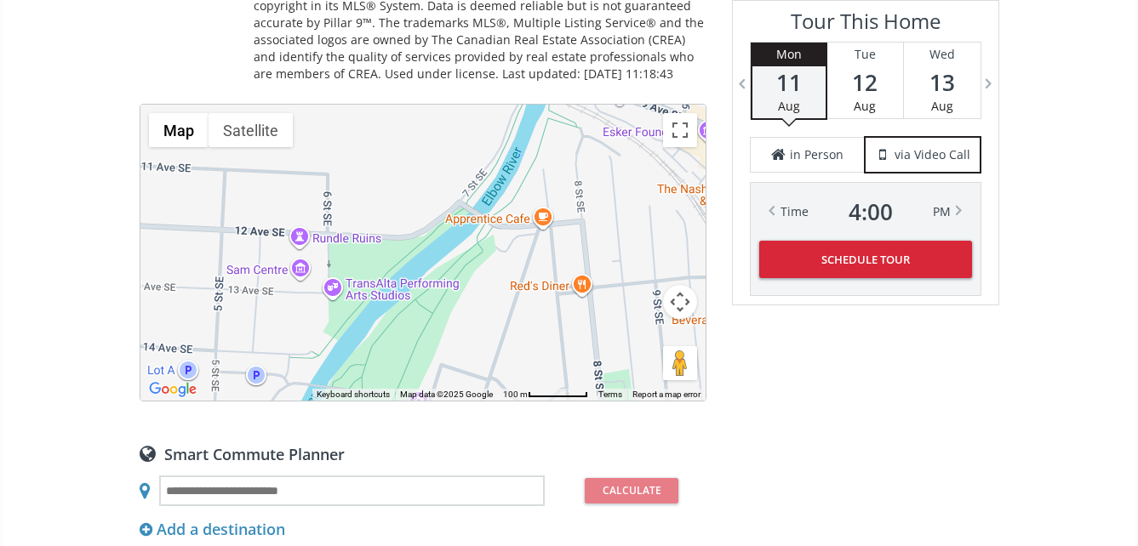
drag, startPoint x: 540, startPoint y: 233, endPoint x: 380, endPoint y: 343, distance: 194.0
click at [380, 343] on div "To navigate, press the arrow keys." at bounding box center [422, 253] width 565 height 296
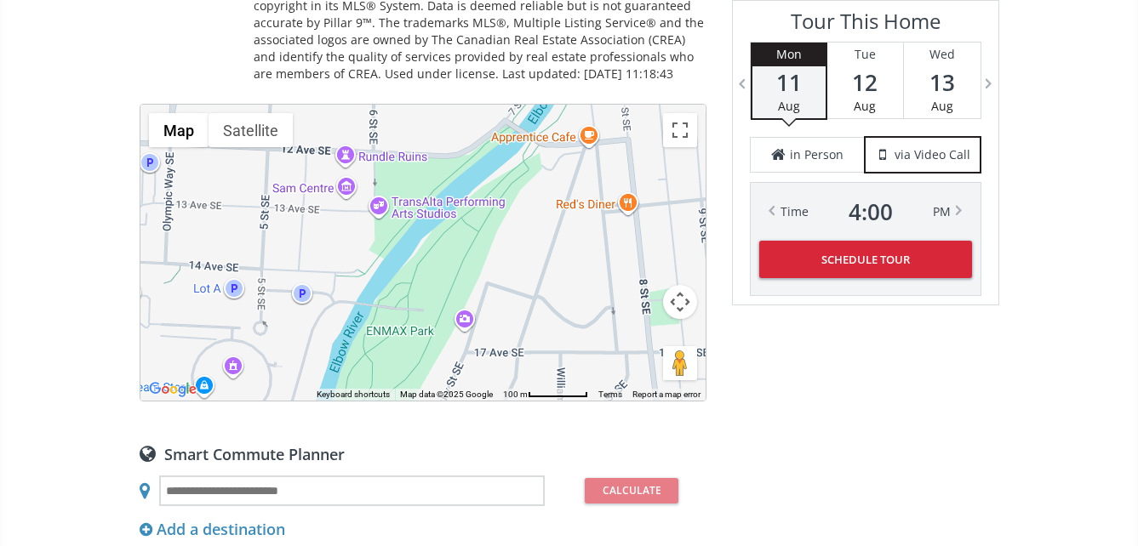
drag, startPoint x: 481, startPoint y: 280, endPoint x: 527, endPoint y: 197, distance: 95.2
click at [527, 197] on div "To navigate, press the arrow keys." at bounding box center [422, 253] width 565 height 296
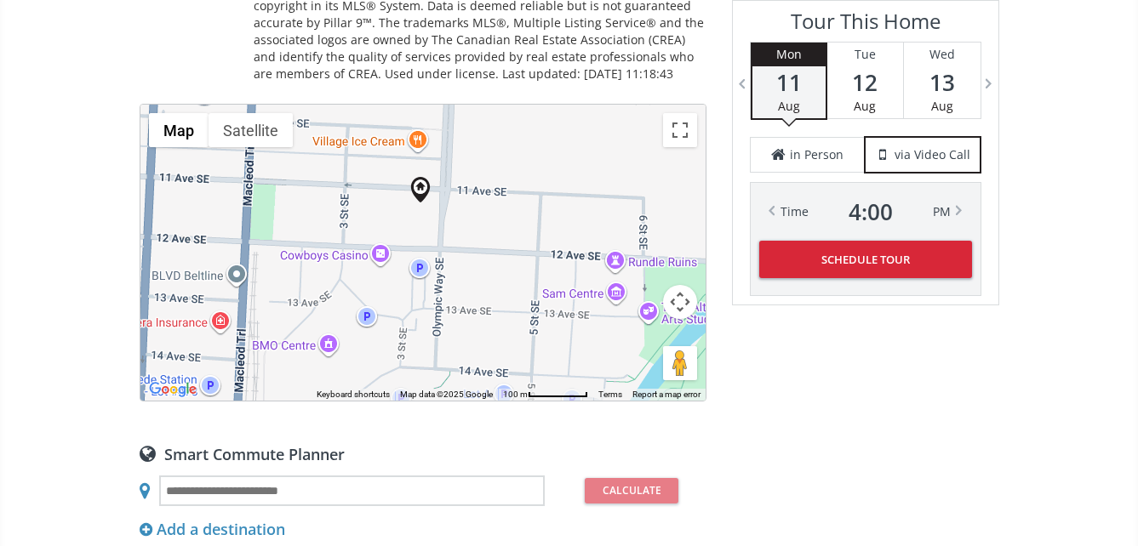
drag, startPoint x: 342, startPoint y: 254, endPoint x: 615, endPoint y: 359, distance: 292.8
click at [615, 359] on div "To navigate, press the arrow keys." at bounding box center [422, 253] width 565 height 296
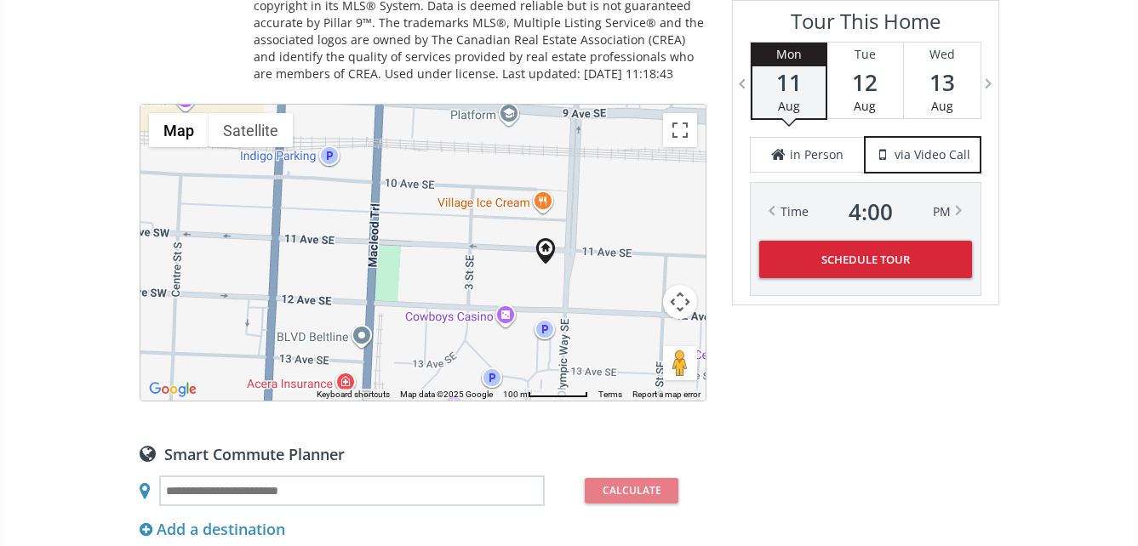
drag, startPoint x: 380, startPoint y: 182, endPoint x: 505, endPoint y: 243, distance: 138.2
click at [505, 243] on div "To navigate, press the arrow keys." at bounding box center [422, 253] width 565 height 296
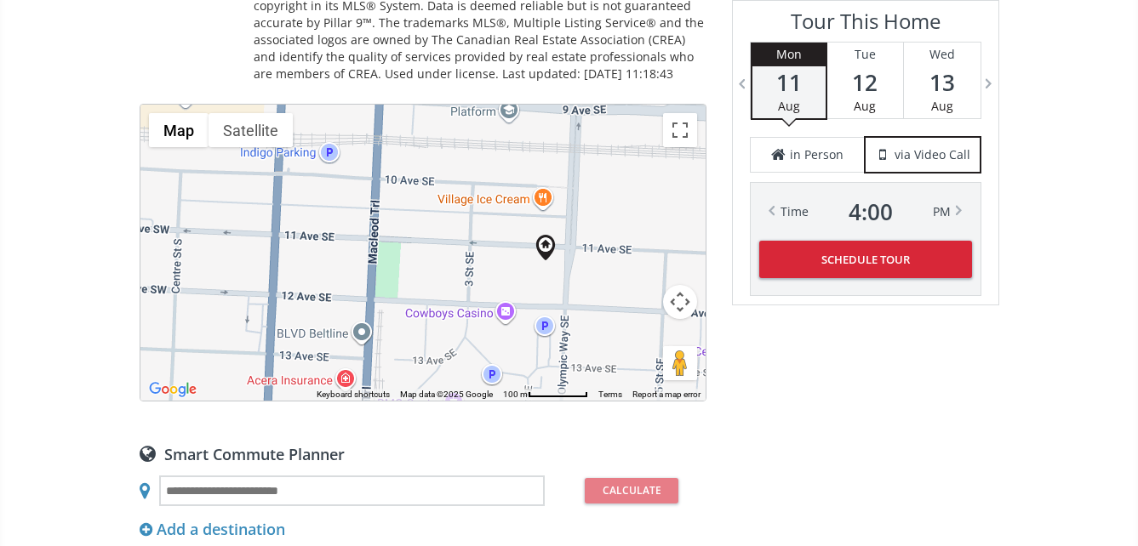
click at [488, 243] on div "To navigate, press the arrow keys." at bounding box center [422, 253] width 565 height 296
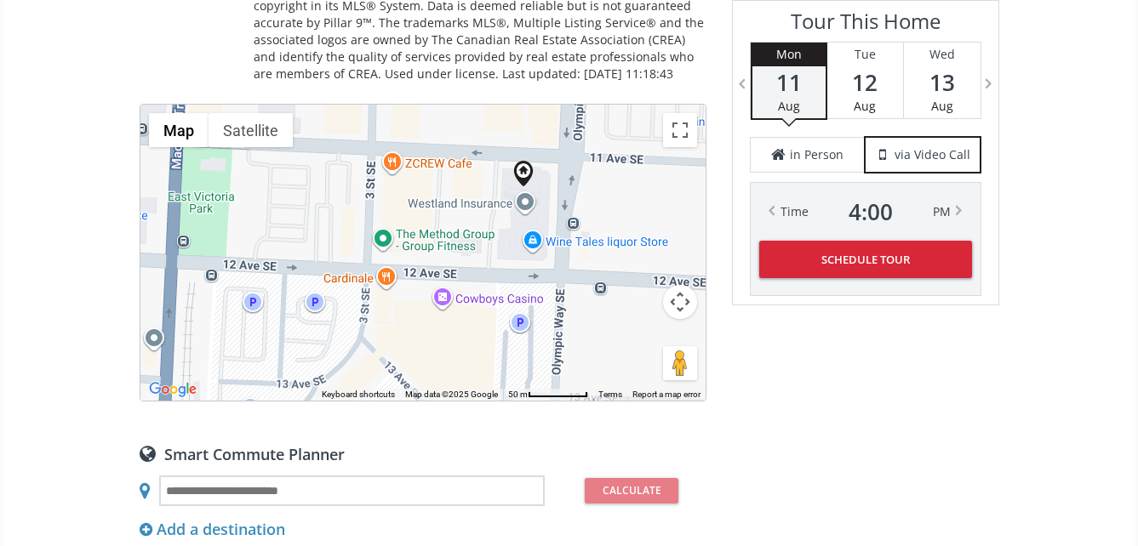
drag, startPoint x: 499, startPoint y: 214, endPoint x: 419, endPoint y: 121, distance: 123.1
click at [419, 121] on div "To navigate, press the arrow keys." at bounding box center [422, 253] width 565 height 296
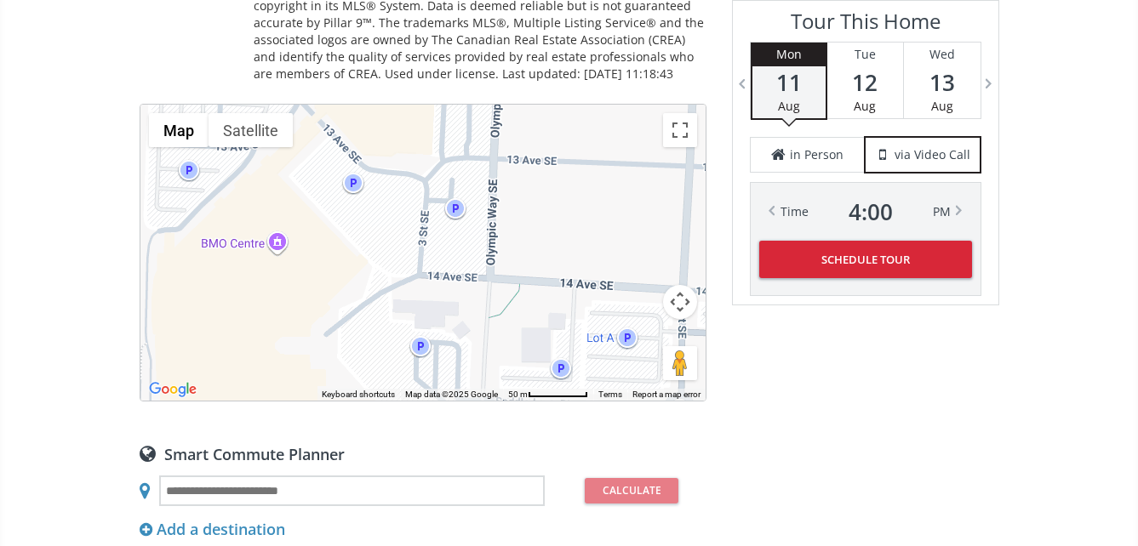
drag, startPoint x: 445, startPoint y: 333, endPoint x: 386, endPoint y: 94, distance: 245.6
click at [386, 94] on div "Neighborhood Beltline Type Condo Total Baths 2 County Calgary Status Active Lis…" at bounding box center [423, 307] width 567 height 1898
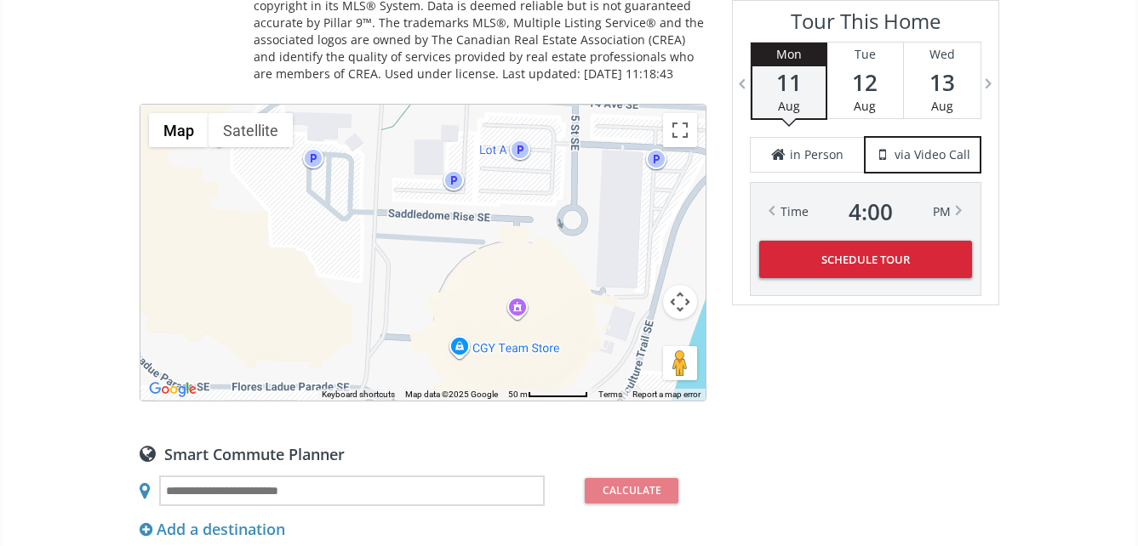
drag, startPoint x: 517, startPoint y: 357, endPoint x: 409, endPoint y: 170, distance: 215.8
click at [409, 170] on div "To navigate, press the arrow keys." at bounding box center [422, 253] width 565 height 296
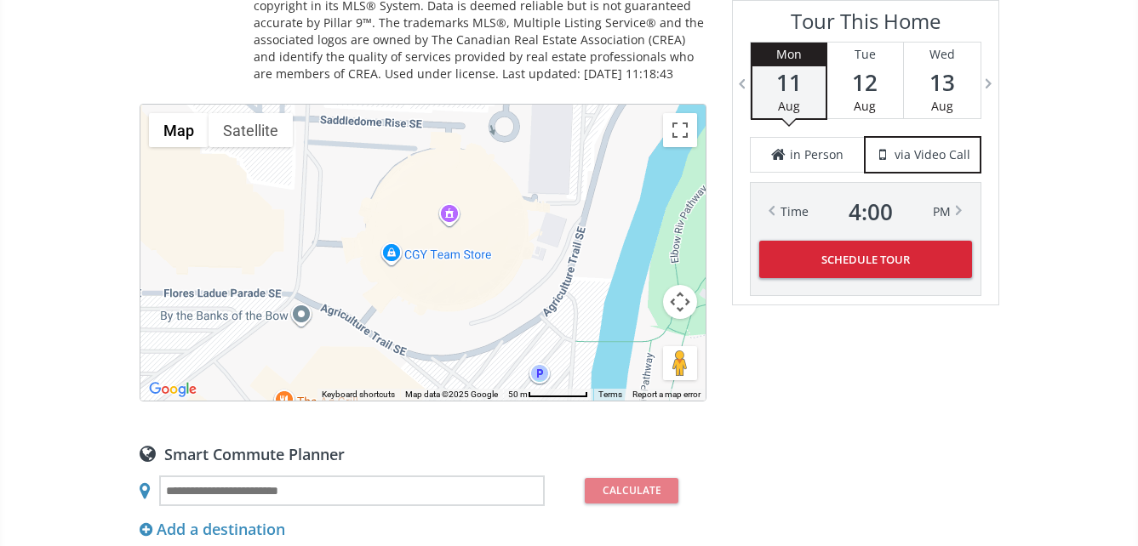
drag, startPoint x: 467, startPoint y: 288, endPoint x: 399, endPoint y: 193, distance: 117.1
click at [399, 193] on div "To navigate, press the arrow keys." at bounding box center [422, 253] width 565 height 296
click at [403, 214] on div "To navigate, press the arrow keys." at bounding box center [422, 253] width 565 height 296
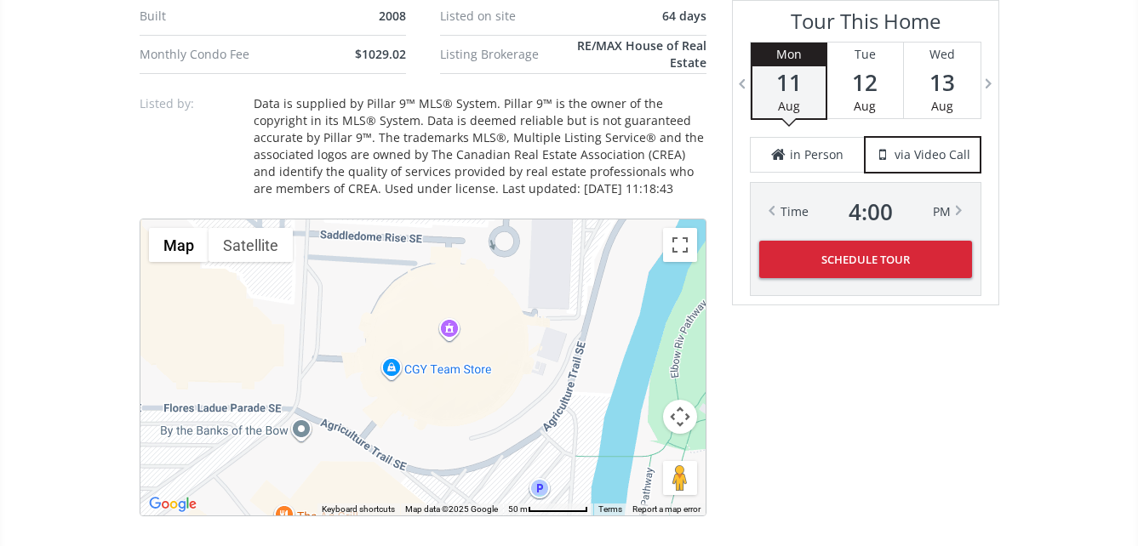
scroll to position [1277, 0]
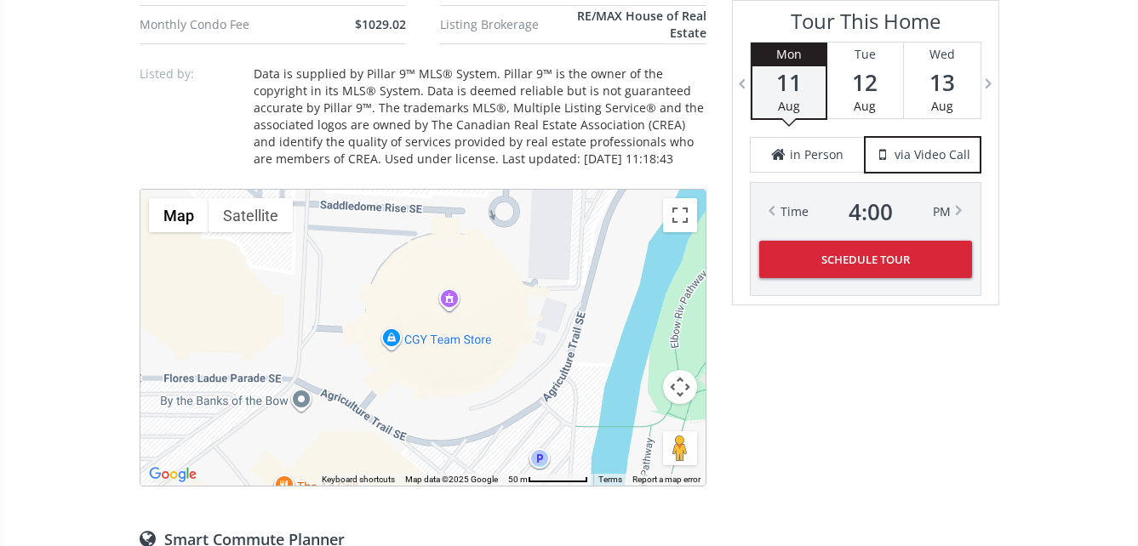
click at [357, 269] on div "To navigate, press the arrow keys." at bounding box center [422, 338] width 565 height 296
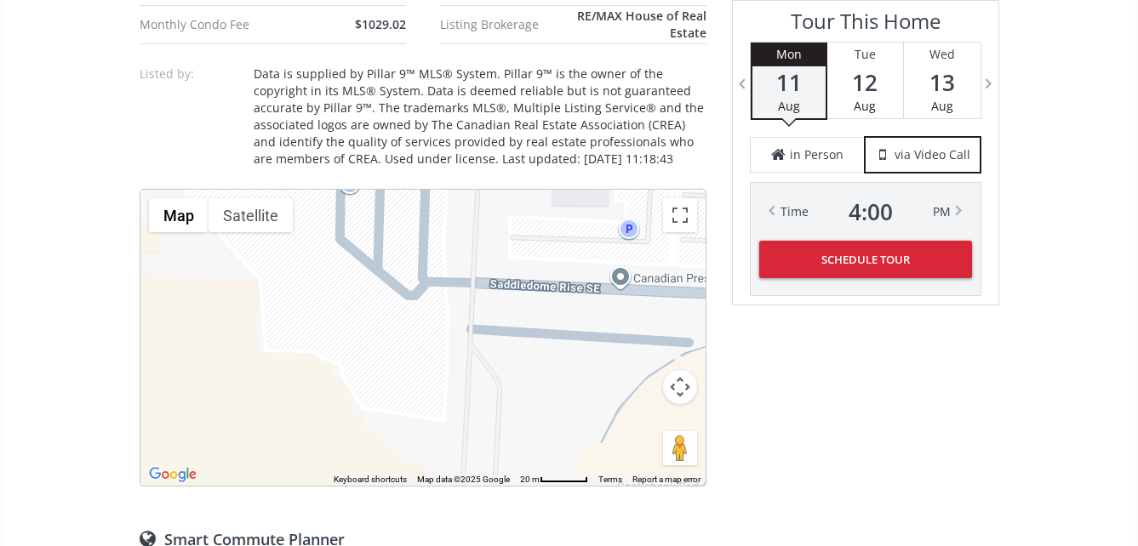
drag, startPoint x: 377, startPoint y: 258, endPoint x: 622, endPoint y: 414, distance: 290.4
click at [622, 414] on div "To navigate, press the arrow keys." at bounding box center [422, 338] width 565 height 296
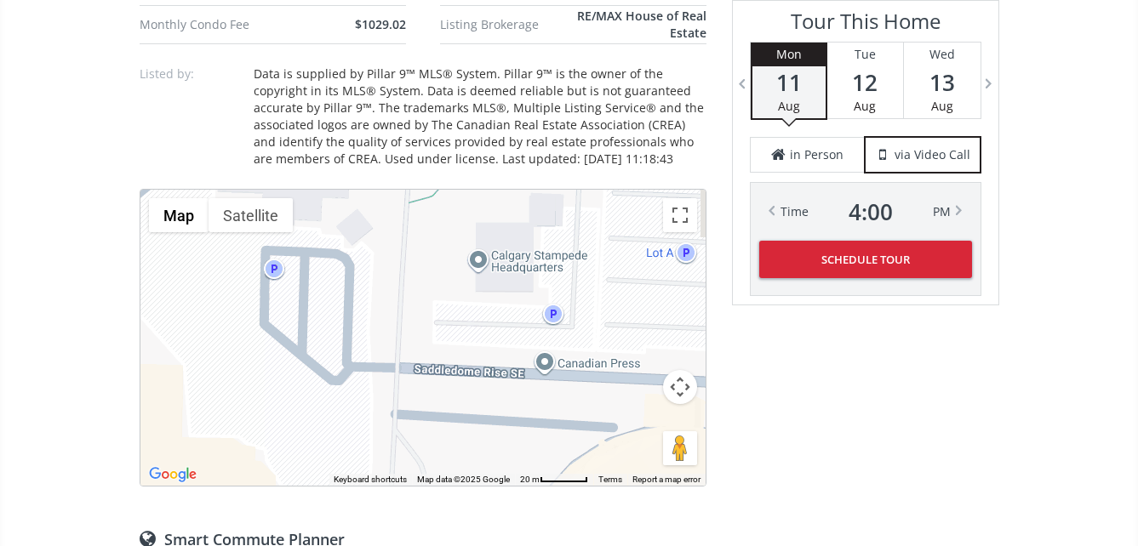
drag, startPoint x: 479, startPoint y: 385, endPoint x: 359, endPoint y: 436, distance: 130.4
click at [334, 455] on div "To navigate, press the arrow keys." at bounding box center [422, 338] width 565 height 296
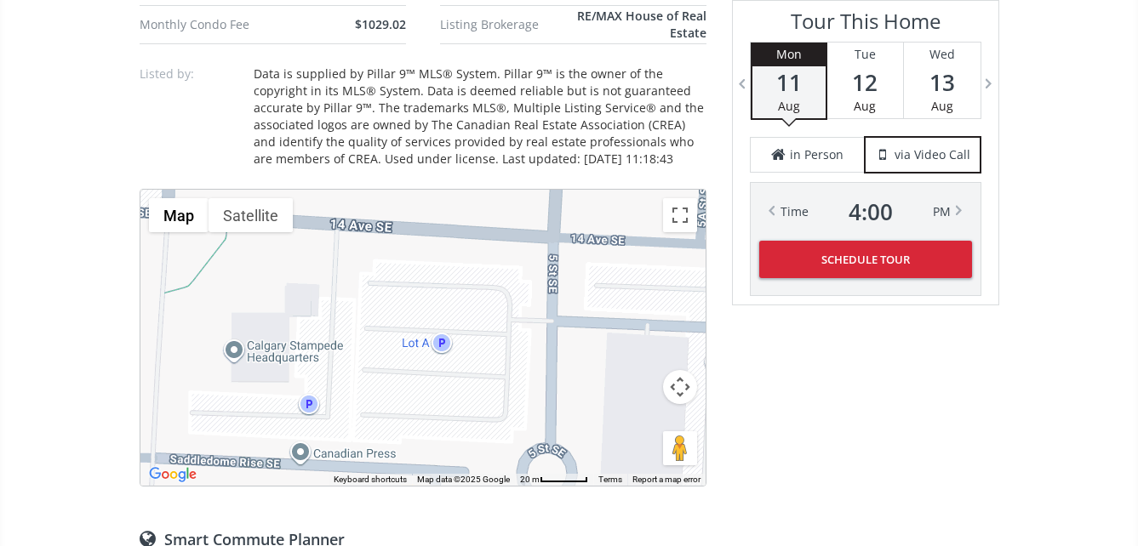
drag, startPoint x: 575, startPoint y: 305, endPoint x: 373, endPoint y: 389, distance: 219.4
click at [373, 389] on div "To navigate, press the arrow keys." at bounding box center [422, 338] width 565 height 296
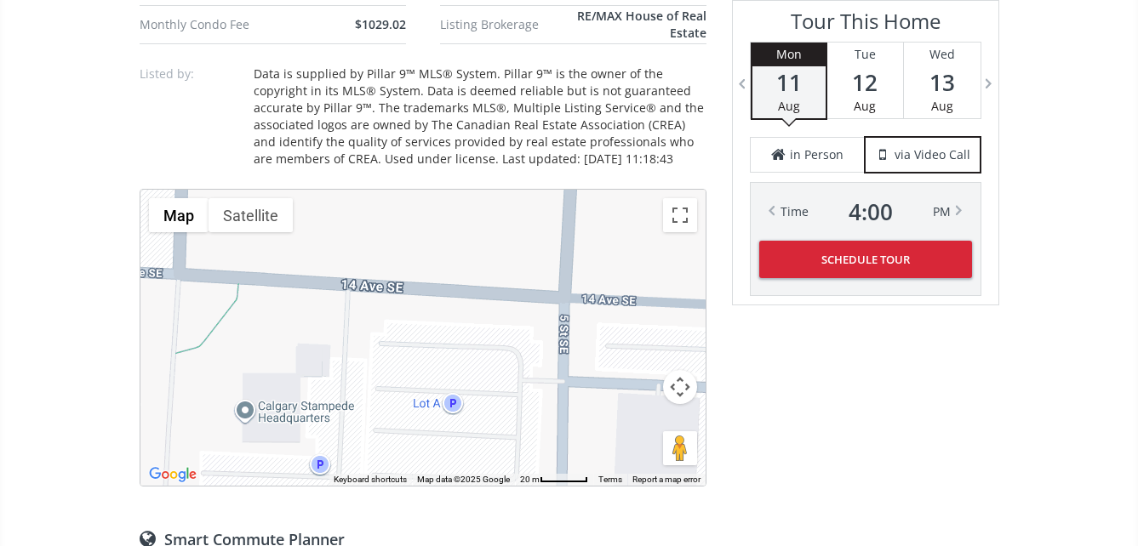
drag, startPoint x: 388, startPoint y: 300, endPoint x: 404, endPoint y: 365, distance: 67.5
click at [403, 364] on div "To navigate, press the arrow keys." at bounding box center [422, 338] width 565 height 296
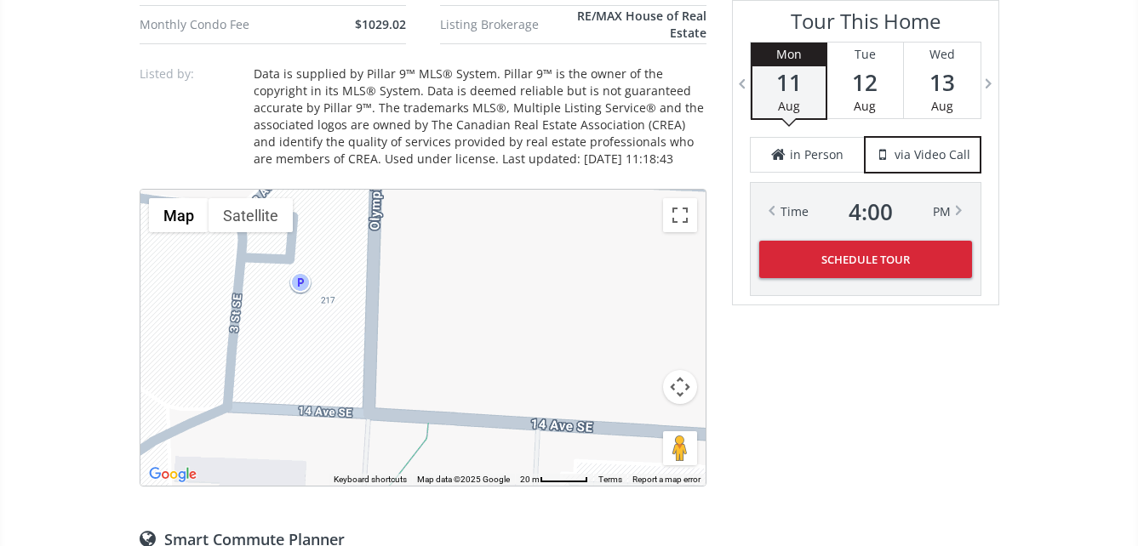
drag, startPoint x: 311, startPoint y: 345, endPoint x: 440, endPoint y: 460, distance: 173.0
click at [440, 460] on div "To navigate, press the arrow keys." at bounding box center [422, 338] width 565 height 296
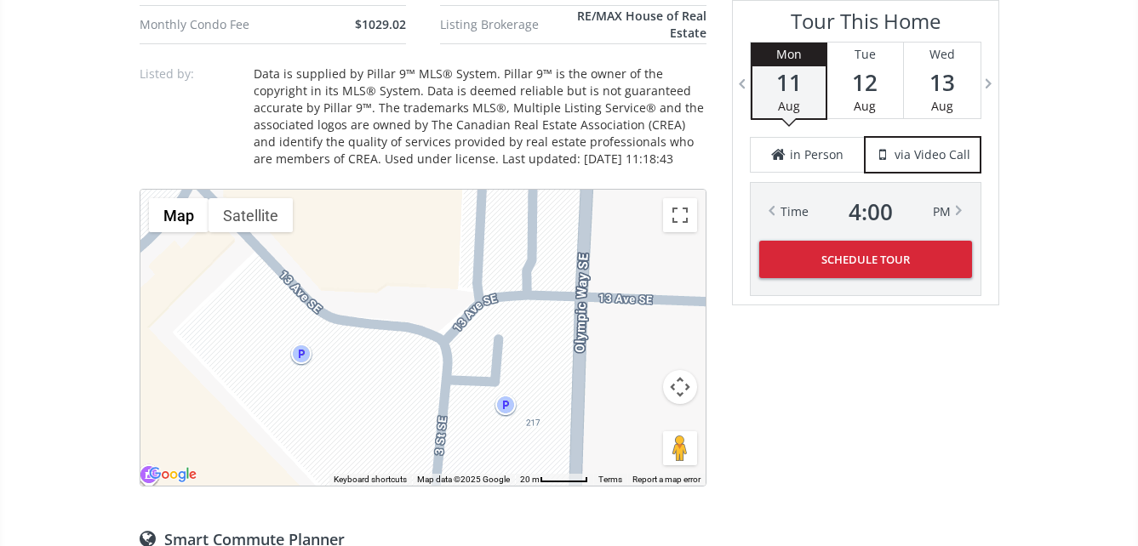
drag, startPoint x: 298, startPoint y: 324, endPoint x: 475, endPoint y: 424, distance: 203.1
click at [485, 431] on div "To navigate, press the arrow keys." at bounding box center [422, 338] width 565 height 296
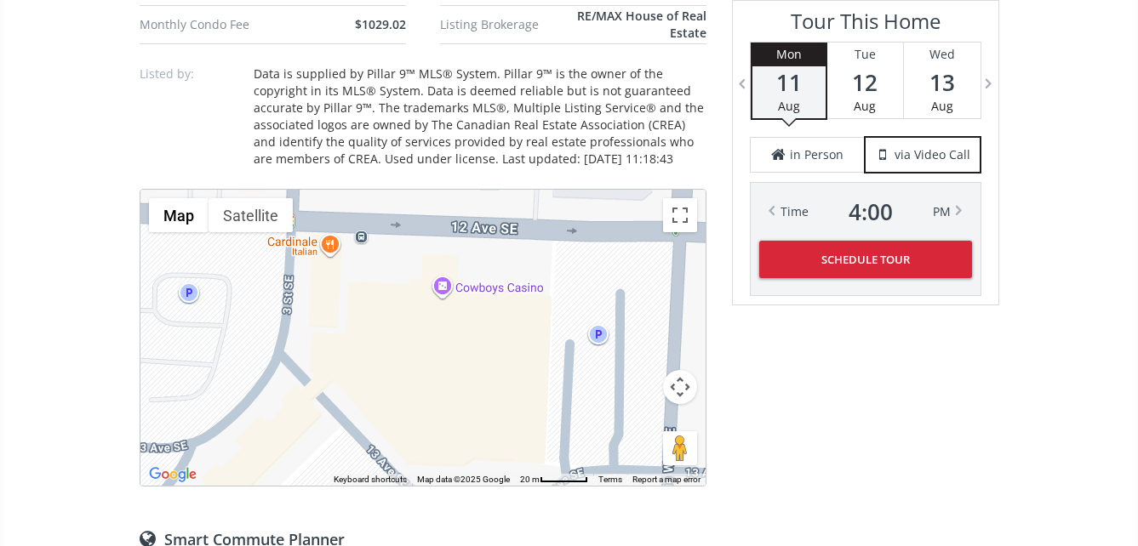
drag, startPoint x: 323, startPoint y: 339, endPoint x: 403, endPoint y: 514, distance: 192.3
click at [403, 514] on div "Neighborhood Beltline Type Condo Total Baths 2 County Calgary Status Active Lis…" at bounding box center [423, 392] width 567 height 1898
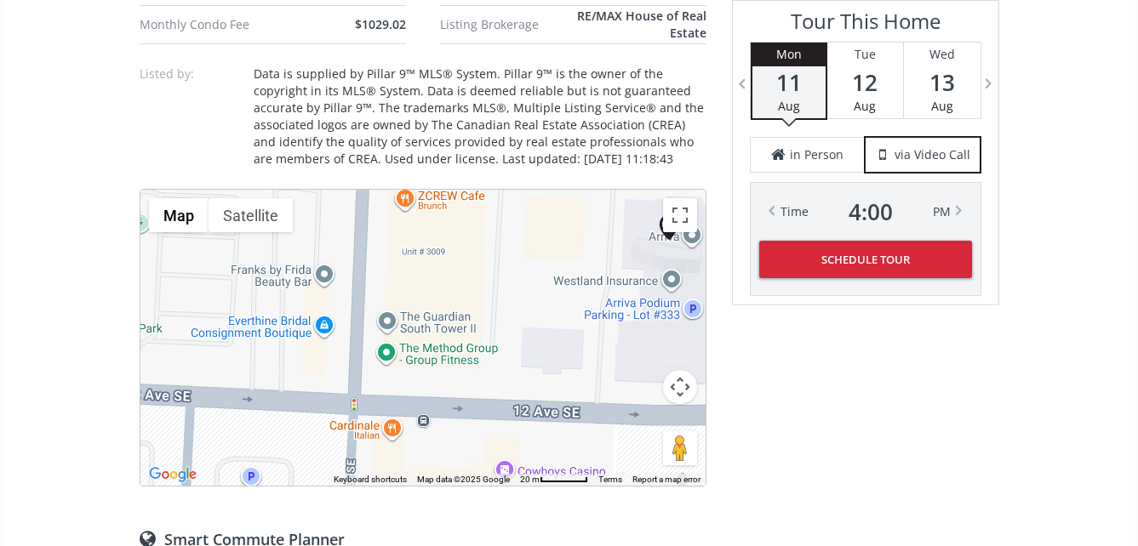
drag, startPoint x: 398, startPoint y: 346, endPoint x: 460, endPoint y: 526, distance: 189.7
click at [460, 526] on div "Neighborhood Beltline Type Condo Total Baths 2 County Calgary Status Active Lis…" at bounding box center [423, 392] width 567 height 1898
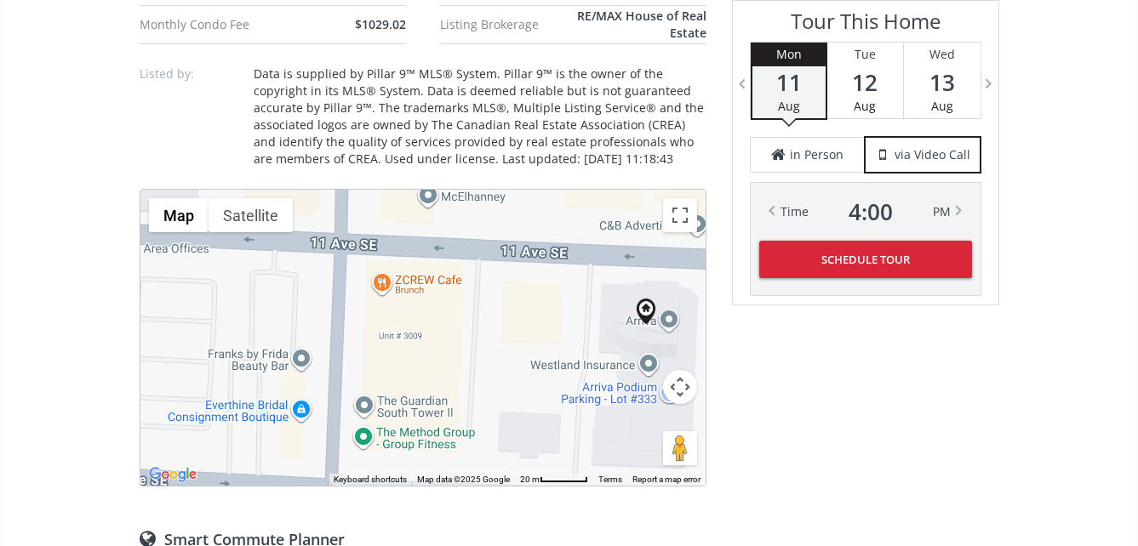
drag, startPoint x: 471, startPoint y: 323, endPoint x: 447, endPoint y: 408, distance: 88.4
click at [447, 408] on div "To navigate, press the arrow keys." at bounding box center [422, 338] width 565 height 296
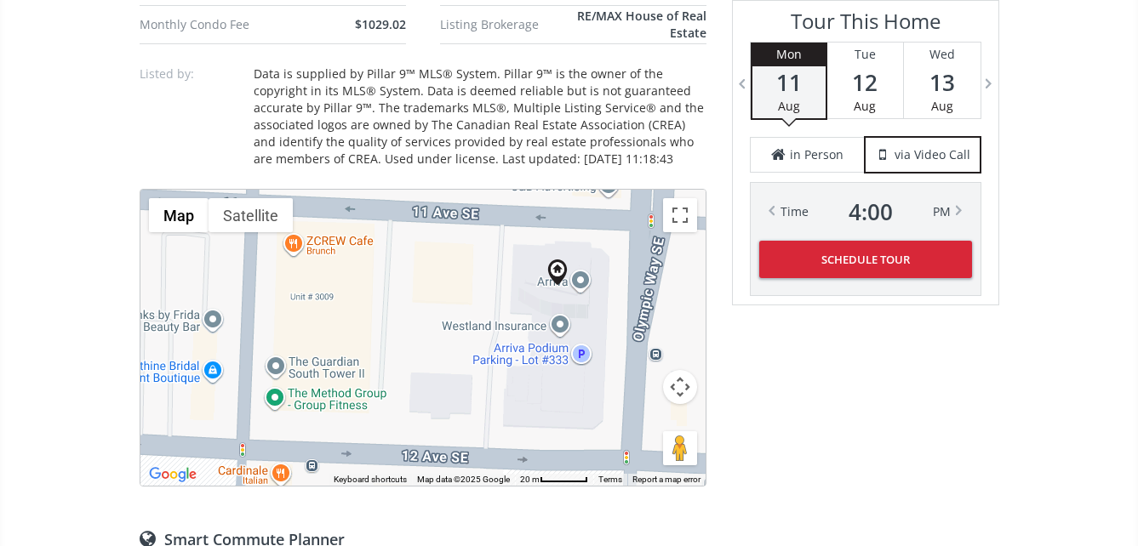
drag, startPoint x: 476, startPoint y: 399, endPoint x: 385, endPoint y: 357, distance: 100.2
click at [385, 357] on div "To navigate, press the arrow keys." at bounding box center [422, 338] width 565 height 296
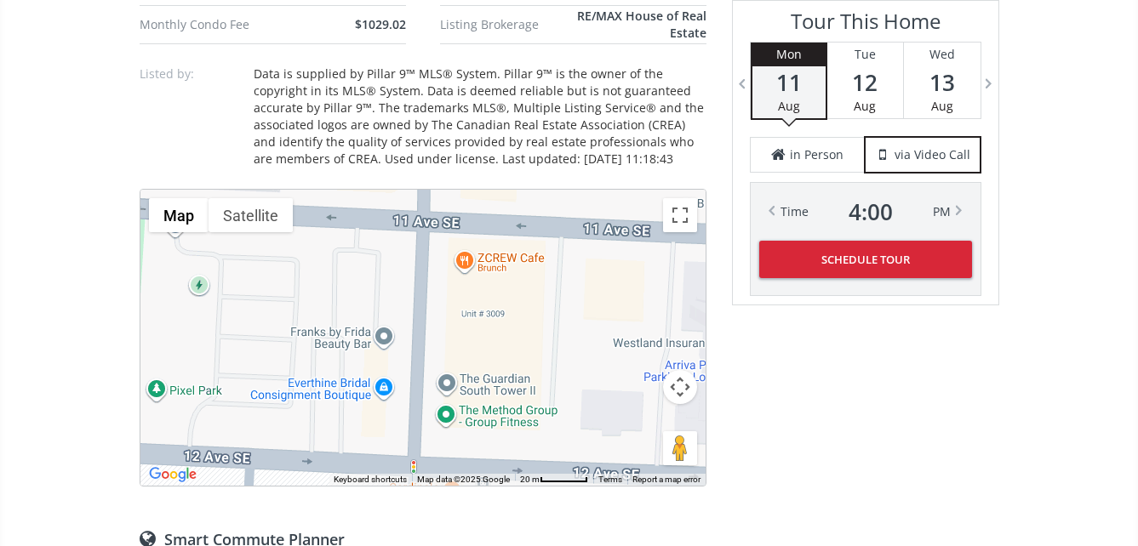
drag, startPoint x: 355, startPoint y: 420, endPoint x: 529, endPoint y: 437, distance: 175.3
click at [529, 437] on div "To navigate, press the arrow keys." at bounding box center [422, 338] width 565 height 296
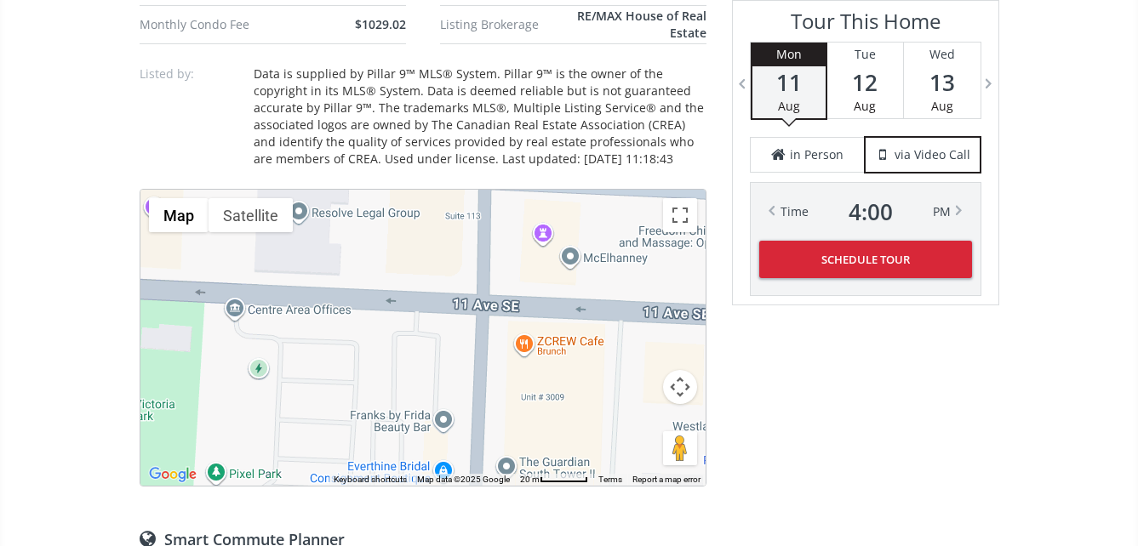
drag, startPoint x: 332, startPoint y: 391, endPoint x: 390, endPoint y: 477, distance: 102.9
click at [390, 477] on div "To navigate, press the arrow keys. Map Terrain Satellite Labels Keyboard shortc…" at bounding box center [422, 338] width 565 height 296
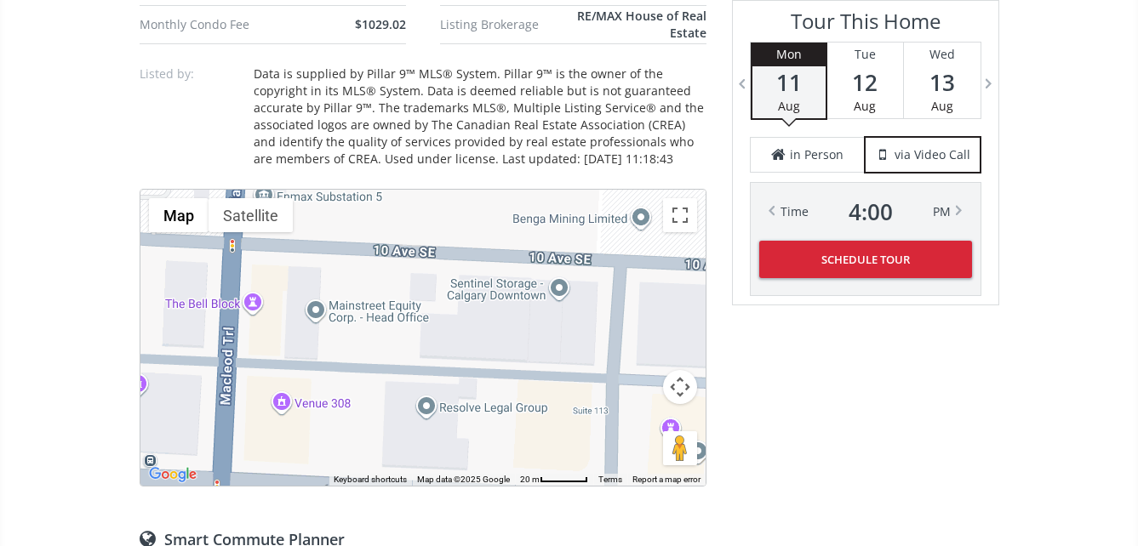
drag, startPoint x: 388, startPoint y: 317, endPoint x: 516, endPoint y: 513, distance: 234.4
click at [516, 513] on div "Neighborhood Beltline Type Condo Total Baths 2 County Calgary Status Active Lis…" at bounding box center [423, 392] width 567 height 1898
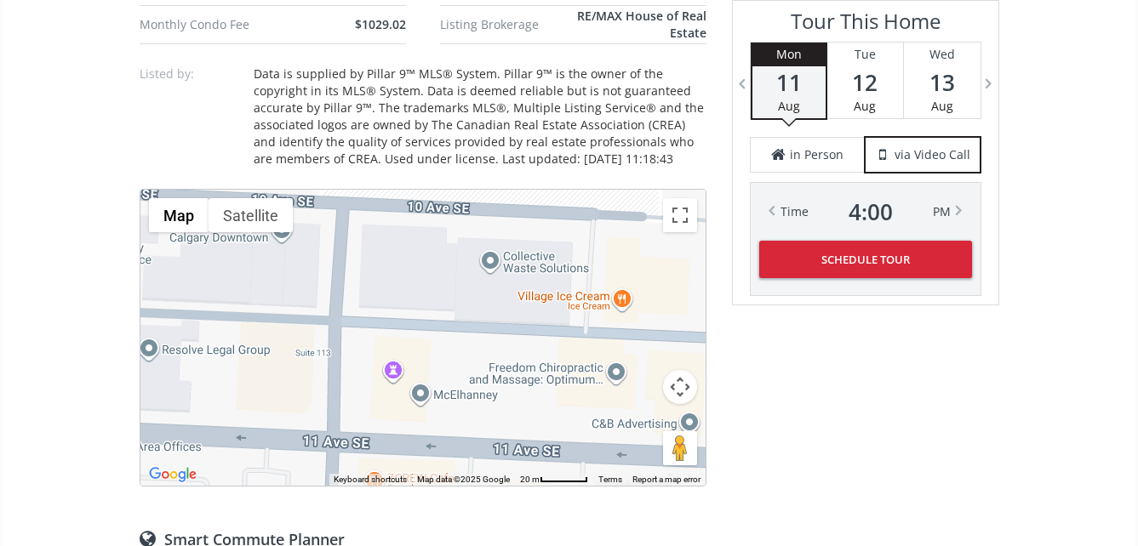
drag, startPoint x: 544, startPoint y: 438, endPoint x: 267, endPoint y: 376, distance: 283.5
click at [267, 376] on div "To navigate, press the arrow keys." at bounding box center [422, 338] width 565 height 296
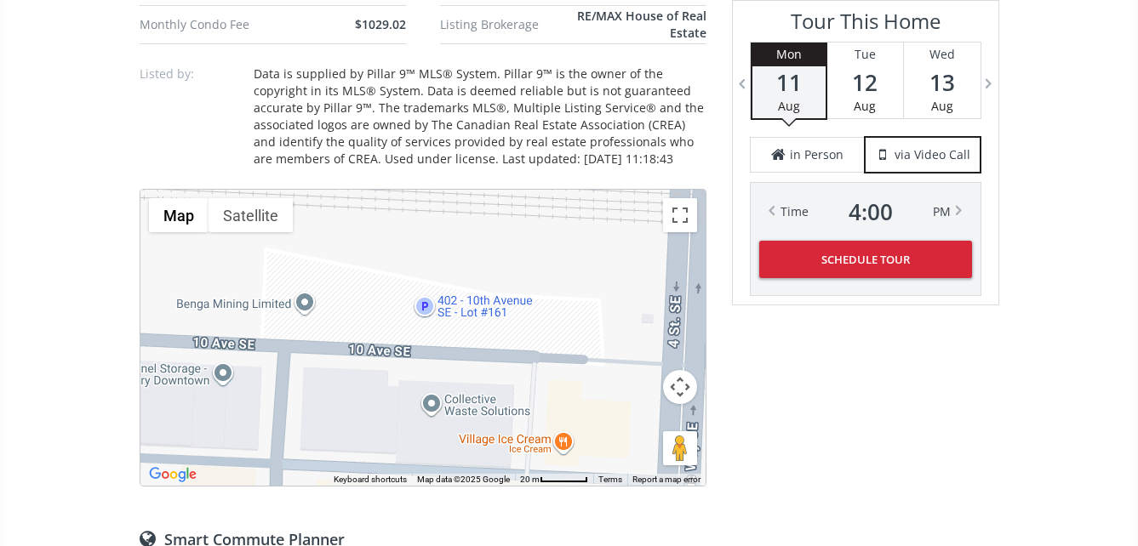
drag, startPoint x: 485, startPoint y: 345, endPoint x: 424, endPoint y: 489, distance: 157.1
click at [424, 489] on div "Neighborhood Beltline Type Condo Total Baths 2 County Calgary Status Active Lis…" at bounding box center [423, 392] width 567 height 1898
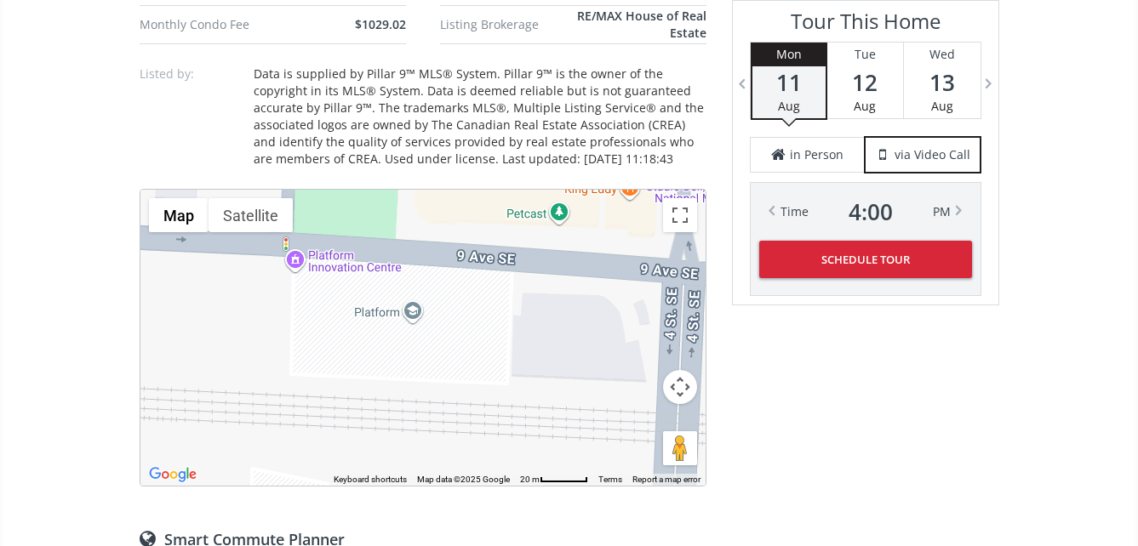
drag, startPoint x: 454, startPoint y: 296, endPoint x: 440, endPoint y: 518, distance: 222.5
click at [440, 518] on div "Neighborhood Beltline Type Condo Total Baths 2 County Calgary Status Active Lis…" at bounding box center [423, 392] width 567 height 1898
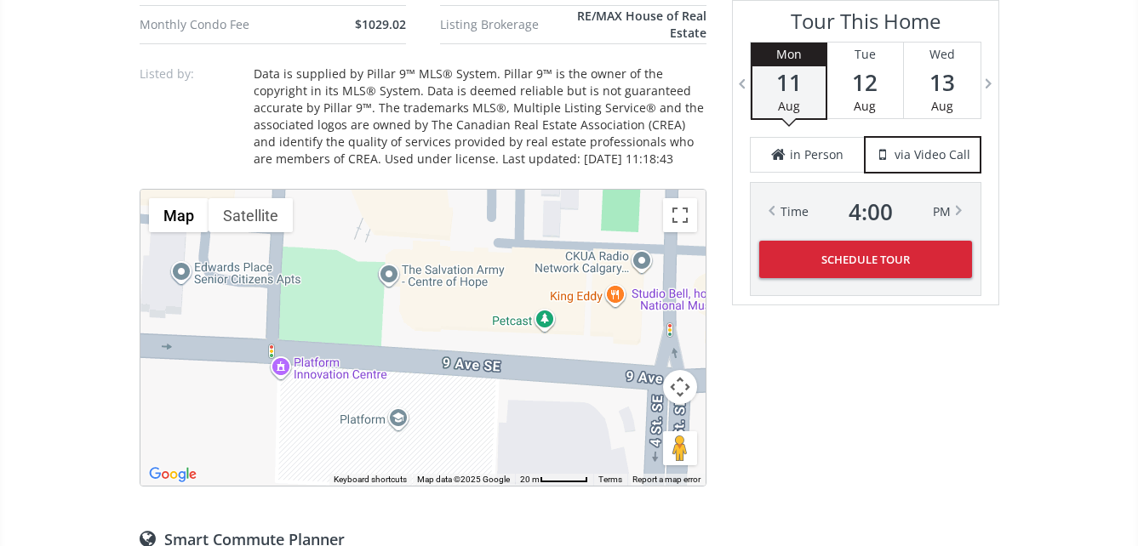
drag, startPoint x: 438, startPoint y: 336, endPoint x: 425, endPoint y: 446, distance: 110.6
click at [425, 446] on div "To navigate, press the arrow keys." at bounding box center [422, 338] width 565 height 296
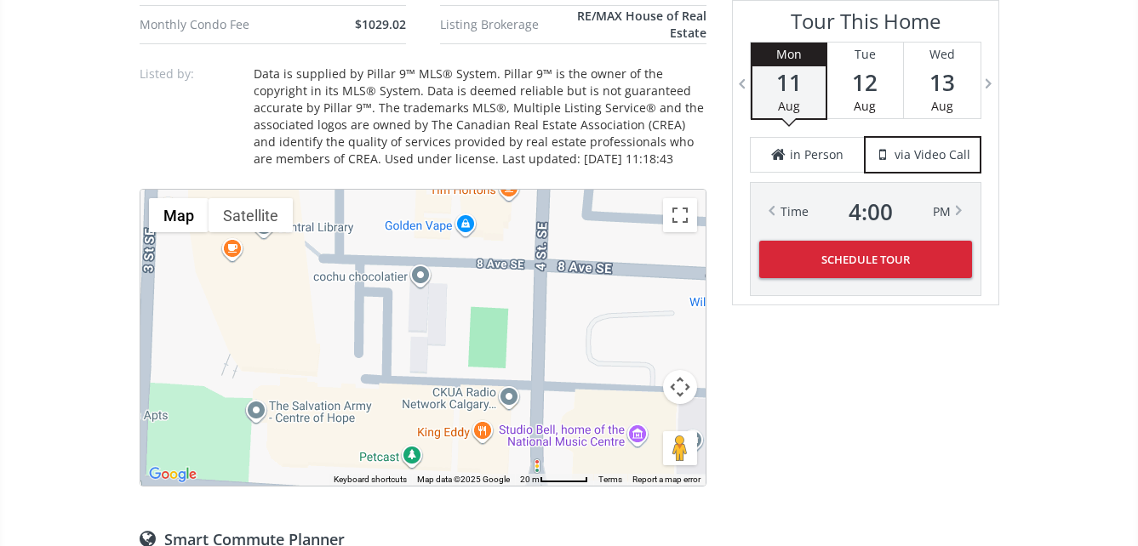
drag, startPoint x: 438, startPoint y: 297, endPoint x: 306, endPoint y: 432, distance: 189.0
click at [306, 435] on div "To navigate, press the arrow keys." at bounding box center [422, 338] width 565 height 296
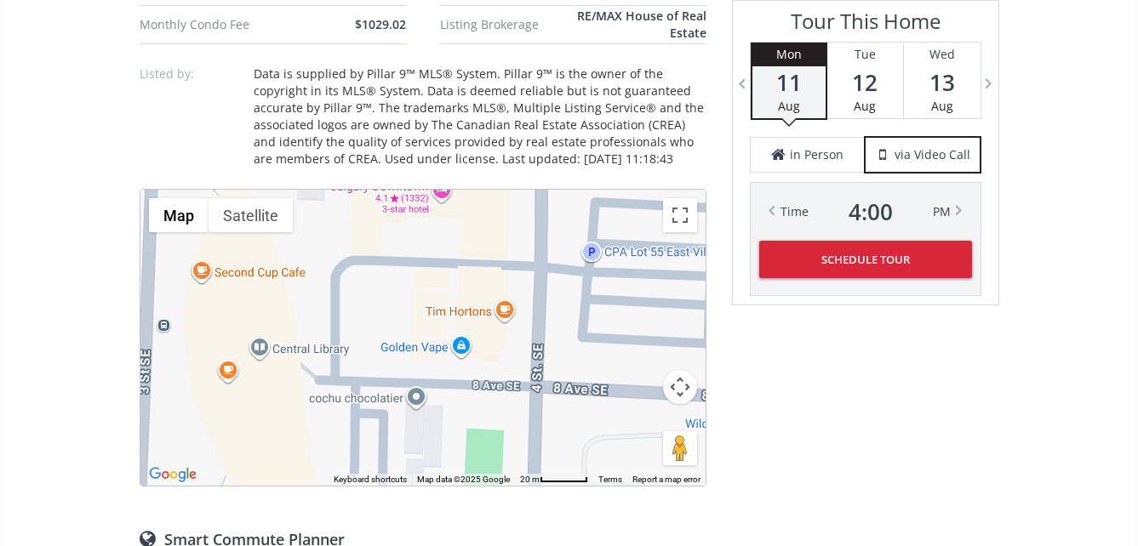
drag, startPoint x: 314, startPoint y: 300, endPoint x: 311, endPoint y: 424, distance: 123.4
click at [311, 424] on div "To navigate, press the arrow keys." at bounding box center [422, 338] width 565 height 296
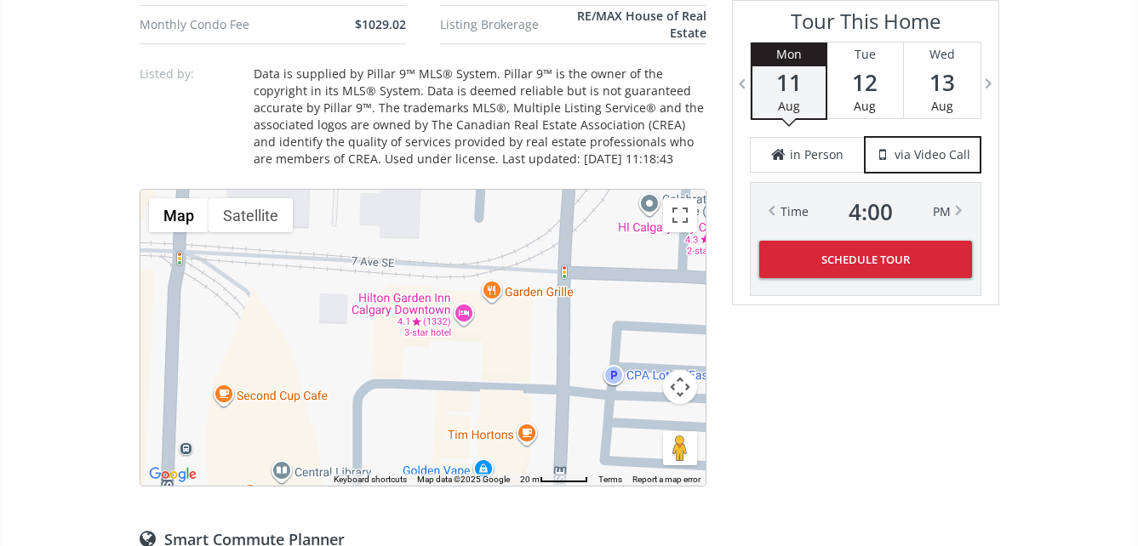
drag, startPoint x: 299, startPoint y: 312, endPoint x: 321, endPoint y: 437, distance: 127.0
click at [321, 437] on div "To navigate, press the arrow keys." at bounding box center [422, 338] width 565 height 296
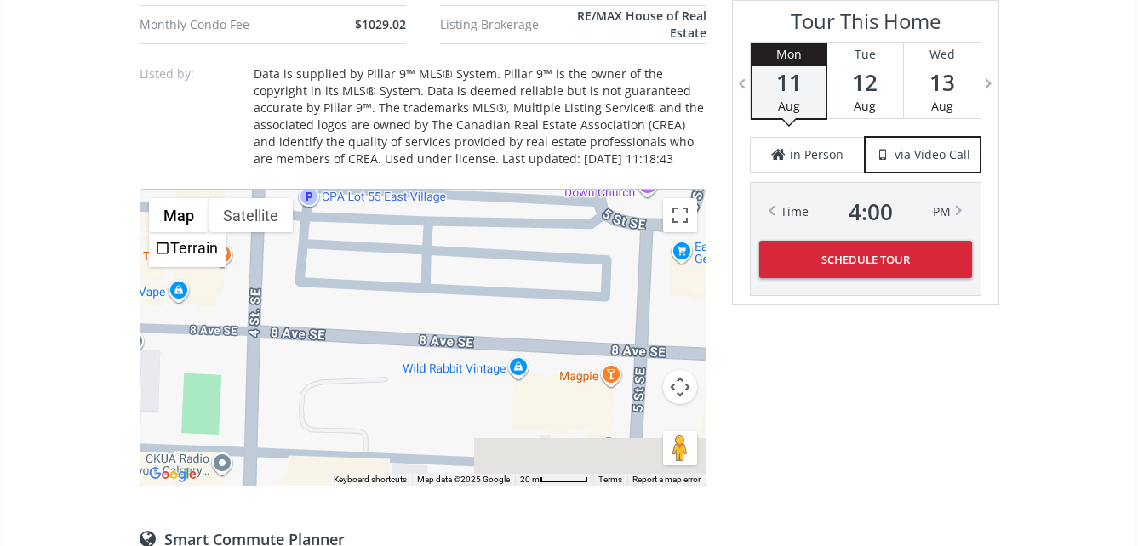
drag, startPoint x: 489, startPoint y: 360, endPoint x: 180, endPoint y: 150, distance: 373.6
click at [180, 150] on div "Neighborhood Beltline Type Condo Total Baths 2 County Calgary Status Active Lis…" at bounding box center [423, 392] width 567 height 1898
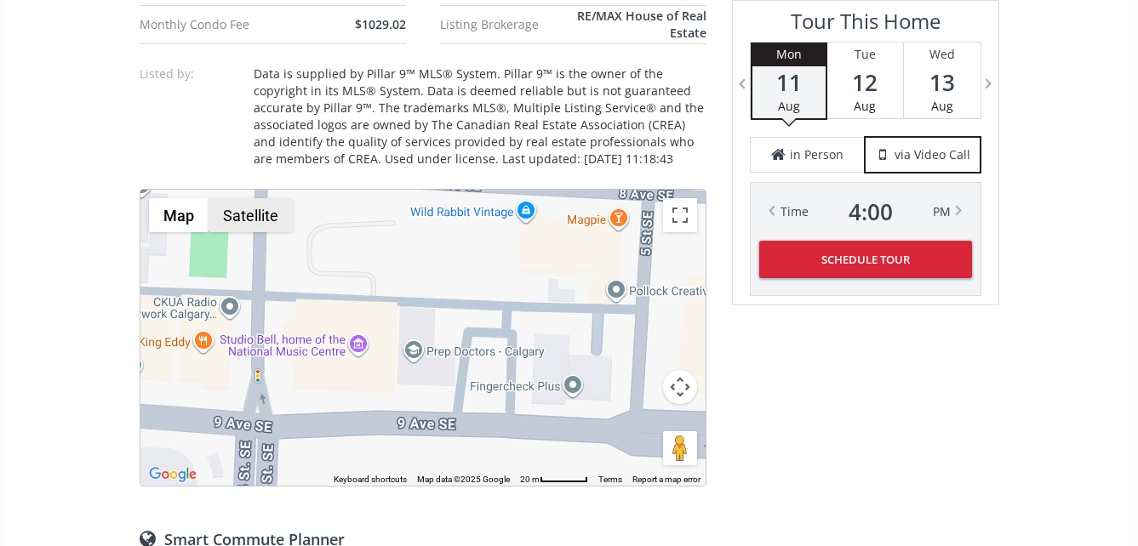
drag, startPoint x: 262, startPoint y: 318, endPoint x: 271, endPoint y: 152, distance: 166.2
click at [271, 152] on div "Neighborhood Beltline Type Condo Total Baths 2 County Calgary Status Active Lis…" at bounding box center [423, 392] width 567 height 1898
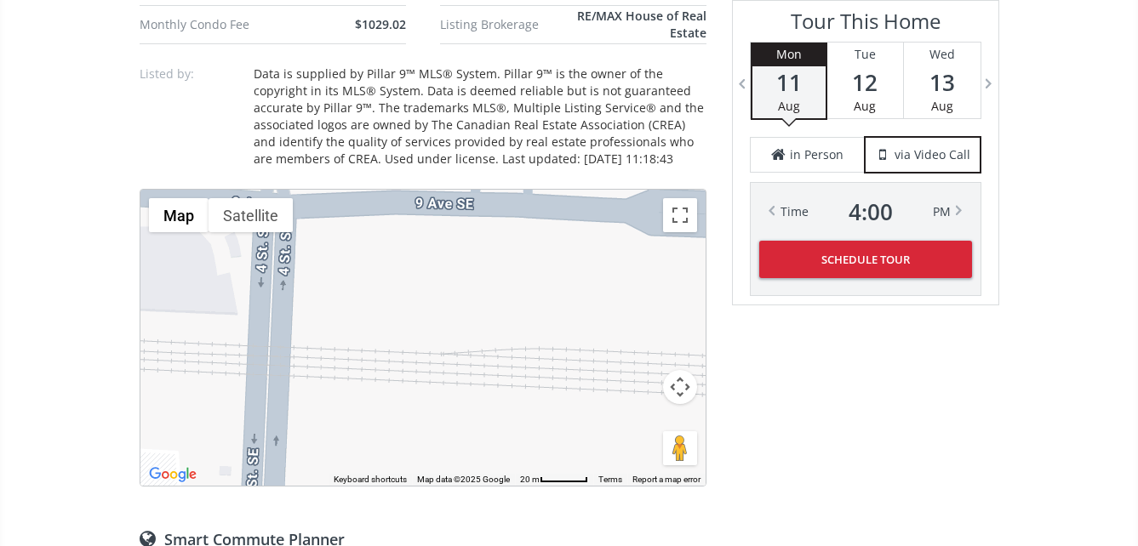
drag, startPoint x: 330, startPoint y: 379, endPoint x: 351, endPoint y: 195, distance: 185.0
click at [351, 195] on div "To navigate, press the arrow keys." at bounding box center [422, 338] width 565 height 296
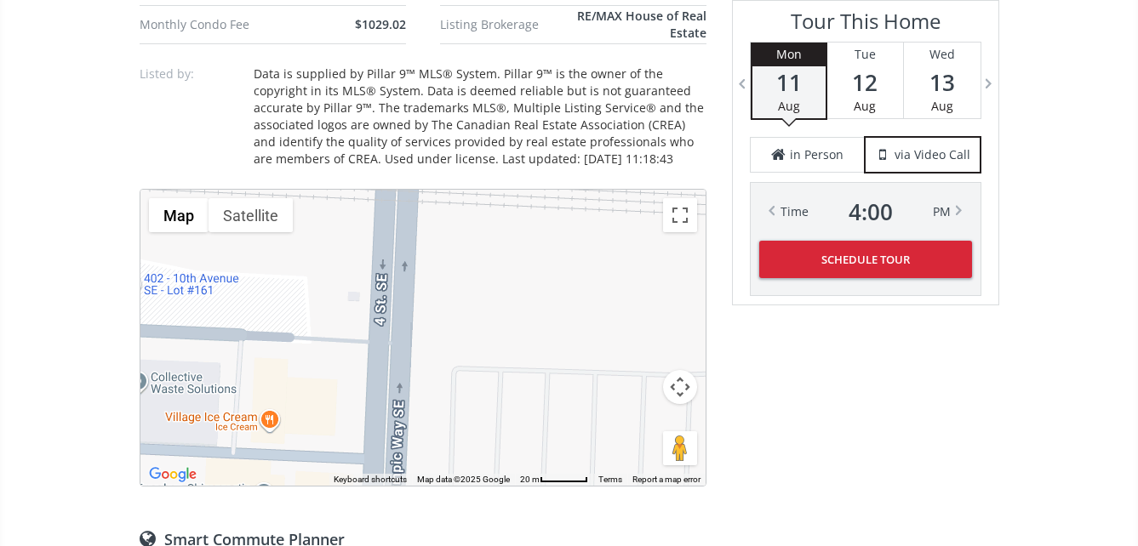
drag, startPoint x: 336, startPoint y: 377, endPoint x: 424, endPoint y: 277, distance: 132.7
click at [460, 250] on div "To navigate, press the arrow keys." at bounding box center [422, 338] width 565 height 296
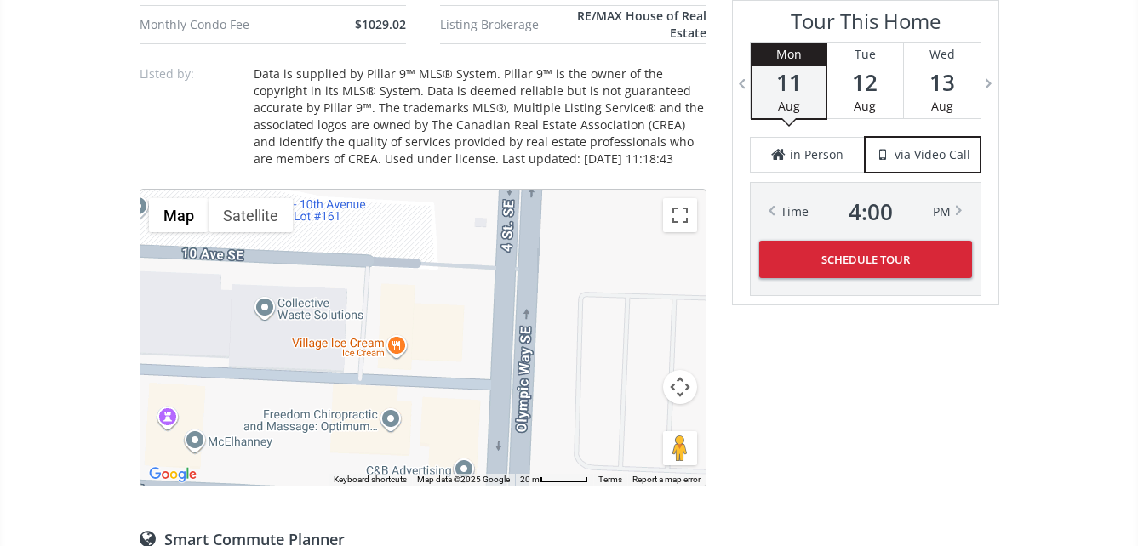
drag, startPoint x: 301, startPoint y: 358, endPoint x: 431, endPoint y: 284, distance: 149.0
click at [431, 284] on div "To navigate, press the arrow keys." at bounding box center [422, 338] width 565 height 296
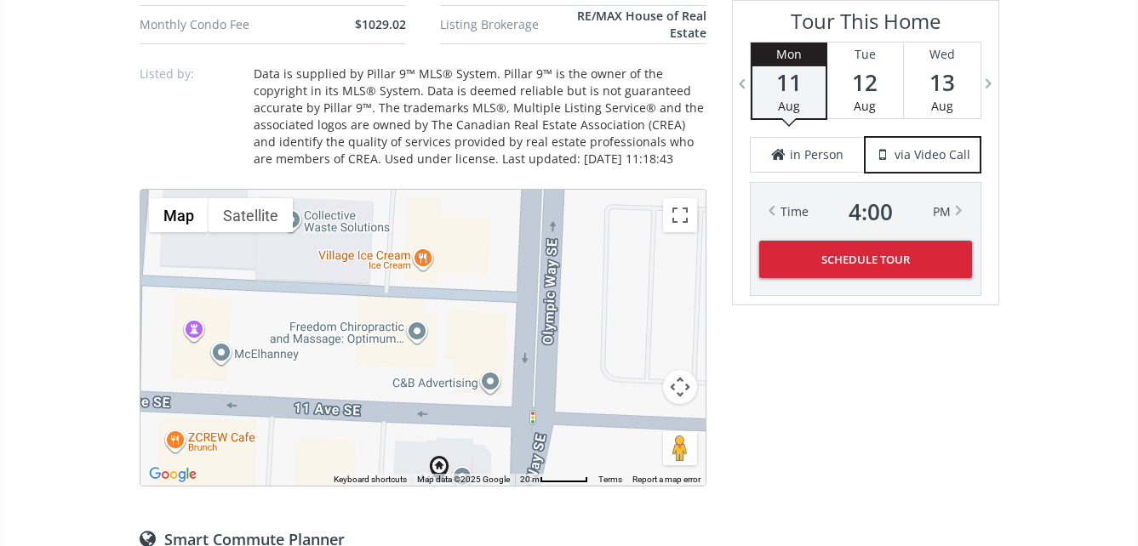
drag, startPoint x: 437, startPoint y: 328, endPoint x: 463, endPoint y: 229, distance: 102.8
click at [472, 217] on div "To navigate, press the arrow keys." at bounding box center [422, 338] width 565 height 296
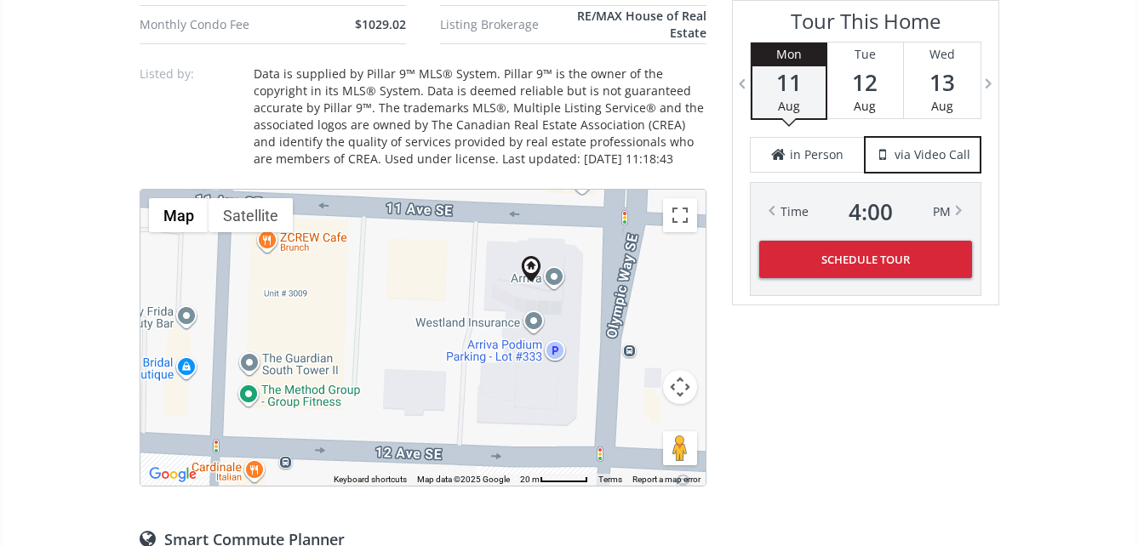
drag, startPoint x: 338, startPoint y: 428, endPoint x: 422, endPoint y: 243, distance: 203.8
click at [422, 243] on div "To navigate, press the arrow keys." at bounding box center [422, 338] width 565 height 296
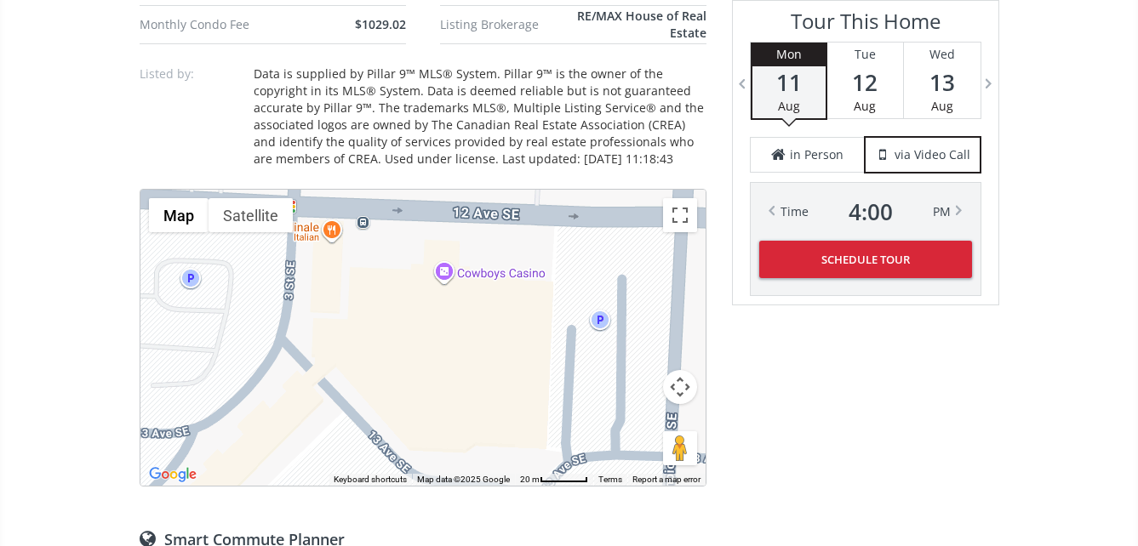
drag, startPoint x: 336, startPoint y: 449, endPoint x: 405, endPoint y: 226, distance: 234.2
click at [405, 226] on div "To navigate, press the arrow keys." at bounding box center [422, 338] width 565 height 296
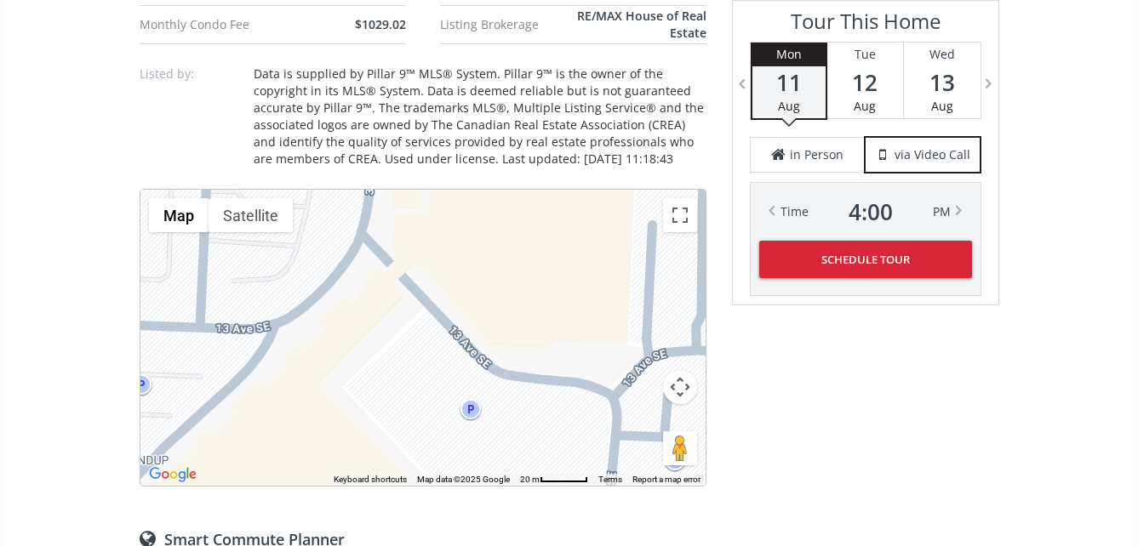
drag, startPoint x: 393, startPoint y: 361, endPoint x: 469, endPoint y: 190, distance: 187.1
click at [469, 190] on div "To navigate, press the arrow keys." at bounding box center [422, 338] width 565 height 296
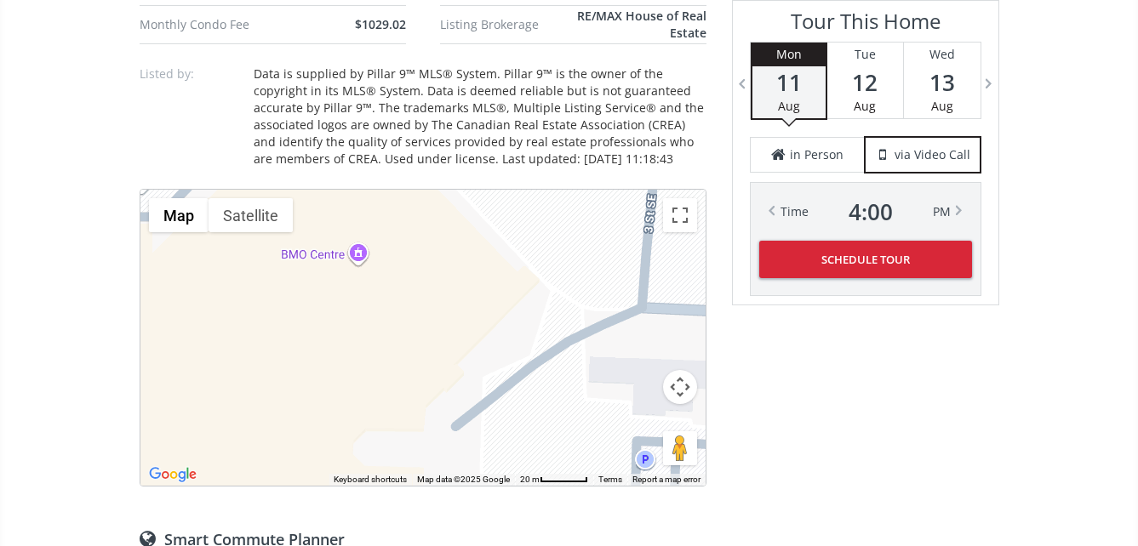
drag, startPoint x: 415, startPoint y: 360, endPoint x: 465, endPoint y: 169, distance: 197.1
click at [465, 169] on div "Neighborhood Beltline Type Condo Total Baths 2 County Calgary Status Active Lis…" at bounding box center [423, 392] width 567 height 1898
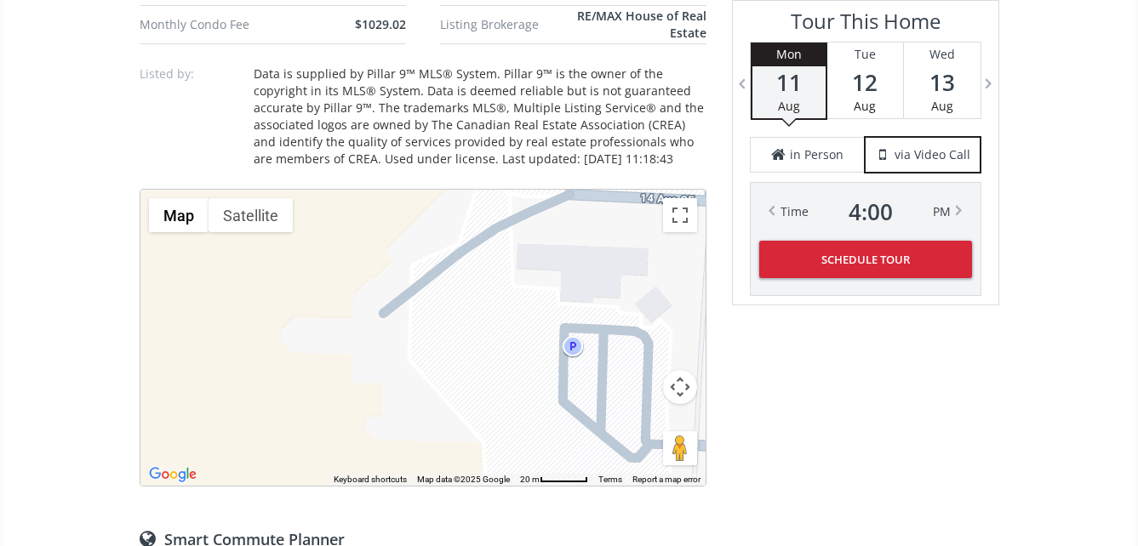
drag, startPoint x: 434, startPoint y: 351, endPoint x: 330, endPoint y: 213, distance: 173.3
click at [333, 213] on div "To navigate, press the arrow keys." at bounding box center [422, 338] width 565 height 296
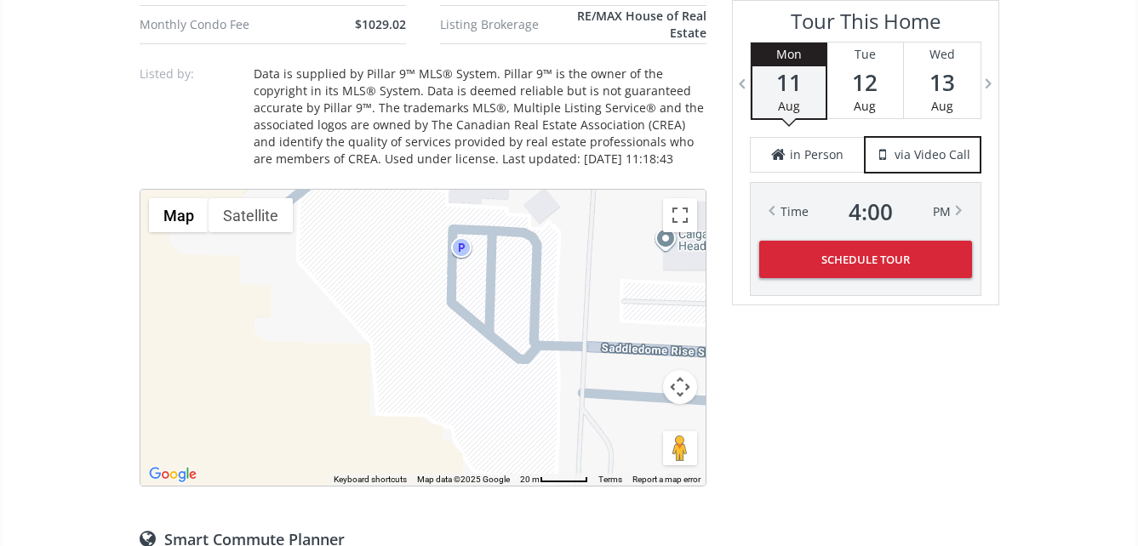
drag, startPoint x: 448, startPoint y: 343, endPoint x: 257, endPoint y: 233, distance: 220.0
click at [257, 233] on div "To navigate, press the arrow keys." at bounding box center [422, 338] width 565 height 296
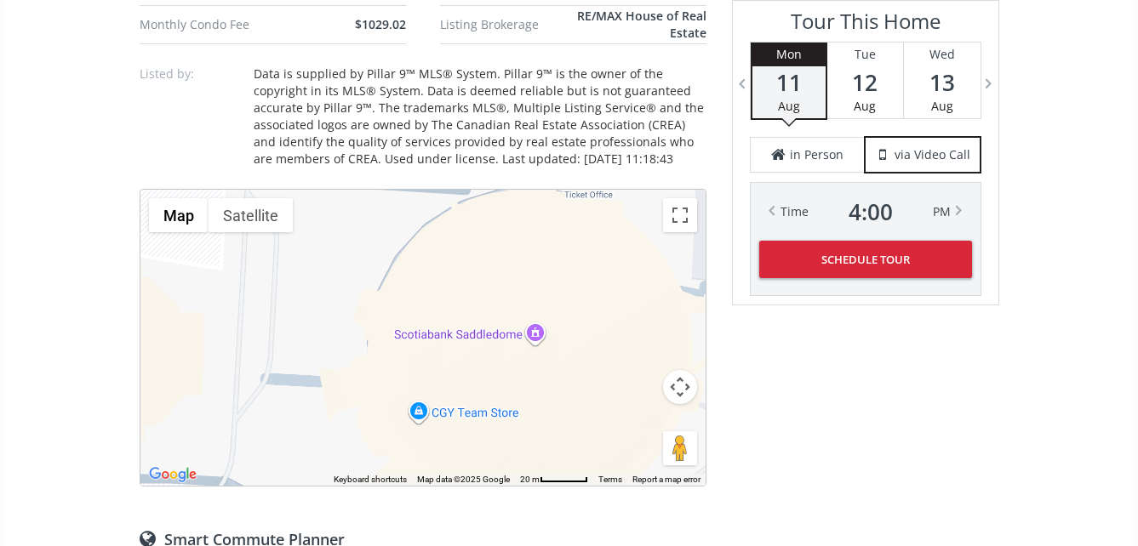
drag, startPoint x: 389, startPoint y: 346, endPoint x: 338, endPoint y: 279, distance: 84.4
click at [338, 279] on div "To navigate, press the arrow keys." at bounding box center [422, 338] width 565 height 296
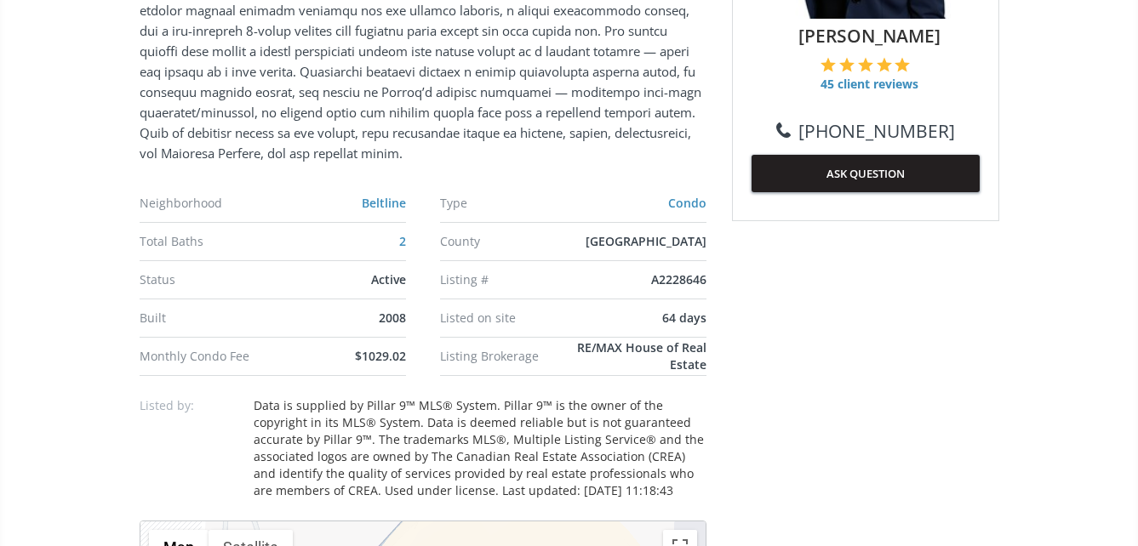
scroll to position [936, 0]
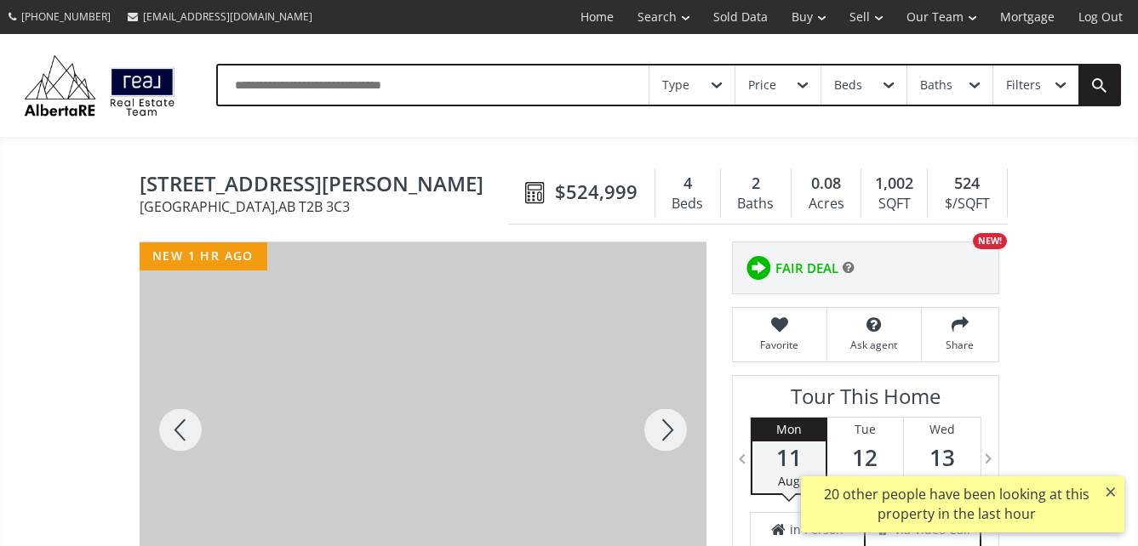
scroll to position [85, 0]
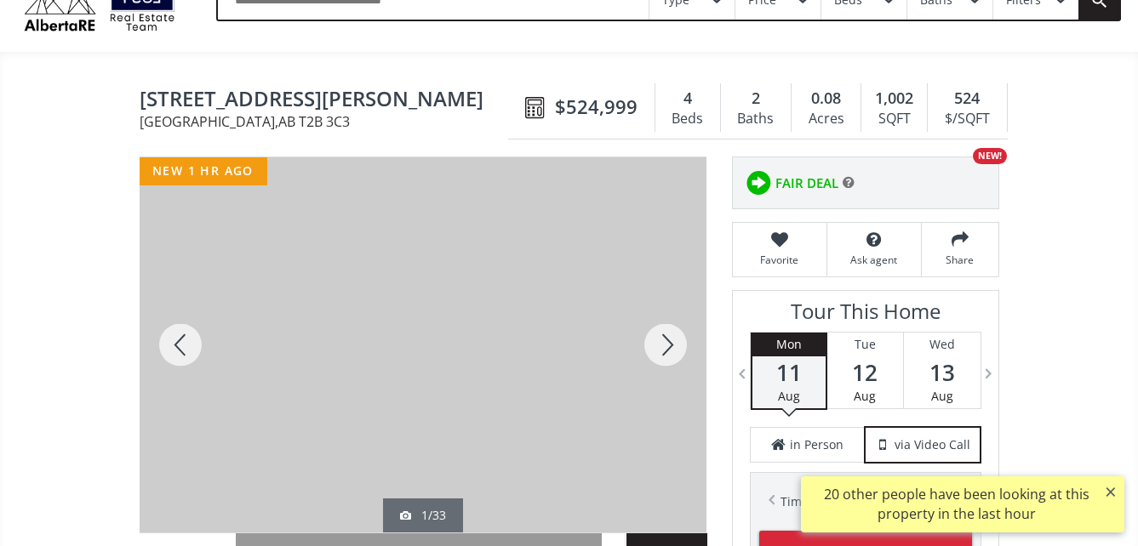
click at [481, 317] on div at bounding box center [423, 344] width 567 height 375
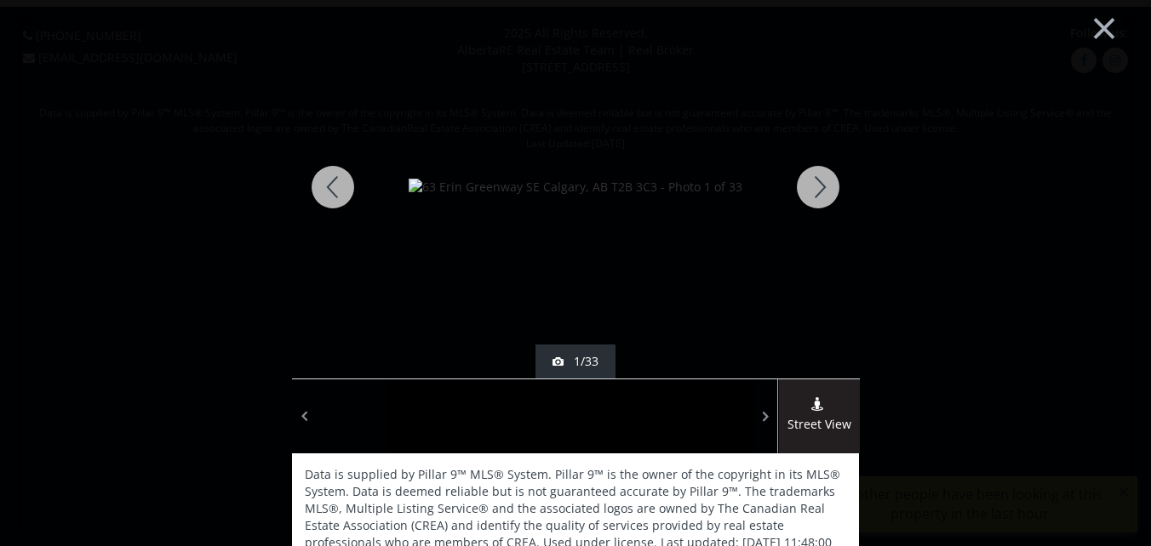
click at [814, 183] on div at bounding box center [818, 187] width 82 height 383
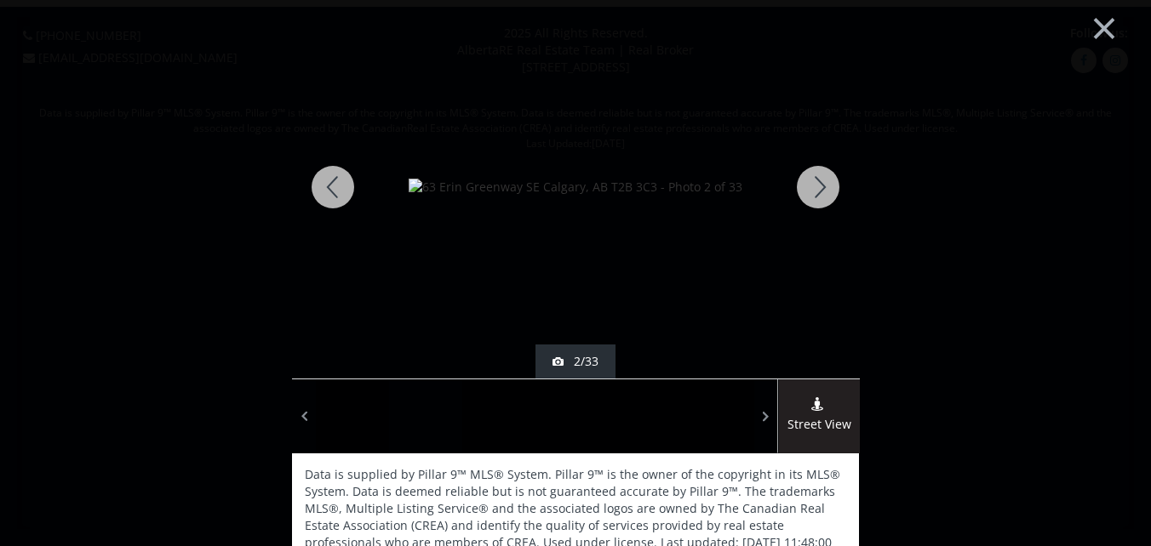
click at [816, 186] on div at bounding box center [818, 187] width 82 height 383
click at [814, 186] on div at bounding box center [818, 187] width 82 height 383
click at [809, 184] on div at bounding box center [818, 187] width 82 height 383
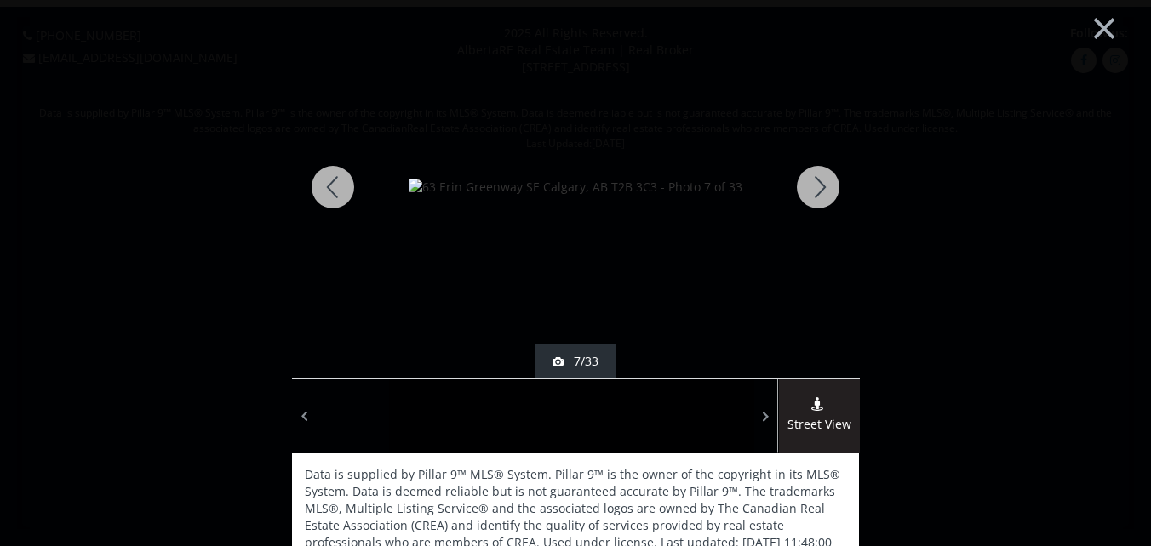
click at [809, 184] on div at bounding box center [818, 187] width 82 height 383
click at [809, 185] on div at bounding box center [818, 187] width 82 height 383
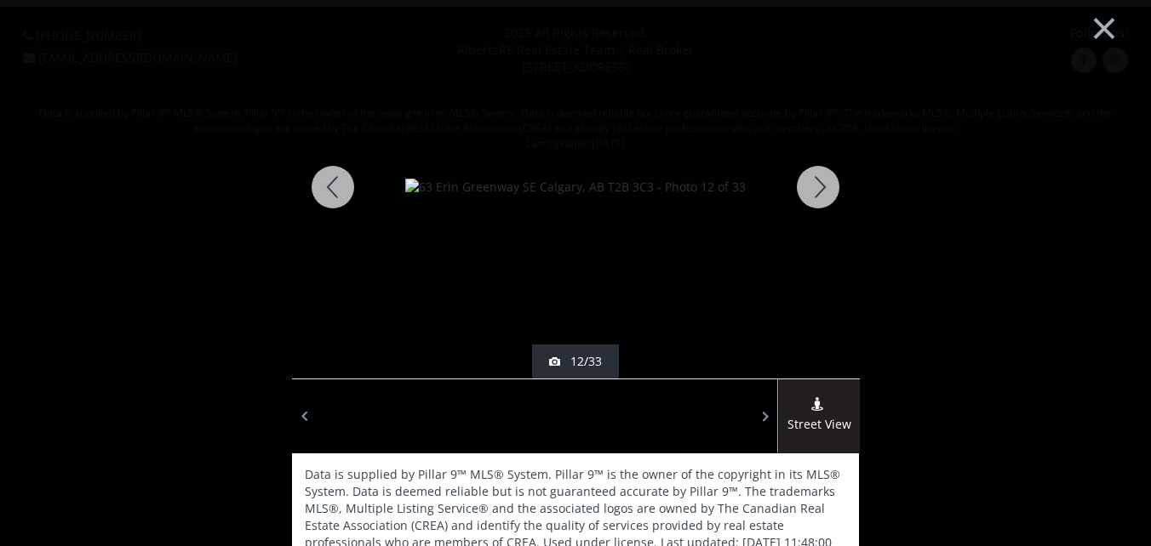
click at [809, 185] on div at bounding box center [818, 187] width 82 height 383
click at [809, 186] on div at bounding box center [818, 187] width 82 height 383
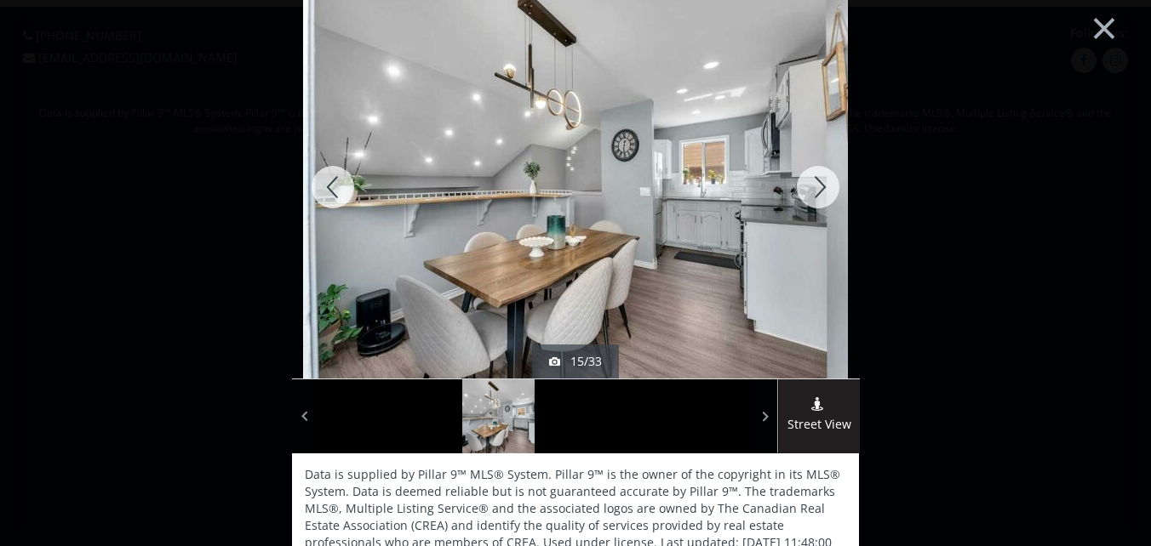
click at [809, 186] on div at bounding box center [818, 187] width 82 height 383
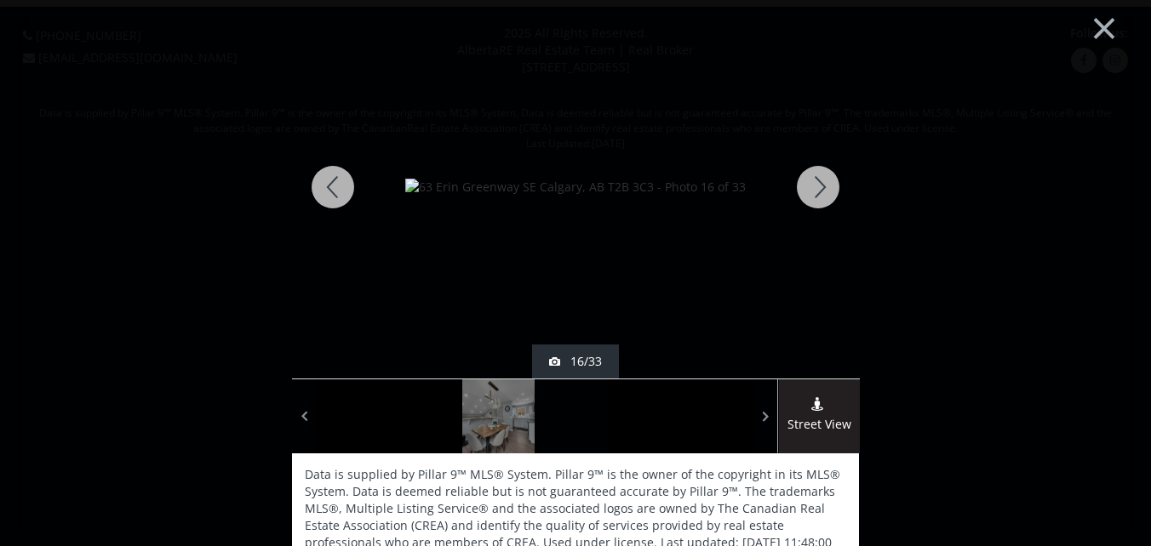
click at [326, 183] on div at bounding box center [333, 187] width 82 height 383
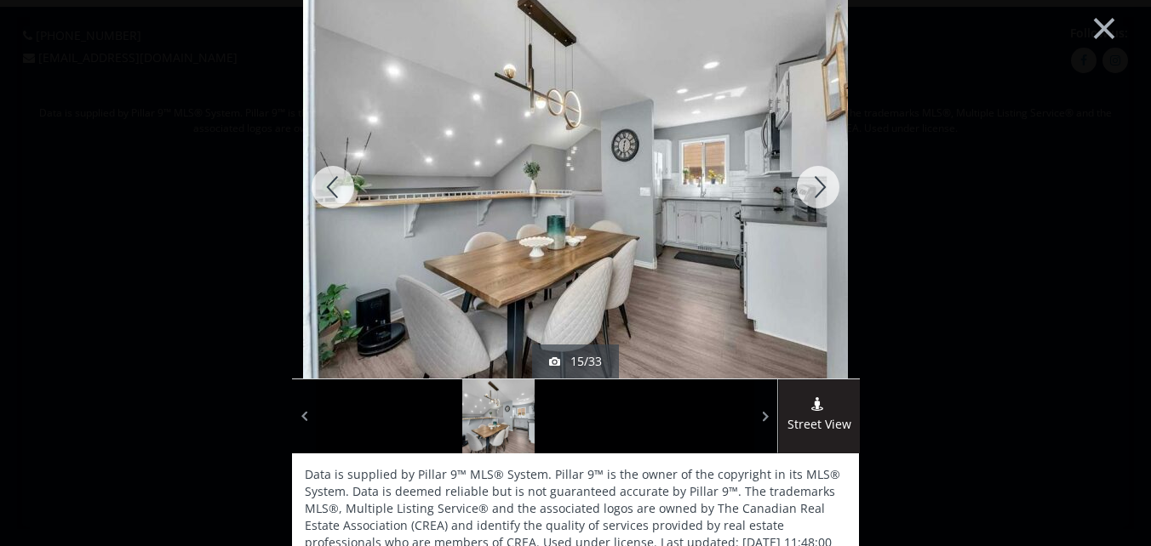
click at [326, 183] on div at bounding box center [333, 187] width 82 height 383
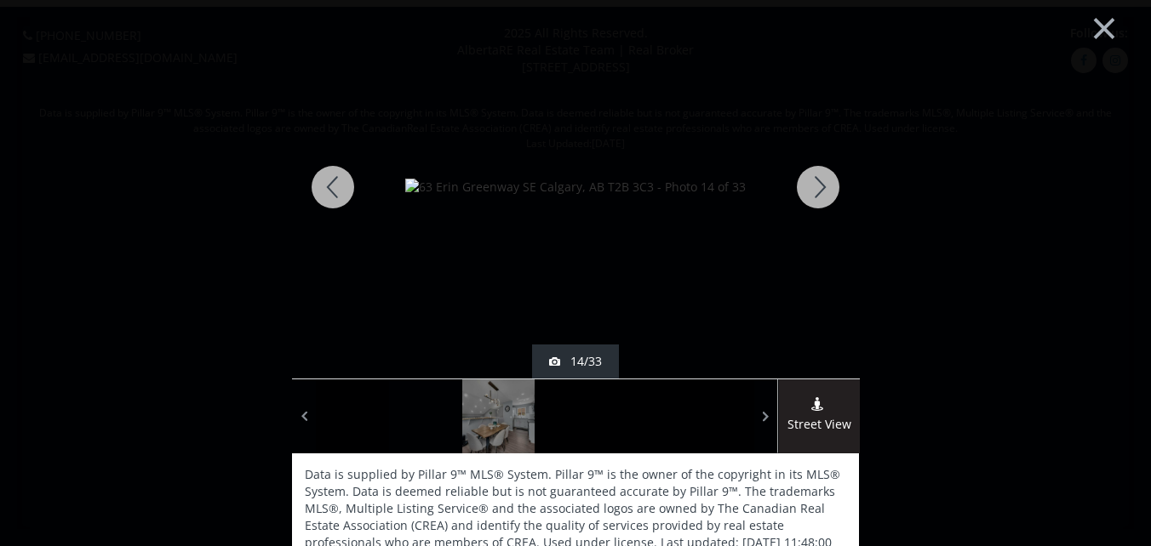
click at [326, 183] on div at bounding box center [333, 187] width 82 height 383
click at [331, 184] on div at bounding box center [333, 187] width 82 height 383
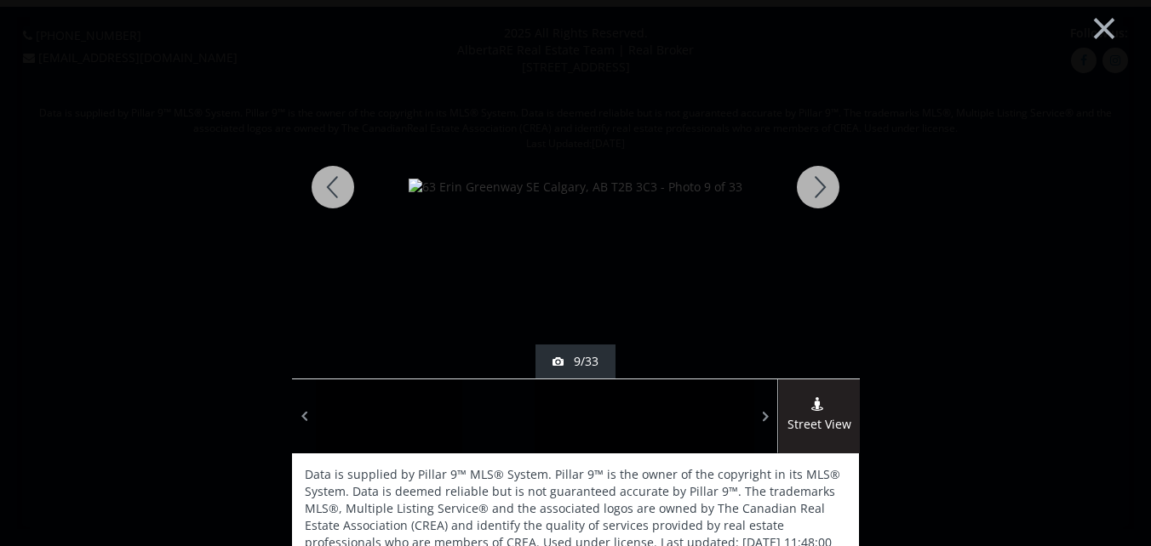
click at [816, 181] on div at bounding box center [818, 187] width 82 height 383
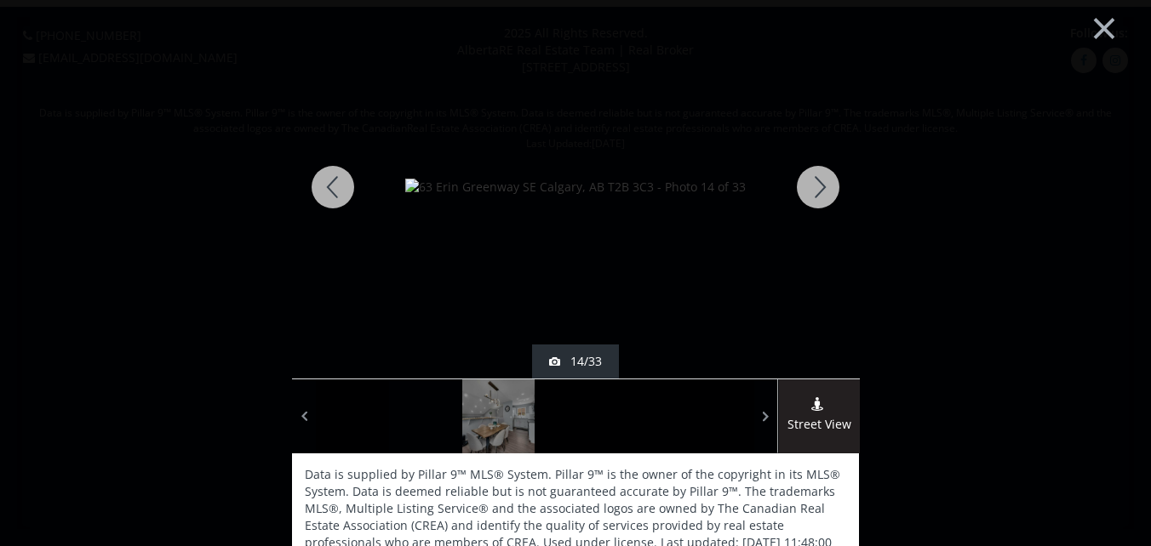
click at [816, 181] on div at bounding box center [818, 187] width 82 height 383
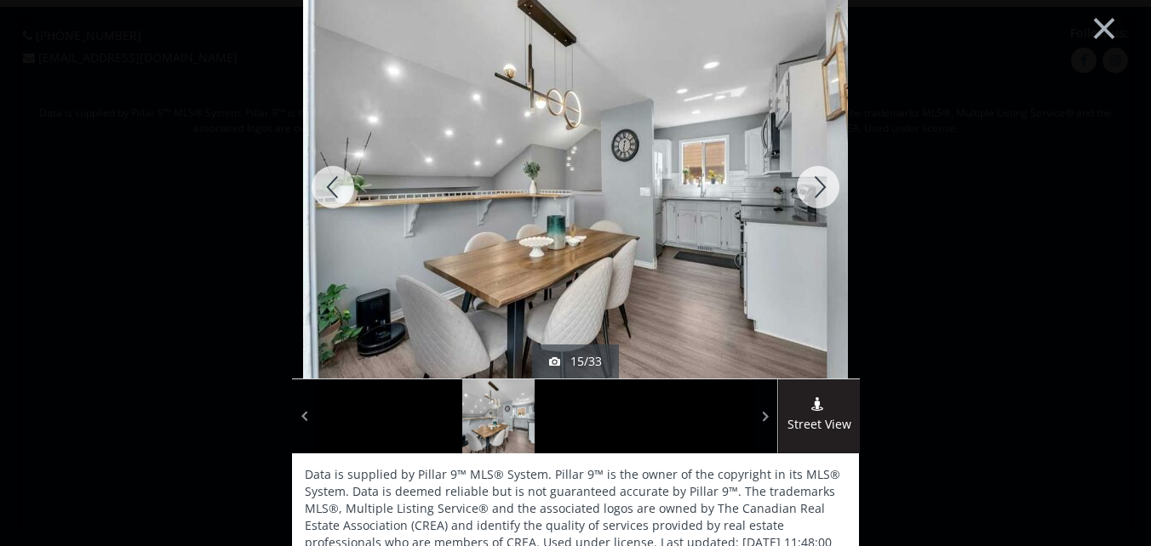
click at [816, 182] on div at bounding box center [818, 187] width 82 height 383
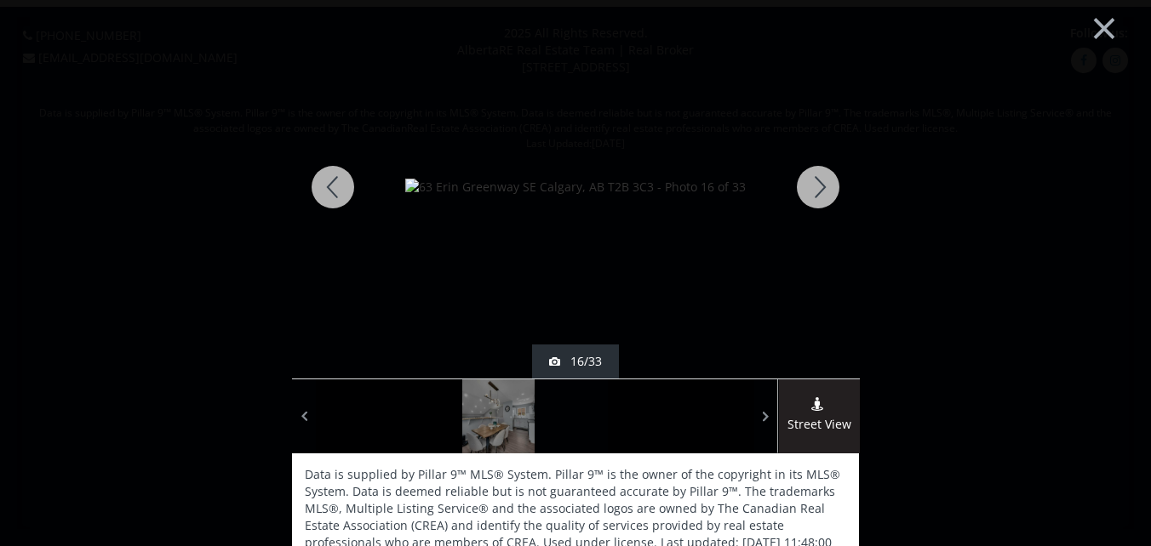
click at [816, 183] on div at bounding box center [818, 187] width 82 height 383
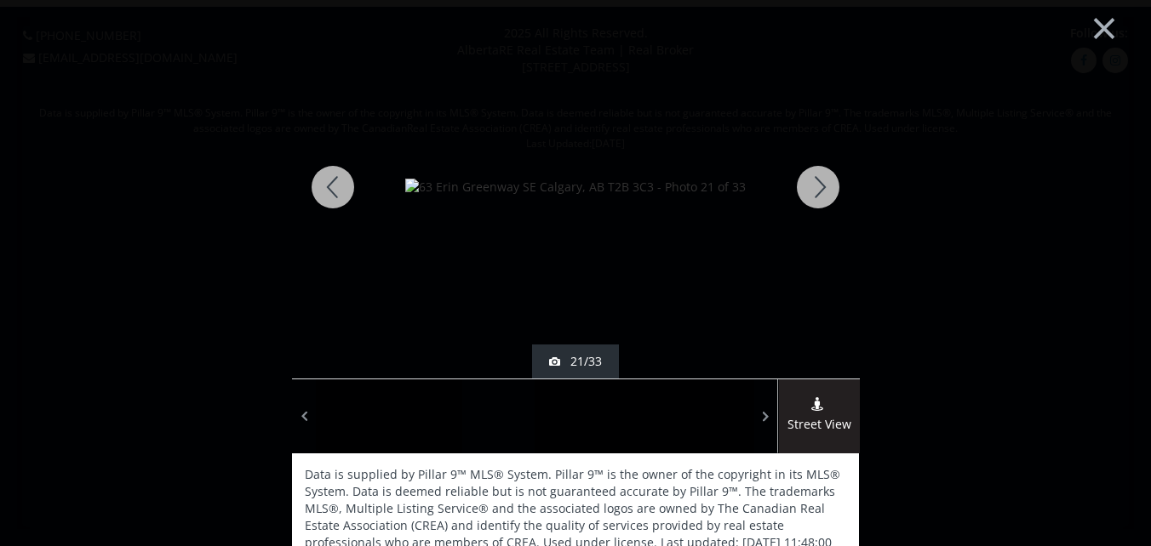
click at [816, 183] on div at bounding box center [818, 187] width 82 height 383
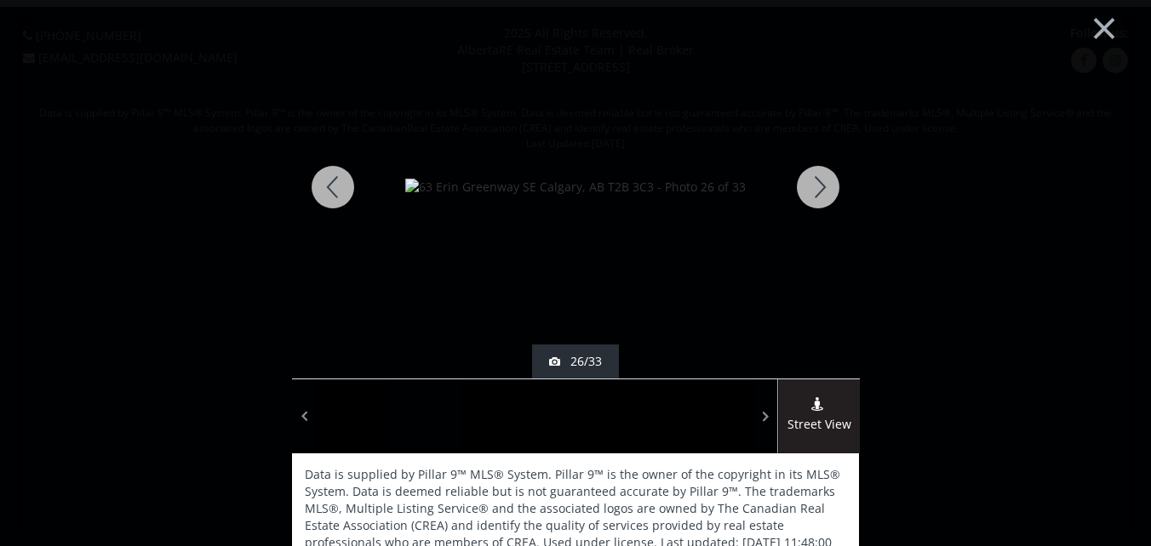
click at [816, 183] on div at bounding box center [818, 187] width 82 height 383
click at [814, 183] on div at bounding box center [818, 187] width 82 height 383
click at [812, 185] on div at bounding box center [818, 187] width 82 height 383
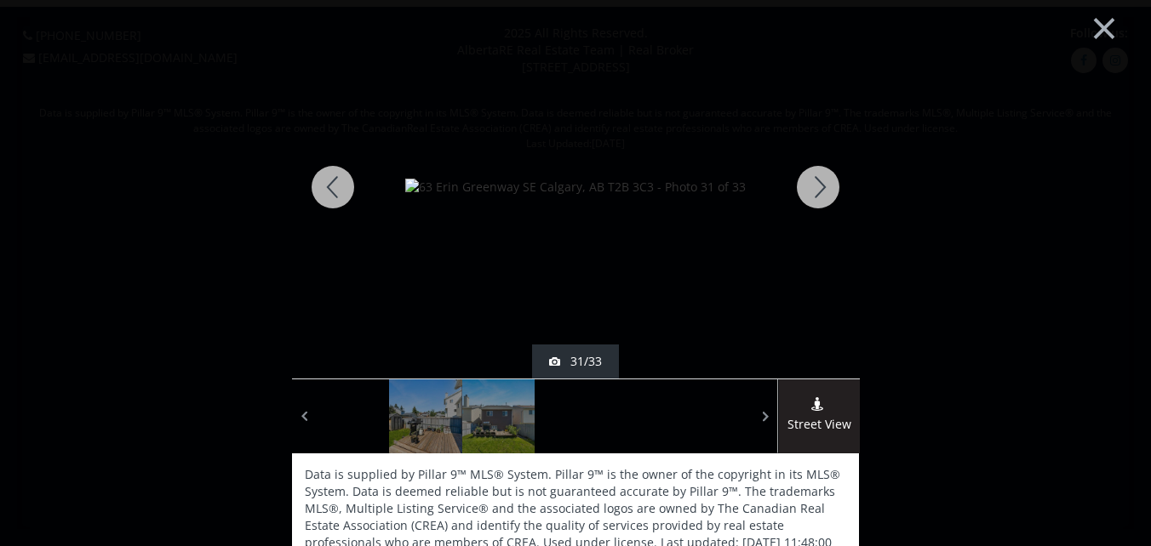
click at [812, 185] on div at bounding box center [818, 187] width 82 height 383
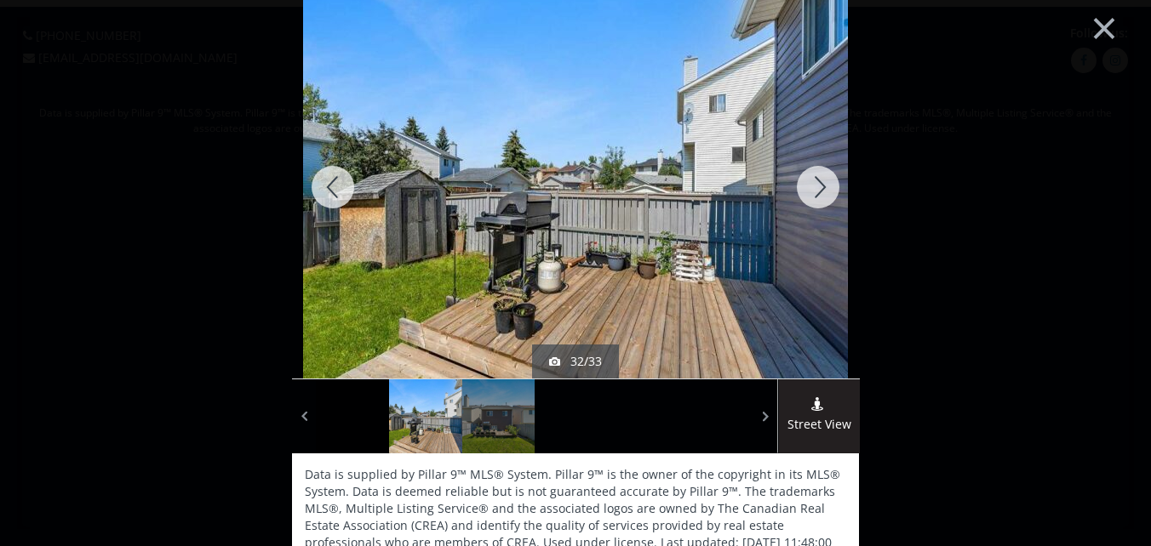
click at [812, 185] on div at bounding box center [818, 187] width 82 height 383
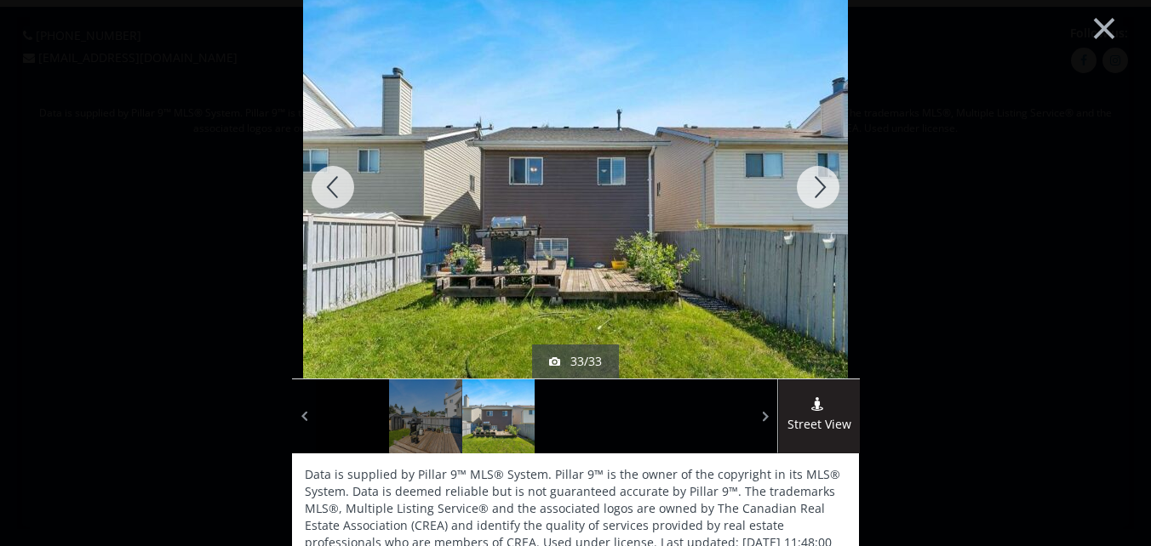
click at [812, 185] on div at bounding box center [818, 187] width 82 height 383
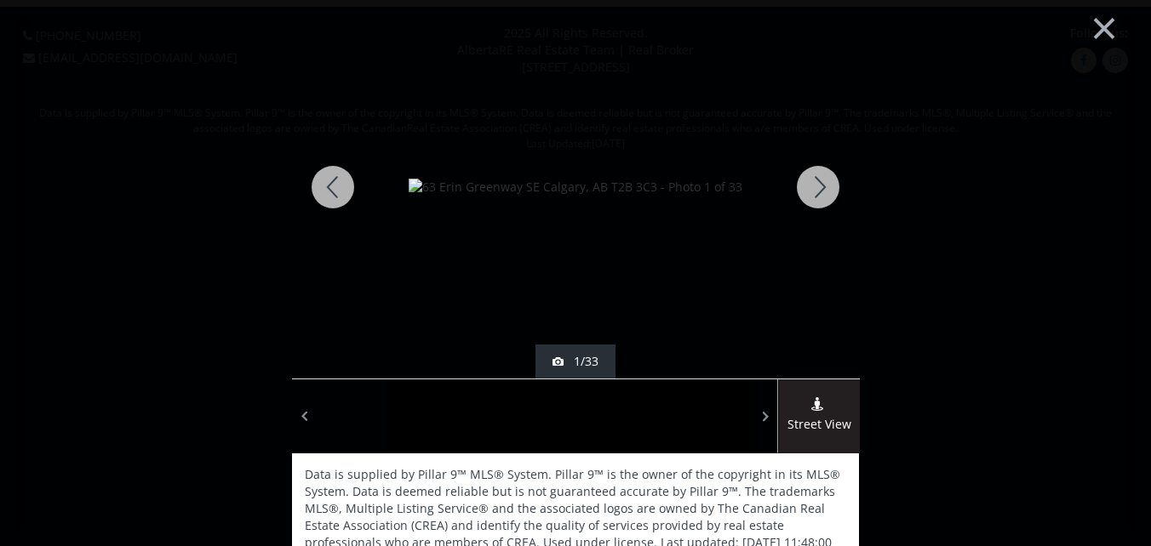
click at [812, 185] on div at bounding box center [818, 187] width 82 height 383
click at [1088, 20] on button "×" at bounding box center [1104, 26] width 94 height 70
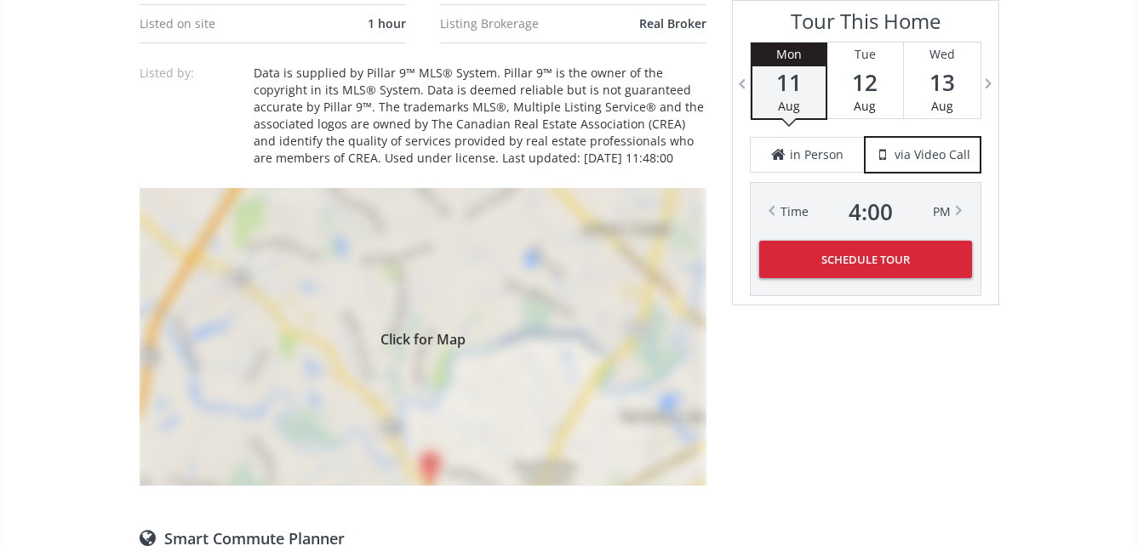
scroll to position [1277, 0]
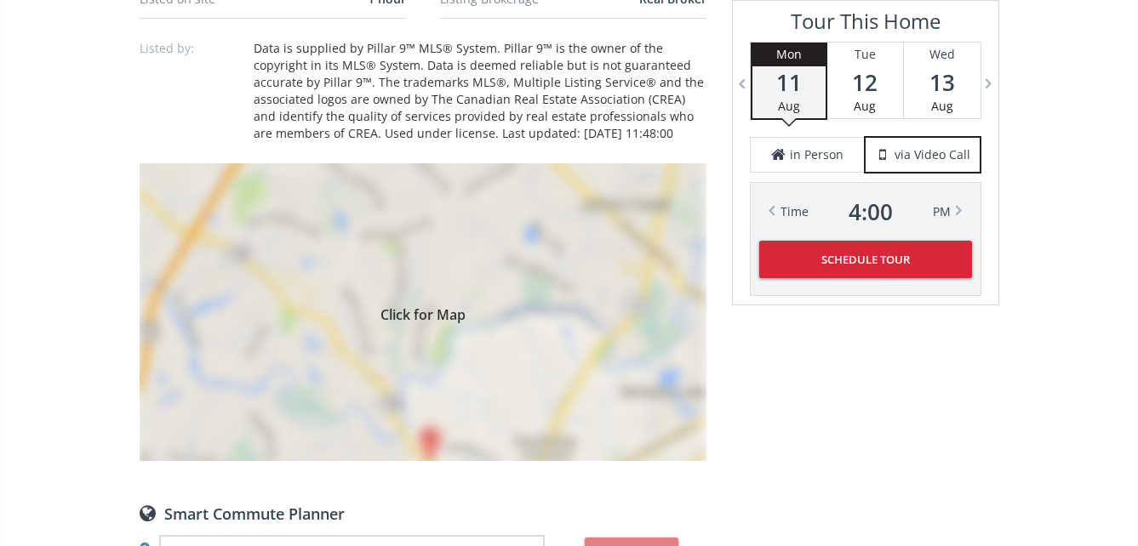
click at [410, 325] on div "Click for Map" at bounding box center [423, 312] width 567 height 298
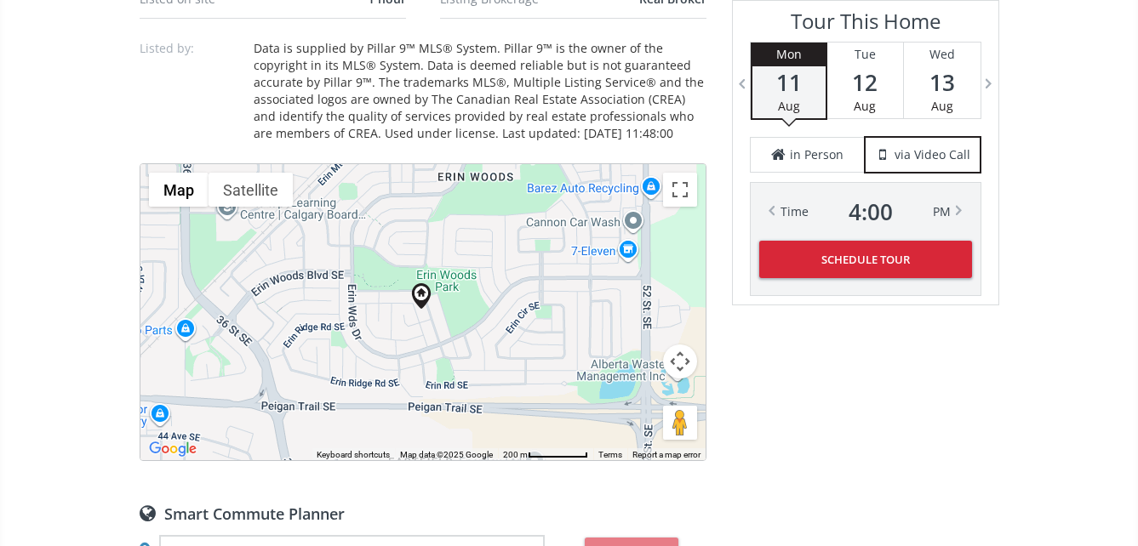
click at [425, 332] on div "To navigate, press the arrow keys." at bounding box center [422, 312] width 565 height 296
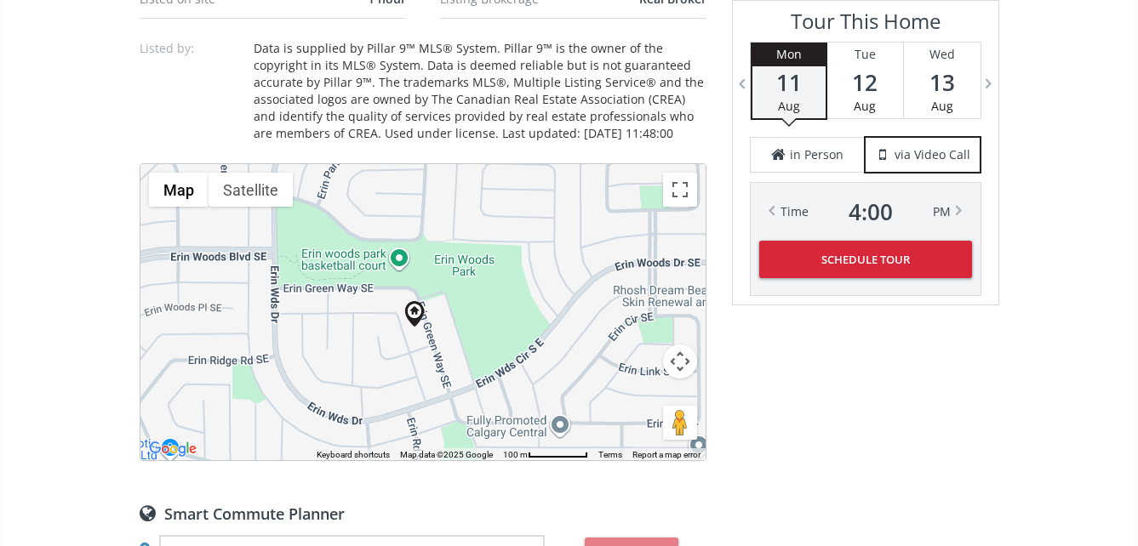
drag, startPoint x: 391, startPoint y: 335, endPoint x: 399, endPoint y: 371, distance: 36.7
click at [399, 371] on div "To navigate, press the arrow keys." at bounding box center [422, 312] width 565 height 296
click at [436, 337] on div "To navigate, press the arrow keys." at bounding box center [422, 312] width 565 height 296
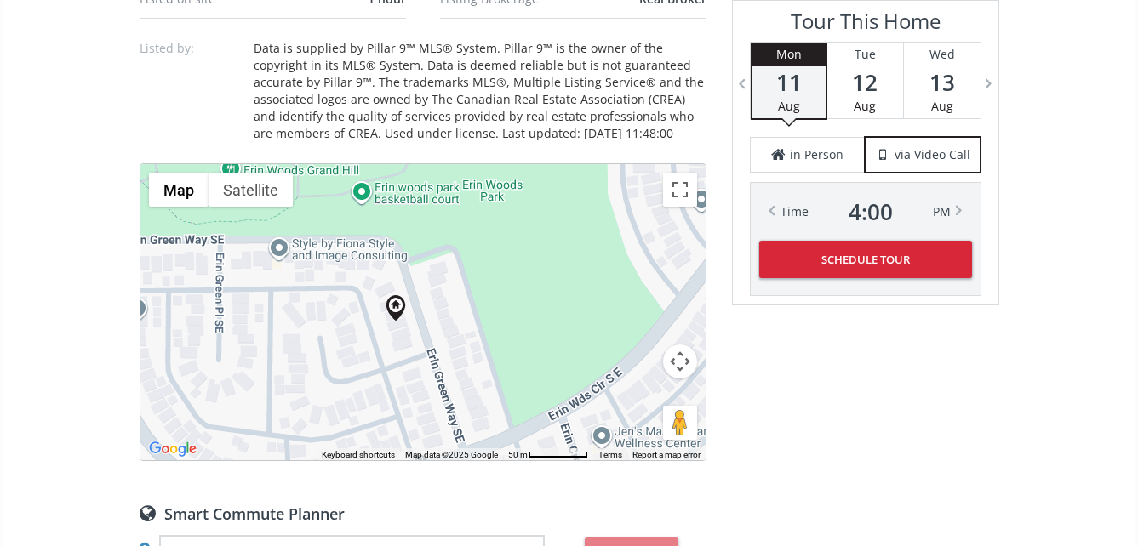
click at [426, 328] on div "To navigate, press the arrow keys." at bounding box center [422, 312] width 565 height 296
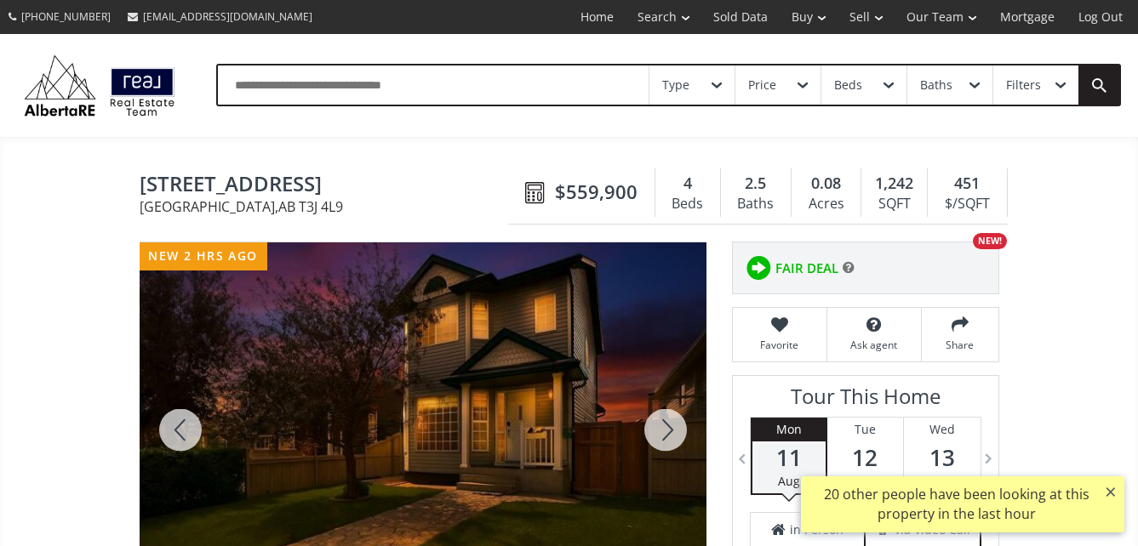
scroll to position [85, 0]
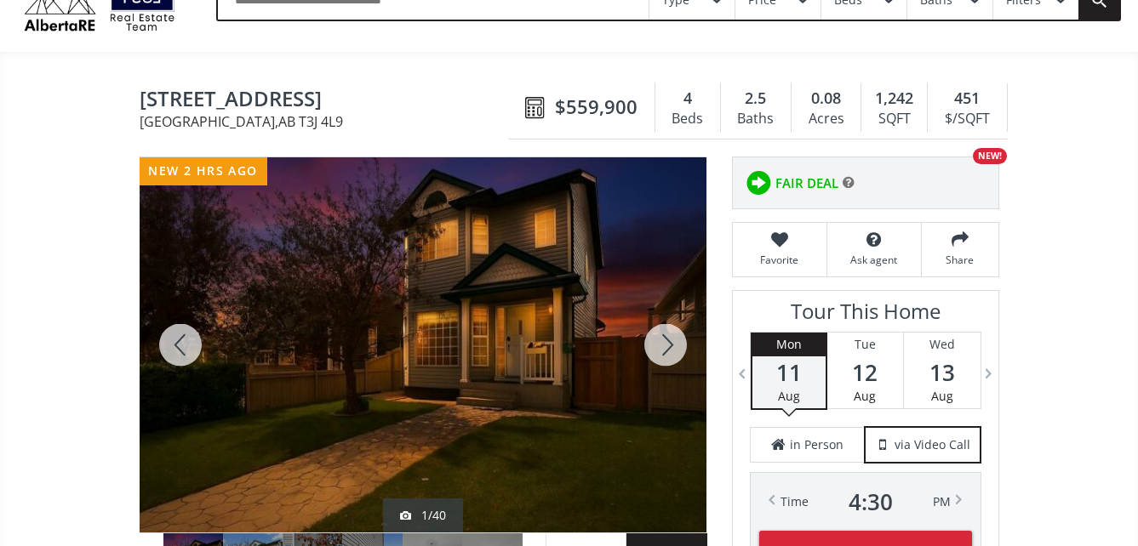
click at [559, 338] on div at bounding box center [423, 344] width 567 height 375
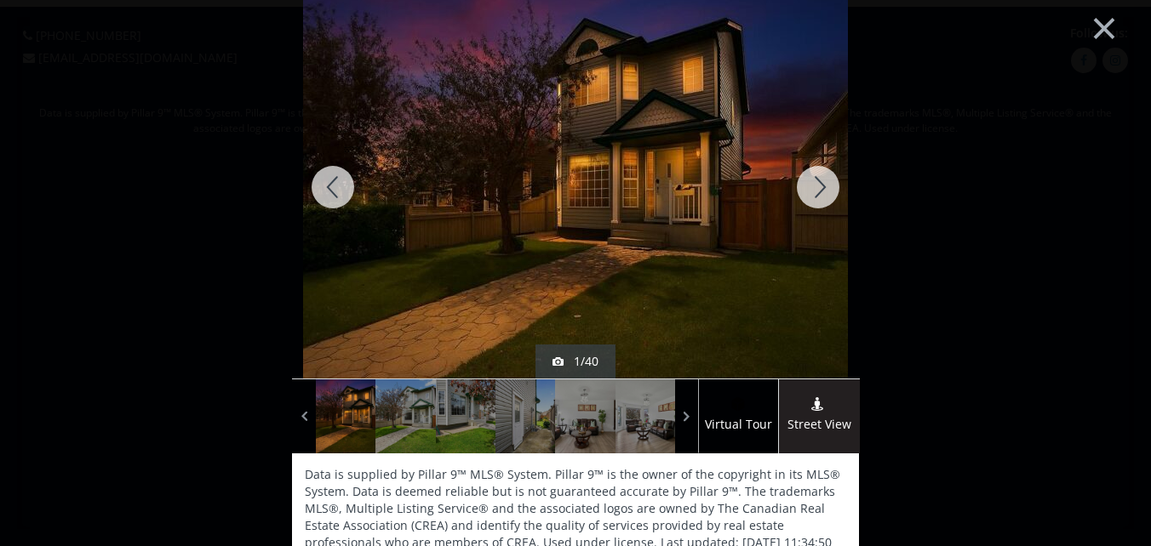
click at [816, 185] on div at bounding box center [818, 187] width 82 height 383
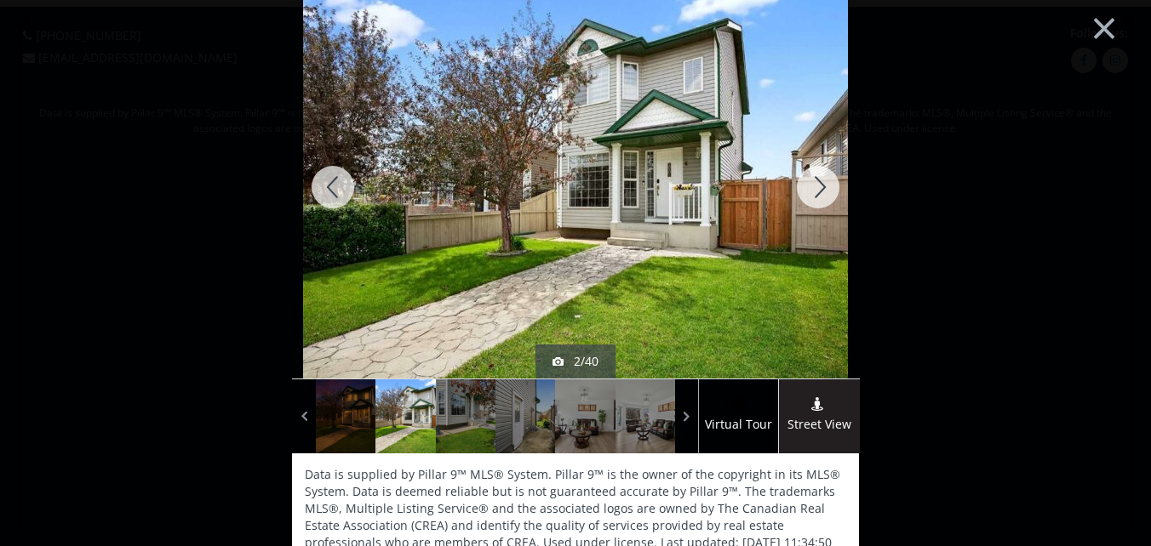
click at [816, 185] on div at bounding box center [818, 187] width 82 height 383
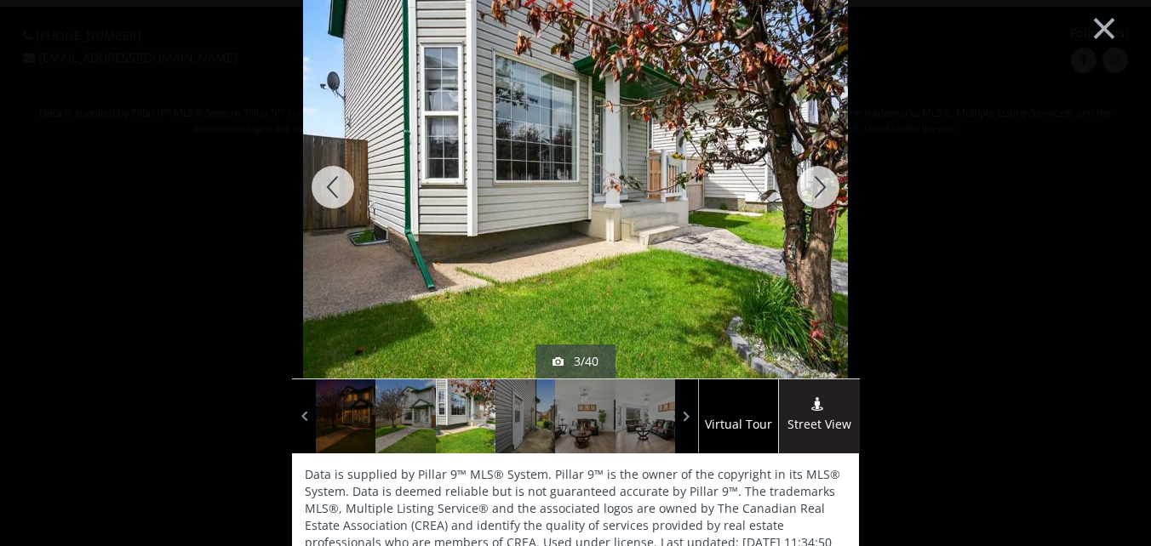
click at [817, 185] on div at bounding box center [818, 187] width 82 height 383
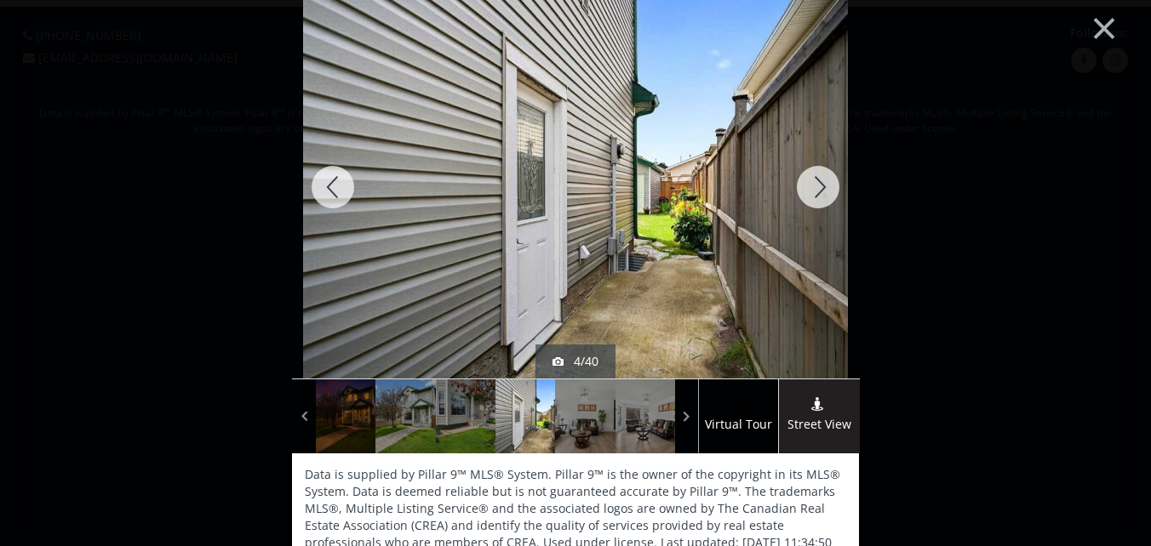
click at [817, 185] on div at bounding box center [818, 187] width 82 height 383
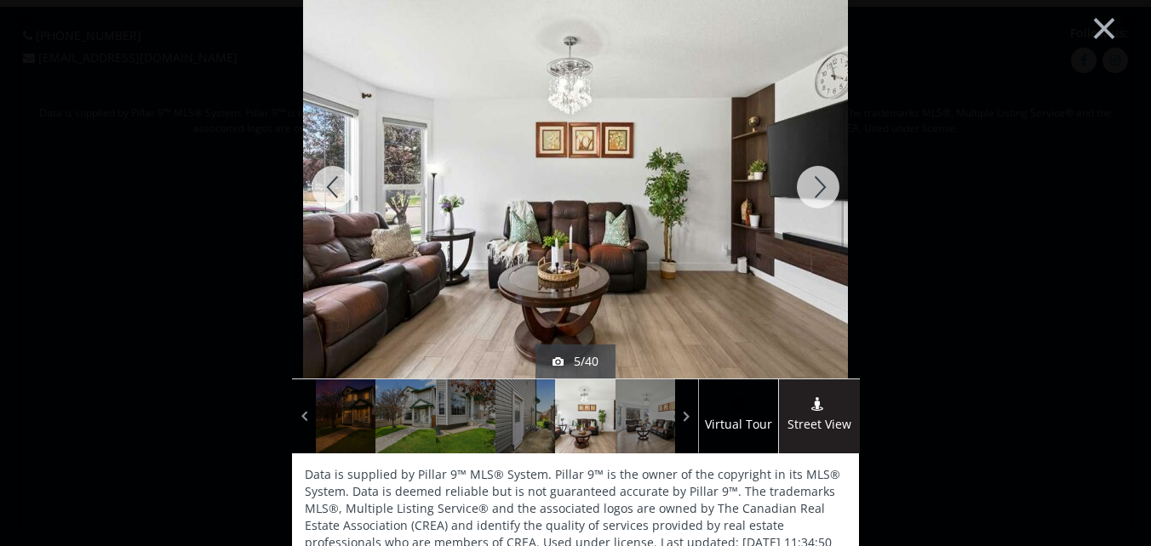
click at [817, 185] on div at bounding box center [818, 187] width 82 height 383
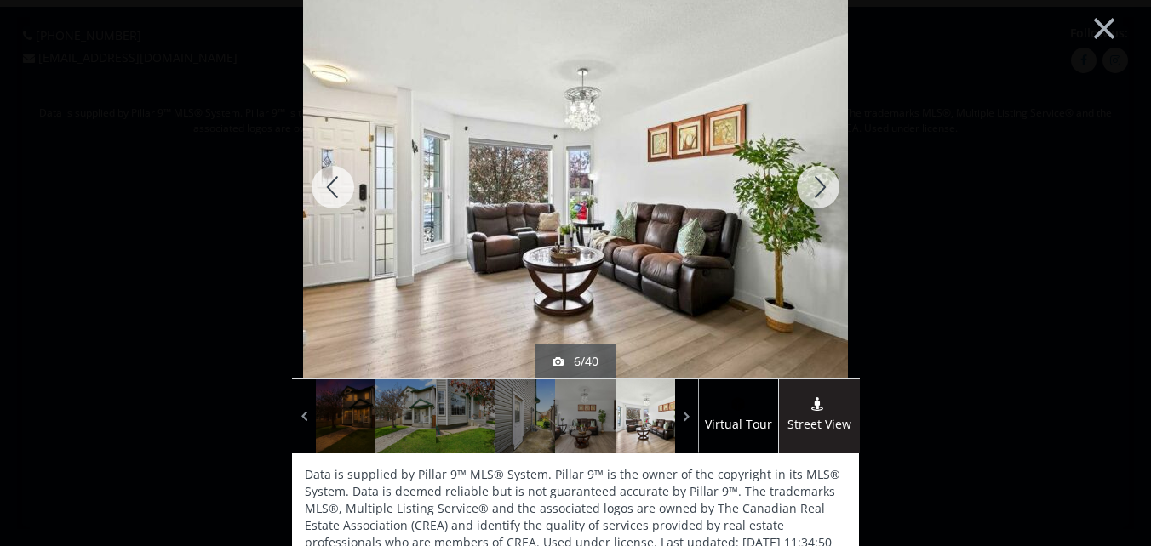
click at [817, 185] on div at bounding box center [818, 187] width 82 height 383
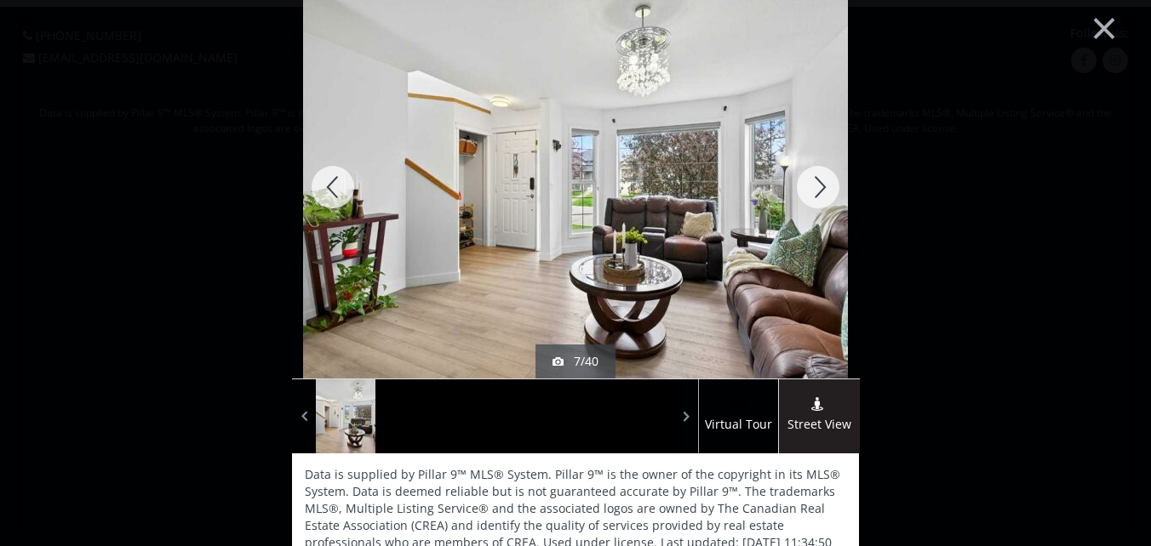
click at [817, 185] on div at bounding box center [818, 187] width 82 height 383
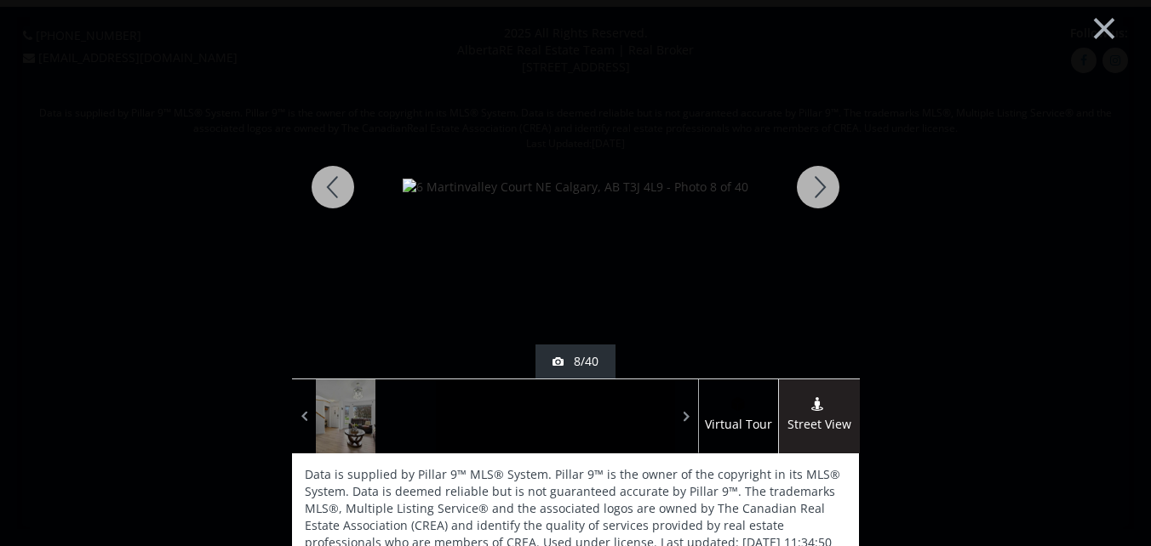
click at [817, 185] on div at bounding box center [818, 187] width 82 height 383
click at [818, 185] on div at bounding box center [818, 187] width 82 height 383
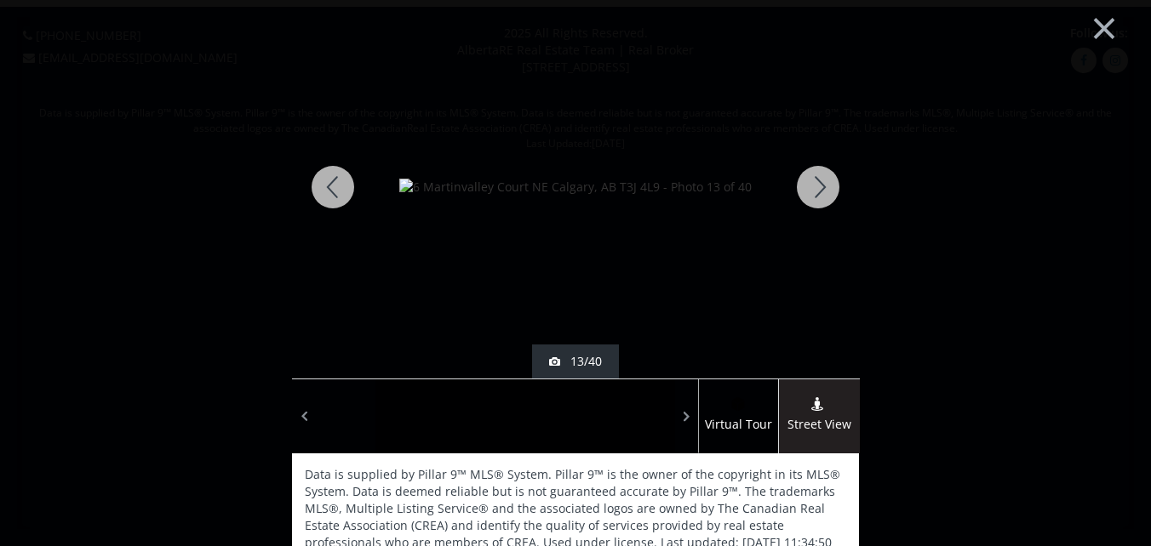
click at [818, 185] on div at bounding box center [818, 187] width 82 height 383
click at [819, 183] on div at bounding box center [818, 187] width 82 height 383
click at [820, 182] on div at bounding box center [818, 187] width 82 height 383
click at [821, 181] on div at bounding box center [818, 187] width 82 height 383
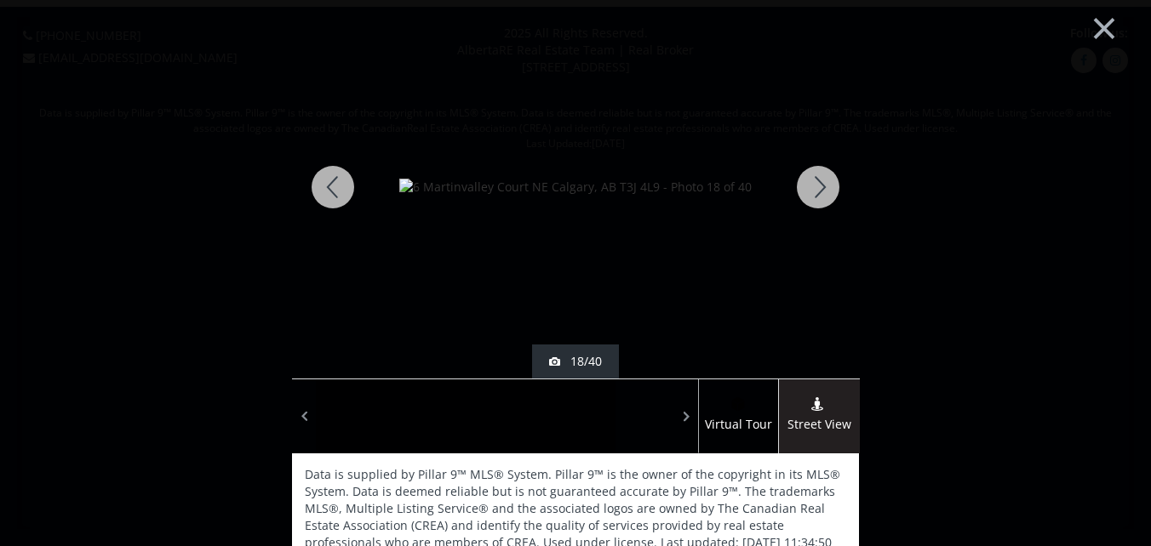
click at [821, 181] on div at bounding box center [818, 187] width 82 height 383
click at [820, 186] on div at bounding box center [818, 187] width 82 height 383
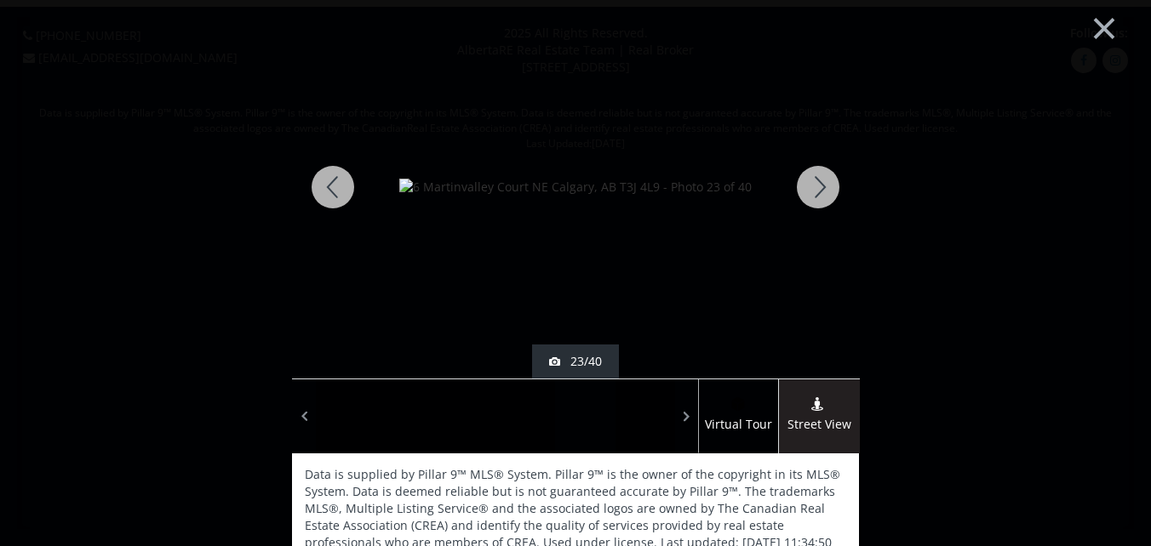
click at [820, 185] on div at bounding box center [818, 187] width 82 height 383
click at [823, 184] on div at bounding box center [818, 187] width 82 height 383
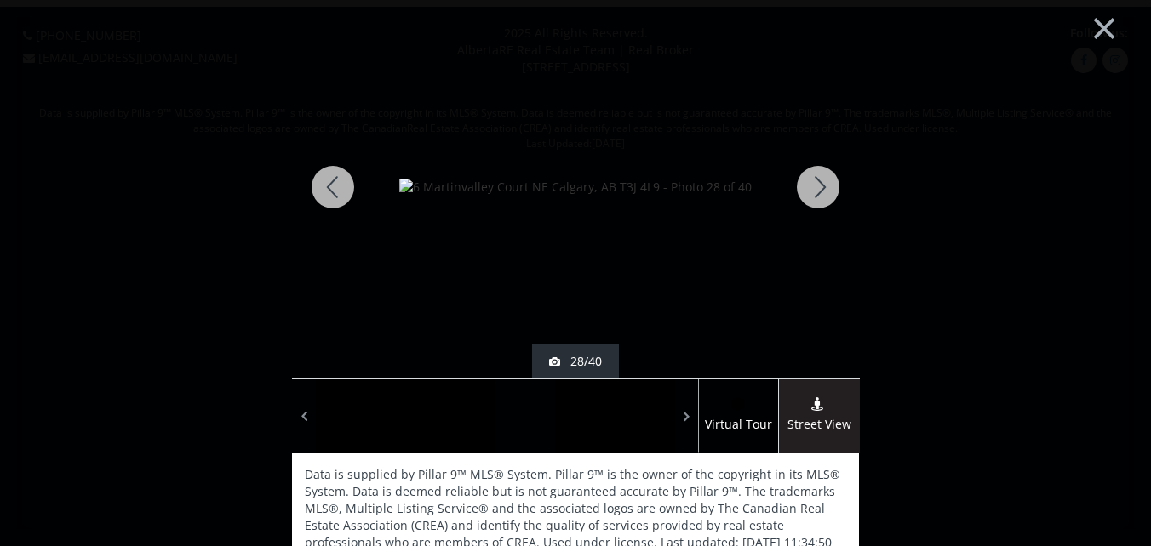
click at [823, 184] on div at bounding box center [818, 187] width 82 height 383
click at [822, 183] on div at bounding box center [818, 187] width 82 height 383
click at [825, 187] on div at bounding box center [818, 187] width 82 height 383
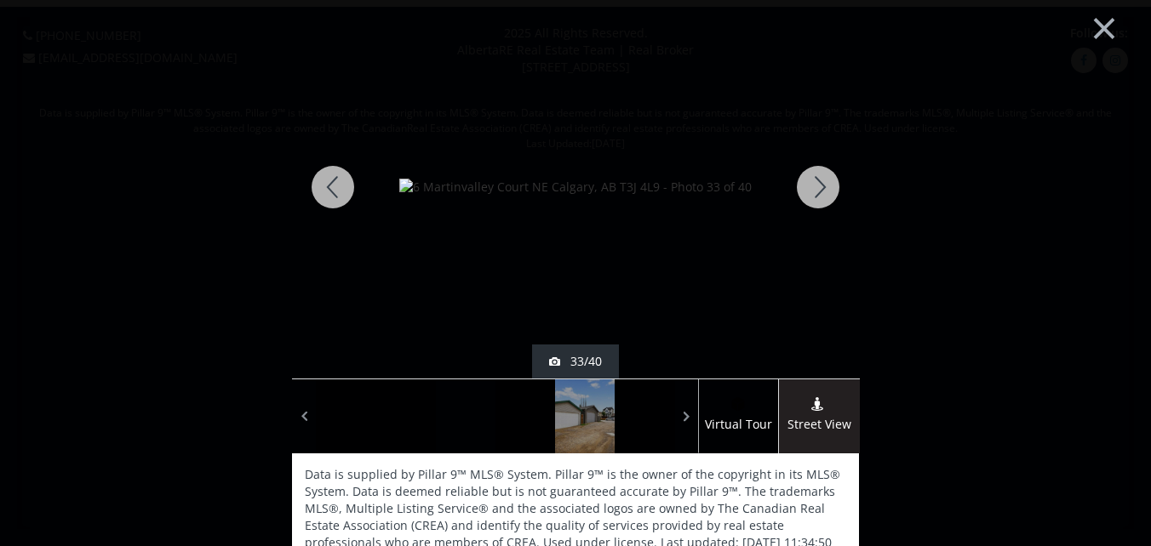
click at [825, 184] on div at bounding box center [818, 187] width 82 height 383
click at [827, 183] on div at bounding box center [818, 187] width 82 height 383
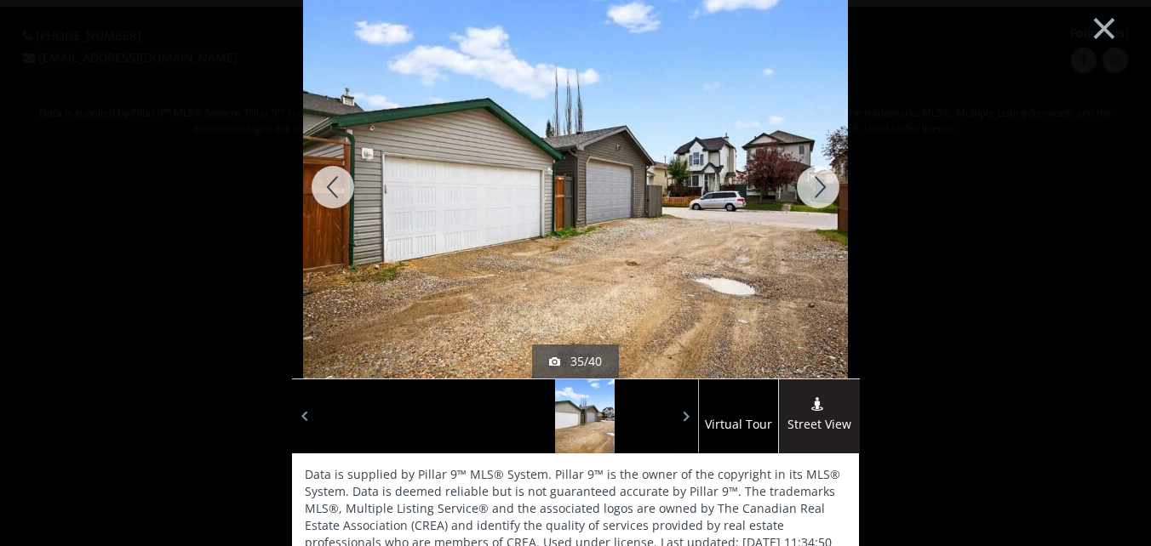
click at [828, 182] on div at bounding box center [818, 187] width 82 height 383
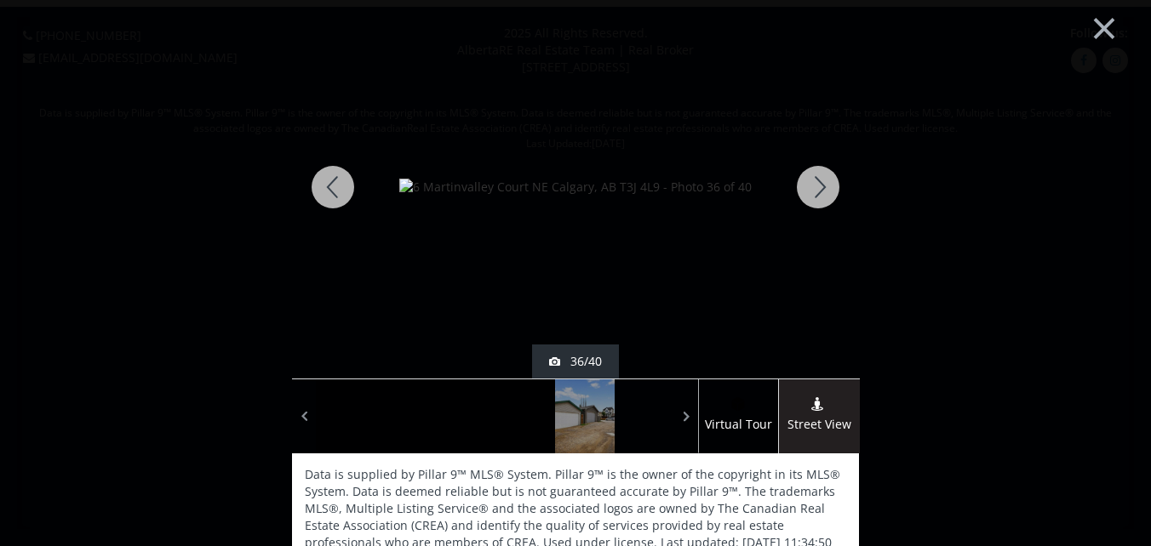
click at [829, 181] on div at bounding box center [818, 187] width 82 height 383
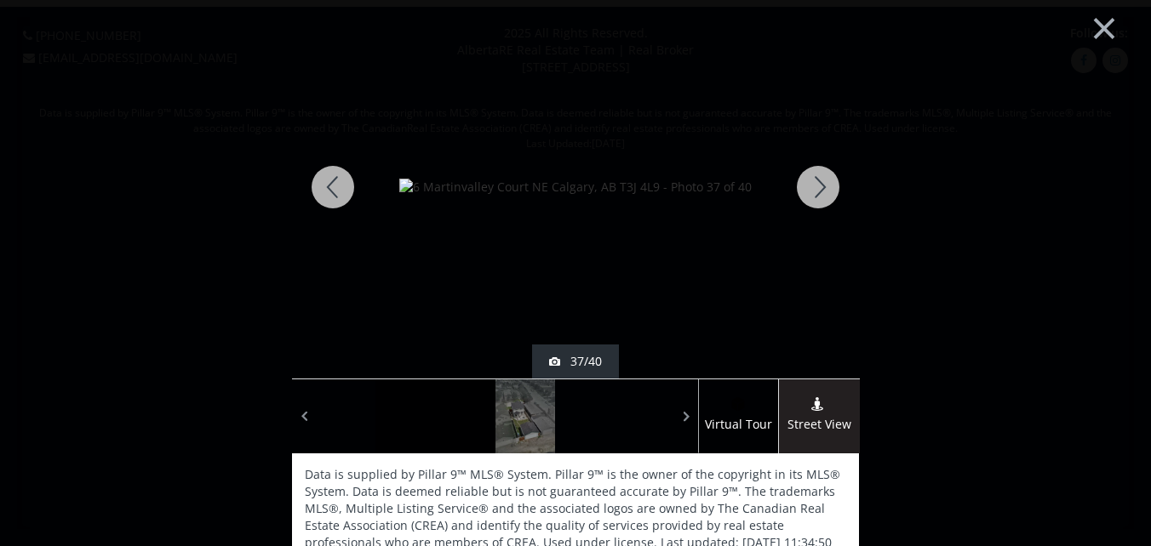
click at [820, 183] on div at bounding box center [818, 187] width 82 height 383
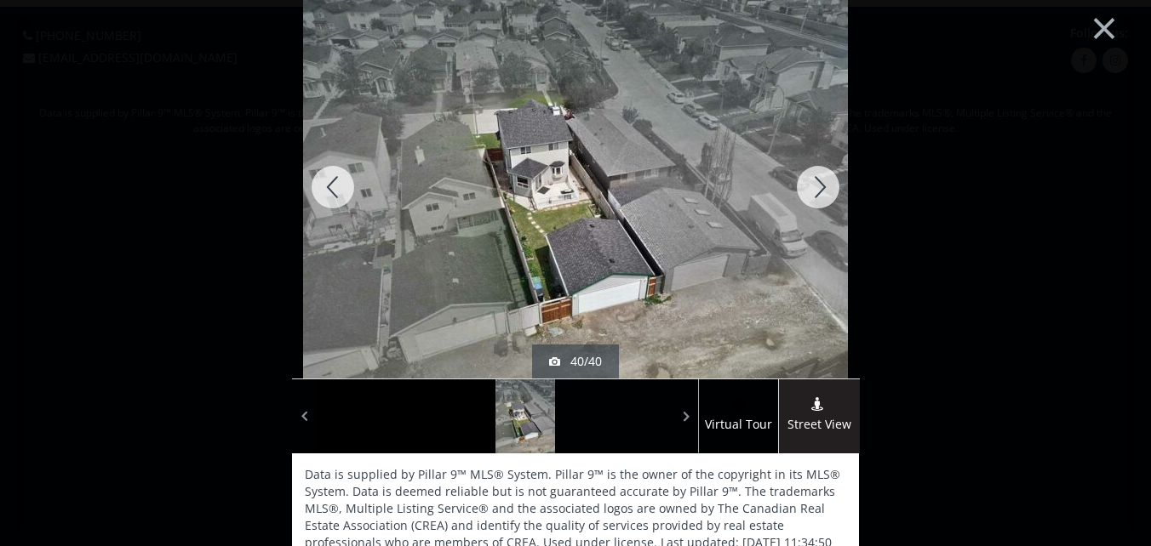
click at [817, 182] on div at bounding box center [818, 187] width 82 height 383
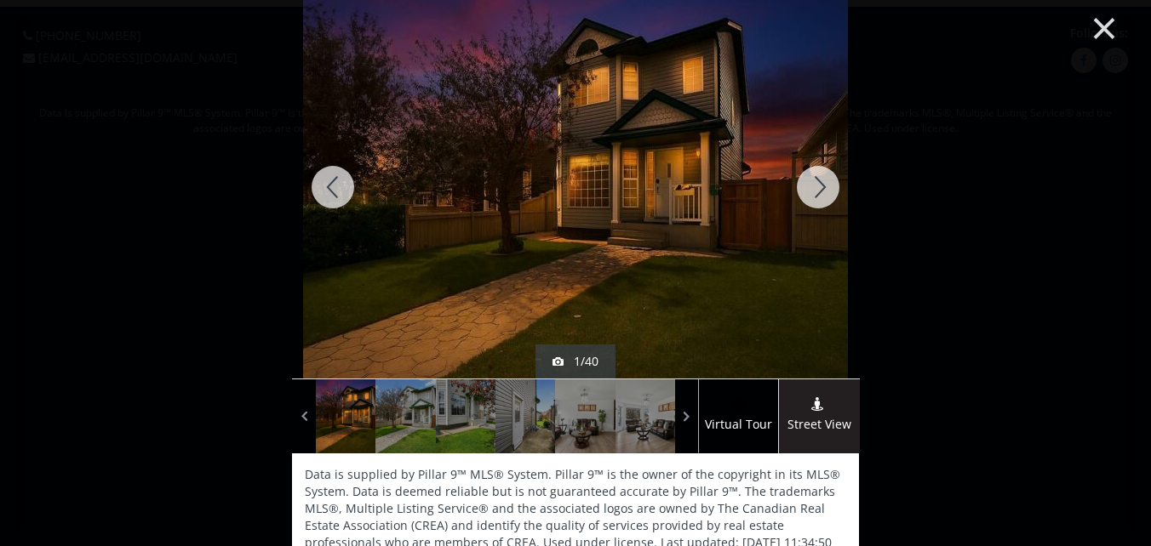
click at [1083, 25] on button "×" at bounding box center [1104, 26] width 94 height 70
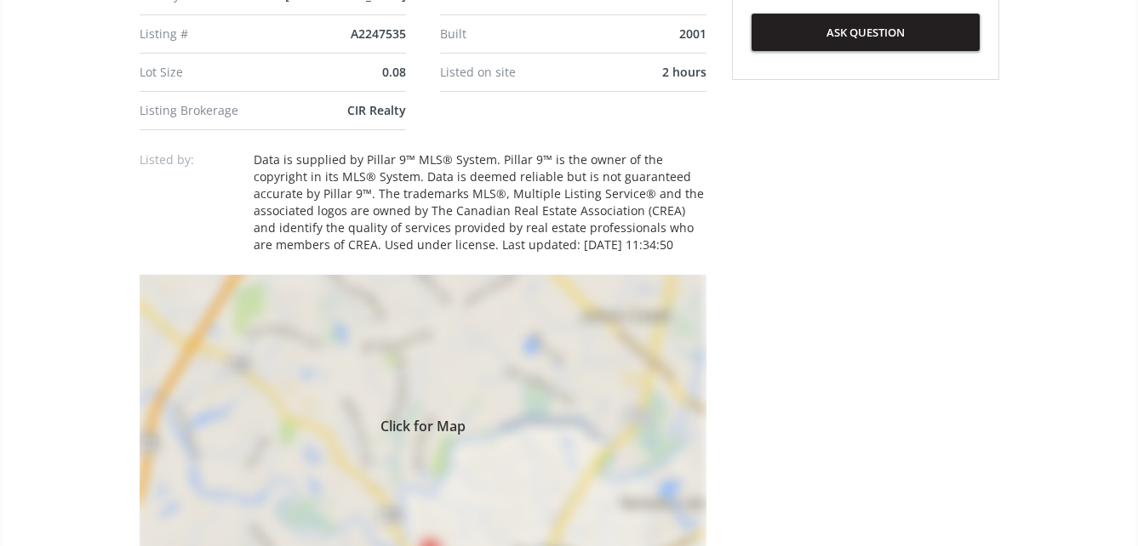
scroll to position [1106, 0]
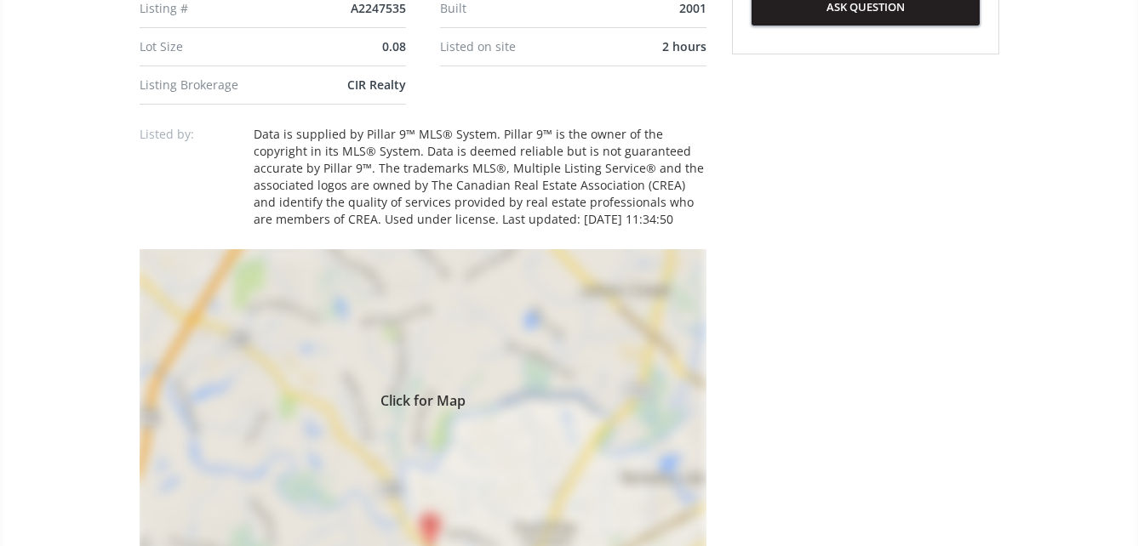
click at [414, 368] on div "Click for Map" at bounding box center [423, 398] width 567 height 298
